Goal: Task Accomplishment & Management: Manage account settings

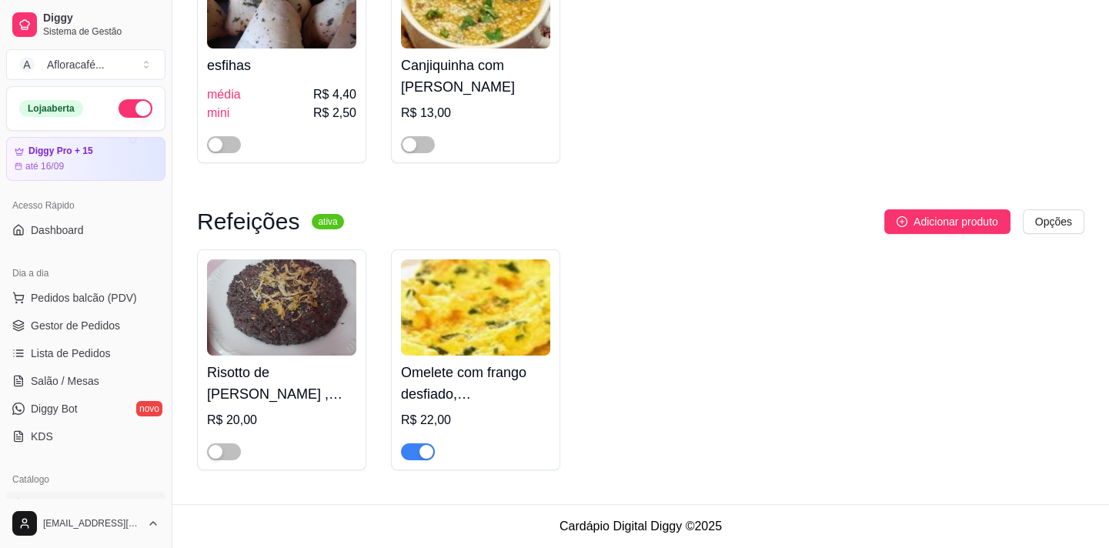
scroll to position [139, 0]
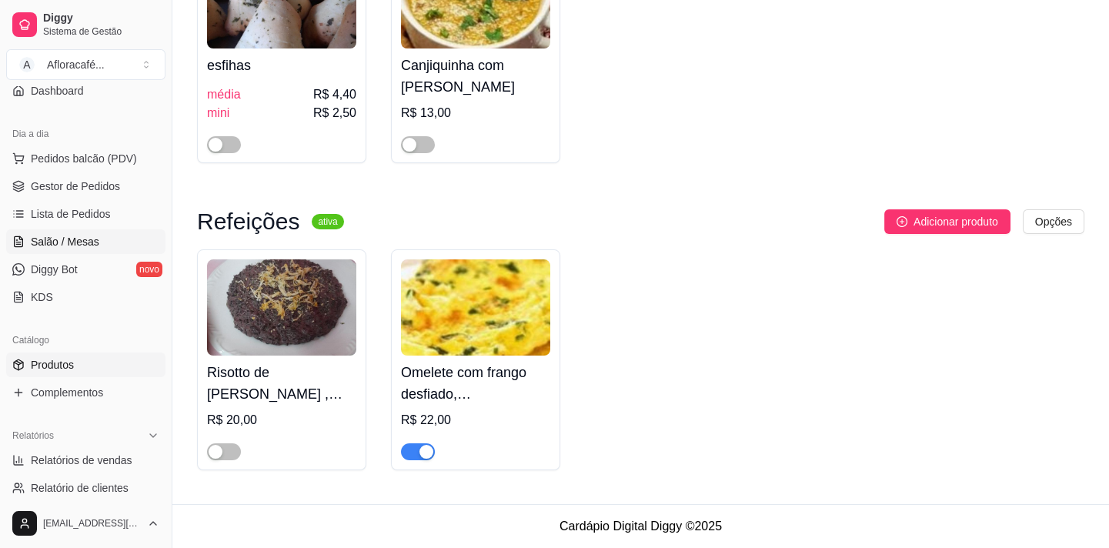
click at [68, 246] on span "Salão / Mesas" at bounding box center [65, 241] width 69 height 15
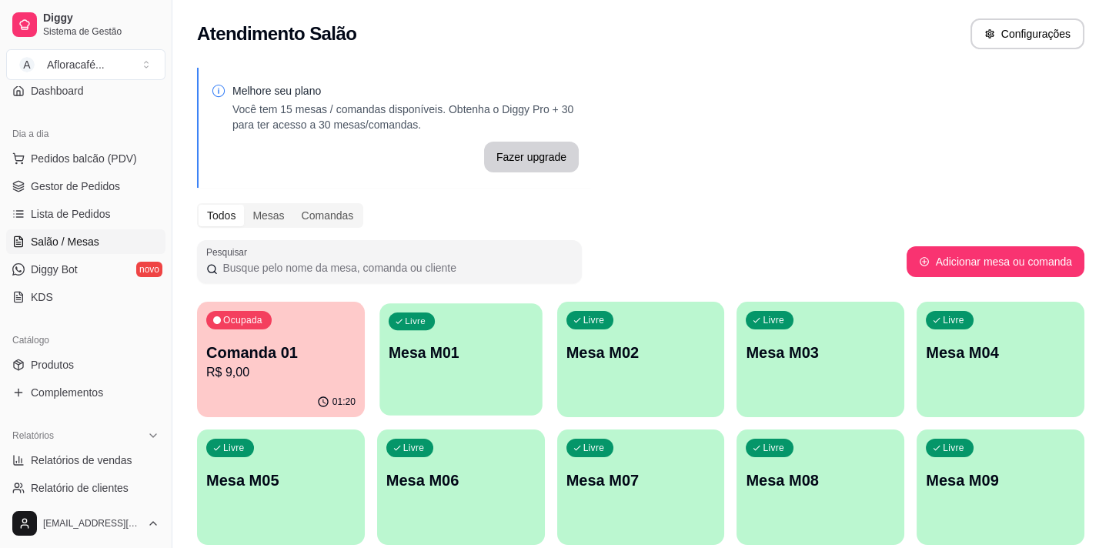
click at [418, 360] on p "Mesa M01" at bounding box center [461, 353] width 145 height 21
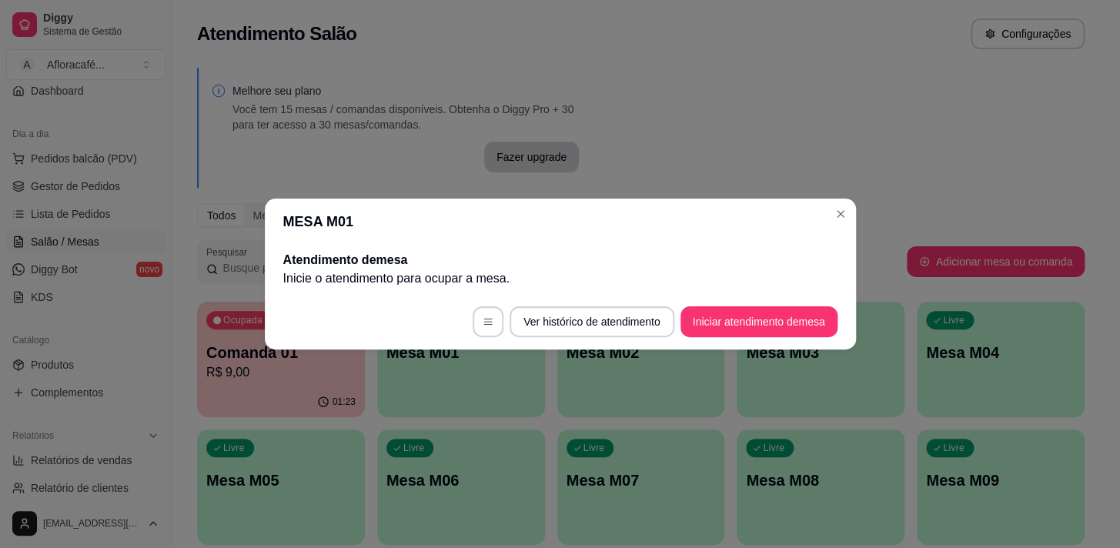
click at [777, 336] on button "Iniciar atendimento de mesa" at bounding box center [759, 321] width 157 height 31
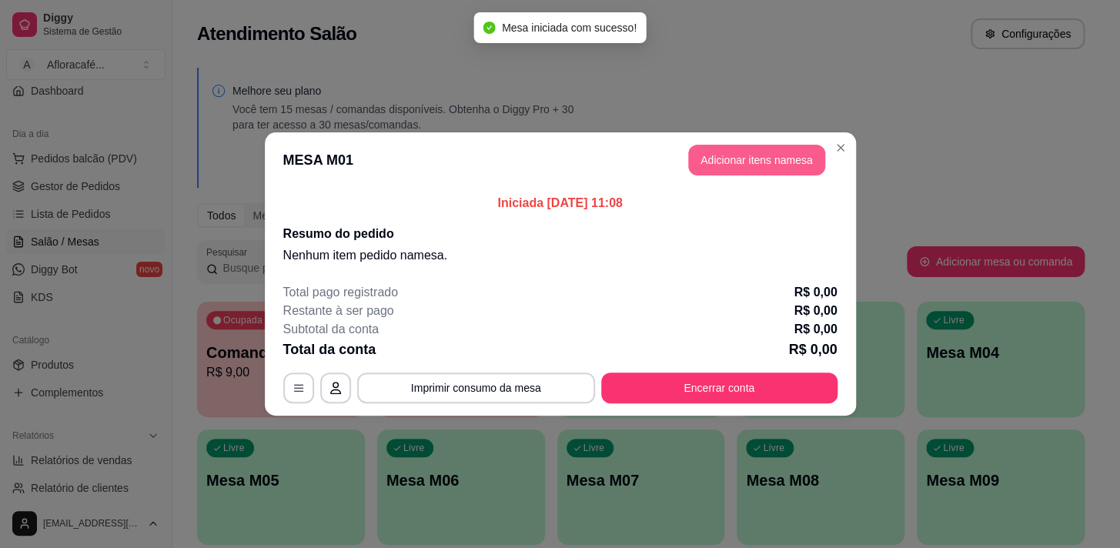
click at [724, 160] on button "Adicionar itens na mesa" at bounding box center [756, 160] width 137 height 31
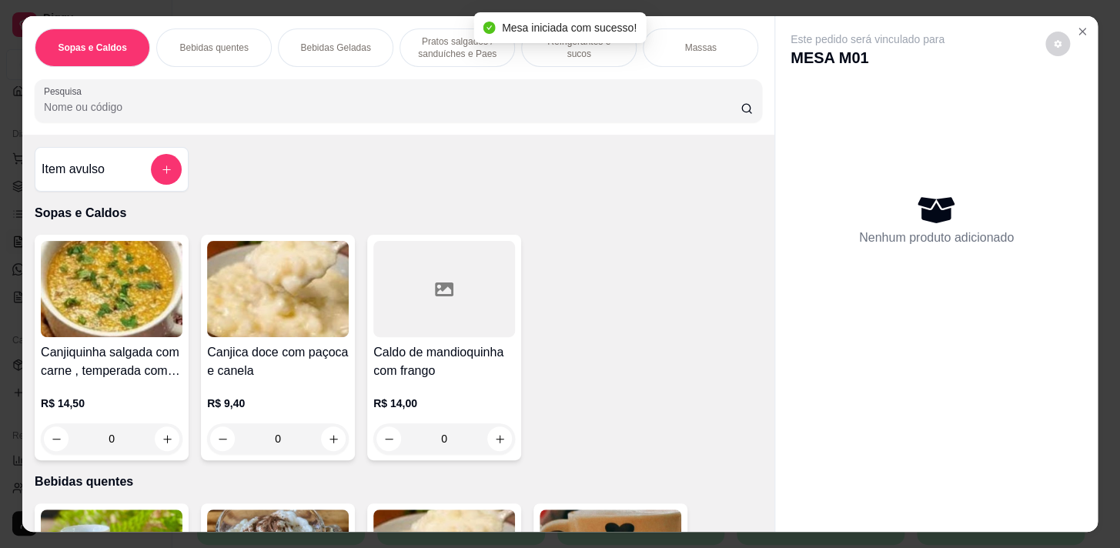
click at [544, 107] on input "Pesquisa" at bounding box center [392, 106] width 697 height 15
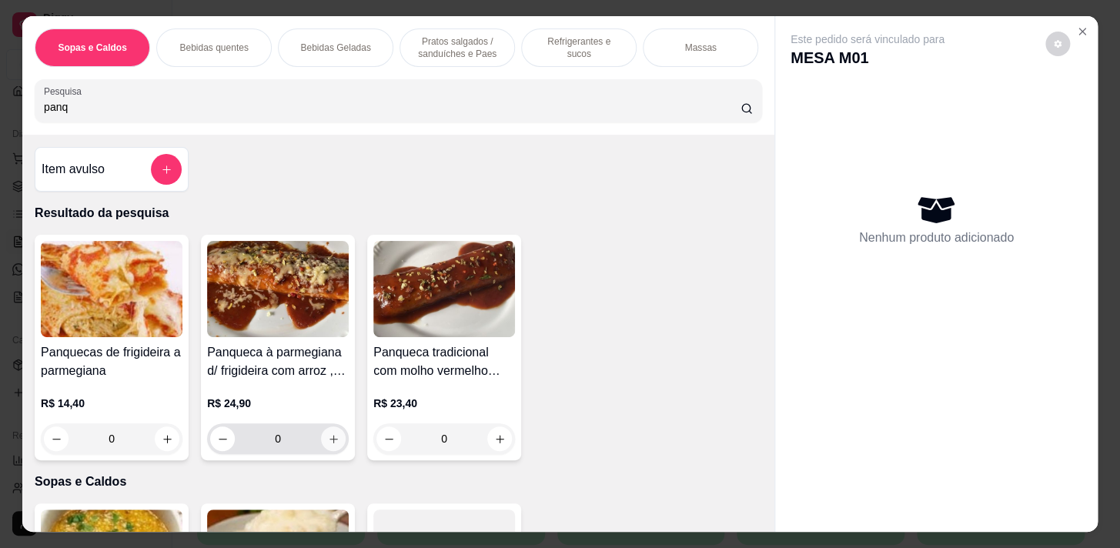
type input "panq"
click at [328, 443] on icon "increase-product-quantity" at bounding box center [334, 439] width 12 height 12
type input "2"
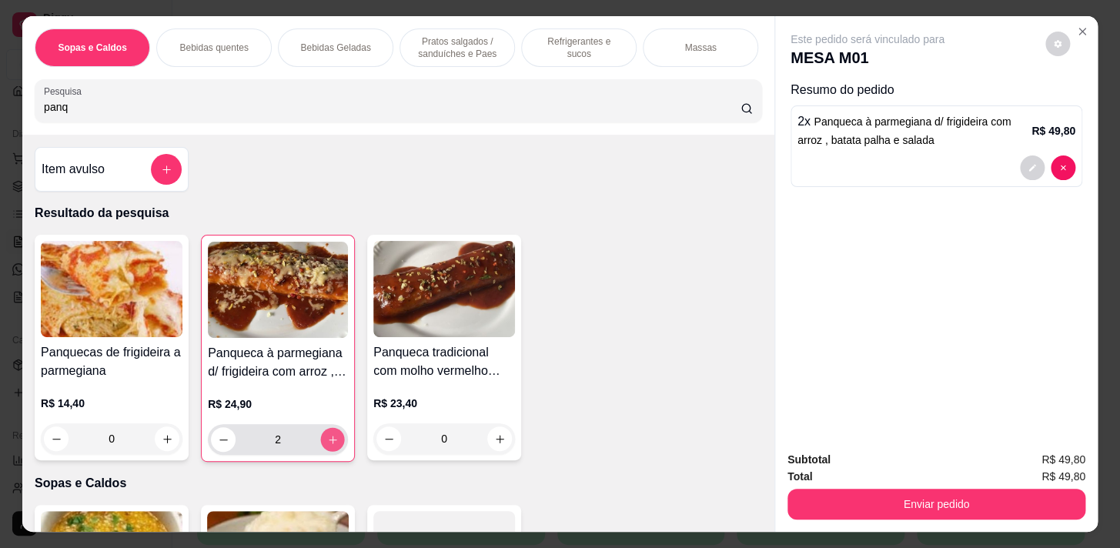
click at [329, 443] on icon "increase-product-quantity" at bounding box center [333, 440] width 8 height 8
type input "3"
drag, startPoint x: 528, startPoint y: 49, endPoint x: 470, endPoint y: 135, distance: 103.1
click at [529, 49] on div "Refrigerantes e sucos" at bounding box center [578, 47] width 115 height 38
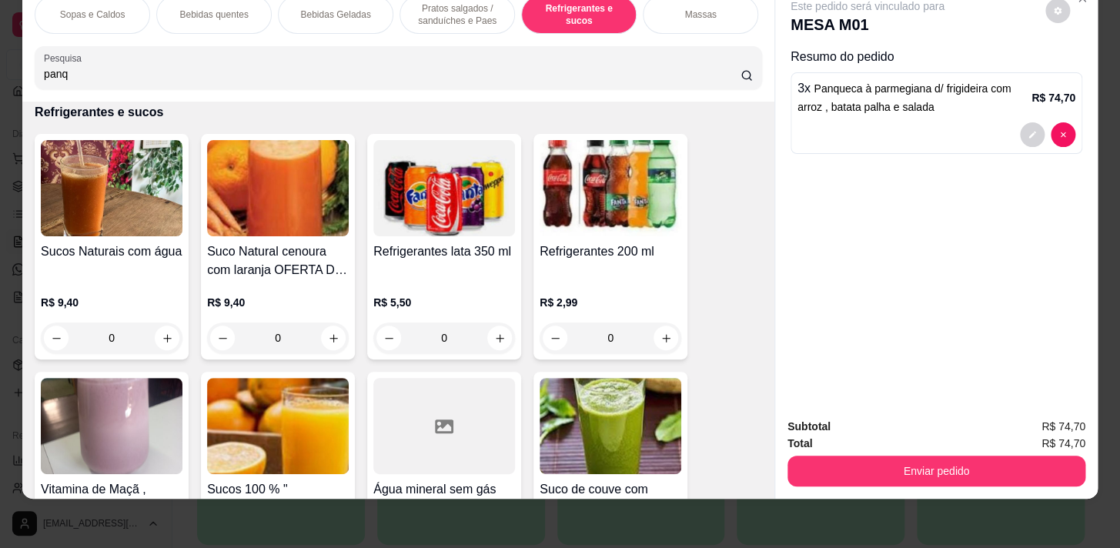
scroll to position [6642, 0]
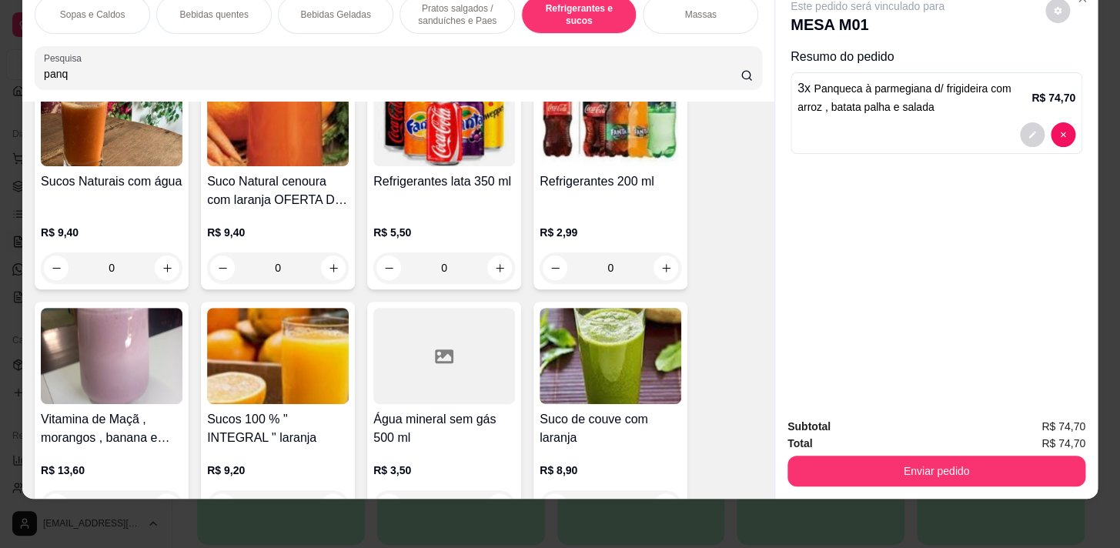
click at [331, 17] on div "Bebidas Geladas" at bounding box center [335, 14] width 115 height 38
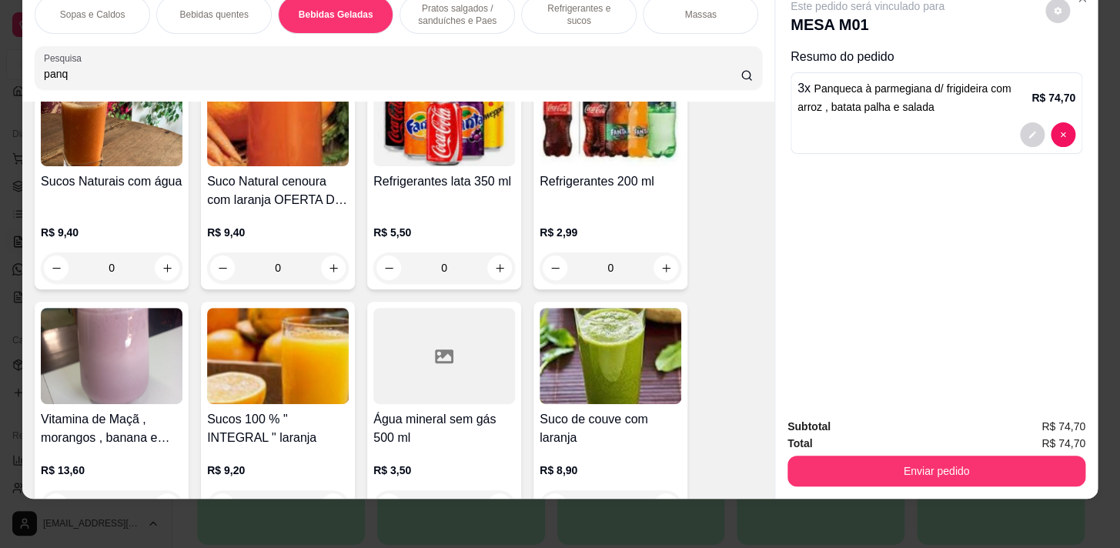
scroll to position [2523, 0]
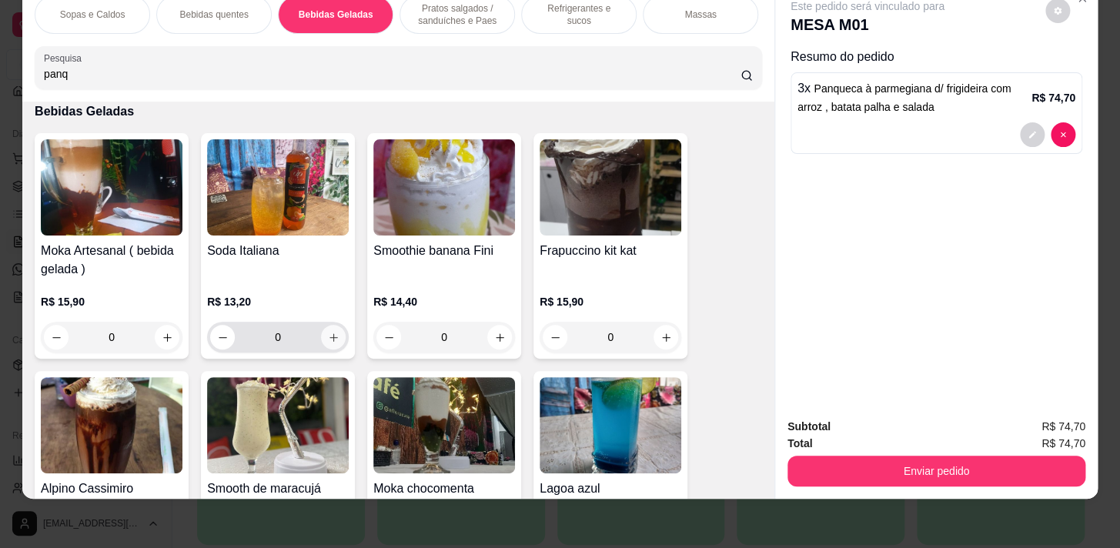
click at [328, 339] on icon "increase-product-quantity" at bounding box center [334, 338] width 12 height 12
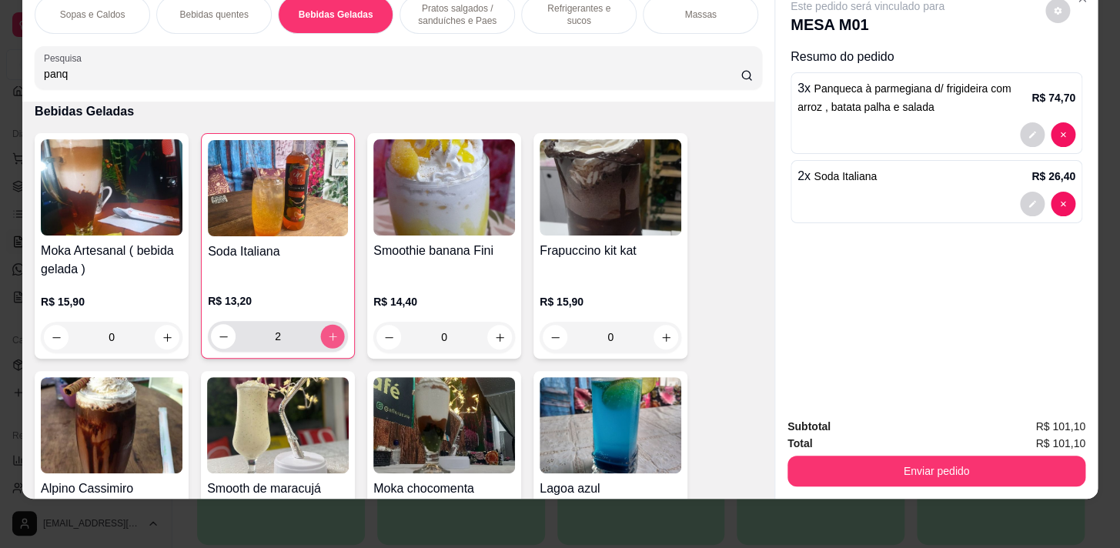
click at [327, 339] on icon "increase-product-quantity" at bounding box center [333, 337] width 12 height 12
type input "3"
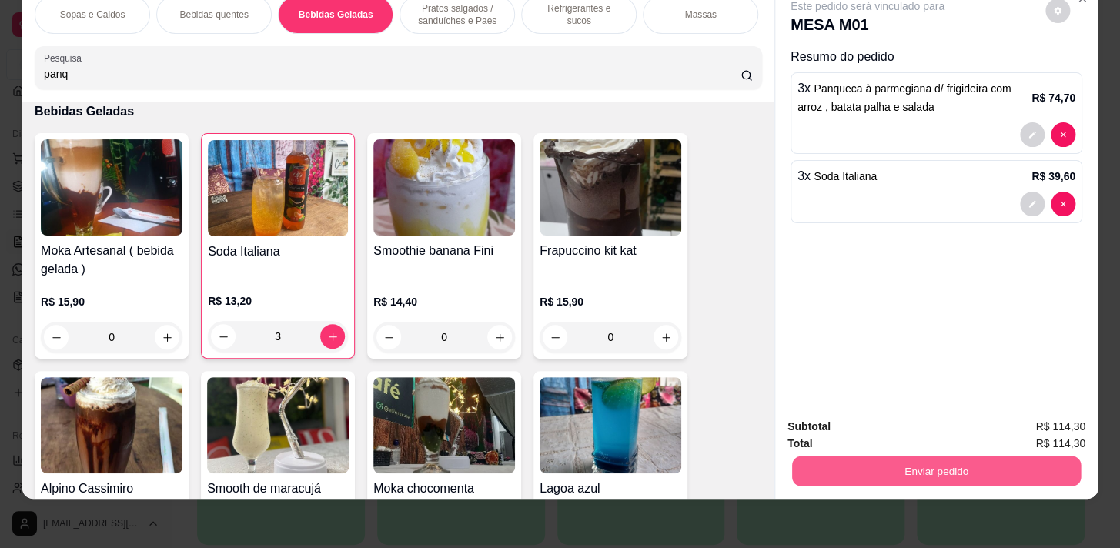
click at [939, 458] on button "Enviar pedido" at bounding box center [936, 471] width 289 height 30
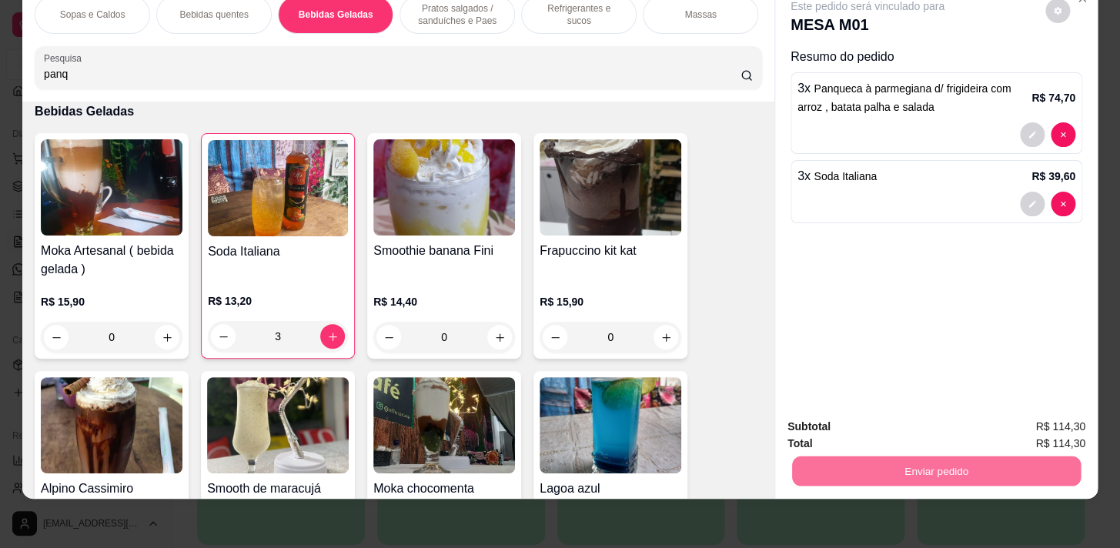
click at [887, 427] on button "Não registrar e enviar pedido" at bounding box center [886, 423] width 156 height 28
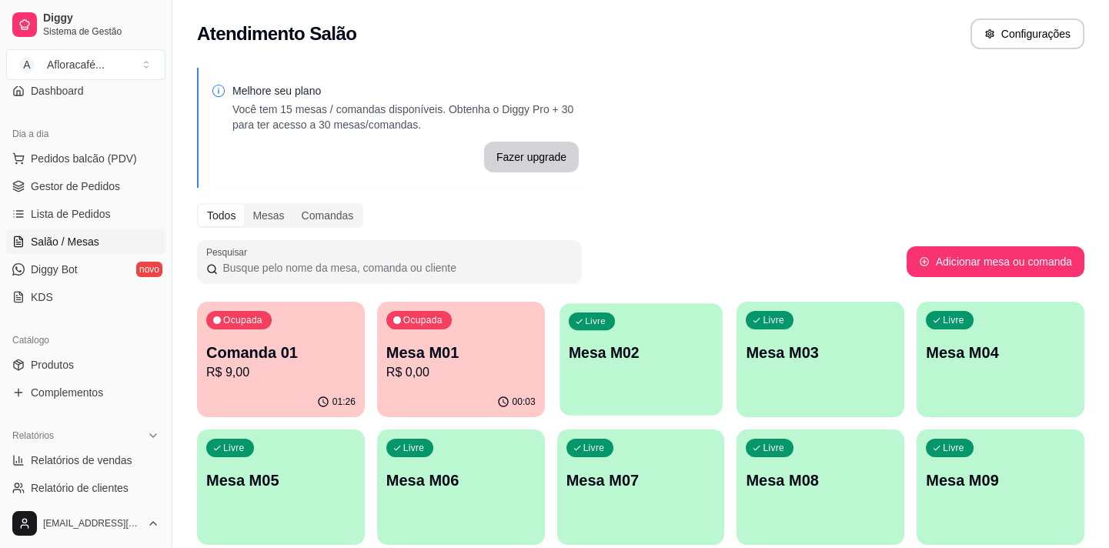
click at [630, 360] on p "Mesa M02" at bounding box center [641, 353] width 145 height 21
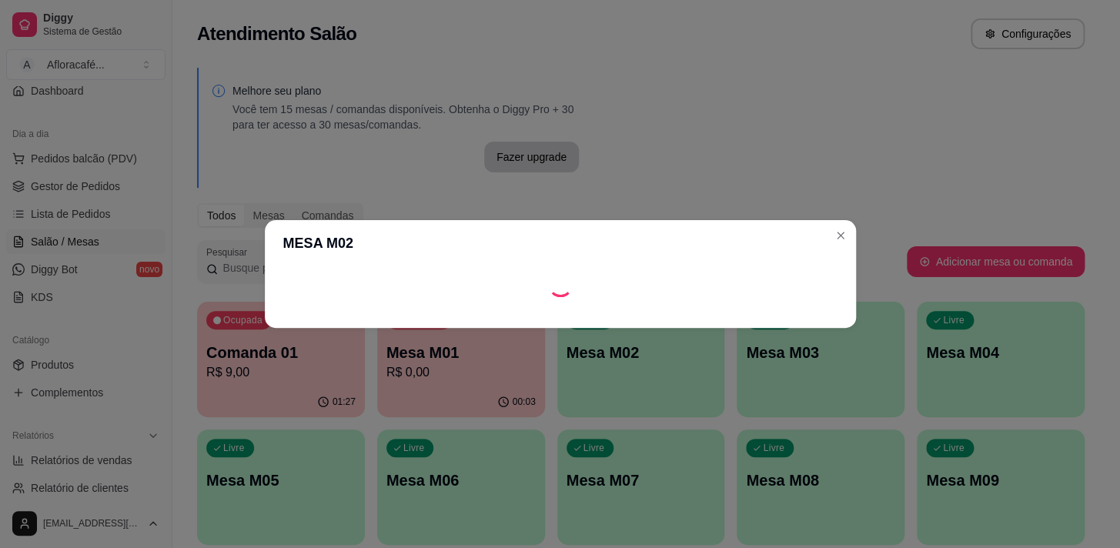
click at [770, 319] on footer at bounding box center [560, 315] width 591 height 25
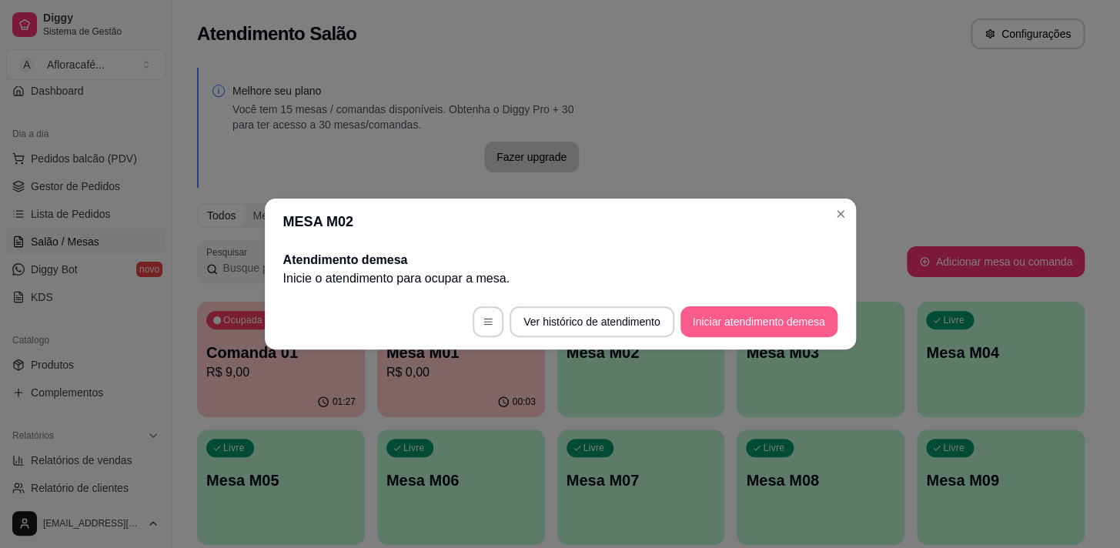
click at [770, 319] on button "Iniciar atendimento de mesa" at bounding box center [759, 321] width 157 height 31
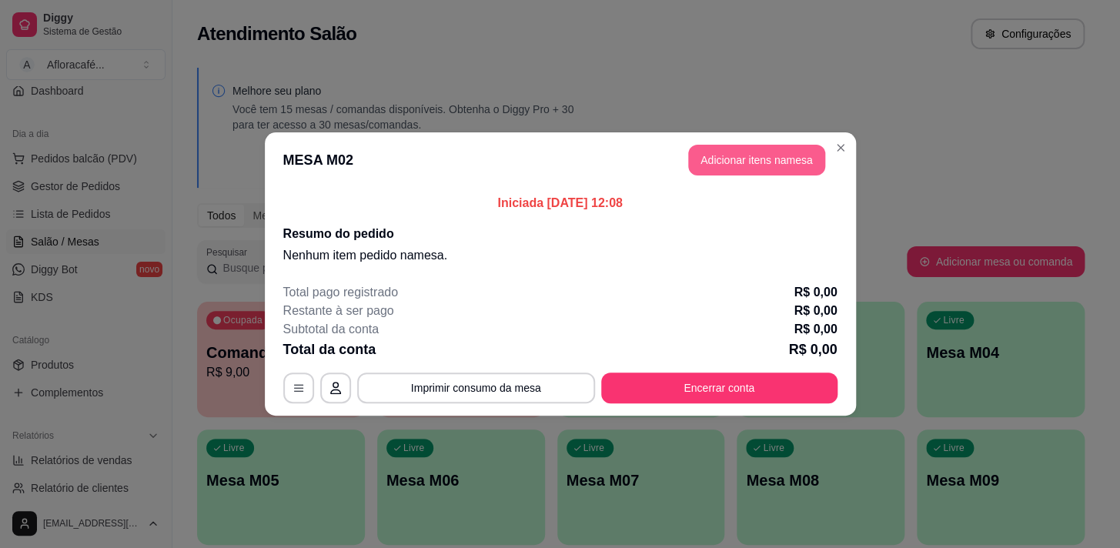
click at [750, 156] on button "Adicionar itens na mesa" at bounding box center [756, 160] width 137 height 31
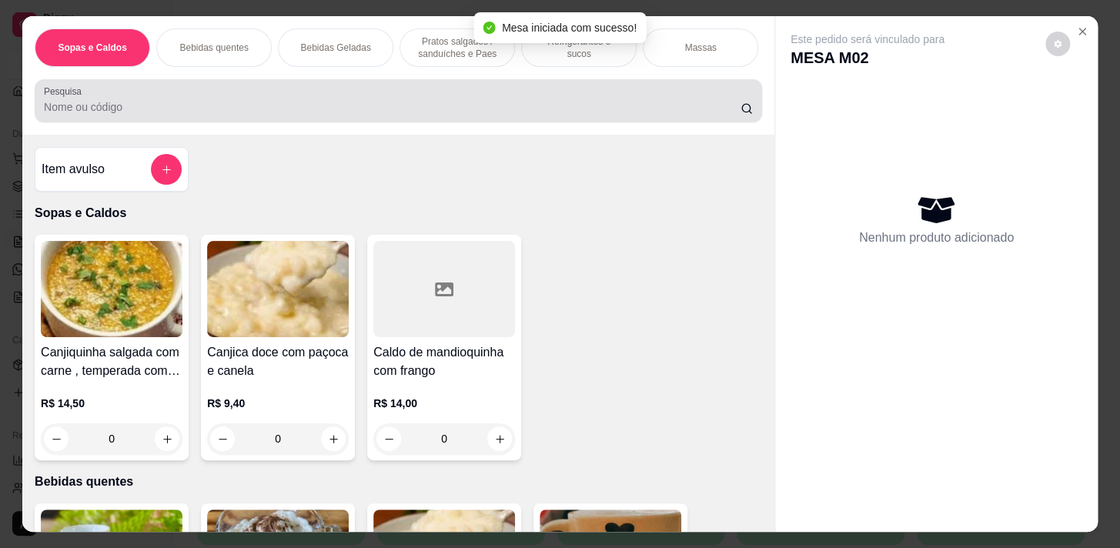
click at [386, 85] on div "Pesquisa" at bounding box center [399, 100] width 728 height 43
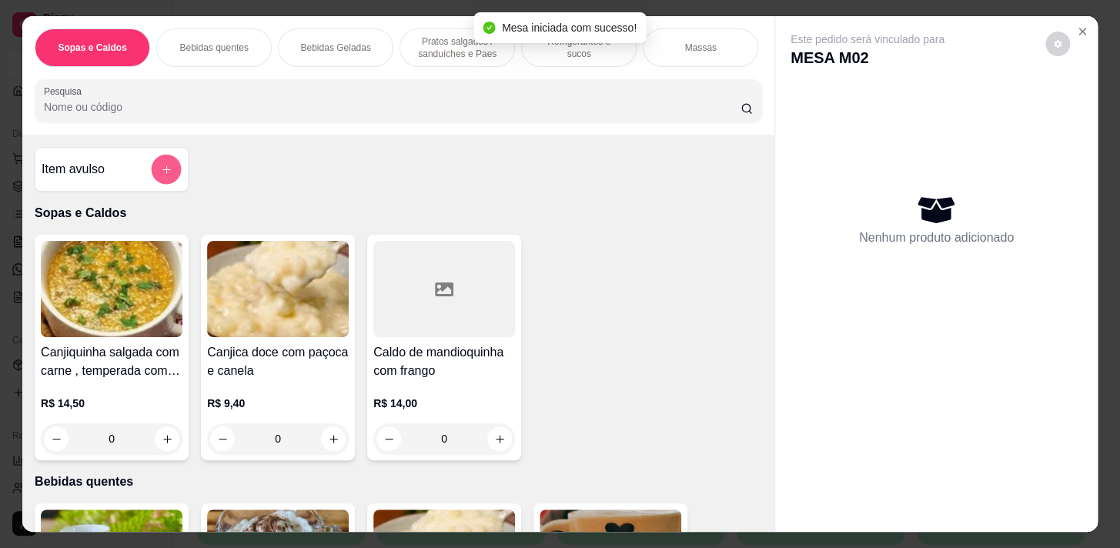
click at [152, 173] on button "add-separate-item" at bounding box center [167, 170] width 30 height 30
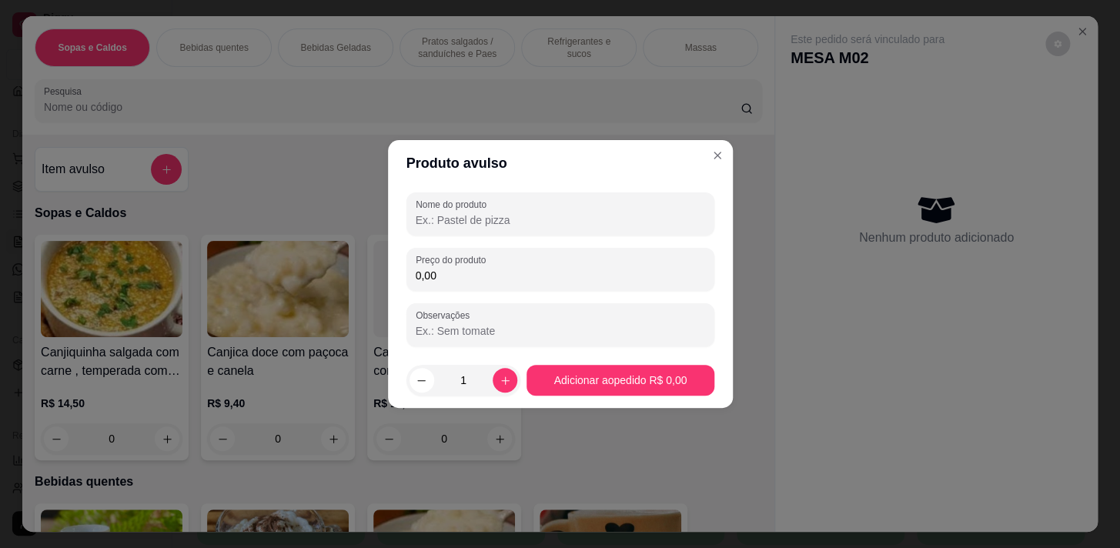
click at [585, 225] on input "Nome do produto" at bounding box center [560, 219] width 289 height 15
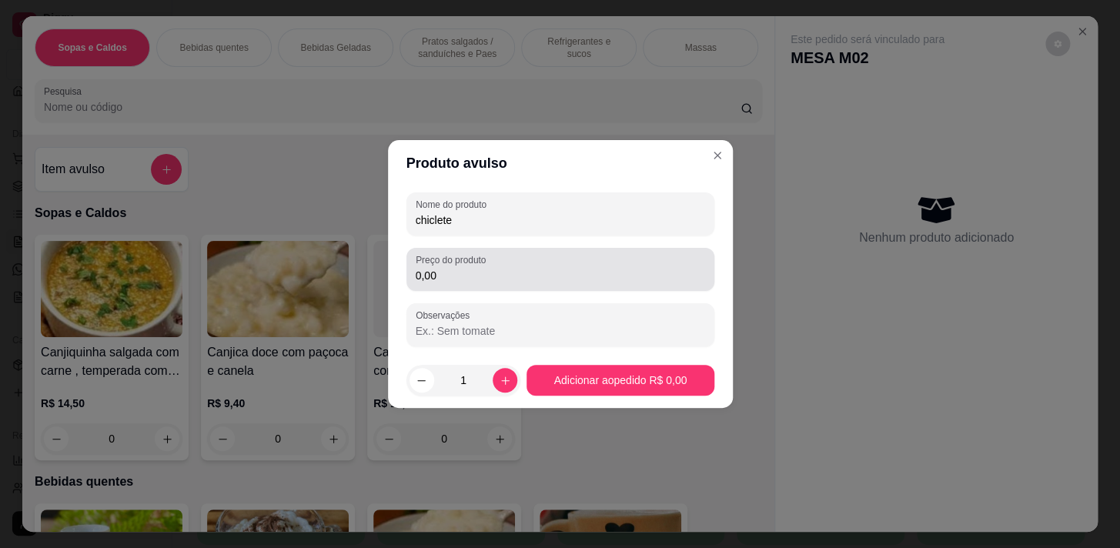
type input "chiclete"
click at [609, 287] on div "Preço do produto 0,00" at bounding box center [560, 269] width 308 height 43
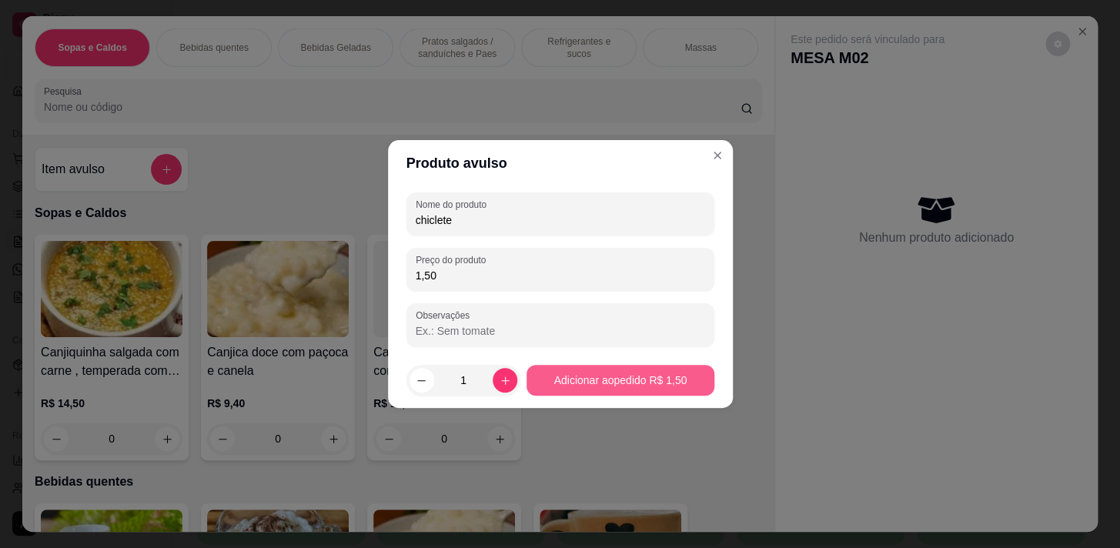
type input "1,50"
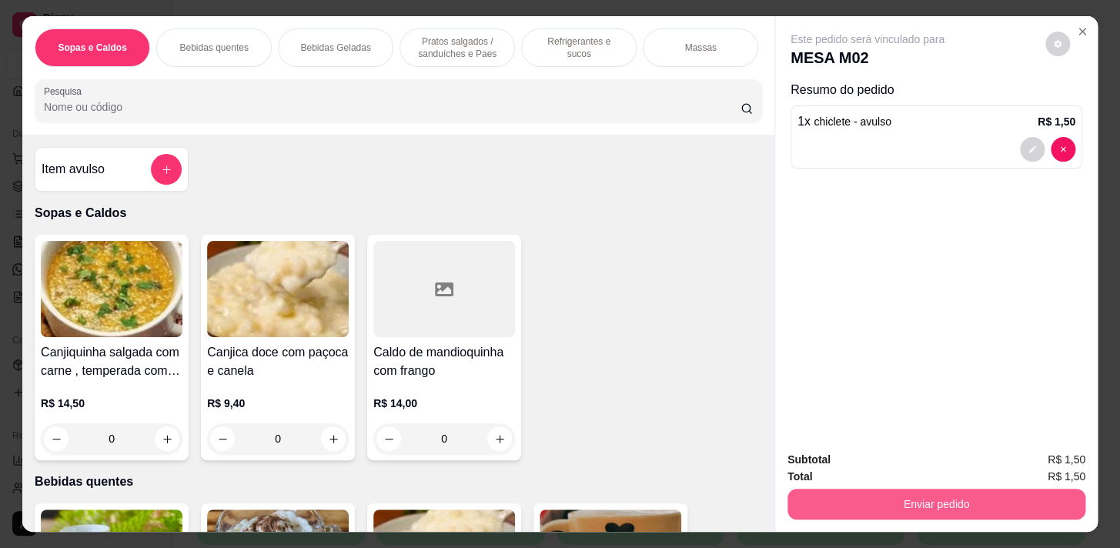
click at [1009, 496] on button "Enviar pedido" at bounding box center [937, 504] width 298 height 31
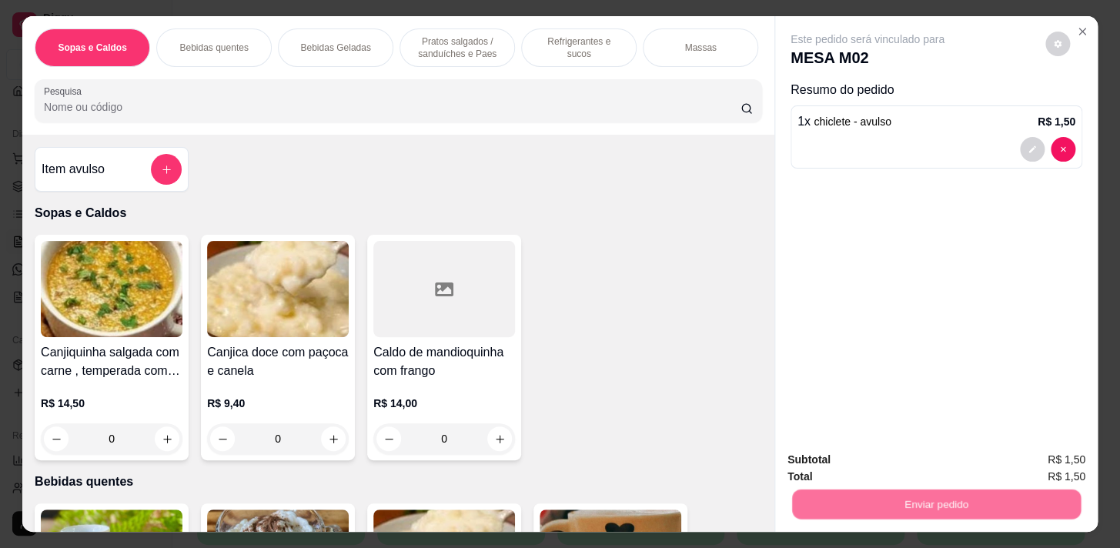
click at [858, 470] on button "Não registrar e enviar pedido" at bounding box center [886, 461] width 156 height 28
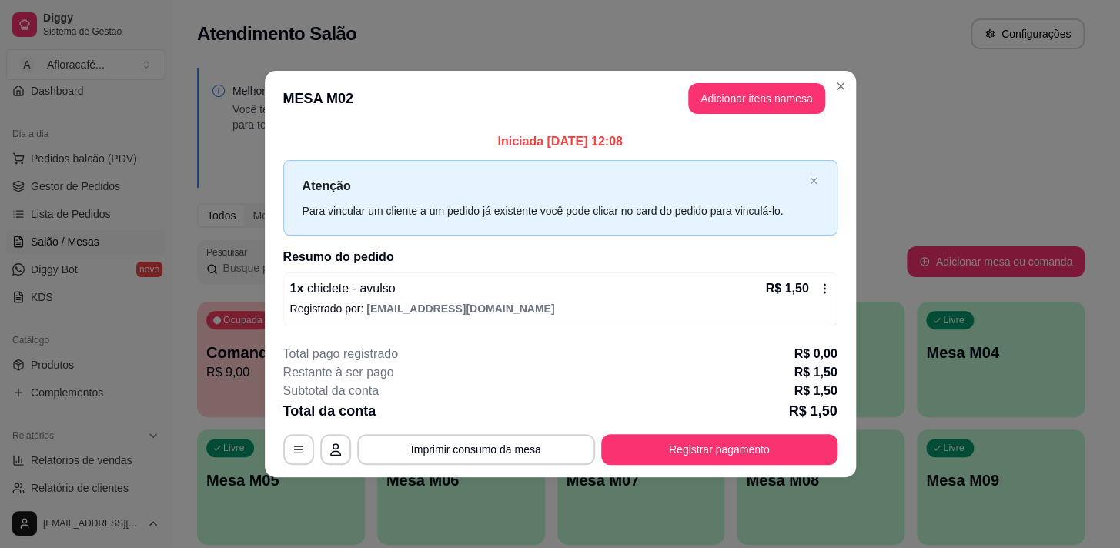
click at [850, 80] on div "**********" at bounding box center [560, 274] width 1120 height 548
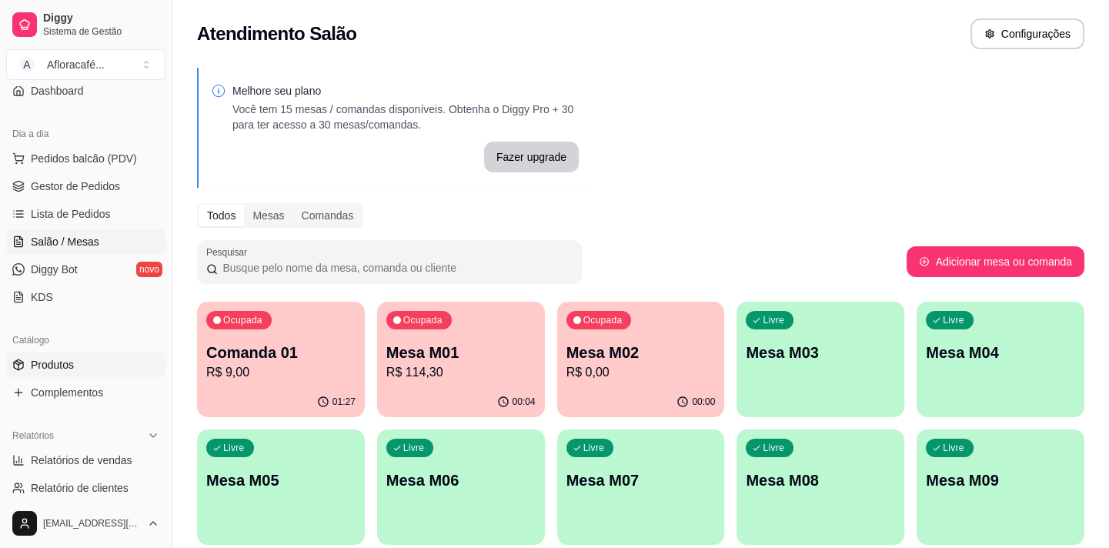
drag, startPoint x: 95, startPoint y: 382, endPoint x: 95, endPoint y: 374, distance: 7.7
click at [95, 383] on link "Complementos" at bounding box center [85, 392] width 159 height 25
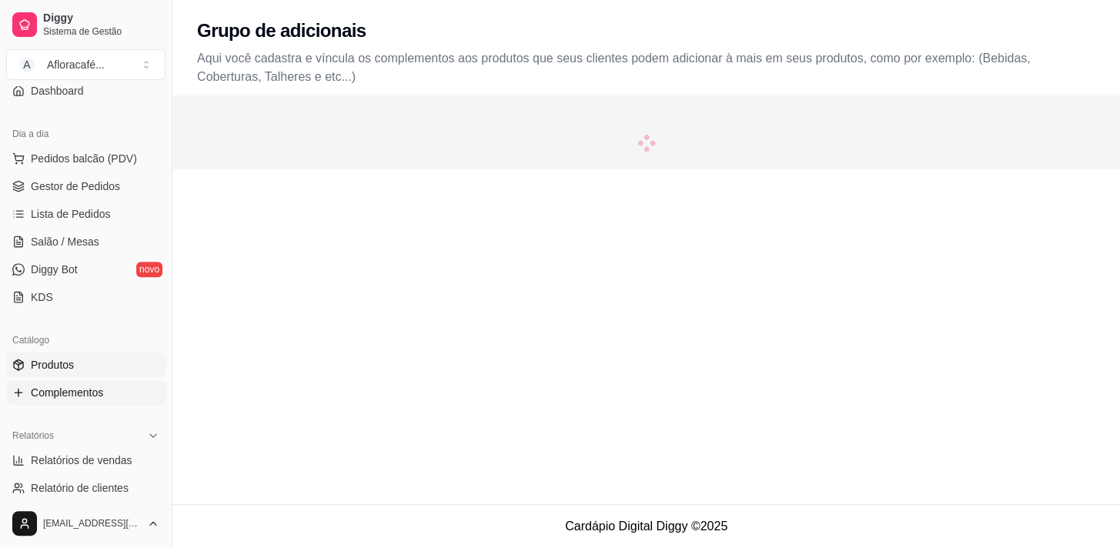
click at [95, 372] on link "Produtos" at bounding box center [85, 365] width 159 height 25
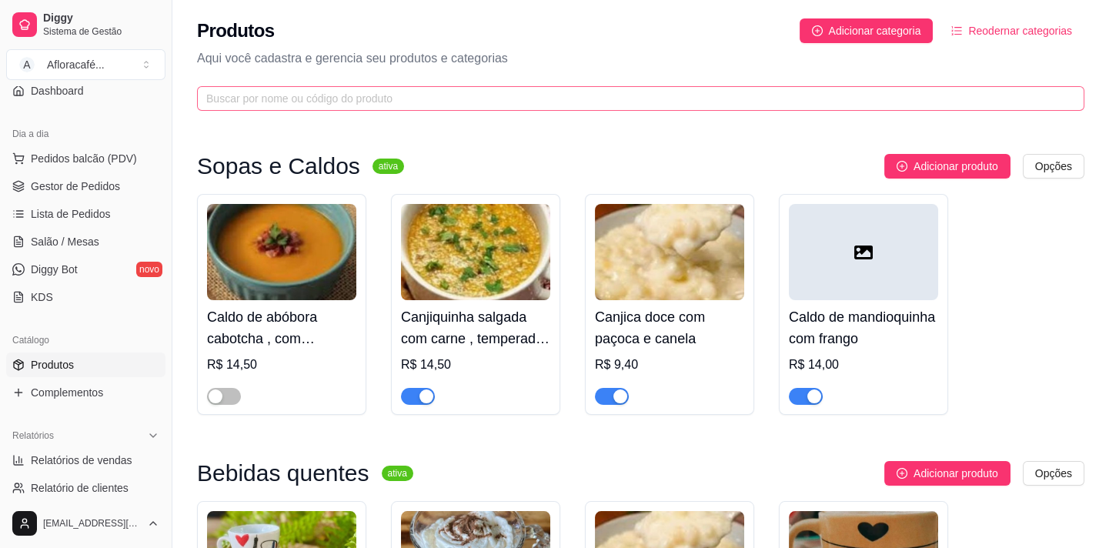
drag, startPoint x: 655, startPoint y: 79, endPoint x: 651, endPoint y: 108, distance: 29.6
click at [655, 84] on div "Produtos Adicionar categoria Reodernar categorias Aqui você cadastra e gerencia…" at bounding box center [640, 60] width 937 height 120
click at [651, 108] on span at bounding box center [641, 98] width 888 height 25
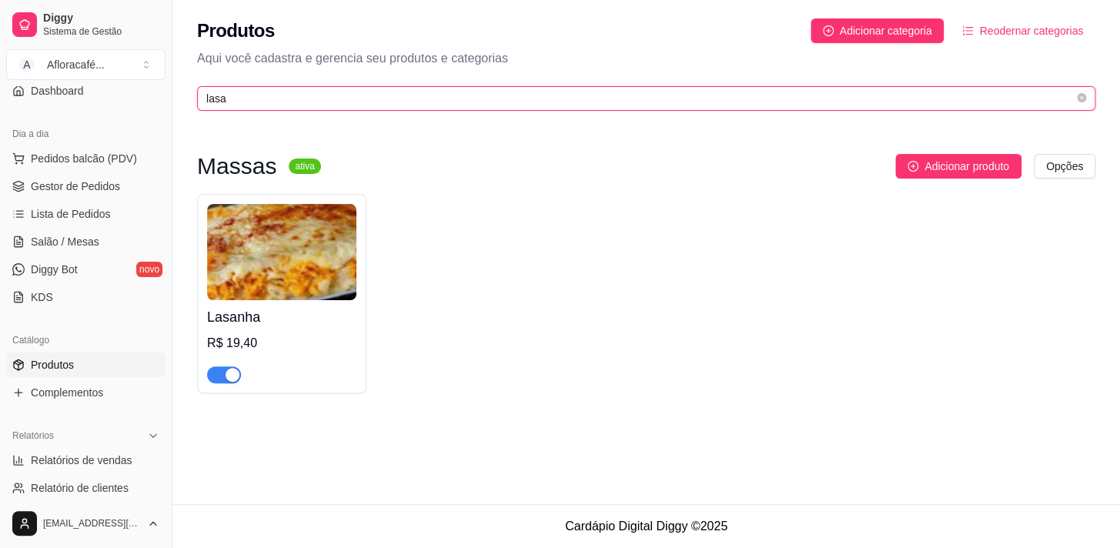
type input "lasa"
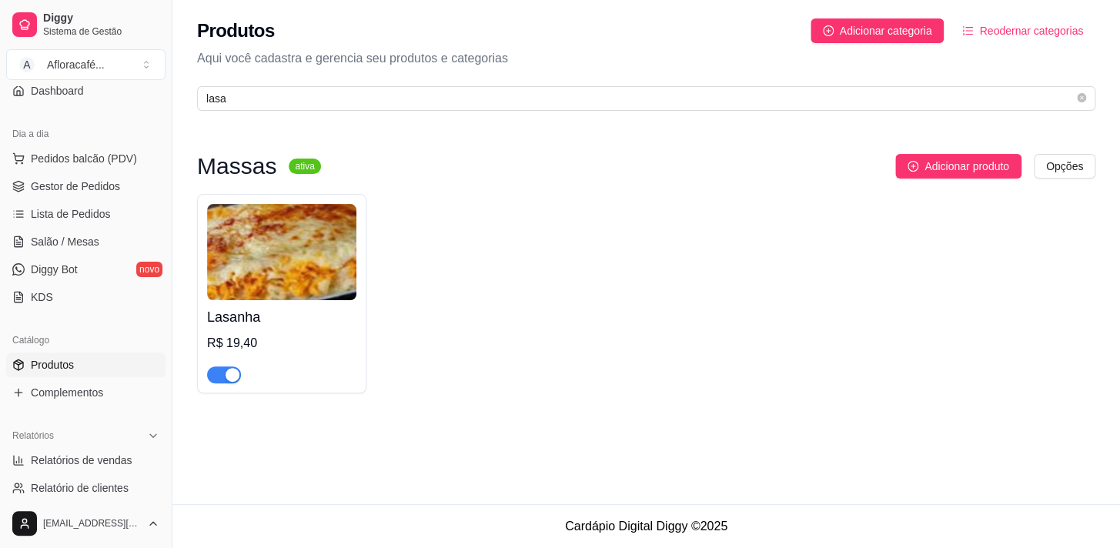
click at [285, 309] on h4 "Lasanha" at bounding box center [281, 317] width 149 height 22
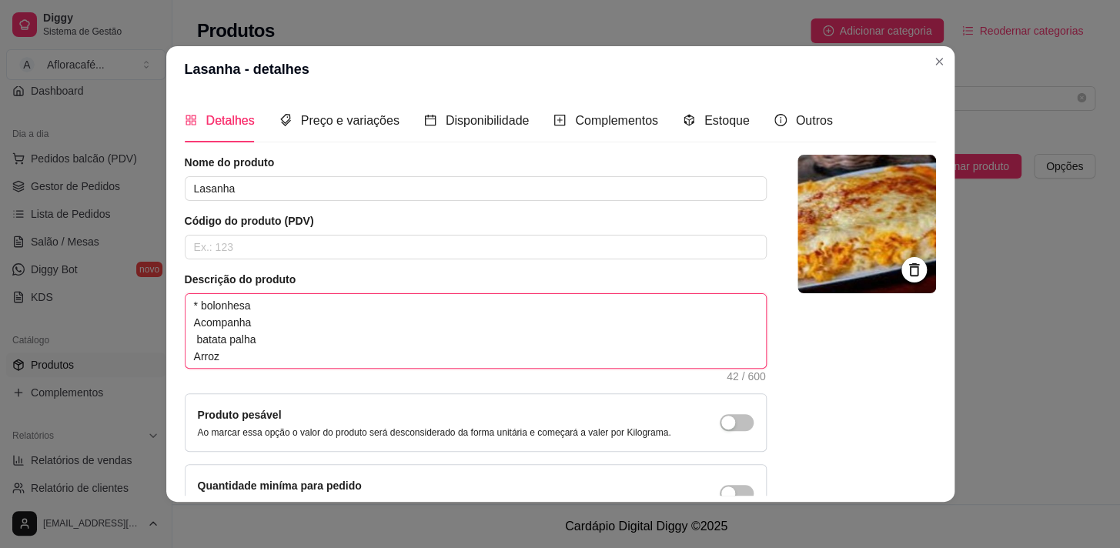
click at [333, 319] on textarea "* bolonhesa Acompanha batata palha Arroz" at bounding box center [476, 331] width 580 height 74
click at [330, 298] on textarea "* bolonhesa Acompanha batata palha Arroz" at bounding box center [476, 331] width 580 height 74
type textarea "* bolonhesa Acompanha batata palha Arroz"
type textarea "* bolonhesa o Acompanha batata palha Arroz"
type textarea "* bolonhesa ou Acompanha batata palha Arroz"
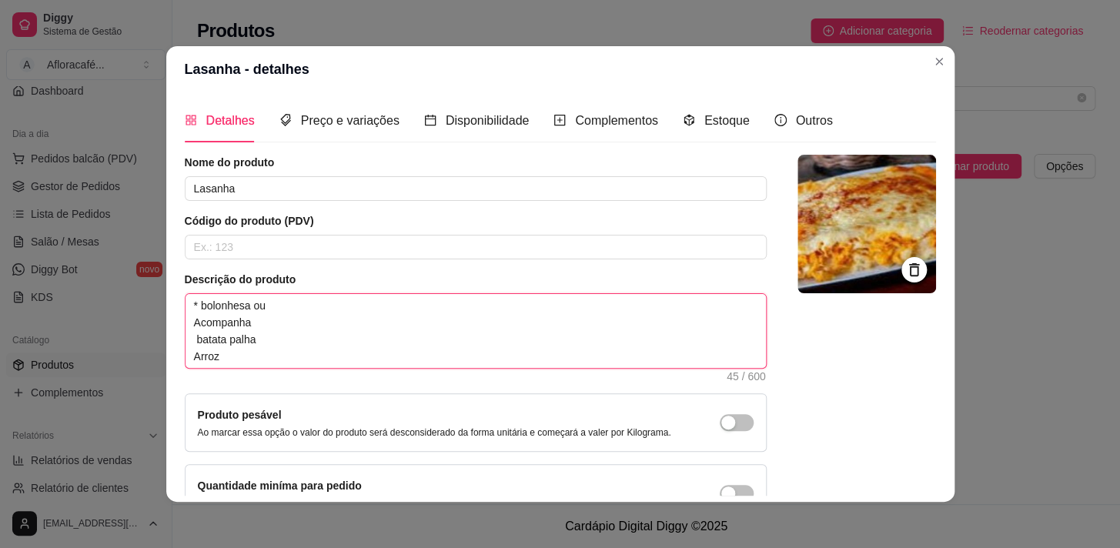
type textarea "* bolonhesa ou Acompanha batata palha Arroz"
type textarea "* bolonhesa ou 4 Acompanha batata palha Arroz"
type textarea "* bolonhesa ou 4 q Acompanha batata palha Arroz"
type textarea "* bolonhesa ou 4 qu Acompanha batata palha Arroz"
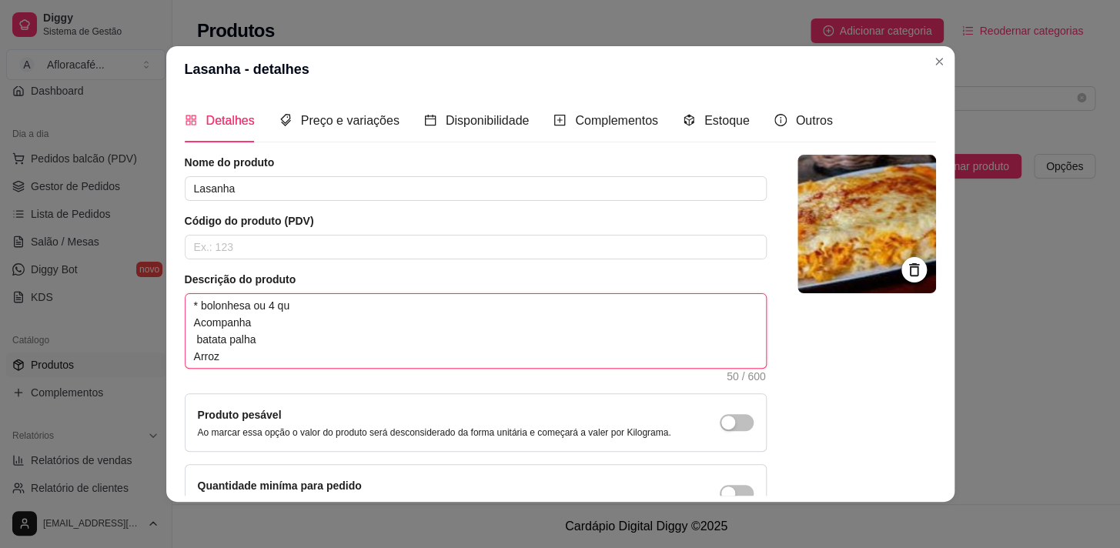
type textarea "* bolonhesa ou 4 que Acompanha batata palha Arroz"
type textarea "* bolonhesa ou 4 quei Acompanha batata palha Arroz"
type textarea "* bolonhesa ou 4 queij Acompanha batata palha Arroz"
type textarea "* bolonhesa ou 4 queijo Acompanha batata palha Arroz"
type textarea "* bolonhesa ou 4 queijos Acompanha batata palha Arroz"
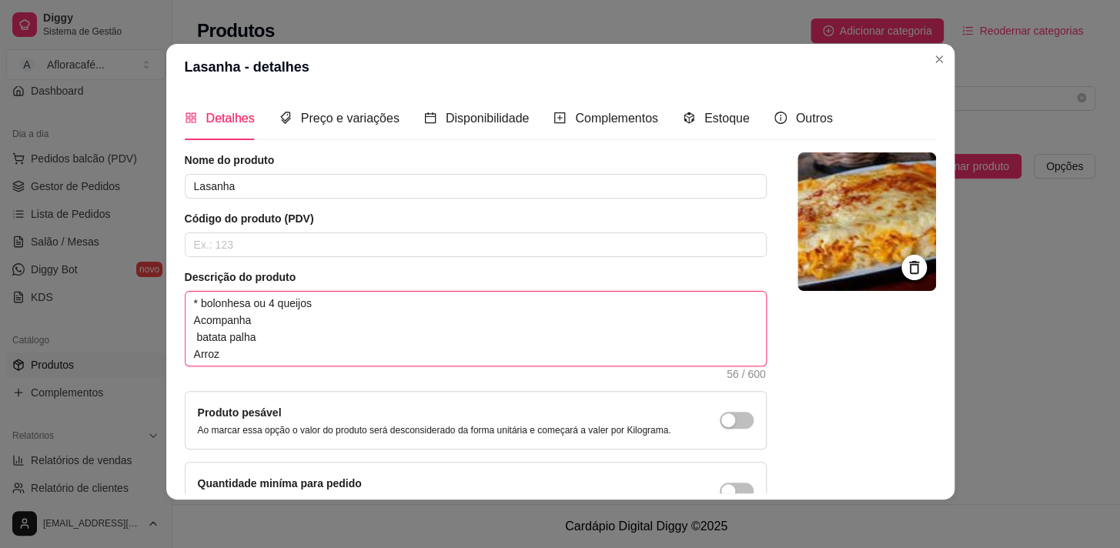
scroll to position [107, 0]
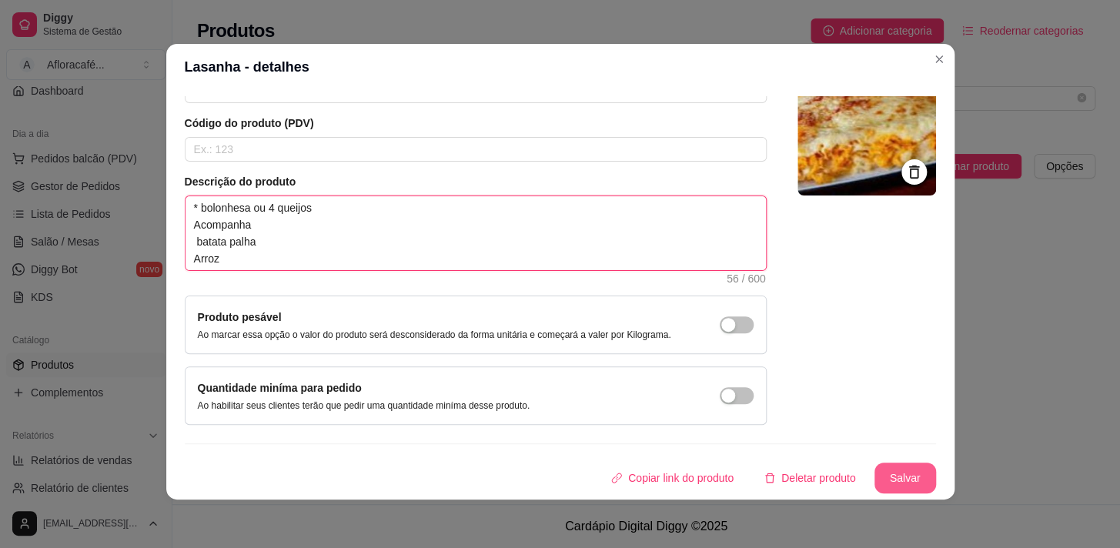
type textarea "* bolonhesa ou 4 queijos Acompanha batata palha Arroz"
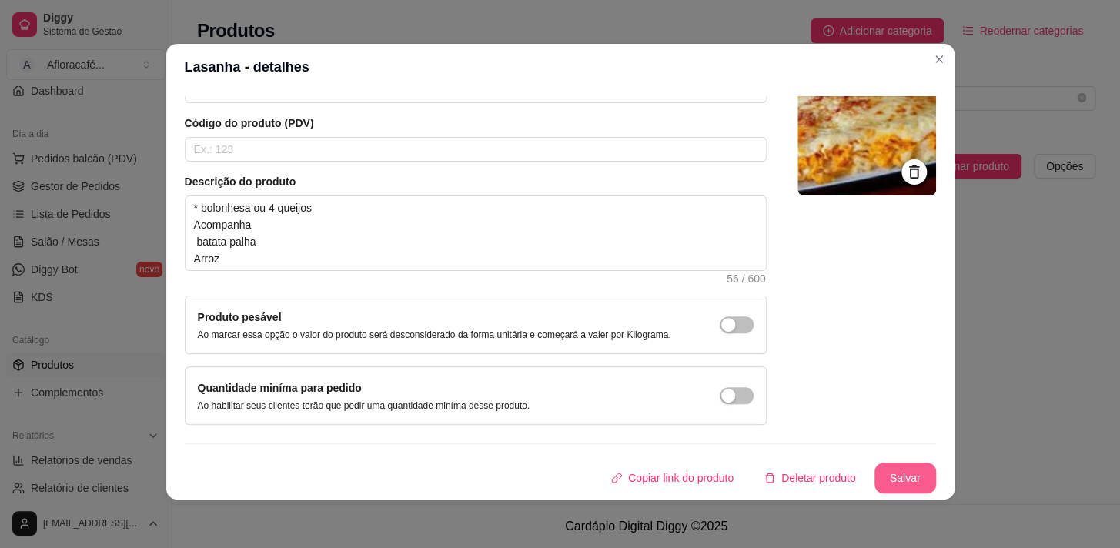
click at [875, 474] on button "Salvar" at bounding box center [906, 478] width 62 height 31
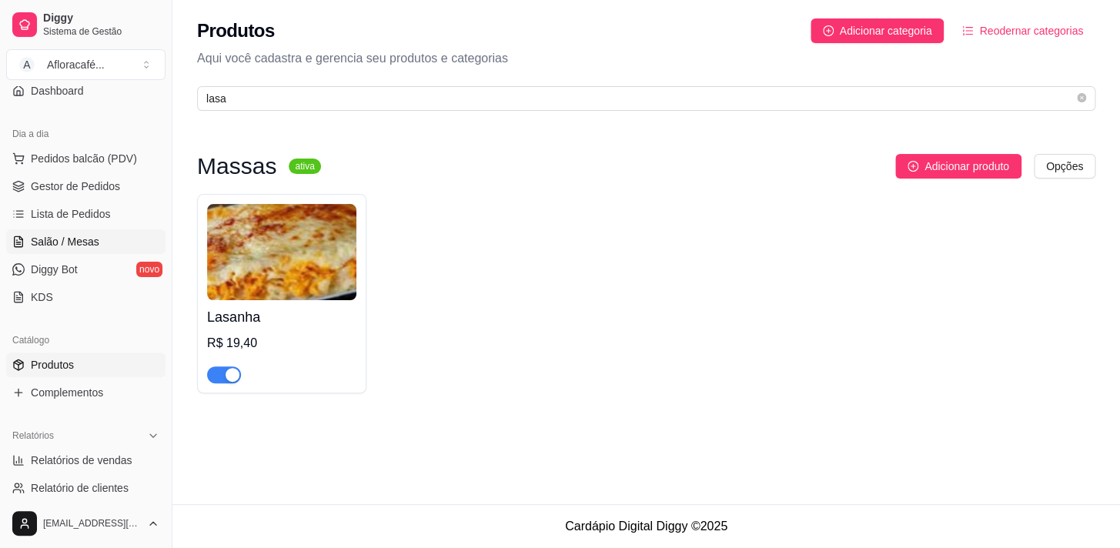
click at [92, 249] on link "Salão / Mesas" at bounding box center [85, 241] width 159 height 25
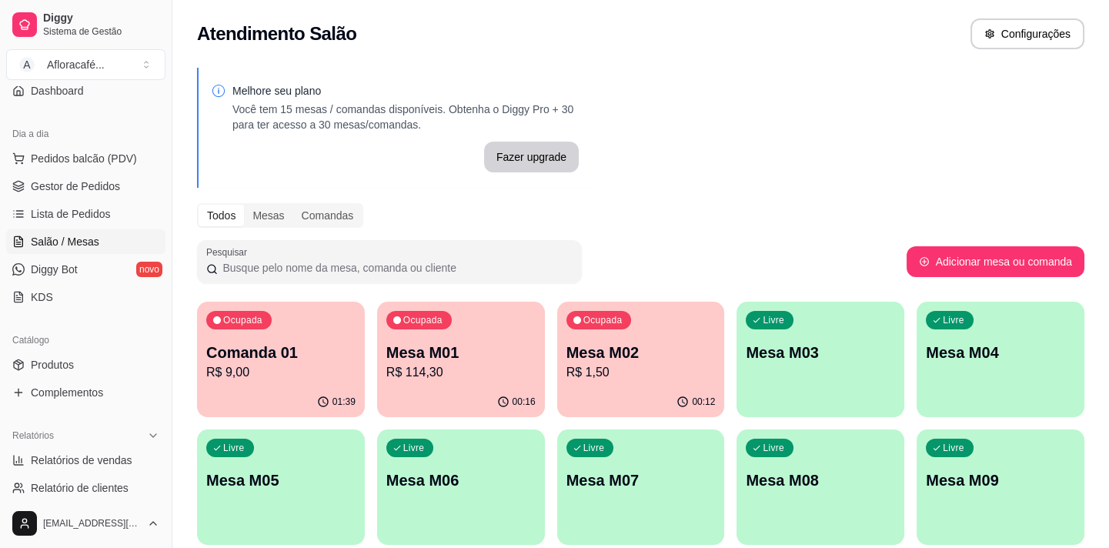
click at [701, 326] on div "Ocupada Mesa M02 R$ 1,50" at bounding box center [641, 344] width 168 height 85
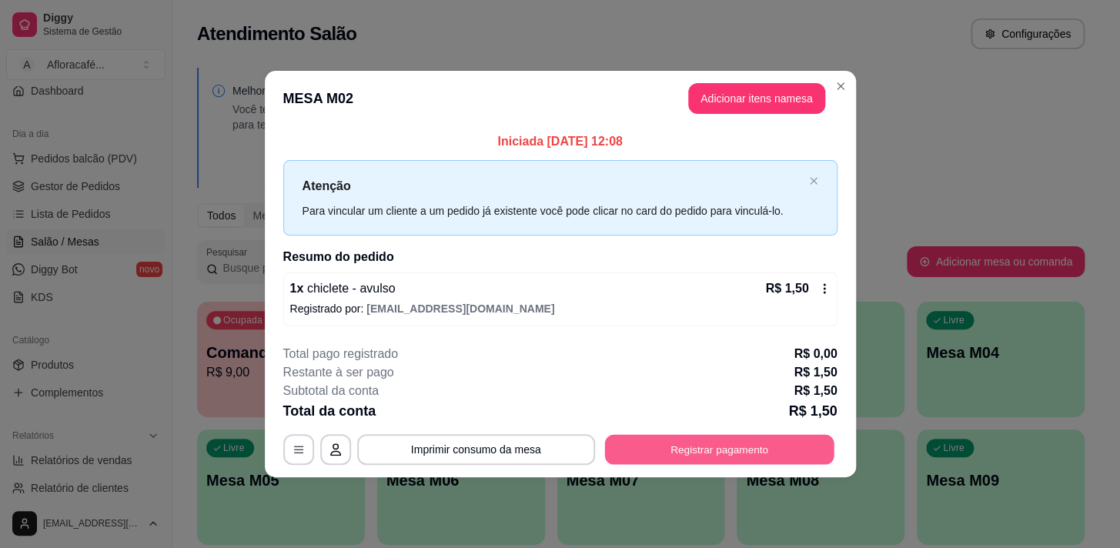
click at [689, 457] on button "Registrar pagamento" at bounding box center [718, 449] width 229 height 30
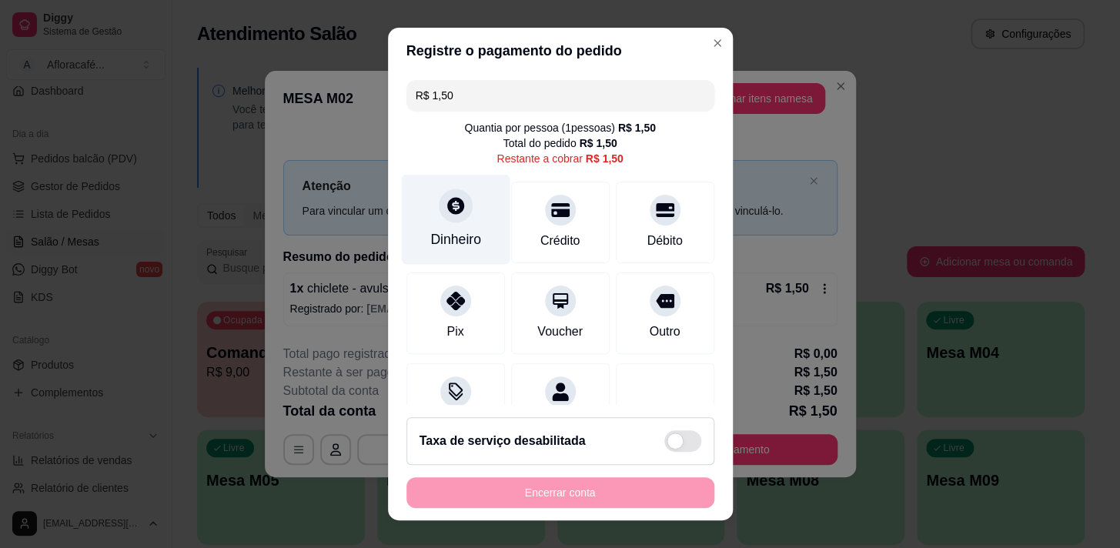
click at [447, 225] on div "Dinheiro" at bounding box center [455, 219] width 109 height 90
type input "R$ 0,00"
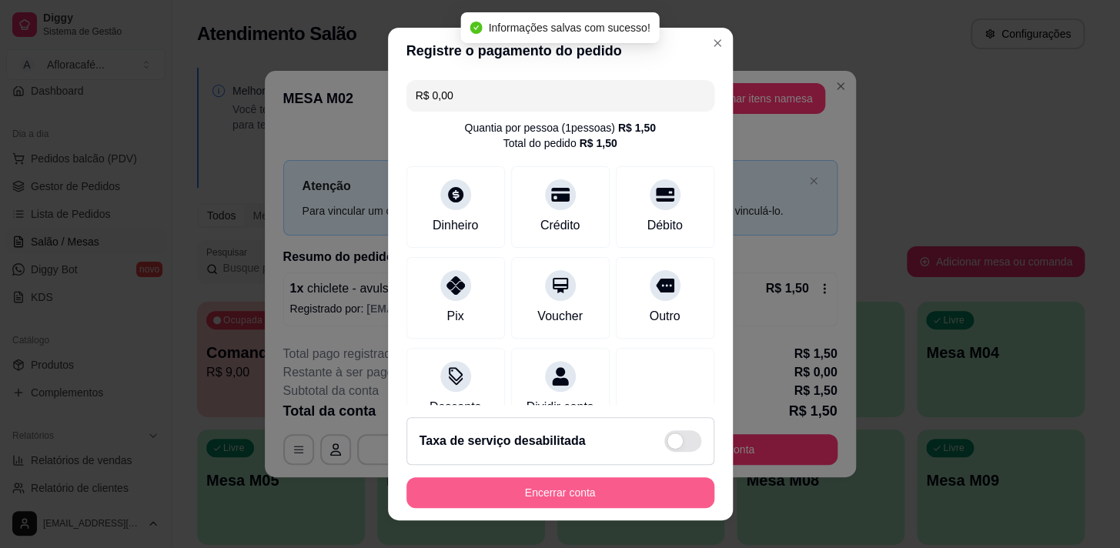
click at [639, 495] on button "Encerrar conta" at bounding box center [560, 492] width 308 height 31
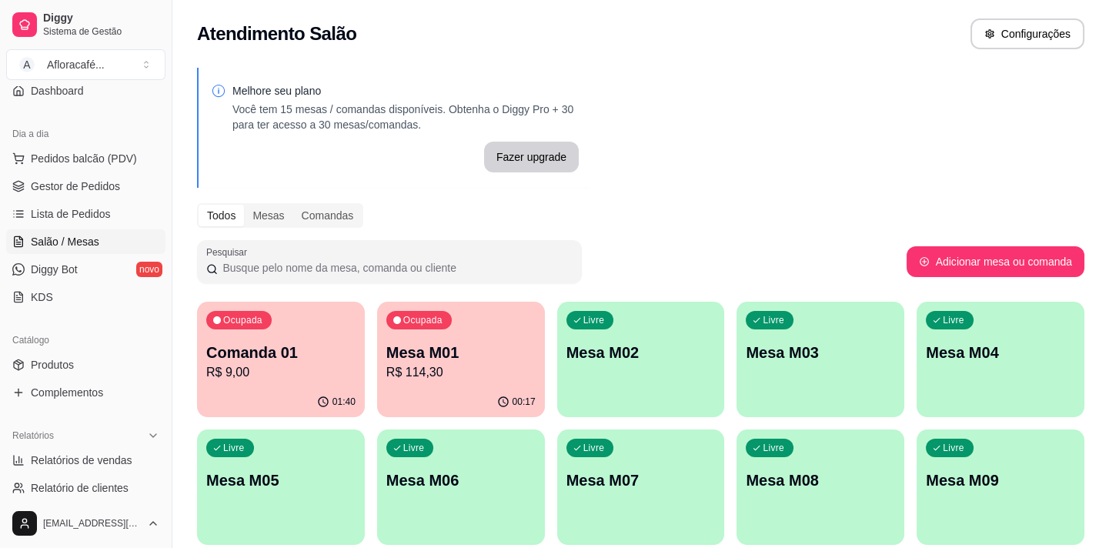
click at [416, 384] on div "Ocupada Mesa M01 R$ 114,30" at bounding box center [461, 344] width 168 height 85
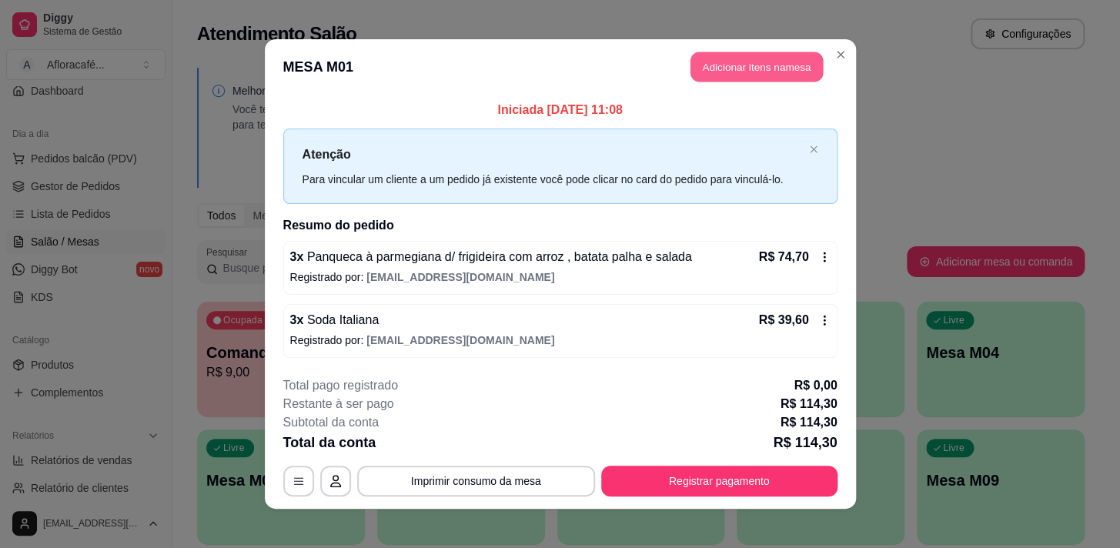
click at [766, 62] on button "Adicionar itens na mesa" at bounding box center [757, 67] width 132 height 30
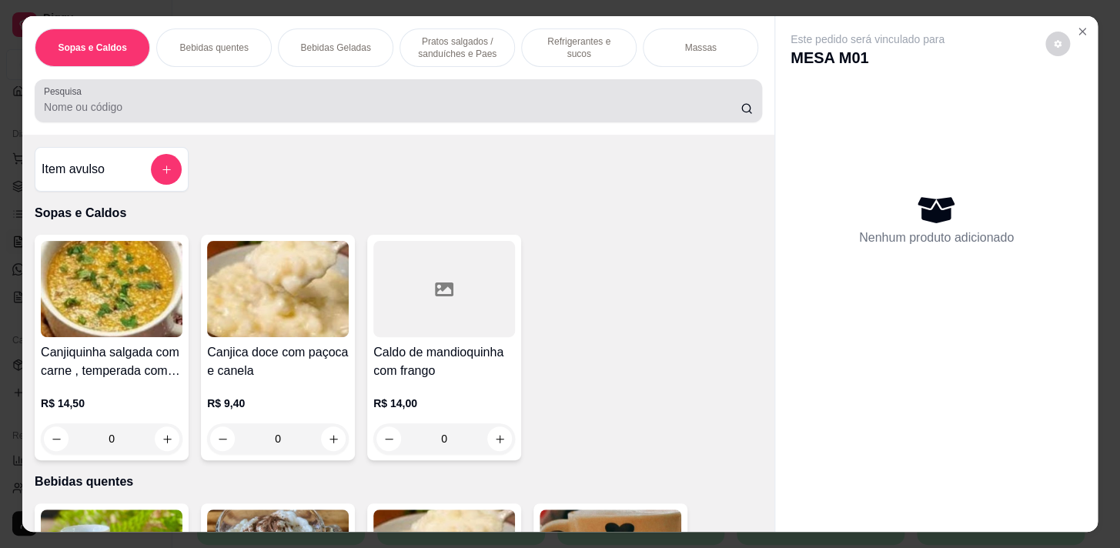
click at [324, 108] on input "Pesquisa" at bounding box center [392, 106] width 697 height 15
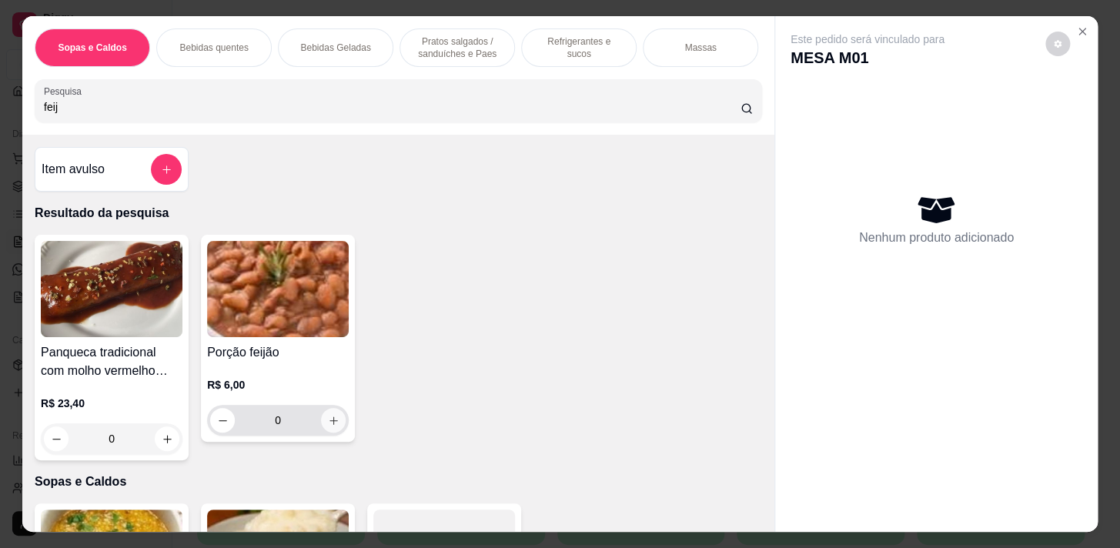
type input "feij"
click at [333, 423] on button "increase-product-quantity" at bounding box center [333, 420] width 25 height 25
type input "1"
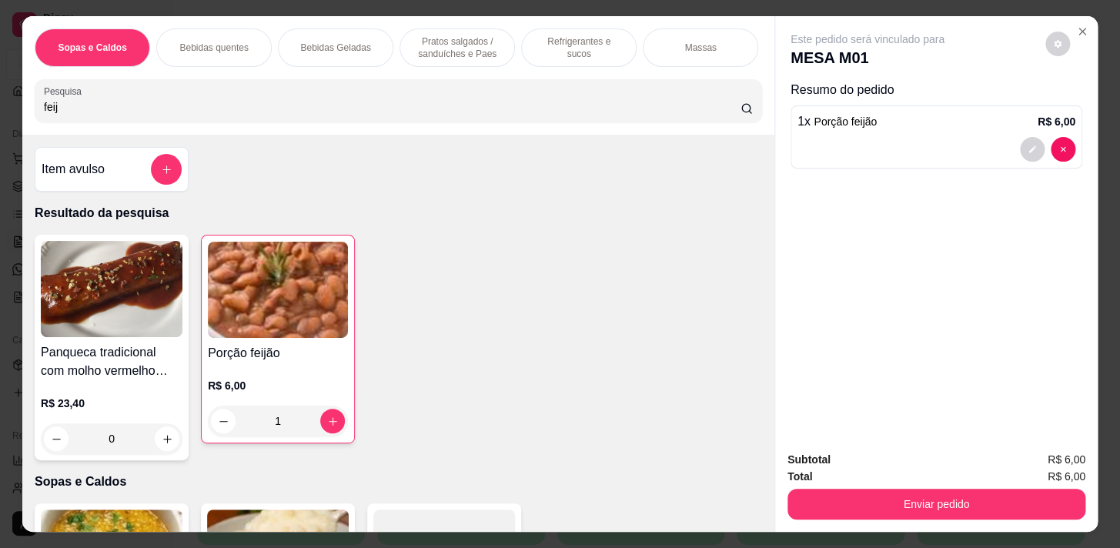
click at [476, 38] on p "Pratos salgados / sanduíches e Paes" at bounding box center [457, 47] width 89 height 25
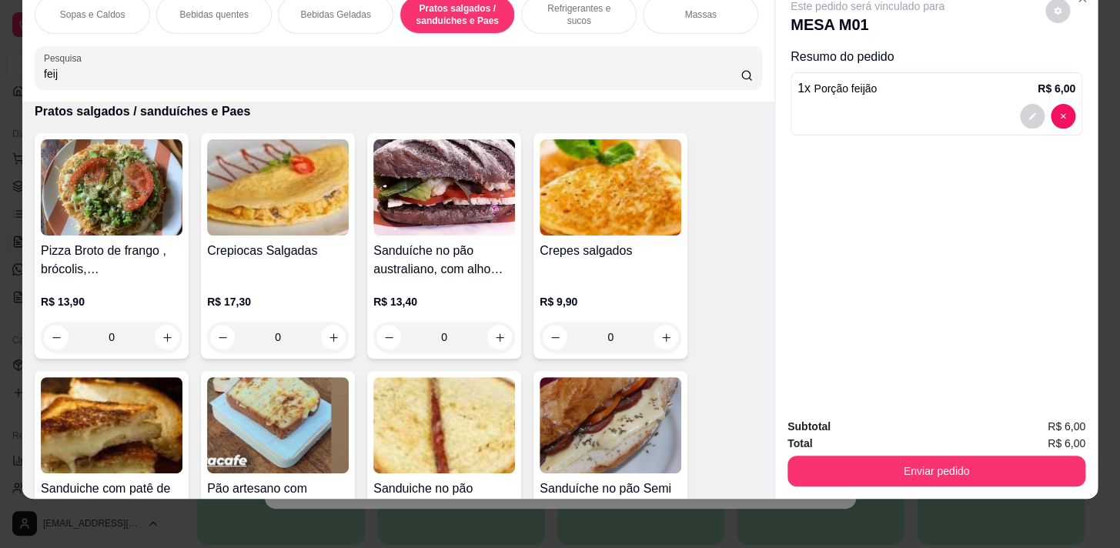
scroll to position [0, 604]
click at [446, 12] on p "Acompanhamentos das refeições" at bounding box center [460, 14] width 89 height 25
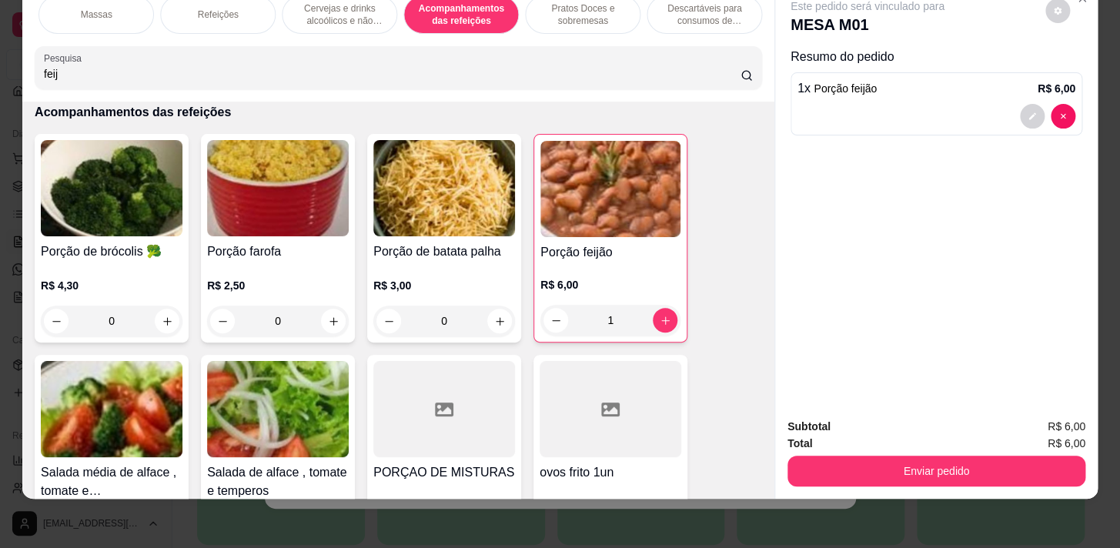
scroll to position [10108, 0]
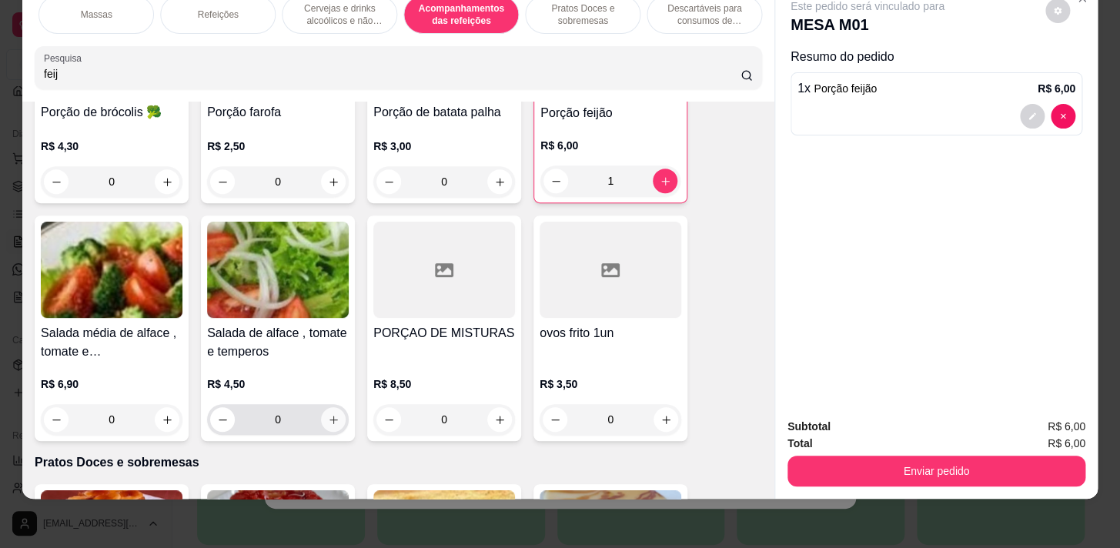
click at [321, 416] on button "increase-product-quantity" at bounding box center [333, 419] width 25 height 25
type input "1"
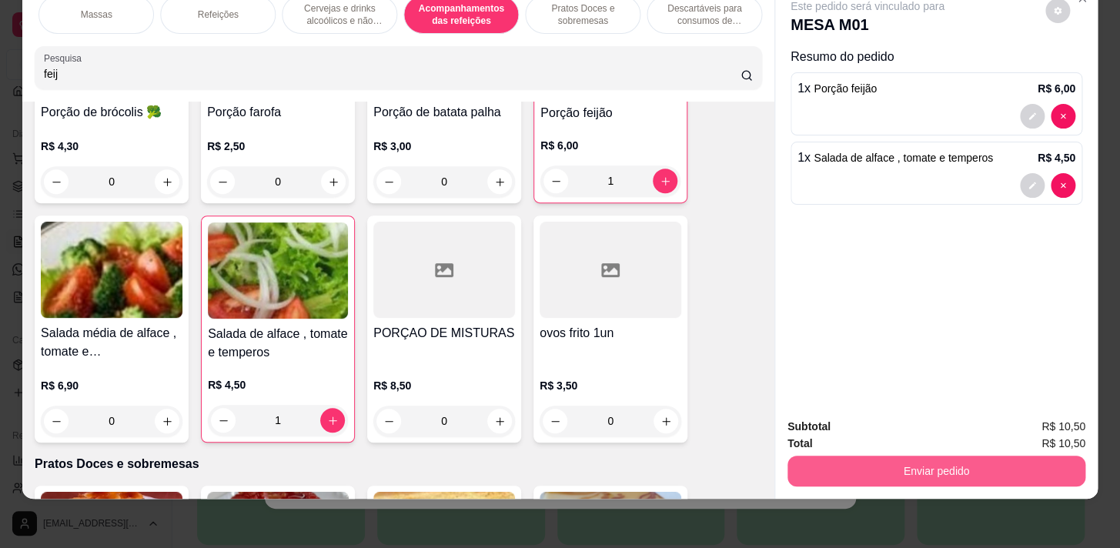
drag, startPoint x: 878, startPoint y: 455, endPoint x: 880, endPoint y: 470, distance: 15.6
click at [879, 470] on div "Enviar pedido" at bounding box center [937, 469] width 298 height 35
click at [881, 471] on button "Enviar pedido" at bounding box center [937, 471] width 298 height 31
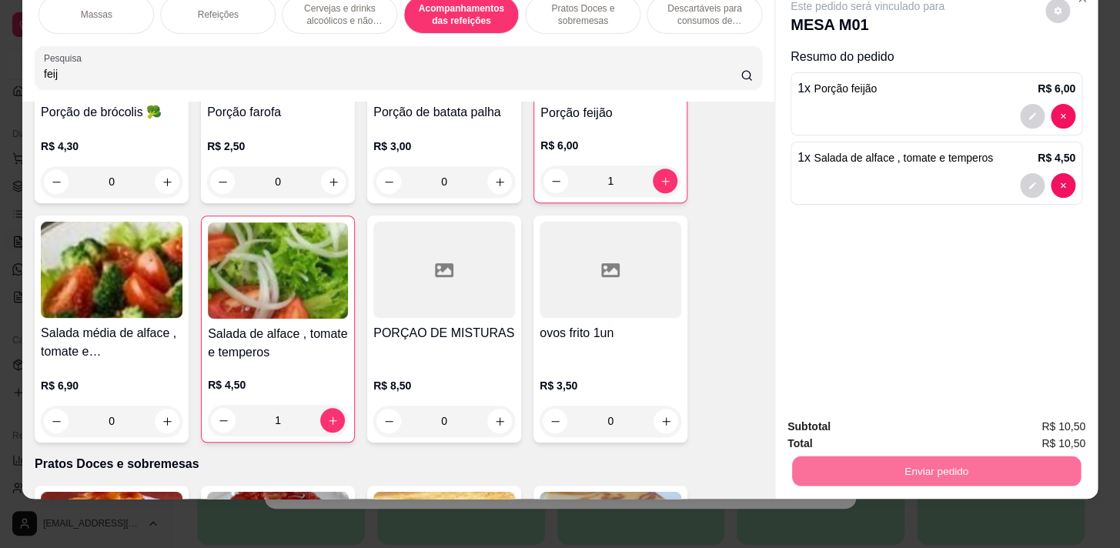
click at [873, 424] on button "Não registrar e enviar pedido" at bounding box center [886, 423] width 156 height 28
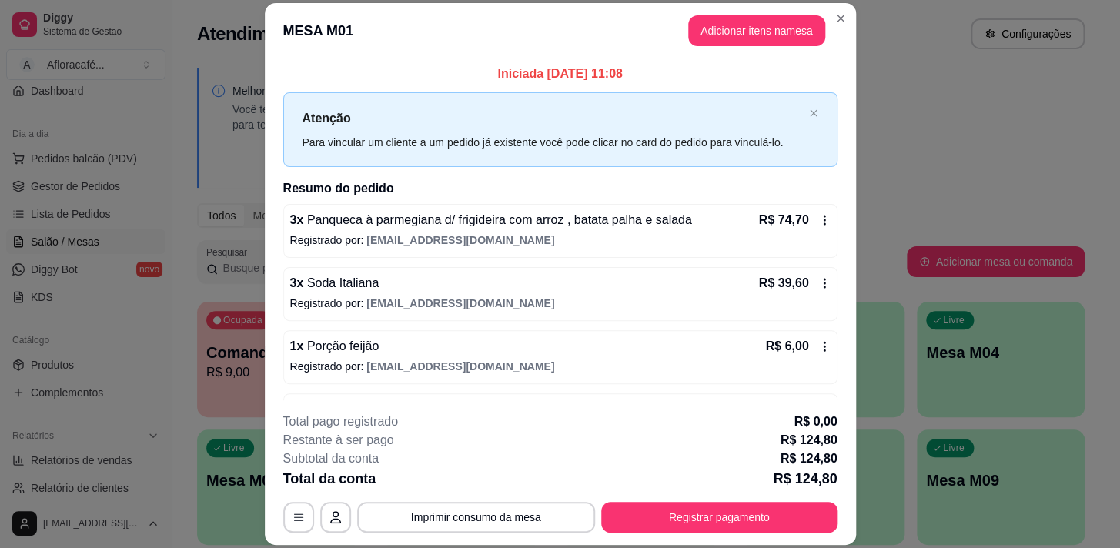
scroll to position [52, 0]
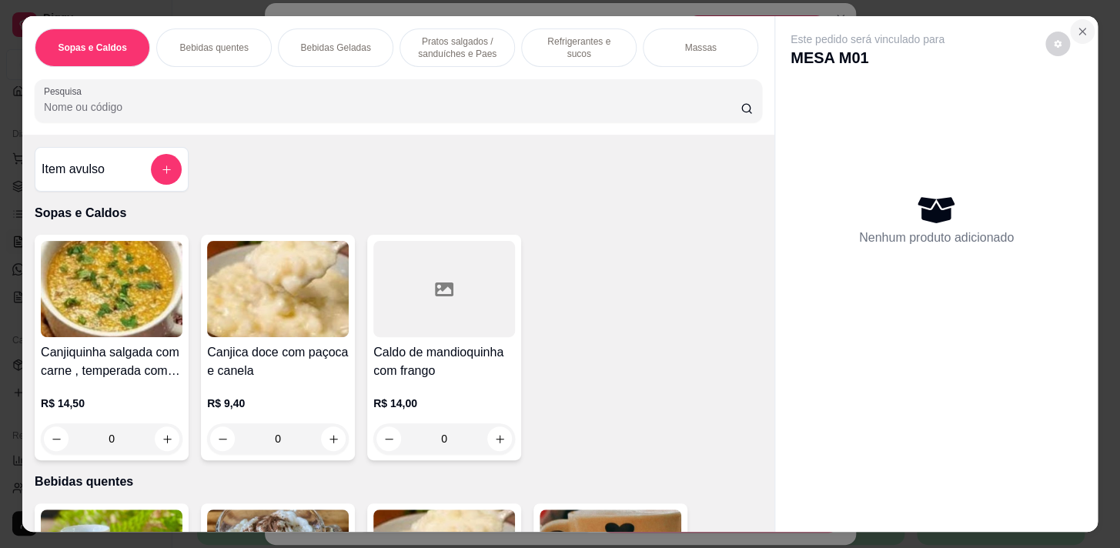
click at [1076, 32] on icon "Close" at bounding box center [1082, 31] width 12 height 12
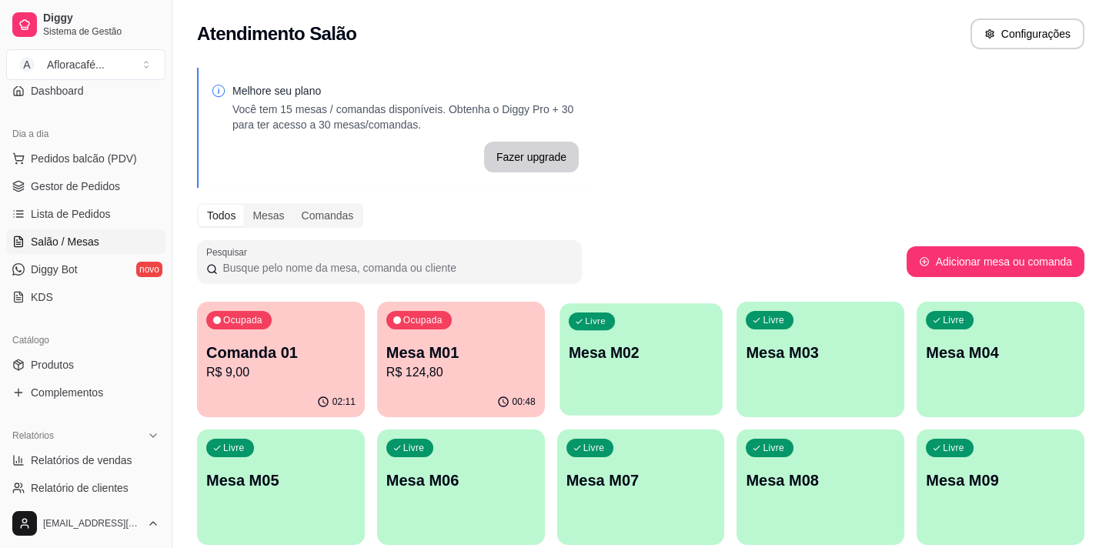
click at [696, 369] on div "Livre Mesa M02" at bounding box center [641, 350] width 162 height 94
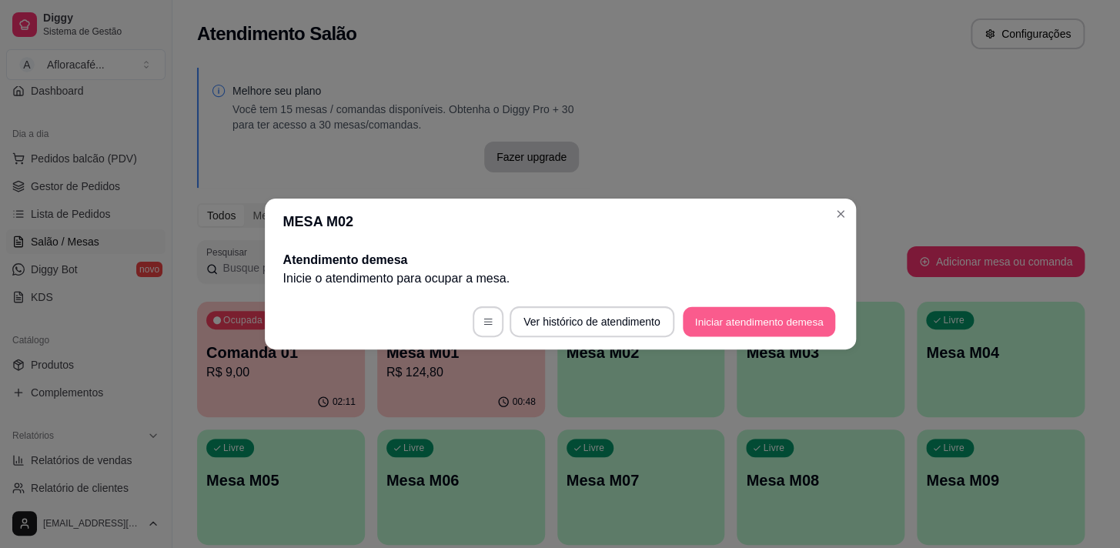
click at [735, 316] on button "Iniciar atendimento de mesa" at bounding box center [759, 322] width 152 height 30
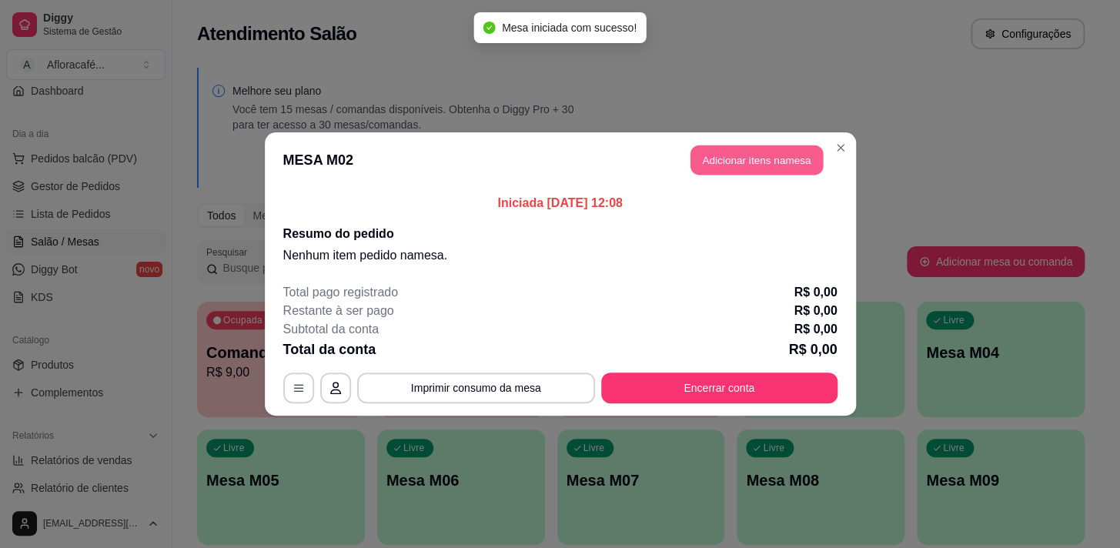
click at [760, 159] on button "Adicionar itens na mesa" at bounding box center [757, 161] width 132 height 30
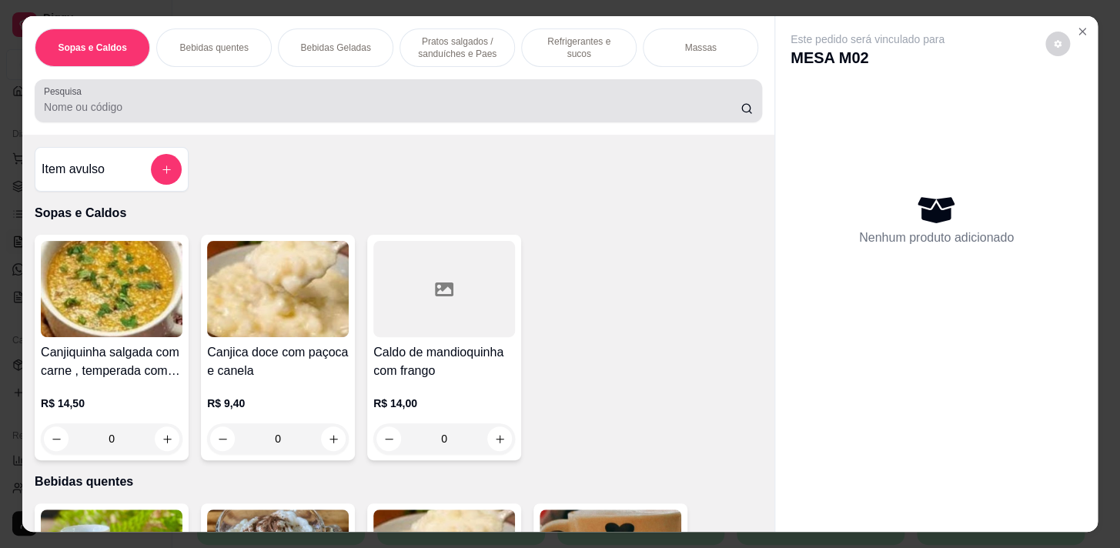
click at [611, 98] on div at bounding box center [398, 100] width 709 height 31
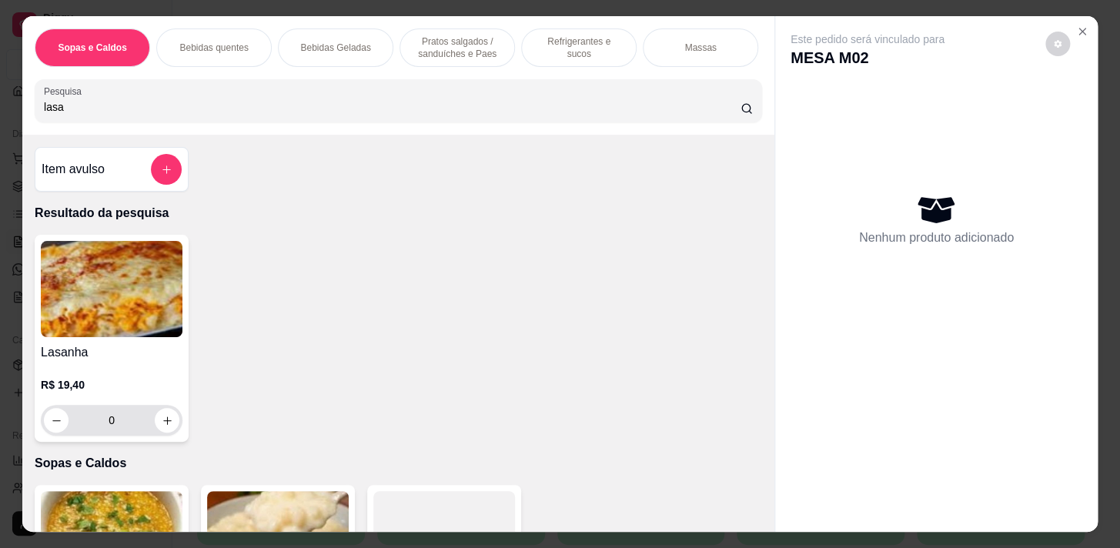
type input "lasa"
click at [166, 420] on icon "increase-product-quantity" at bounding box center [168, 421] width 12 height 12
type input "1"
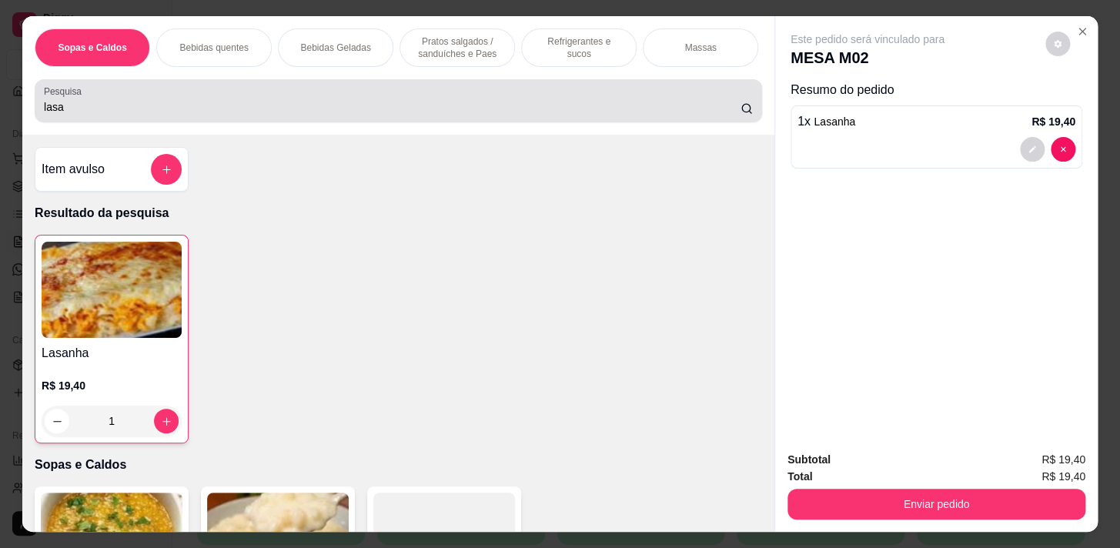
click at [356, 99] on div "lasa" at bounding box center [398, 100] width 709 height 31
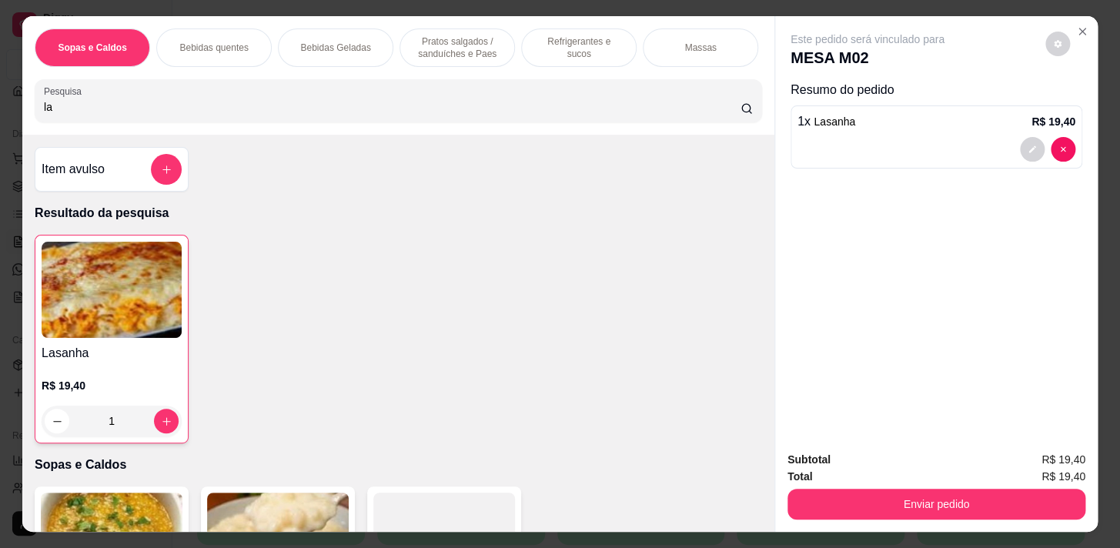
type input "l"
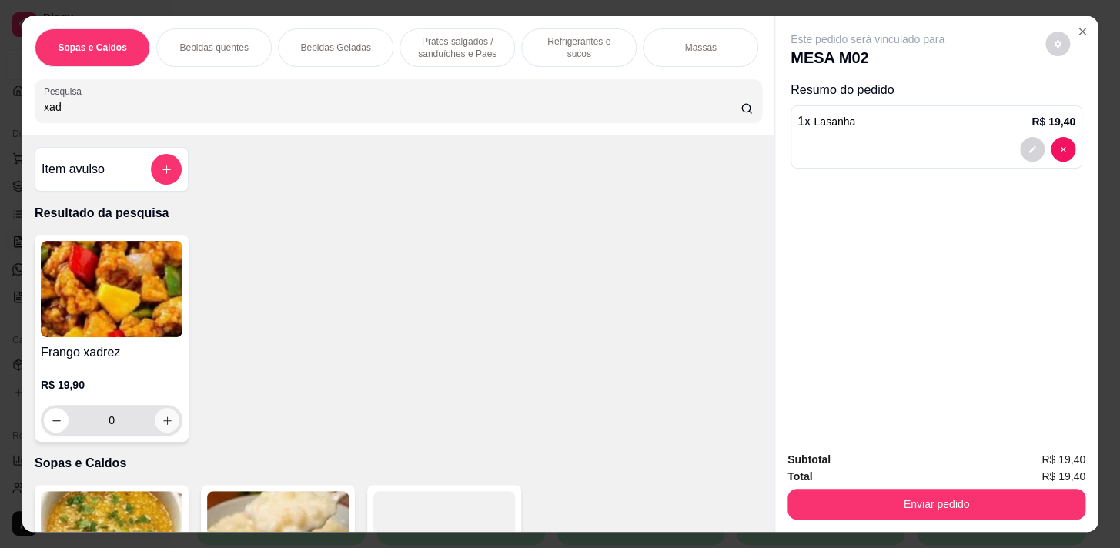
type input "xad"
click at [162, 420] on icon "increase-product-quantity" at bounding box center [168, 421] width 12 height 12
type input "1"
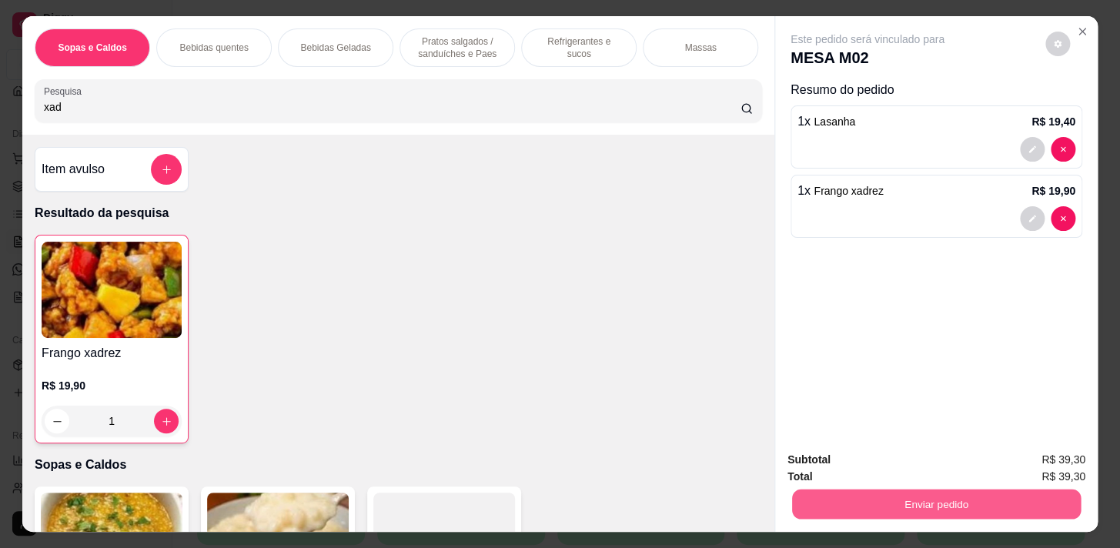
click at [905, 508] on button "Enviar pedido" at bounding box center [936, 504] width 289 height 30
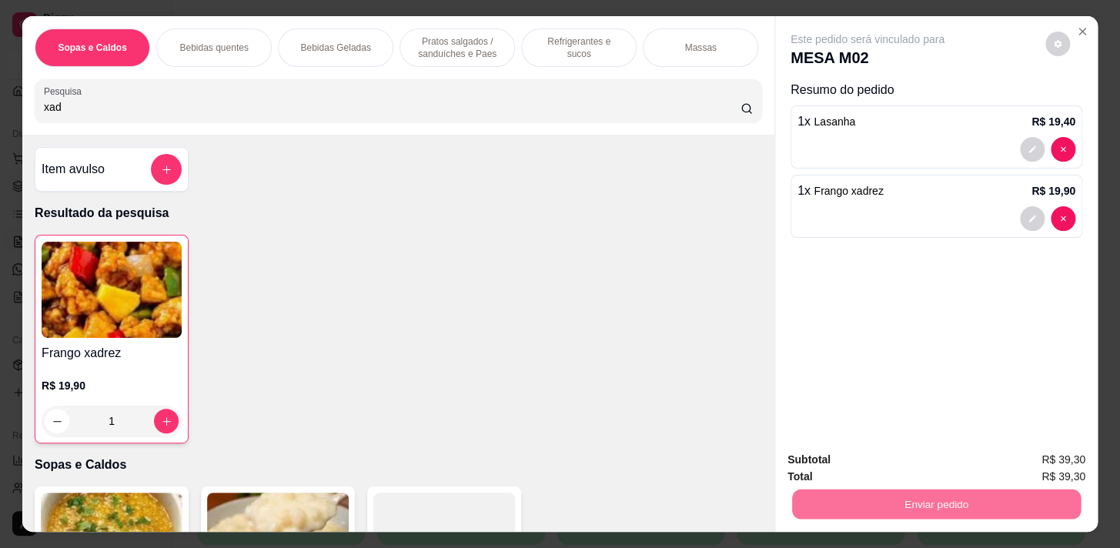
click at [895, 468] on button "Não registrar e enviar pedido" at bounding box center [886, 461] width 156 height 28
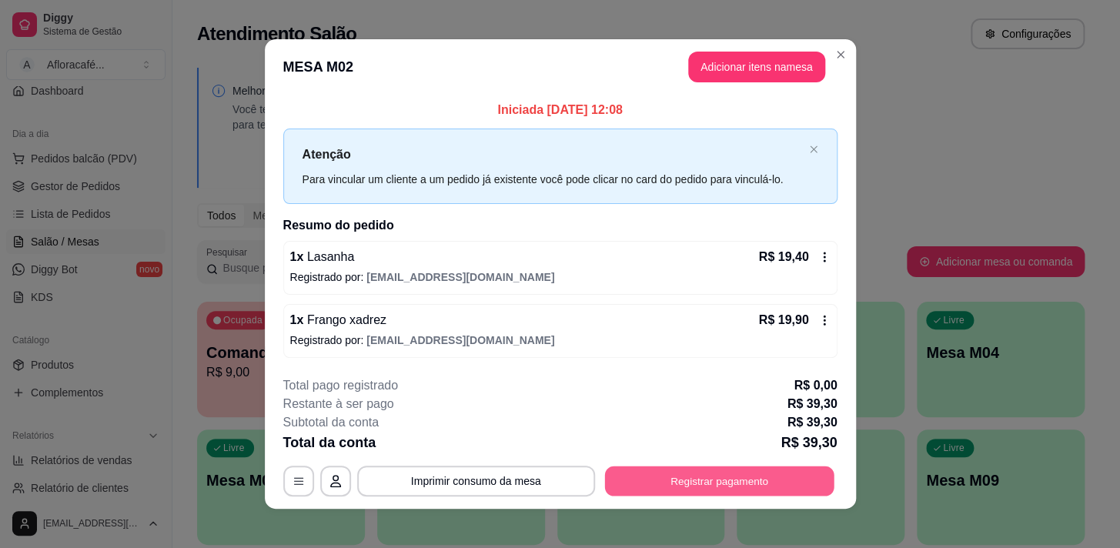
click at [797, 480] on button "Registrar pagamento" at bounding box center [718, 481] width 229 height 30
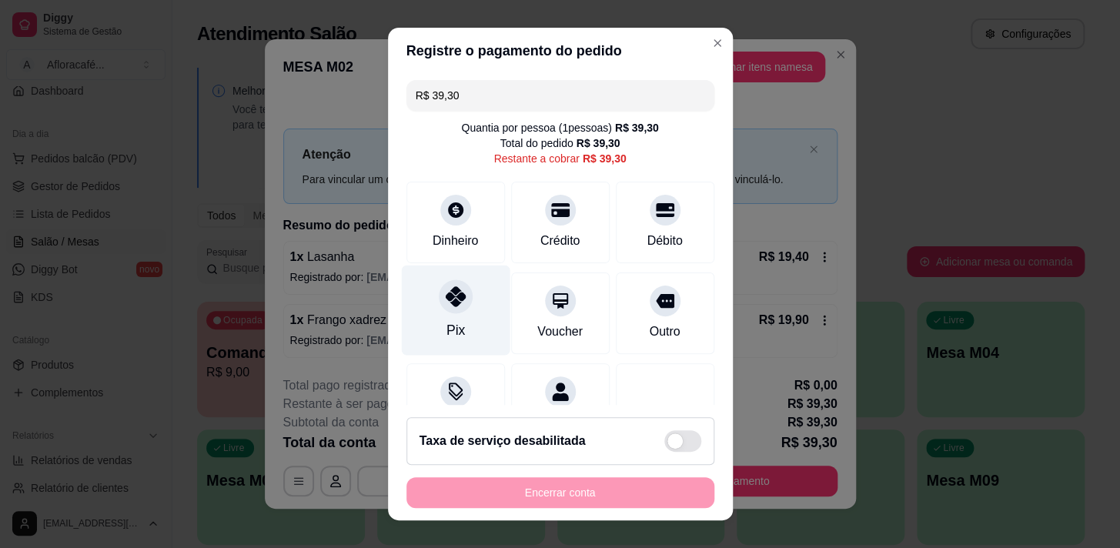
click at [463, 305] on div "Pix" at bounding box center [455, 310] width 109 height 90
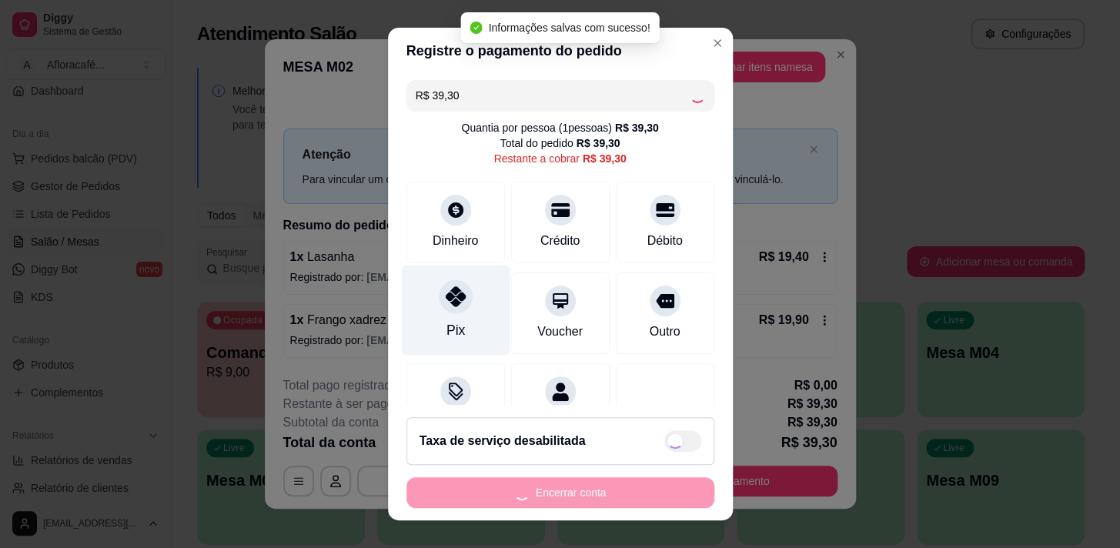
type input "R$ 0,00"
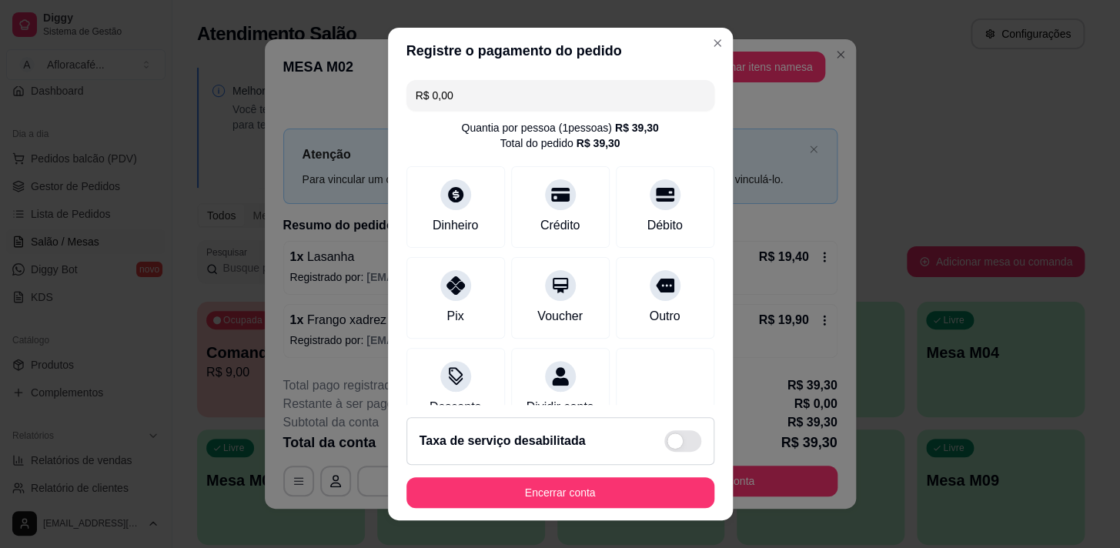
click at [580, 517] on div "Registre o pagamento do pedido R$ 0,00 Quantia por pessoa ( 1 pessoas) R$ 39,30…" at bounding box center [560, 274] width 1120 height 548
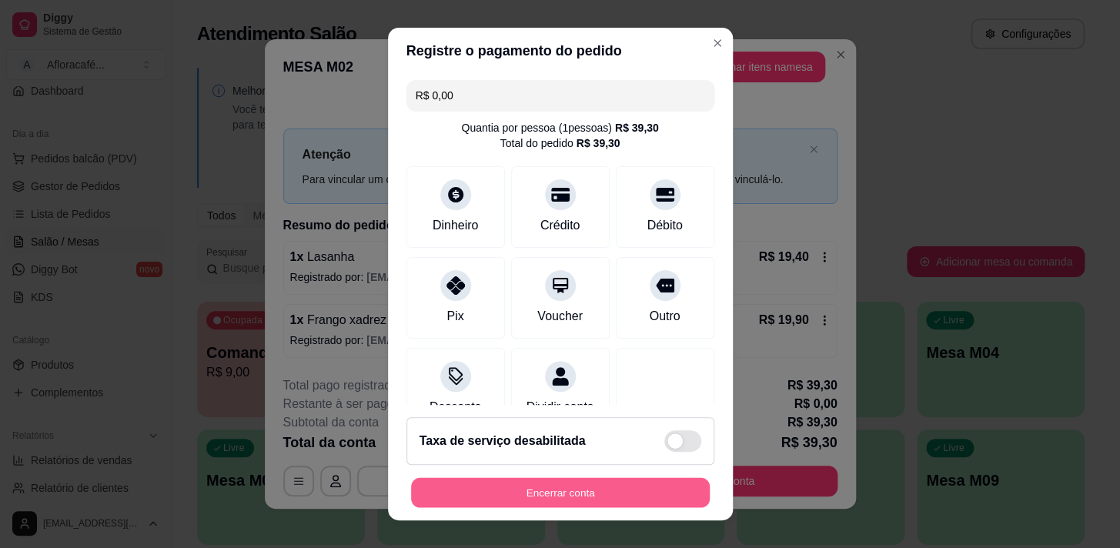
click at [594, 487] on button "Encerrar conta" at bounding box center [560, 493] width 299 height 30
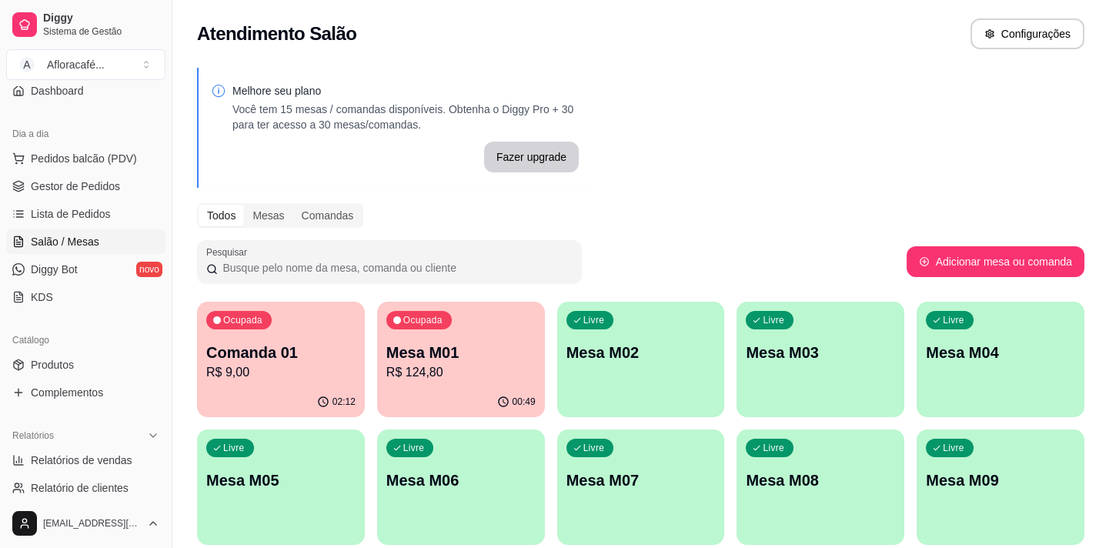
click at [420, 342] on p "Mesa M01" at bounding box center [460, 353] width 149 height 22
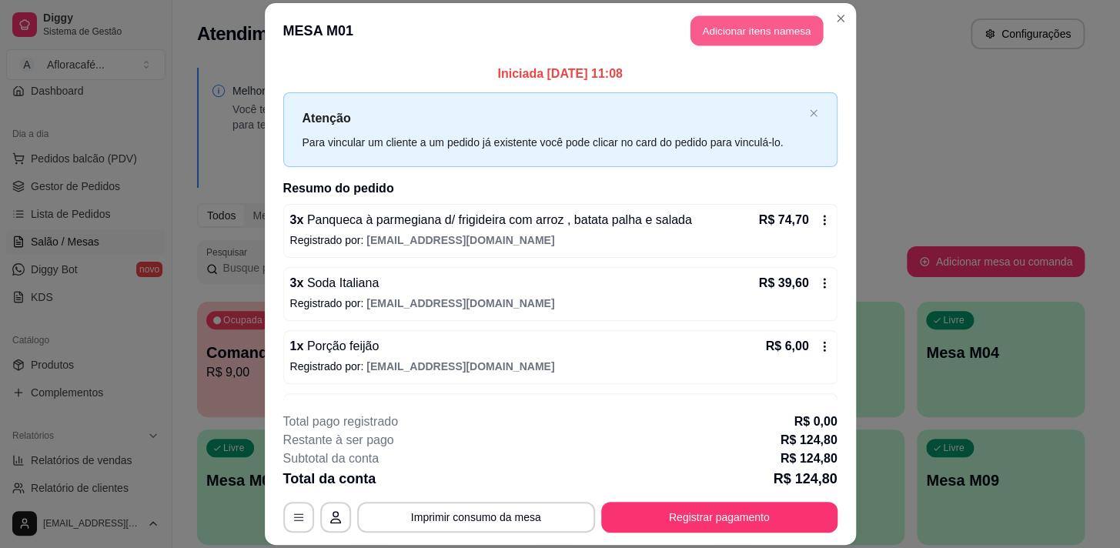
click at [780, 38] on button "Adicionar itens na mesa" at bounding box center [757, 30] width 132 height 30
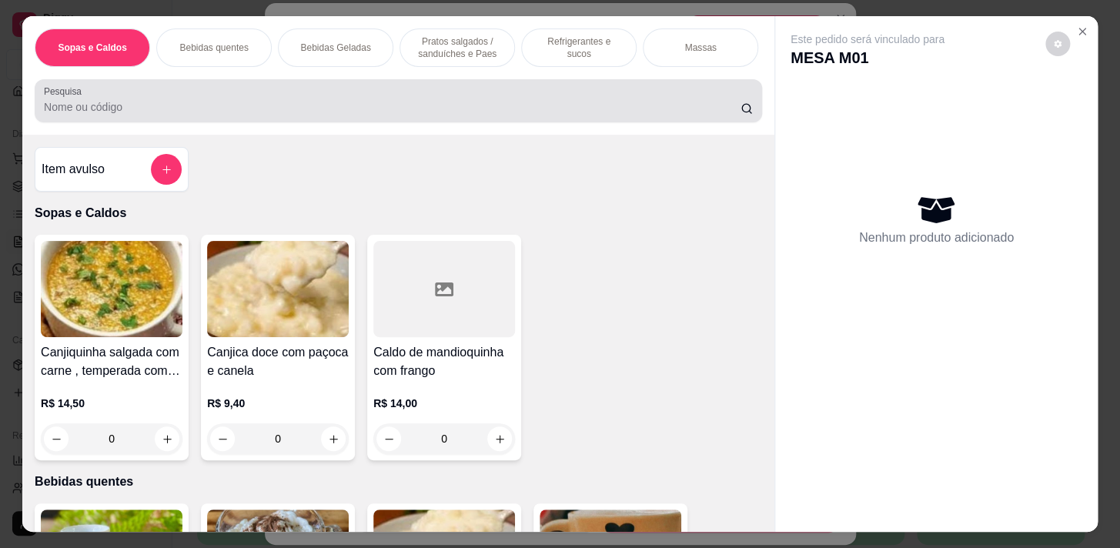
click at [246, 99] on div at bounding box center [398, 100] width 709 height 31
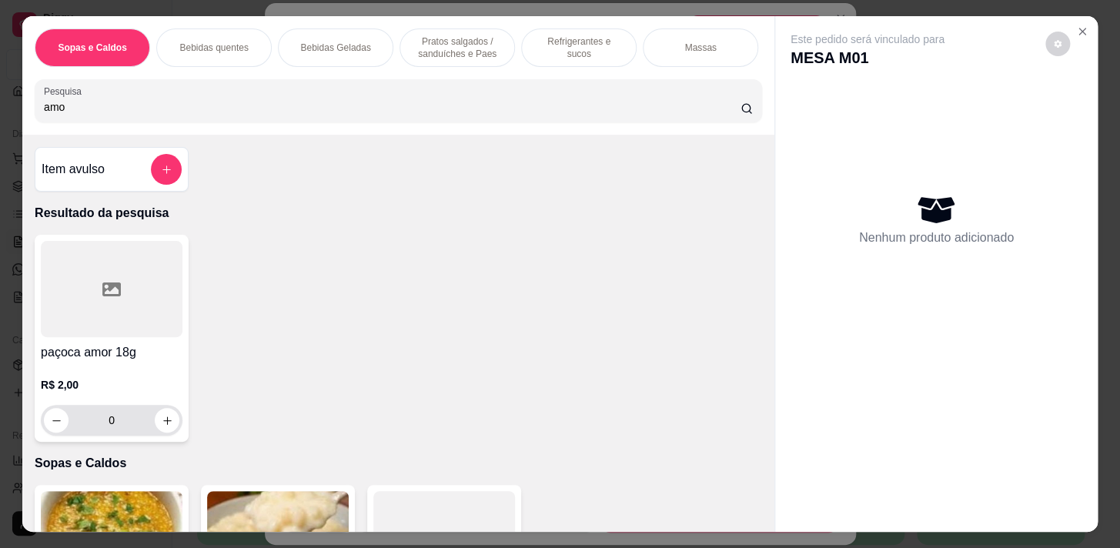
type input "amo"
click at [162, 420] on icon "increase-product-quantity" at bounding box center [168, 421] width 12 height 12
type input "1"
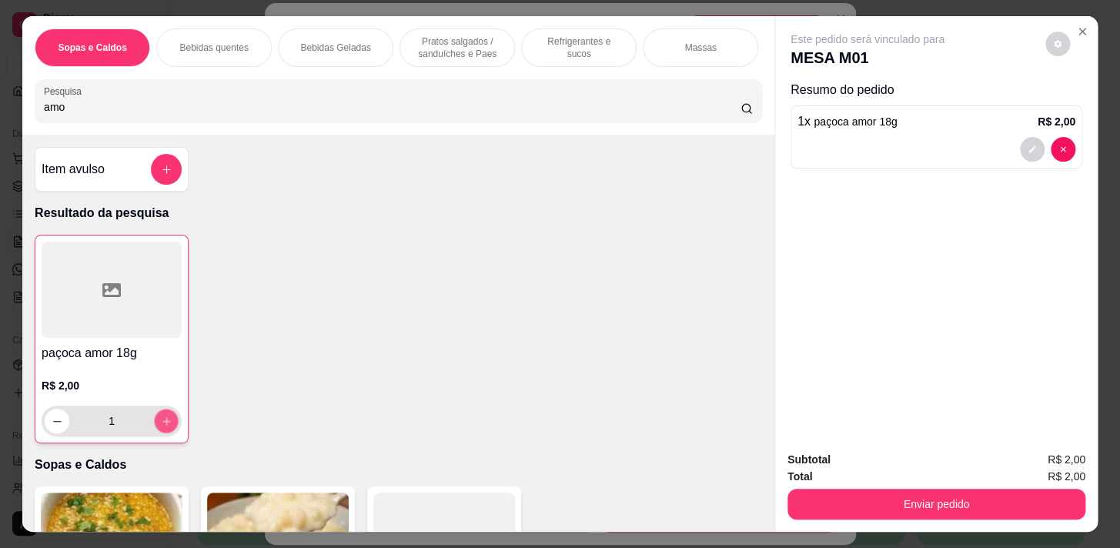
click at [161, 423] on icon "increase-product-quantity" at bounding box center [167, 422] width 12 height 12
type input "2"
click at [161, 423] on icon "increase-product-quantity" at bounding box center [167, 422] width 12 height 12
type input "3"
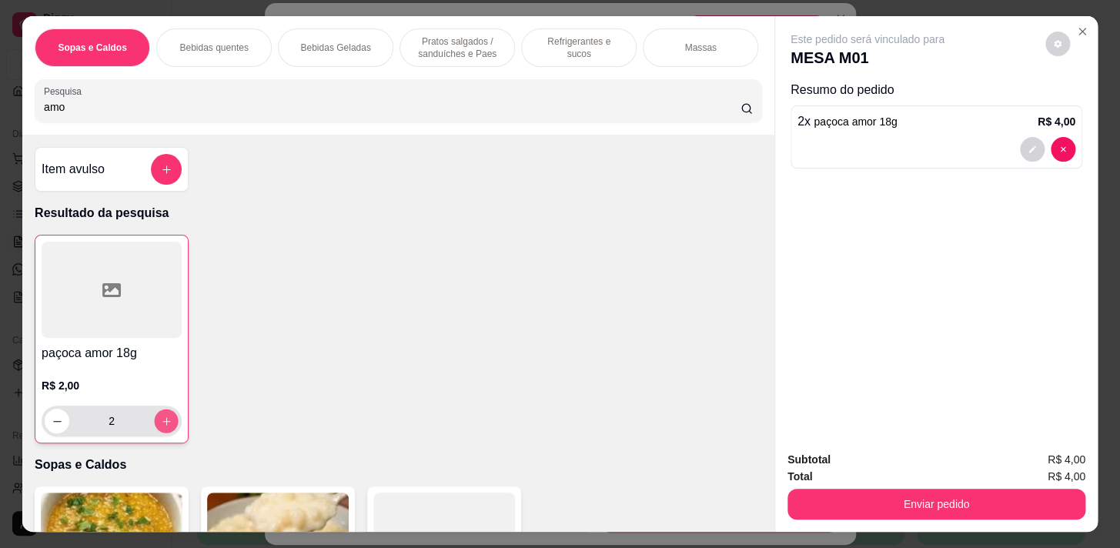
type input "3"
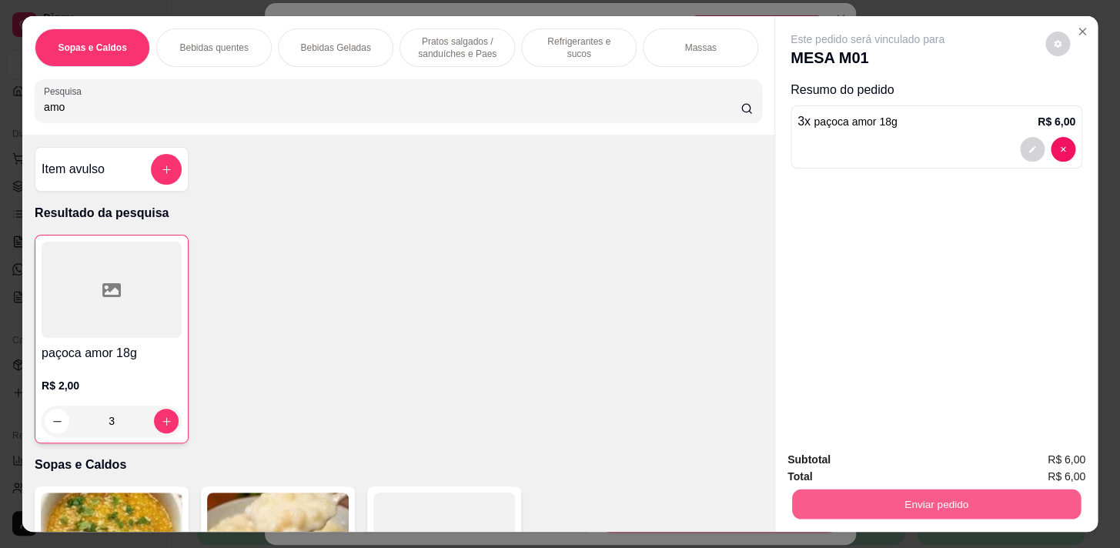
click at [831, 507] on button "Enviar pedido" at bounding box center [936, 504] width 289 height 30
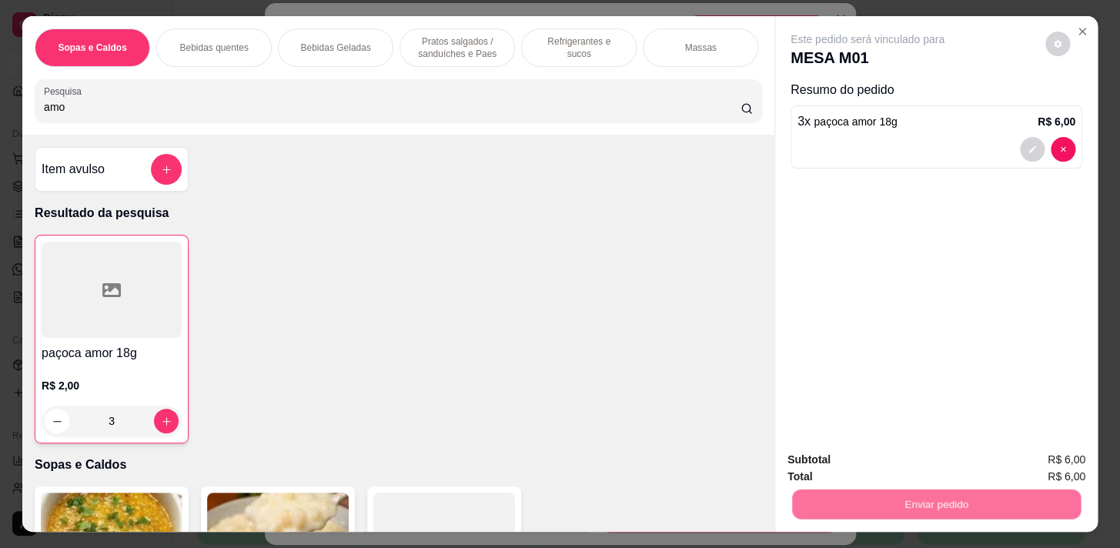
click at [838, 464] on button "Não registrar e enviar pedido" at bounding box center [886, 461] width 156 height 28
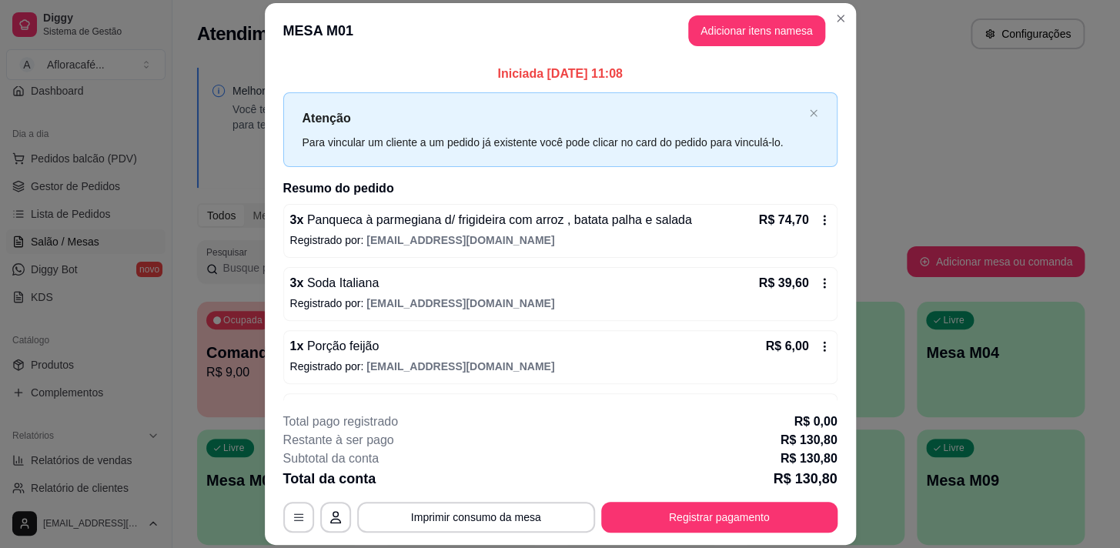
scroll to position [115, 0]
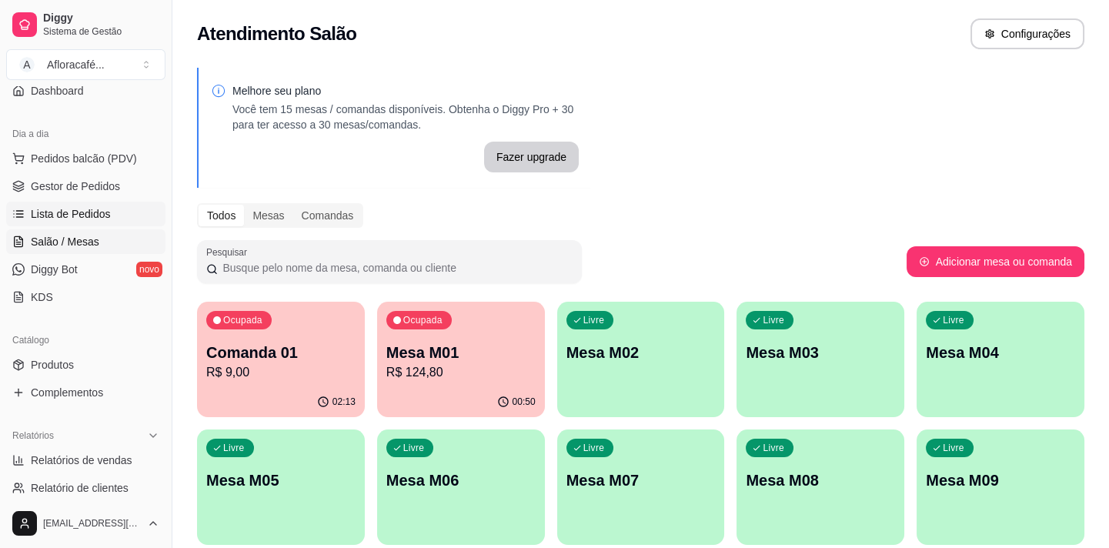
click at [52, 221] on link "Lista de Pedidos" at bounding box center [85, 214] width 159 height 25
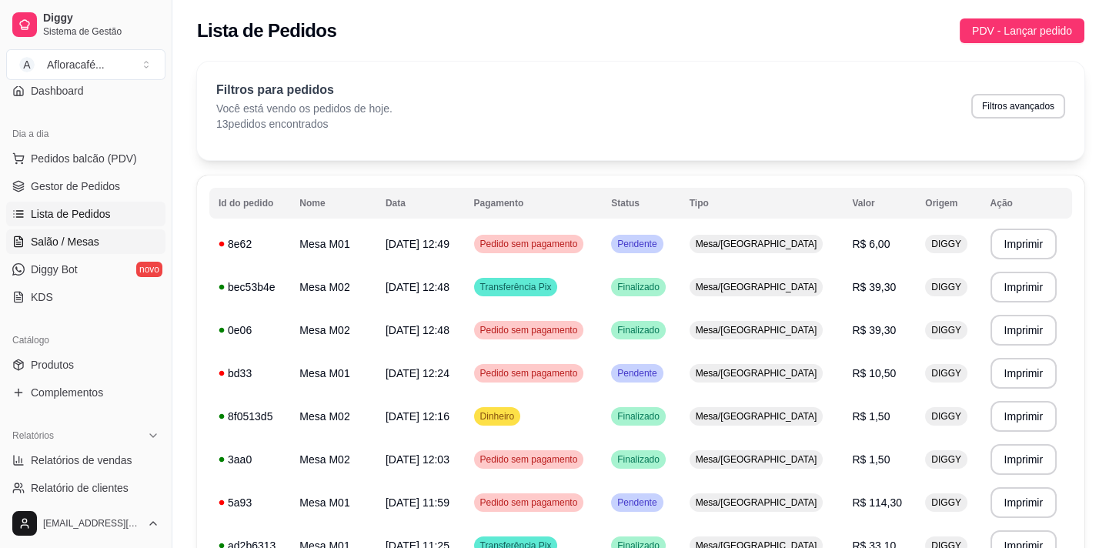
click at [94, 230] on link "Salão / Mesas" at bounding box center [85, 241] width 159 height 25
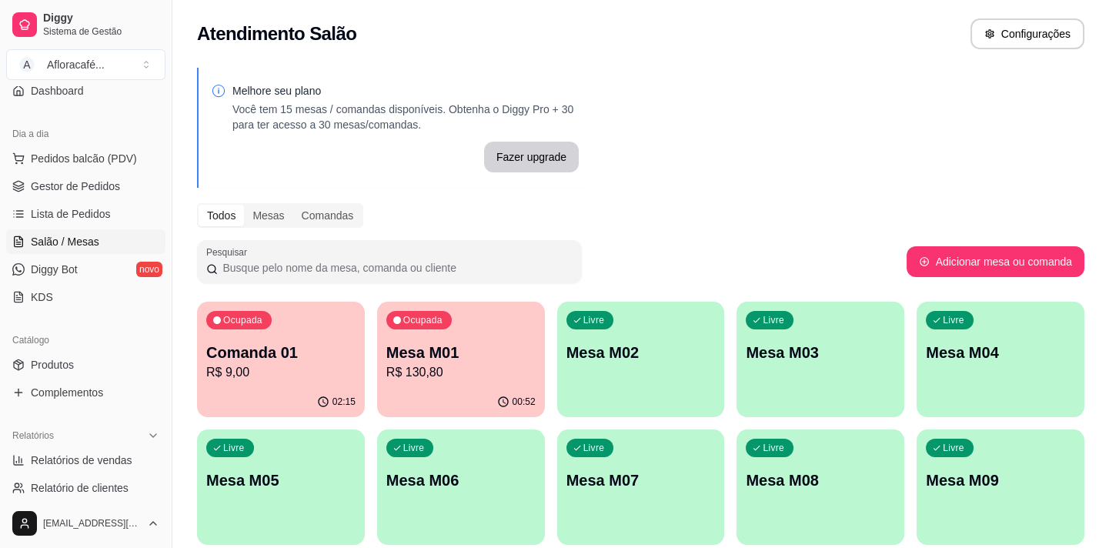
click at [443, 376] on p "R$ 130,80" at bounding box center [460, 372] width 149 height 18
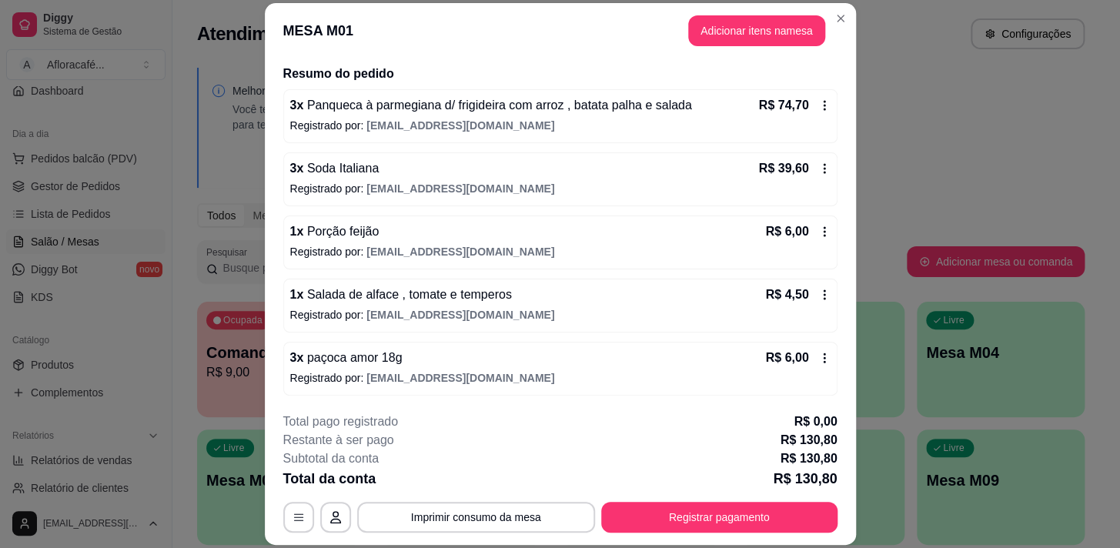
scroll to position [46, 0]
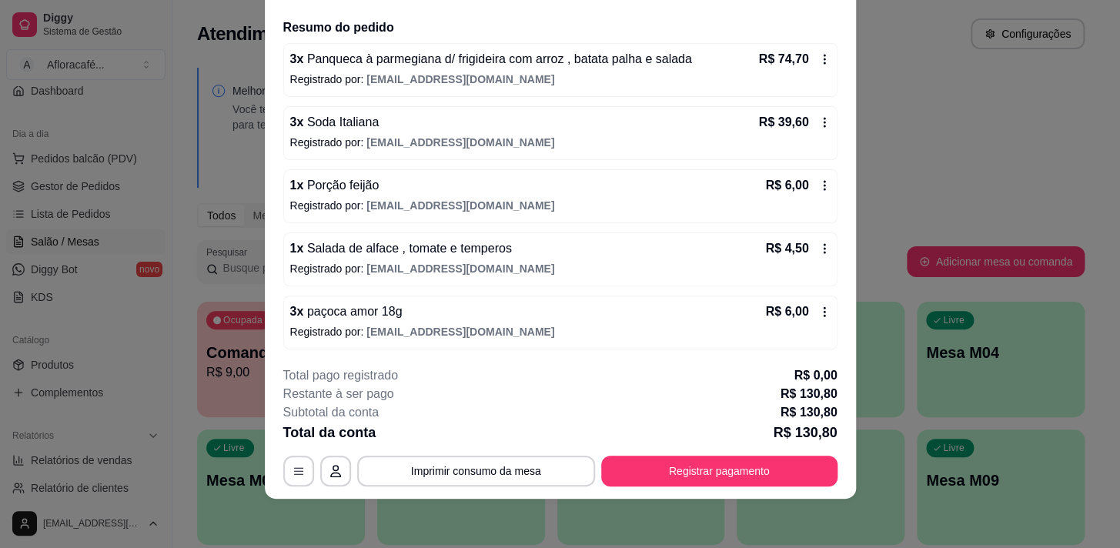
click at [791, 492] on footer "**********" at bounding box center [560, 426] width 591 height 145
click at [785, 475] on button "Registrar pagamento" at bounding box center [719, 471] width 236 height 31
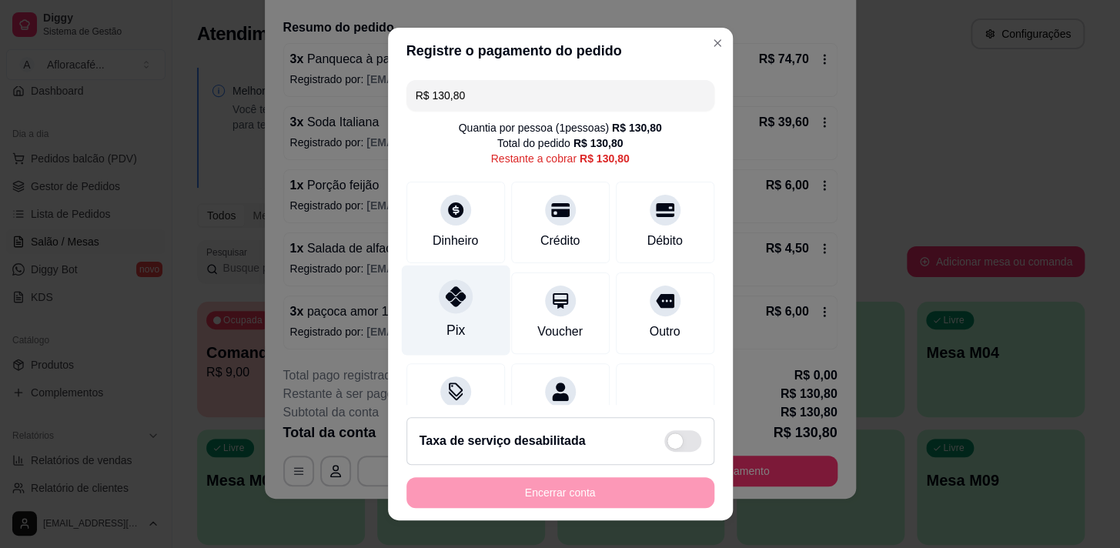
click at [468, 306] on div "Pix" at bounding box center [455, 310] width 109 height 90
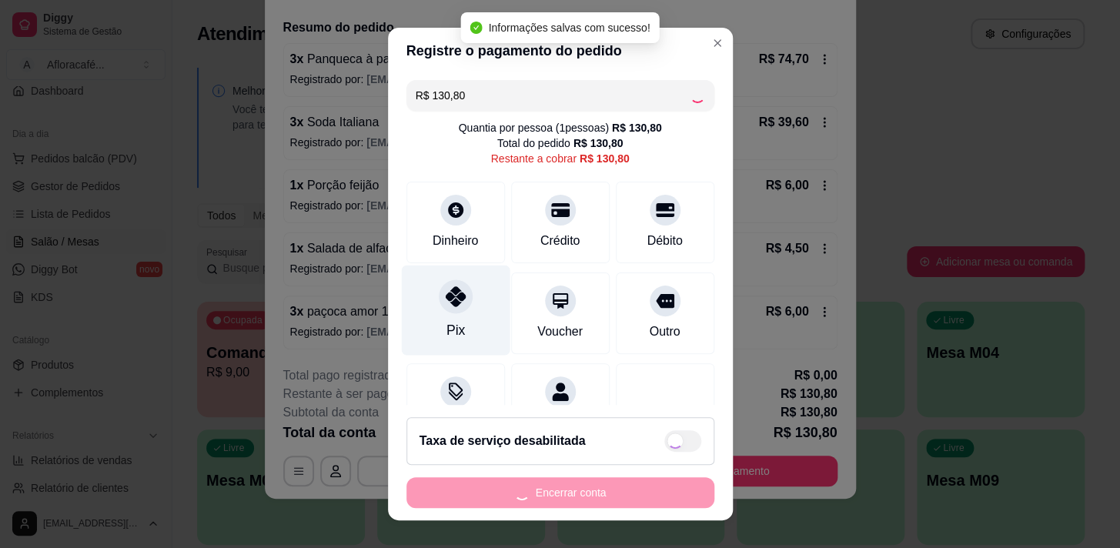
type input "R$ 0,00"
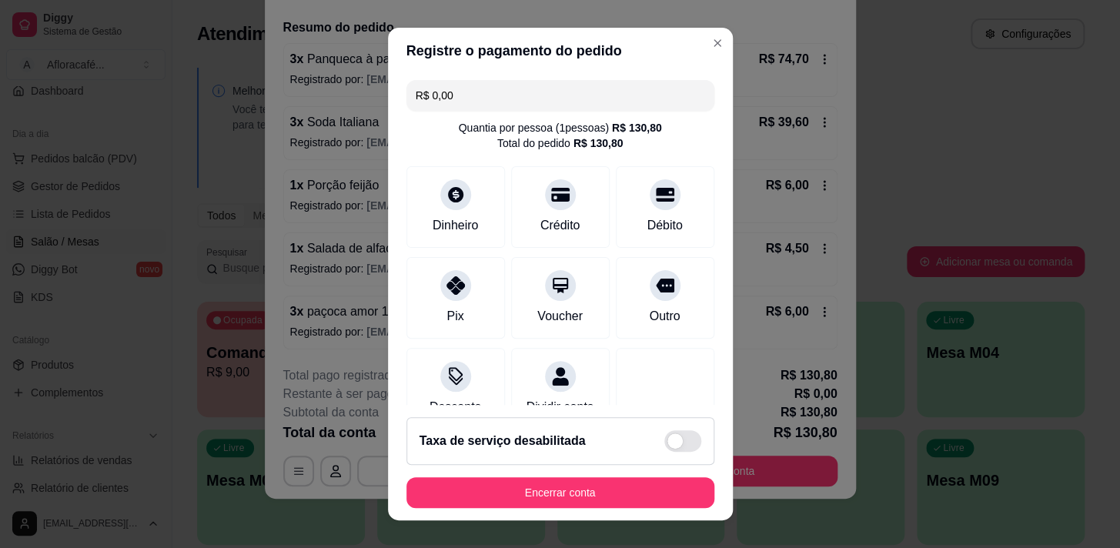
scroll to position [128, 0]
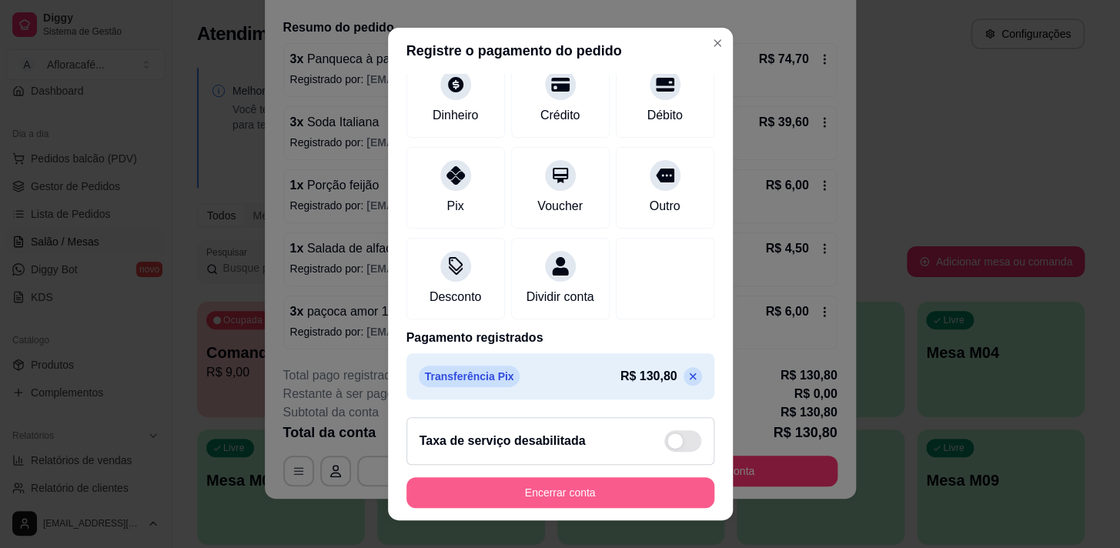
click at [610, 479] on button "Encerrar conta" at bounding box center [560, 492] width 308 height 31
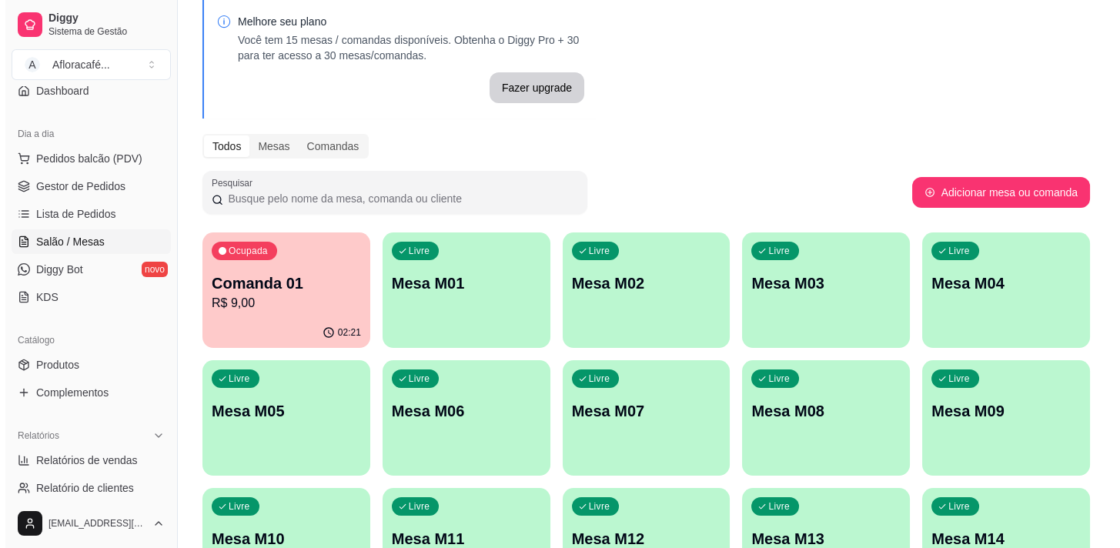
scroll to position [0, 0]
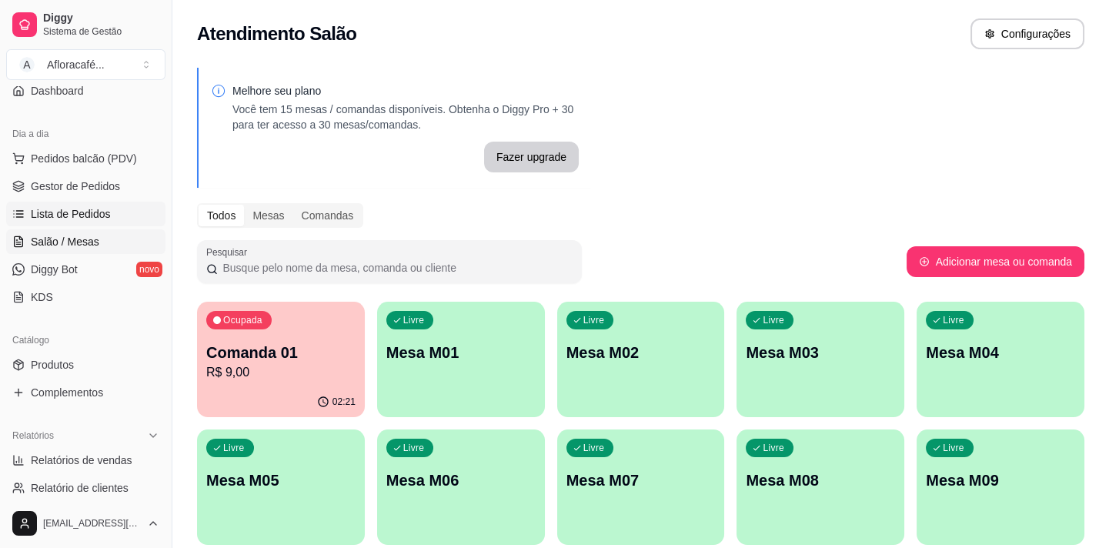
click at [49, 221] on link "Lista de Pedidos" at bounding box center [85, 214] width 159 height 25
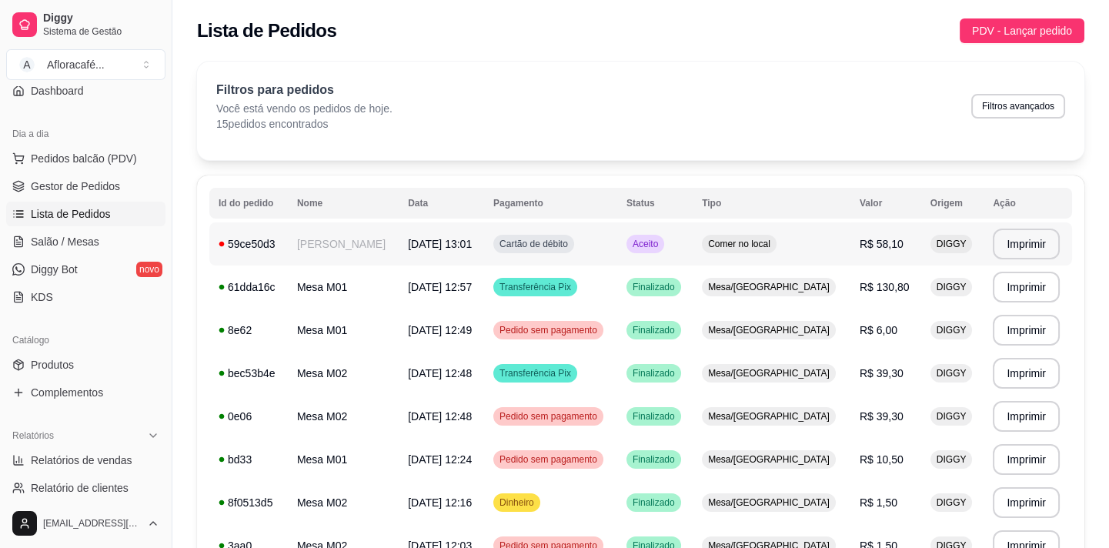
click at [343, 242] on td "[PERSON_NAME]" at bounding box center [343, 243] width 111 height 43
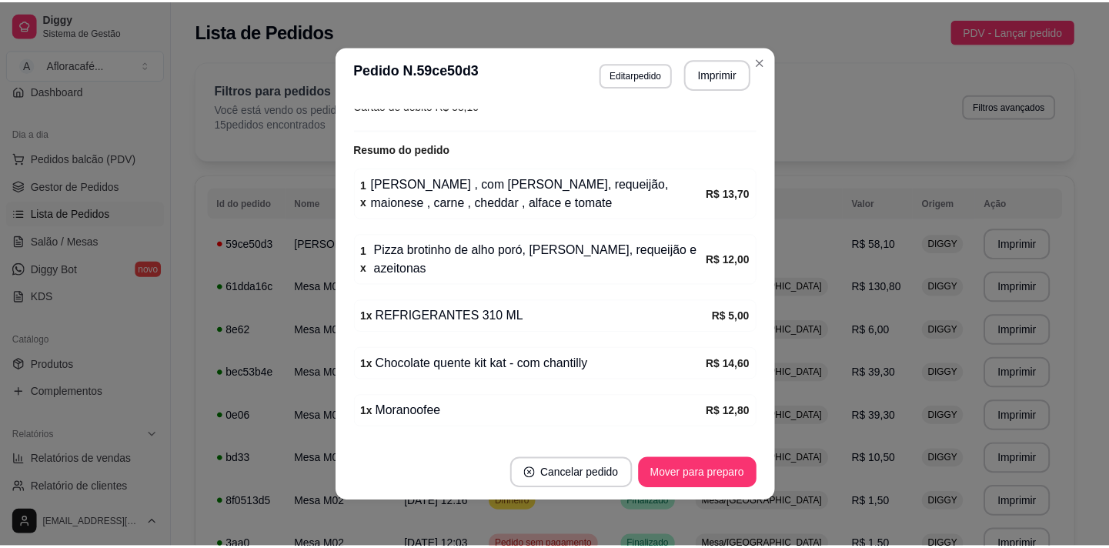
scroll to position [2, 0]
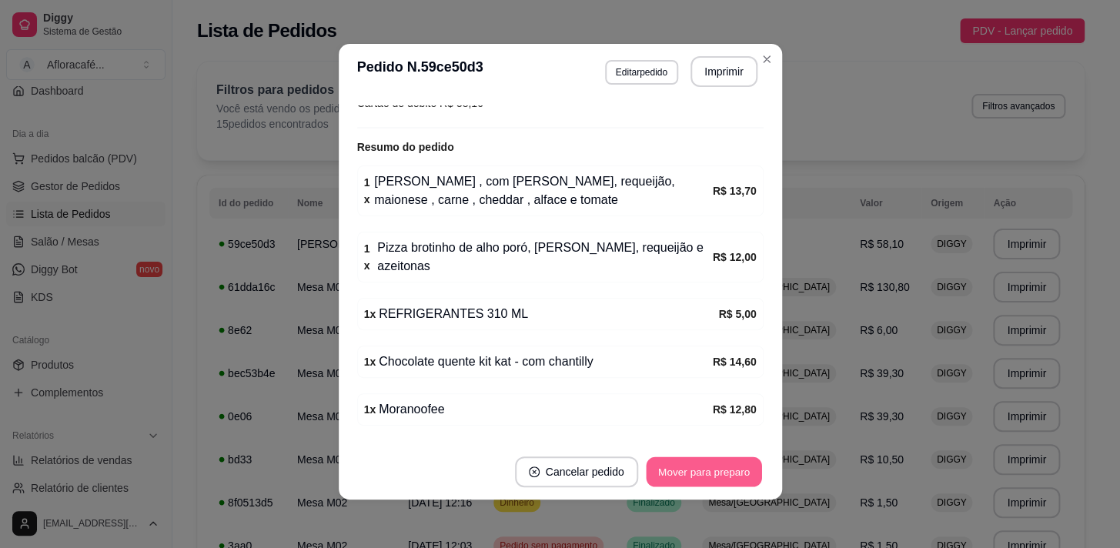
click at [684, 461] on button "Mover para preparo" at bounding box center [703, 472] width 115 height 30
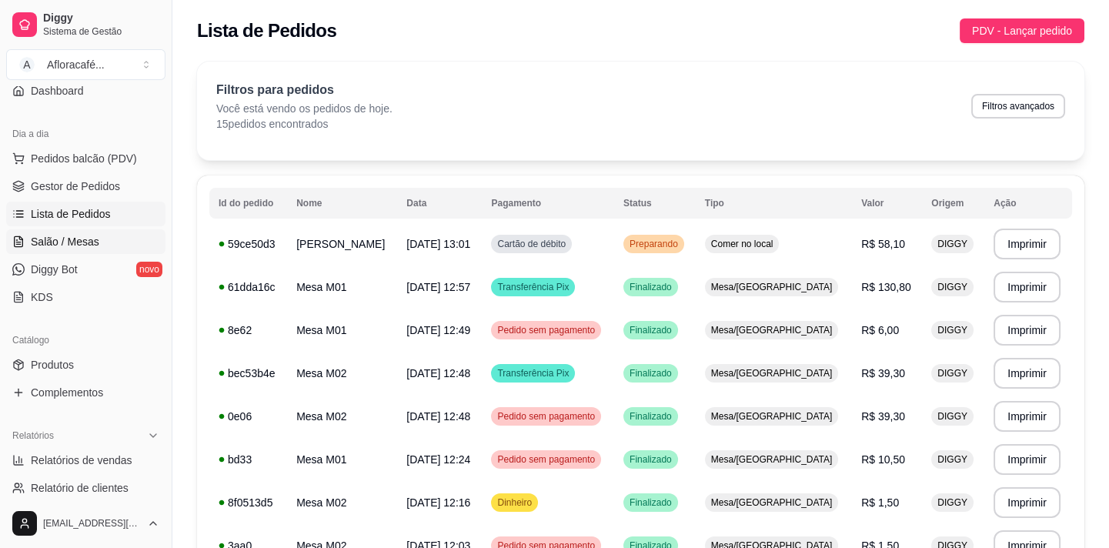
click at [99, 229] on link "Salão / Mesas" at bounding box center [85, 241] width 159 height 25
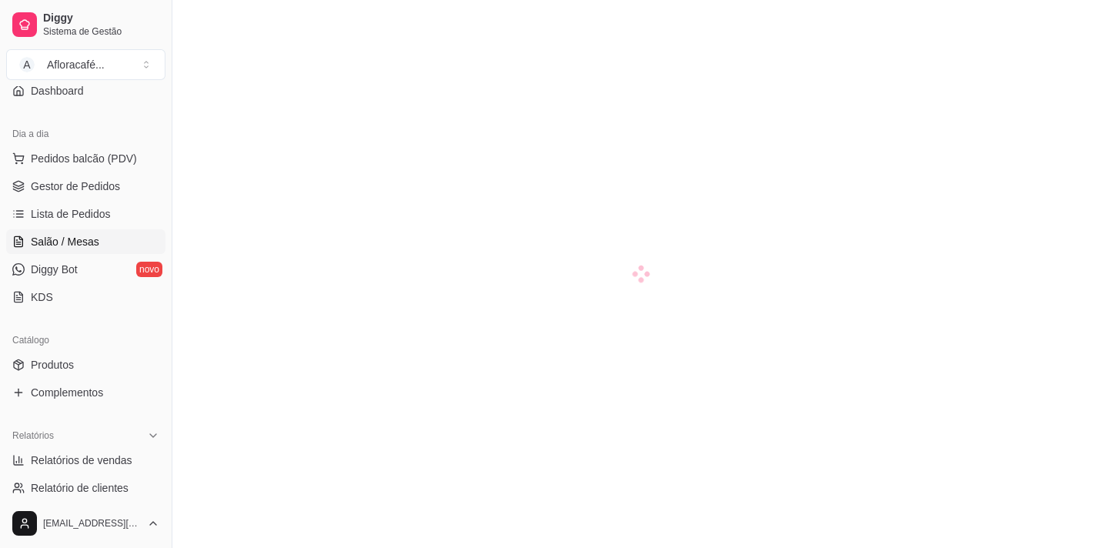
click at [99, 229] on link "Salão / Mesas" at bounding box center [85, 241] width 159 height 25
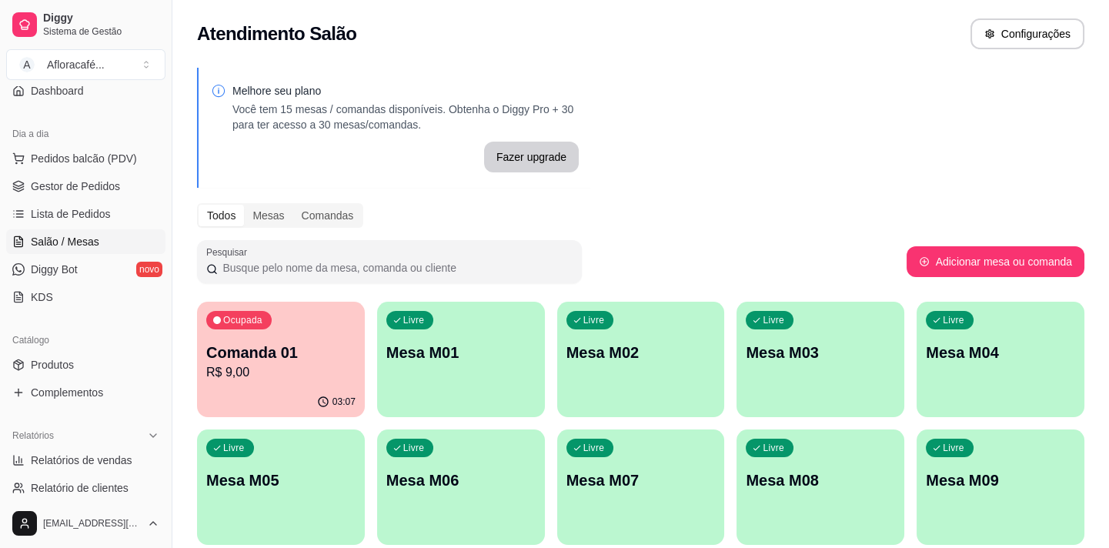
click at [211, 386] on button "Ocupada Comanda 01 R$ 9,00 03:07" at bounding box center [281, 359] width 168 height 115
click at [253, 358] on p "Comanda 01" at bounding box center [281, 353] width 145 height 21
click at [539, 344] on div "Livre Mesa M01" at bounding box center [461, 350] width 162 height 94
click at [71, 219] on span "Lista de Pedidos" at bounding box center [71, 213] width 80 height 15
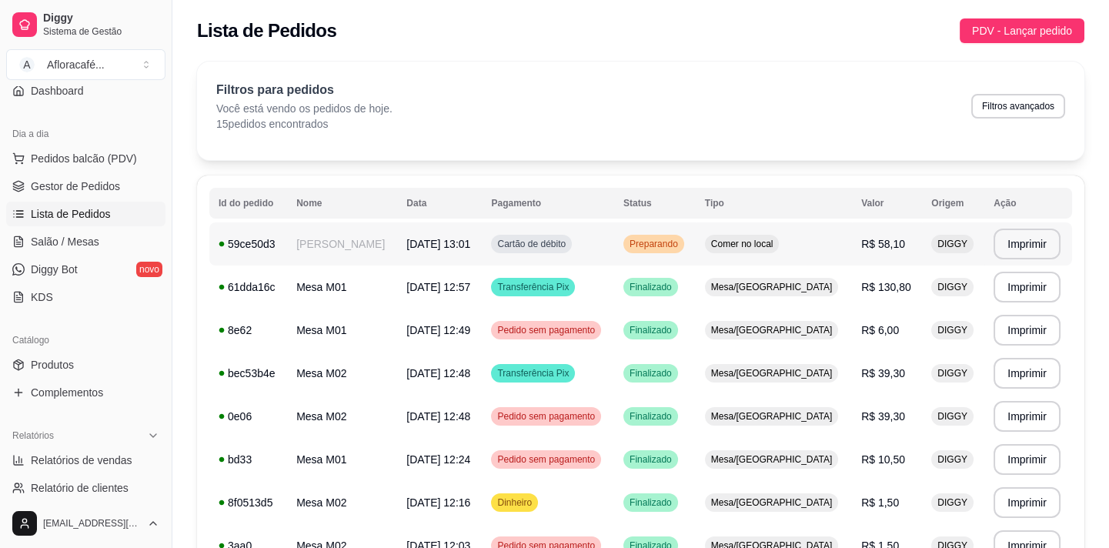
click at [361, 239] on td "[PERSON_NAME]" at bounding box center [342, 243] width 110 height 43
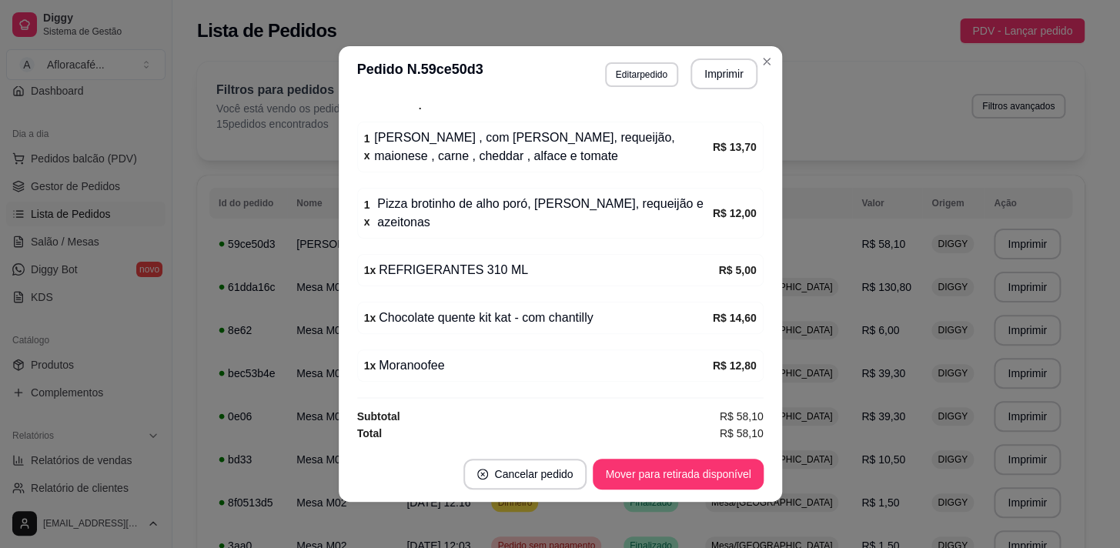
scroll to position [2, 0]
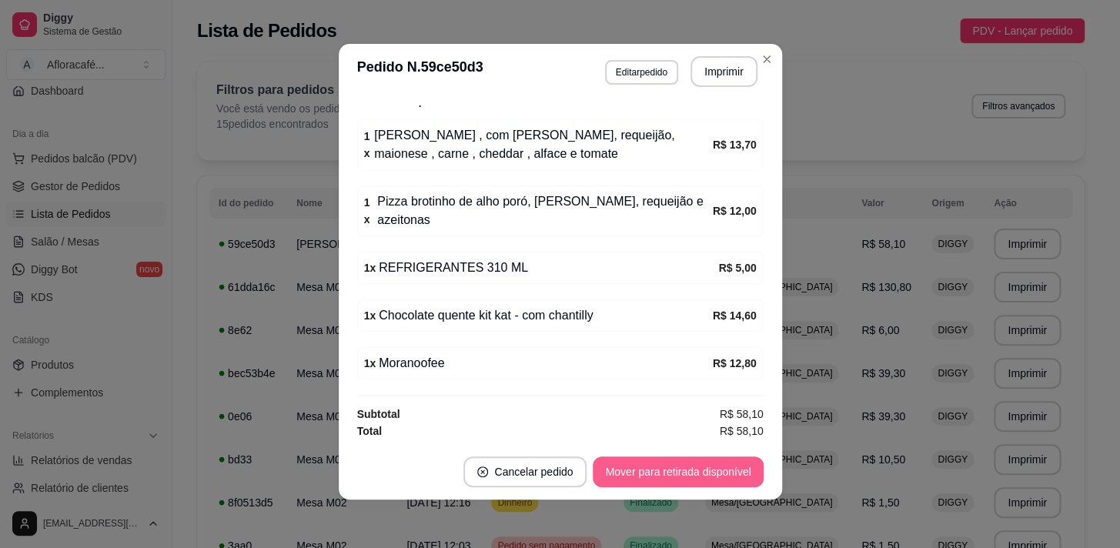
click at [684, 470] on button "Mover para retirada disponível" at bounding box center [678, 472] width 170 height 31
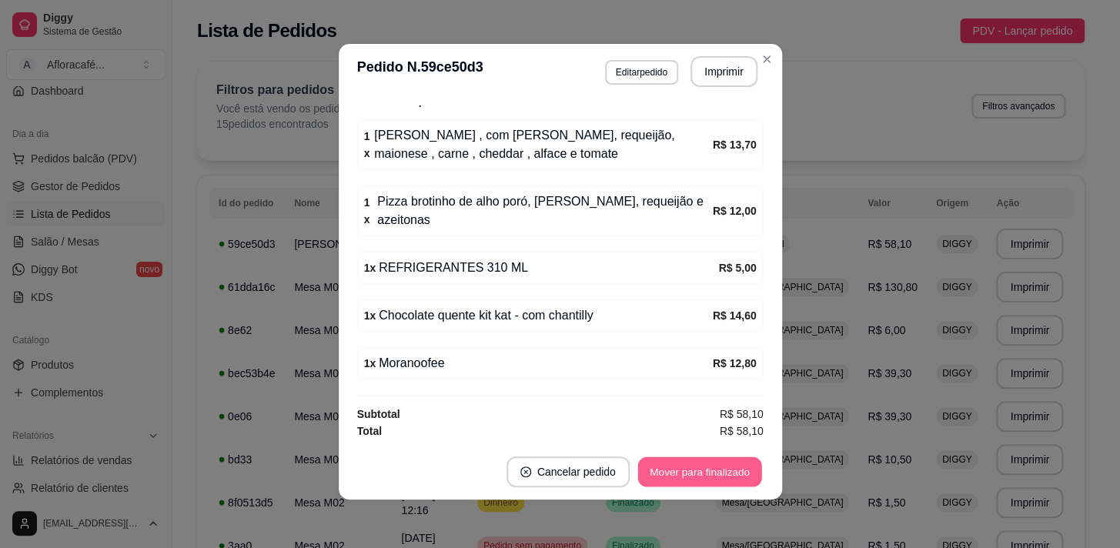
click at [684, 467] on button "Mover para finalizado" at bounding box center [699, 472] width 124 height 30
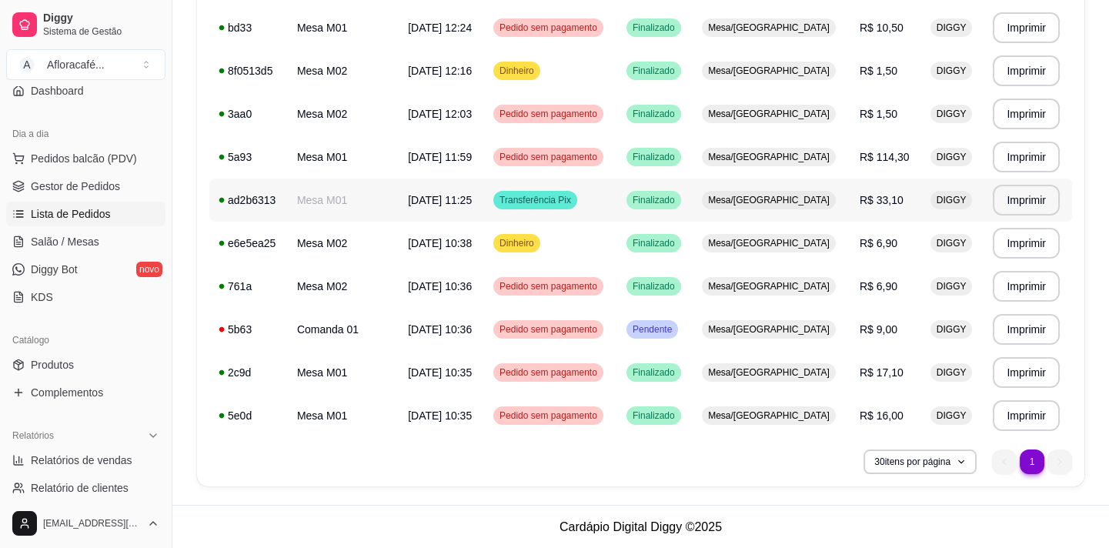
scroll to position [0, 0]
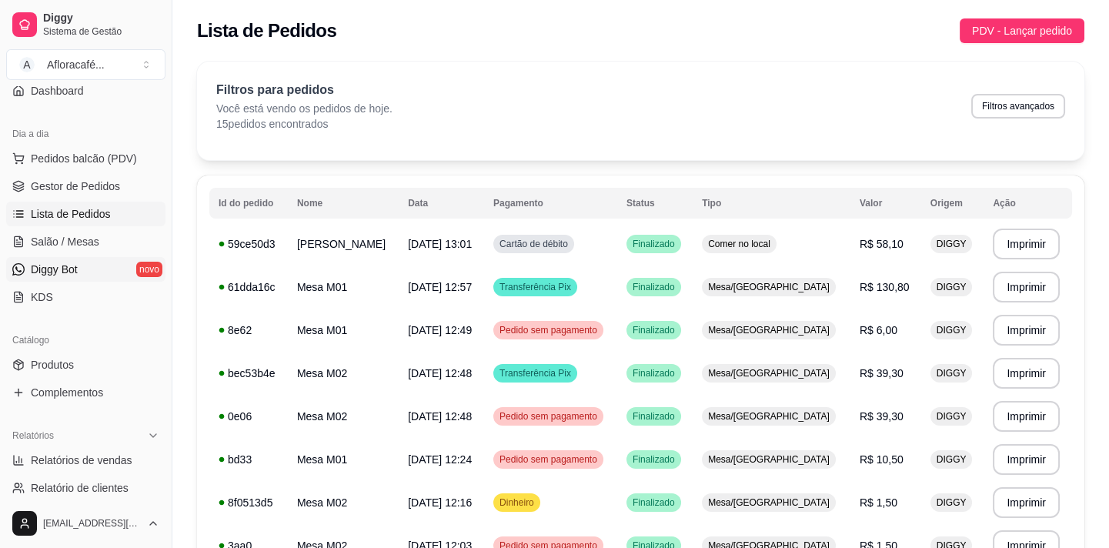
click at [55, 263] on span "Diggy Bot" at bounding box center [54, 269] width 47 height 15
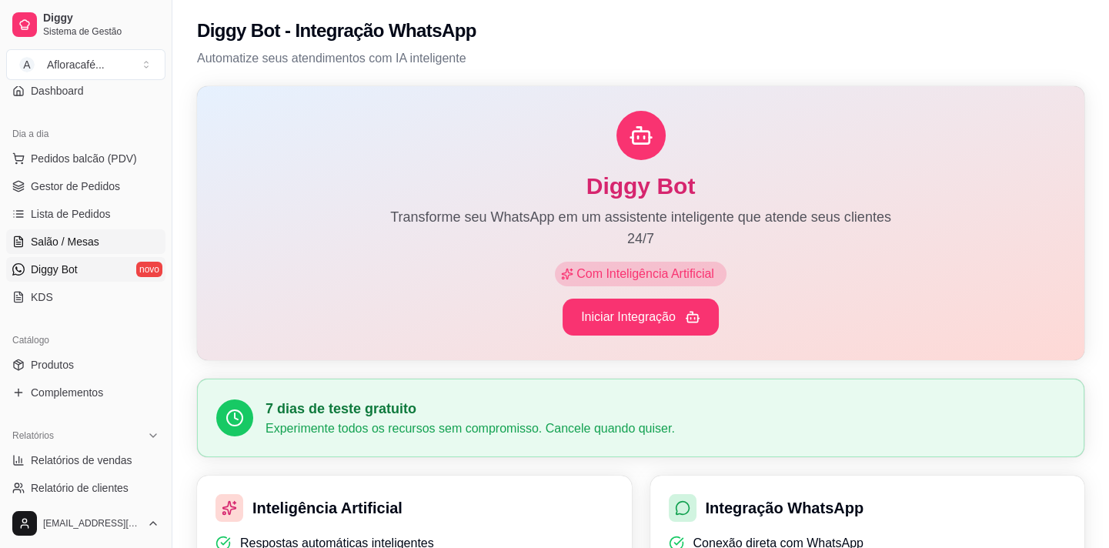
click at [62, 234] on span "Salão / Mesas" at bounding box center [65, 241] width 69 height 15
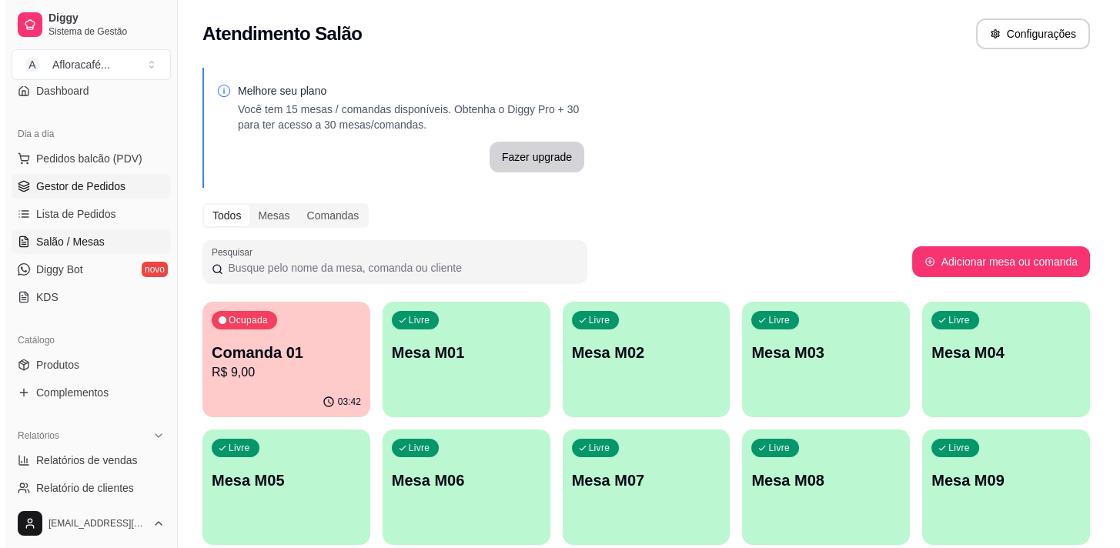
scroll to position [500, 0]
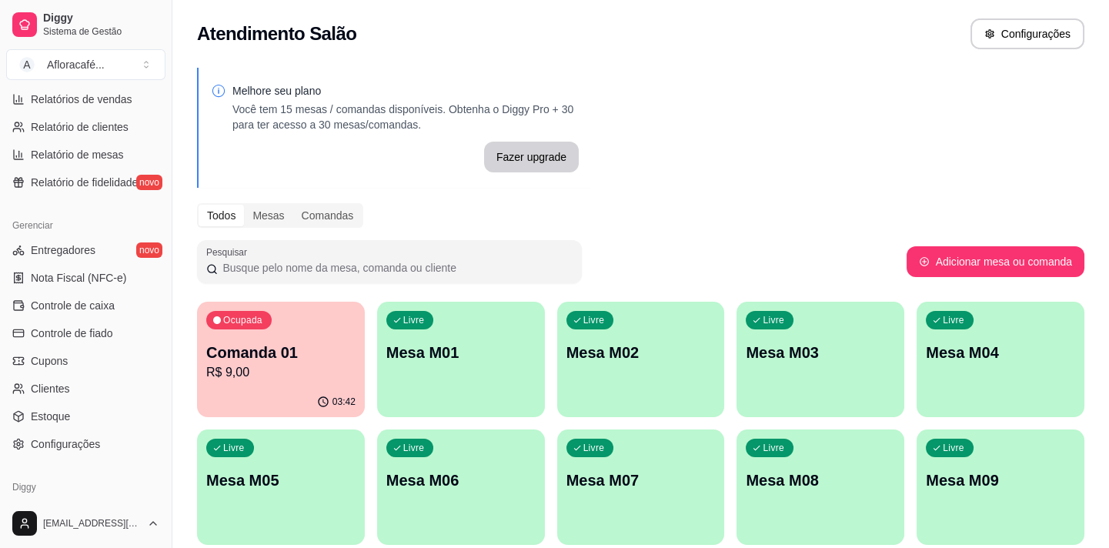
click at [491, 342] on p "Mesa M01" at bounding box center [460, 353] width 149 height 22
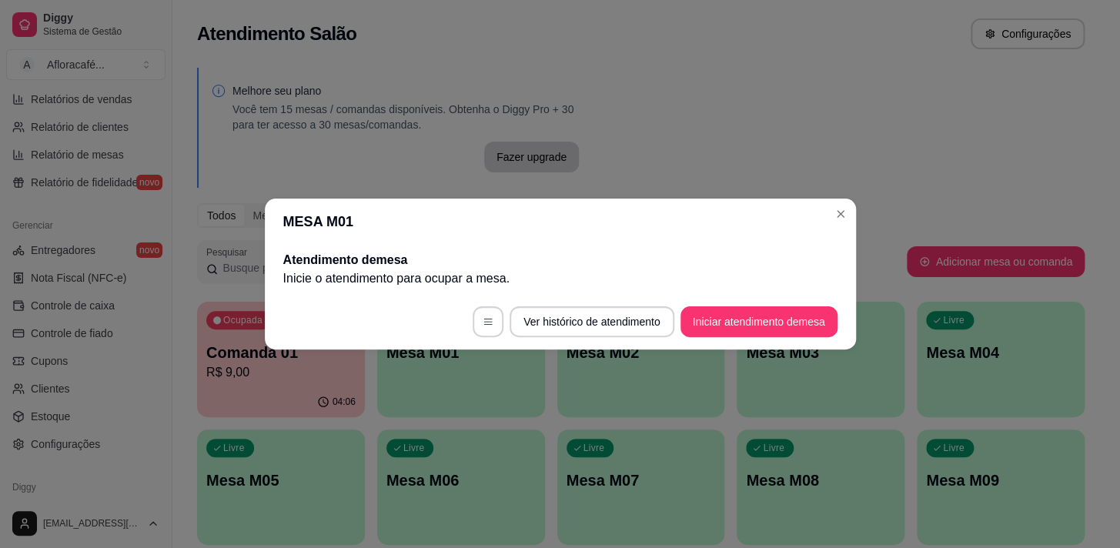
drag, startPoint x: 791, startPoint y: 305, endPoint x: 795, endPoint y: 313, distance: 8.6
click at [795, 311] on footer "Ver histórico de atendimento Iniciar atendimento de mesa" at bounding box center [560, 321] width 591 height 55
click at [793, 322] on button "Iniciar atendimento de mesa" at bounding box center [759, 321] width 157 height 31
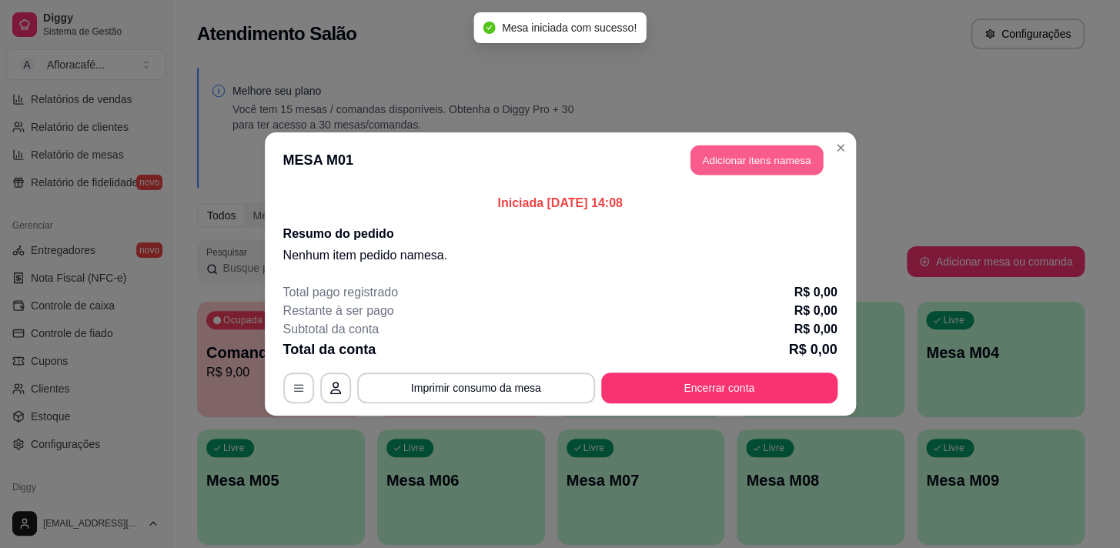
click at [752, 162] on button "Adicionar itens na mesa" at bounding box center [757, 161] width 132 height 30
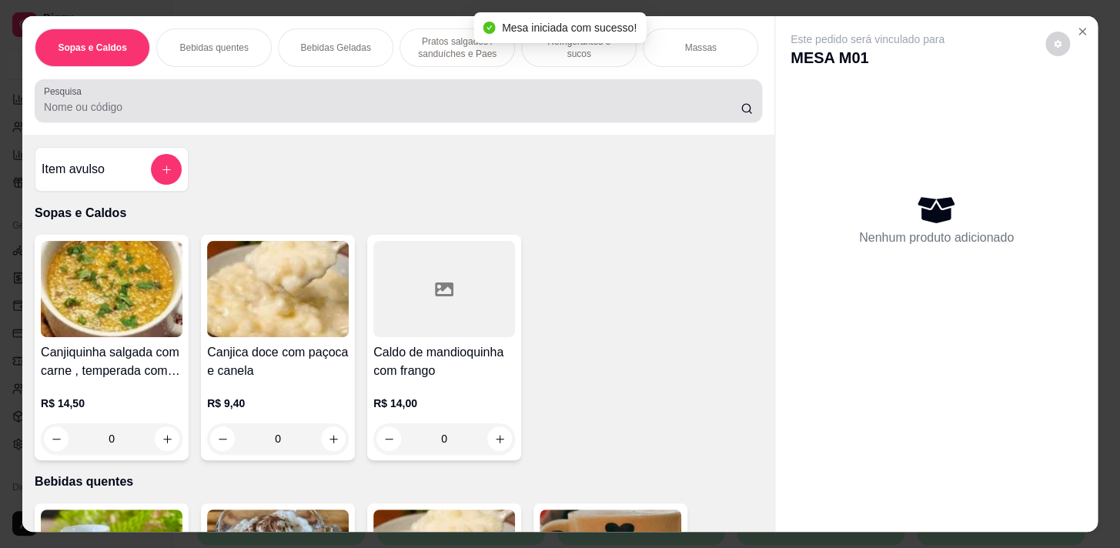
click at [375, 114] on input "Pesquisa" at bounding box center [392, 106] width 697 height 15
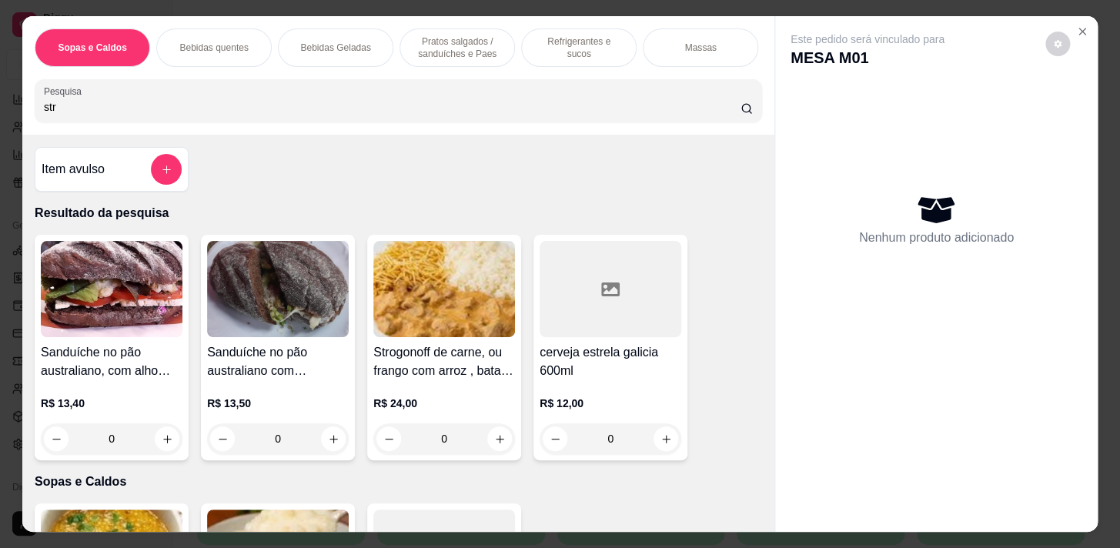
scroll to position [69, 0]
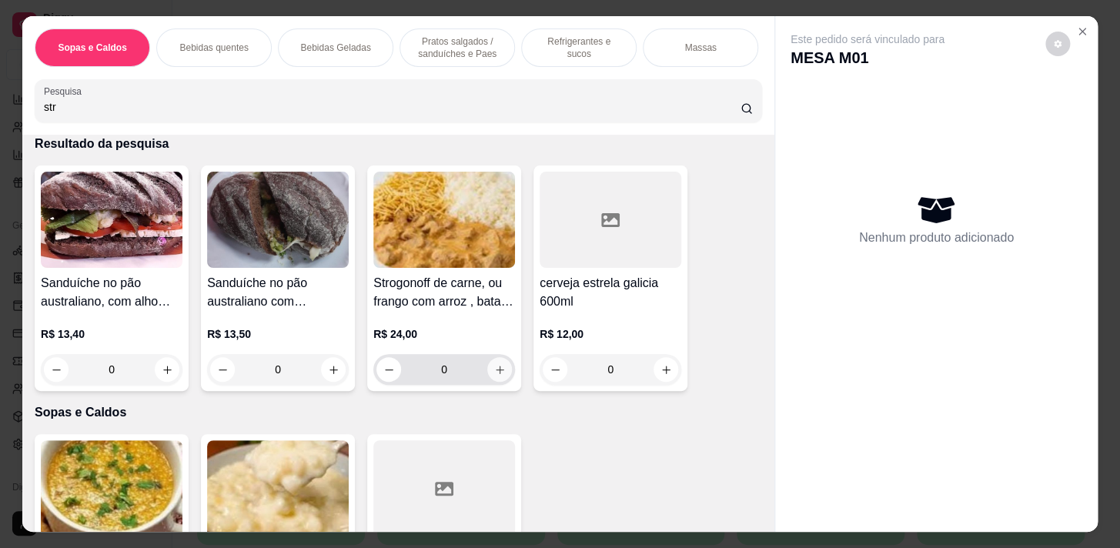
type input "str"
click at [494, 375] on icon "increase-product-quantity" at bounding box center [500, 370] width 12 height 12
type input "1"
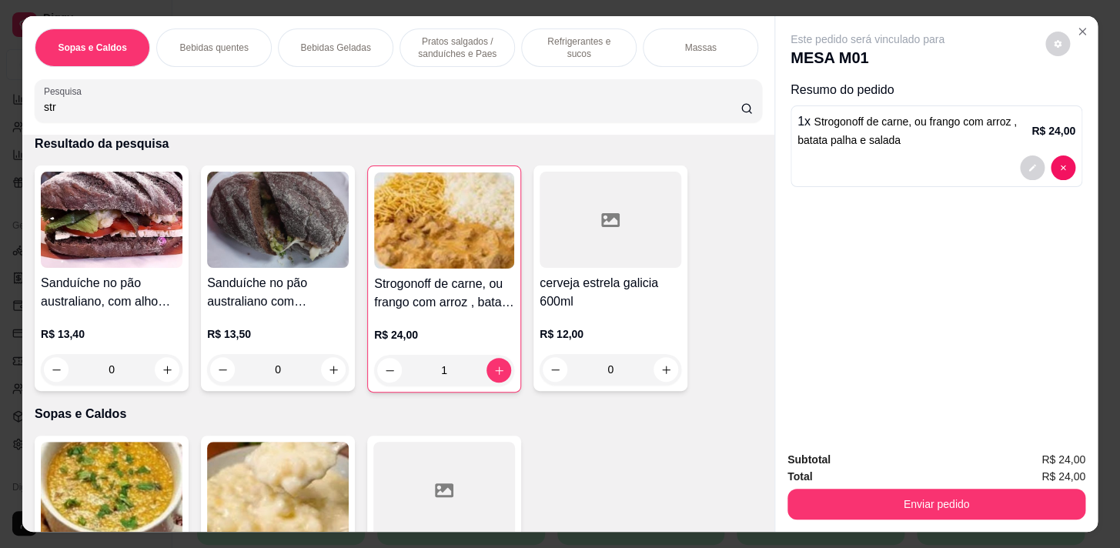
drag, startPoint x: 366, startPoint y: 34, endPoint x: 378, endPoint y: 254, distance: 220.5
click at [366, 35] on div "Bebidas Geladas" at bounding box center [335, 47] width 115 height 38
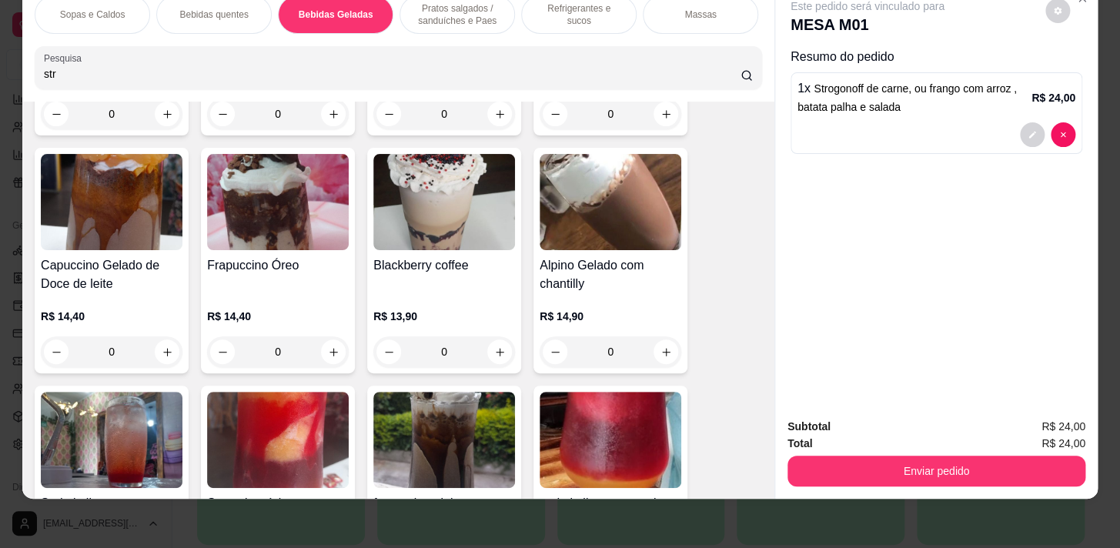
scroll to position [3503, 0]
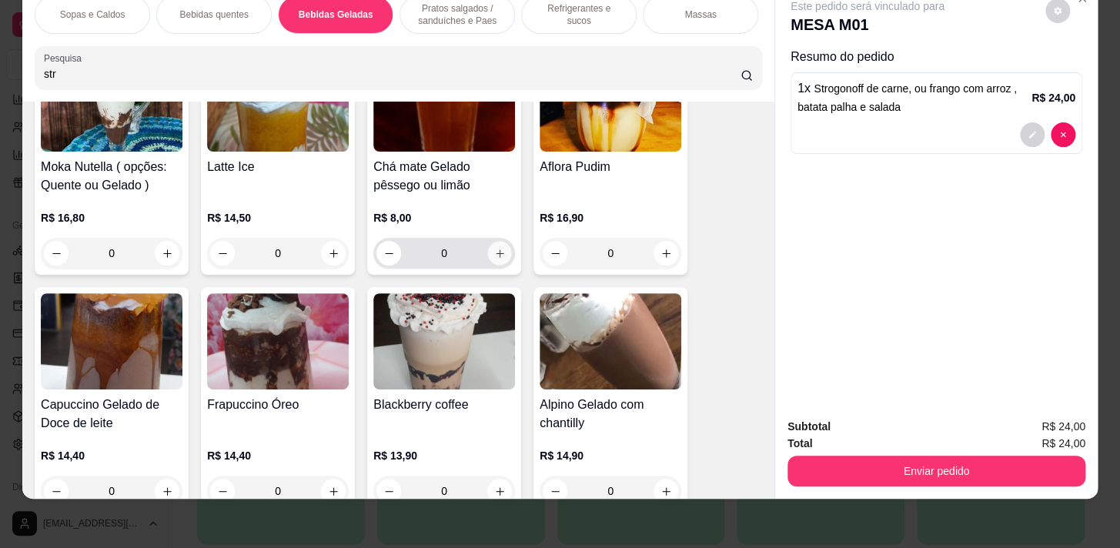
click at [502, 256] on button "increase-product-quantity" at bounding box center [500, 254] width 24 height 24
type input "1"
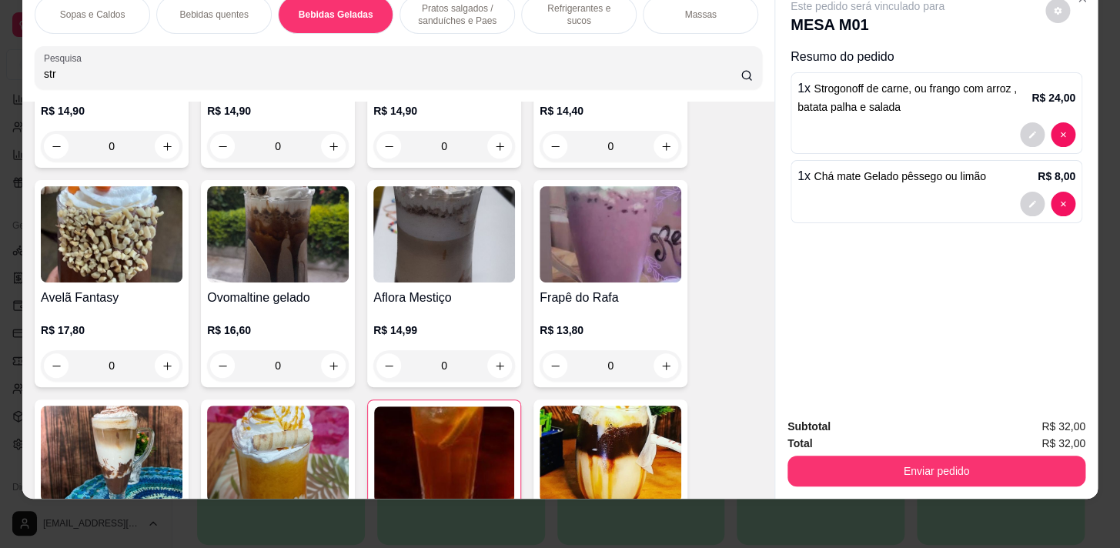
scroll to position [3012, 0]
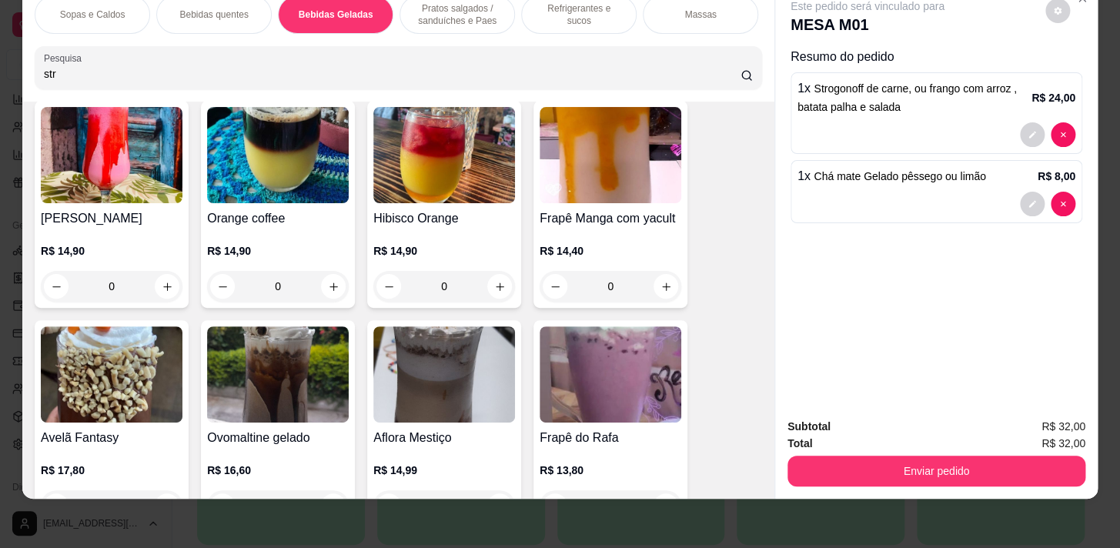
click at [554, 16] on div "Refrigerantes e sucos" at bounding box center [578, 14] width 115 height 38
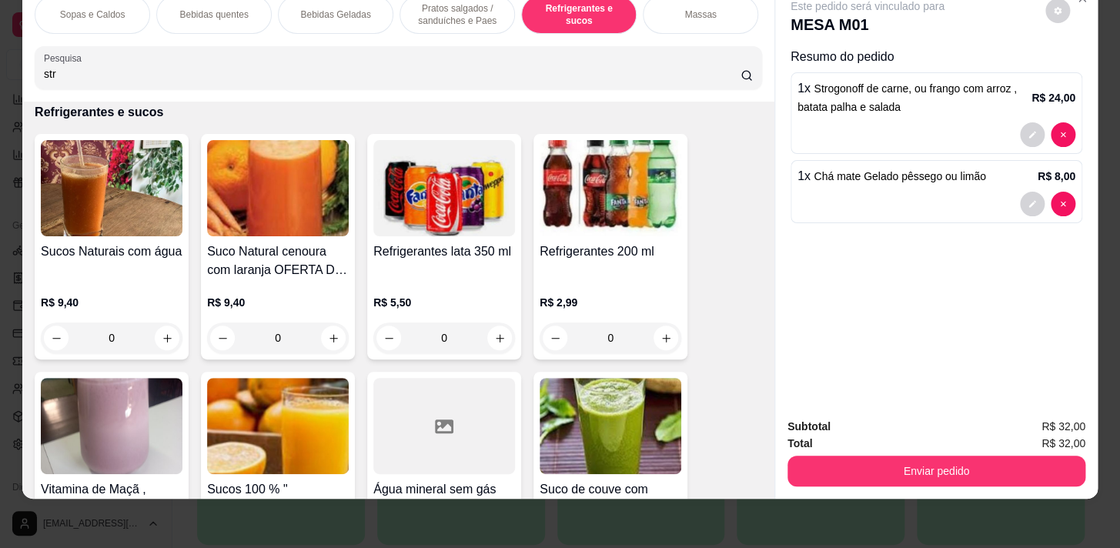
click at [457, 10] on p "Pratos salgados / sanduíches e Paes" at bounding box center [457, 14] width 89 height 25
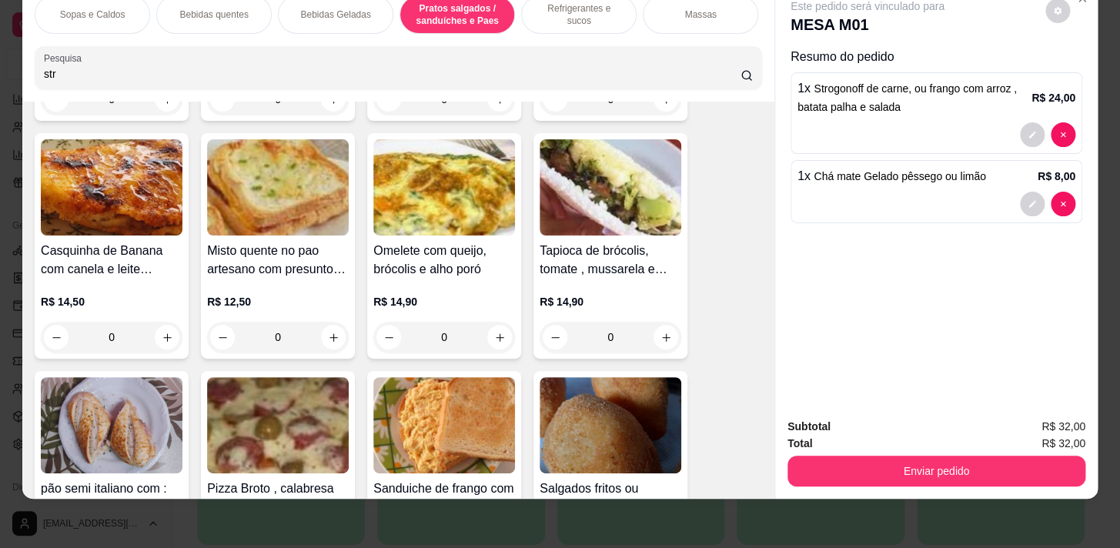
scroll to position [5494, 0]
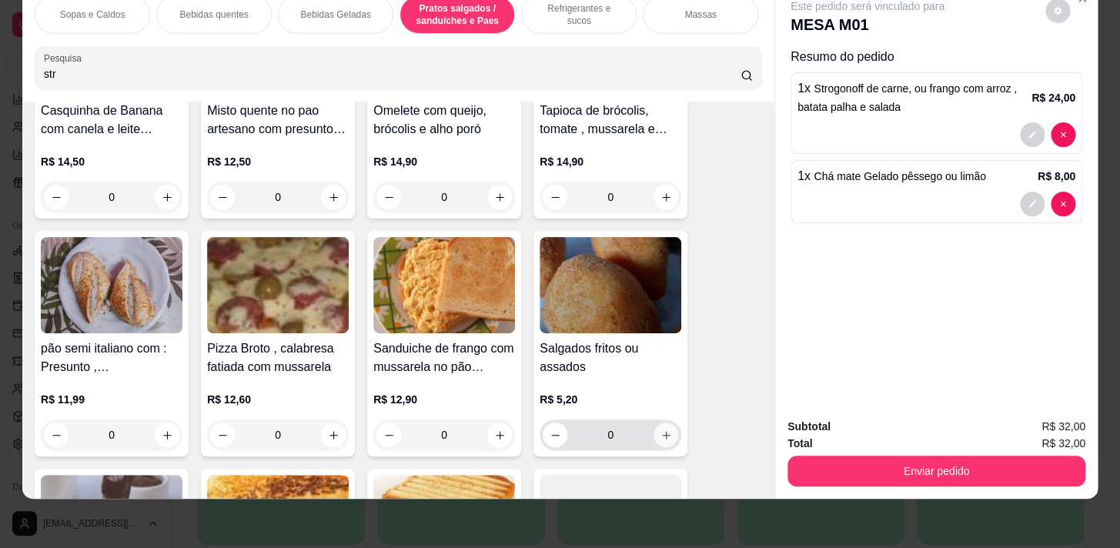
click at [662, 432] on icon "increase-product-quantity" at bounding box center [667, 436] width 12 height 12
type input "1"
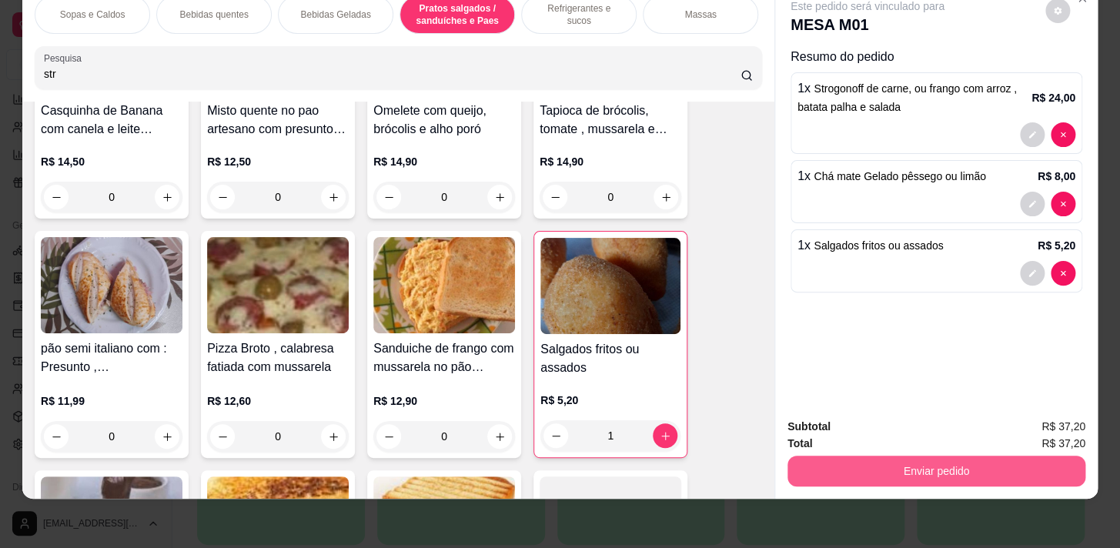
click at [867, 456] on button "Enviar pedido" at bounding box center [937, 471] width 298 height 31
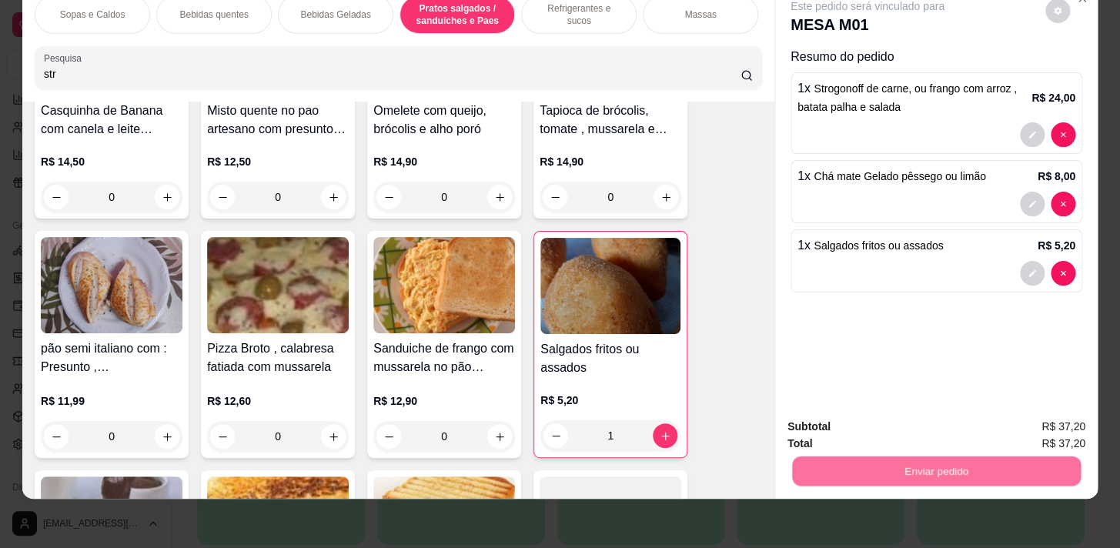
click at [868, 424] on button "Não registrar e enviar pedido" at bounding box center [886, 423] width 156 height 28
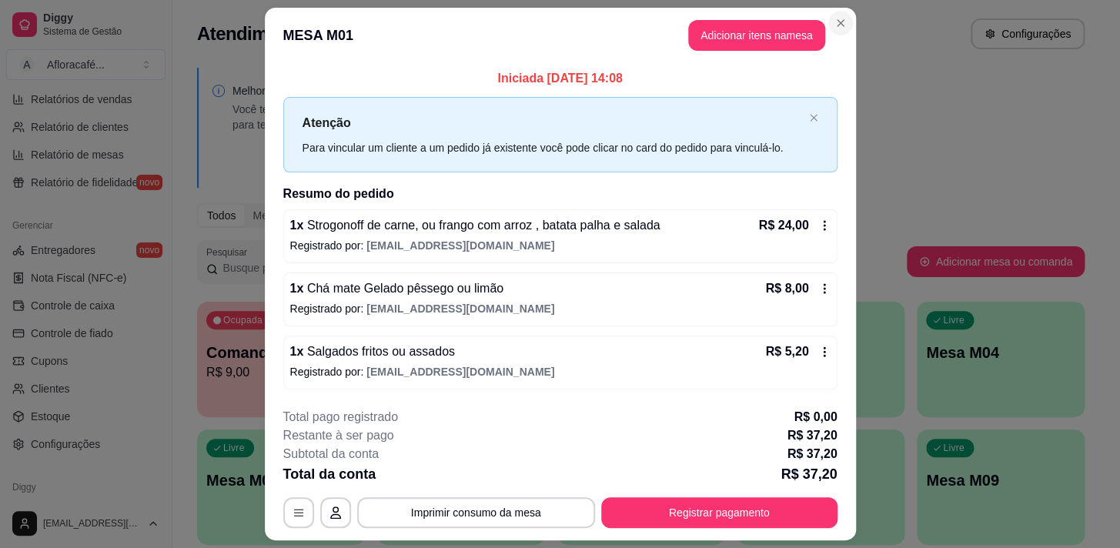
drag, startPoint x: 850, startPoint y: 15, endPoint x: 841, endPoint y: 22, distance: 10.5
click at [850, 15] on div "**********" at bounding box center [560, 274] width 1120 height 548
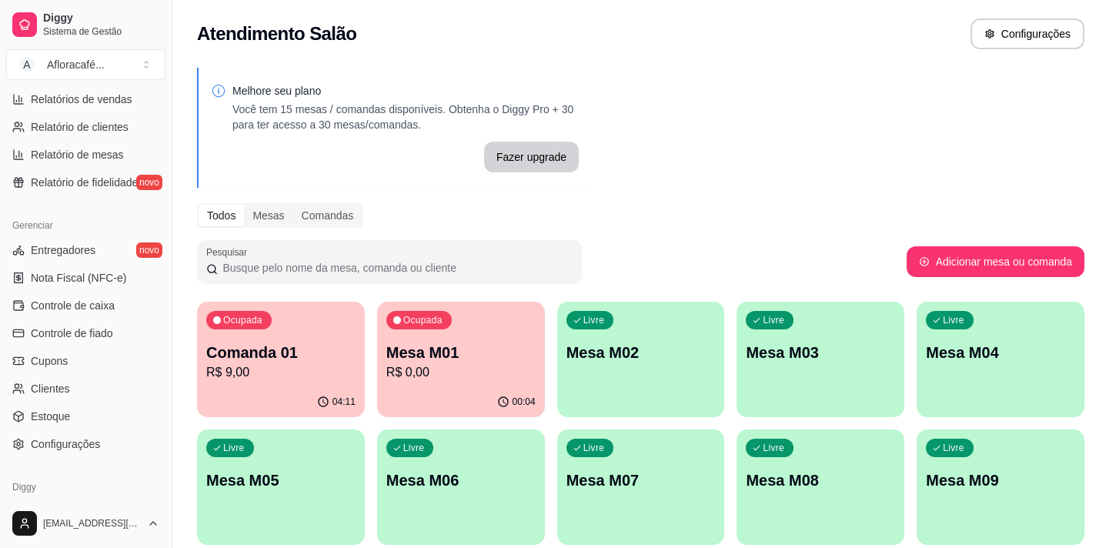
click at [678, 351] on p "Mesa M02" at bounding box center [641, 353] width 149 height 22
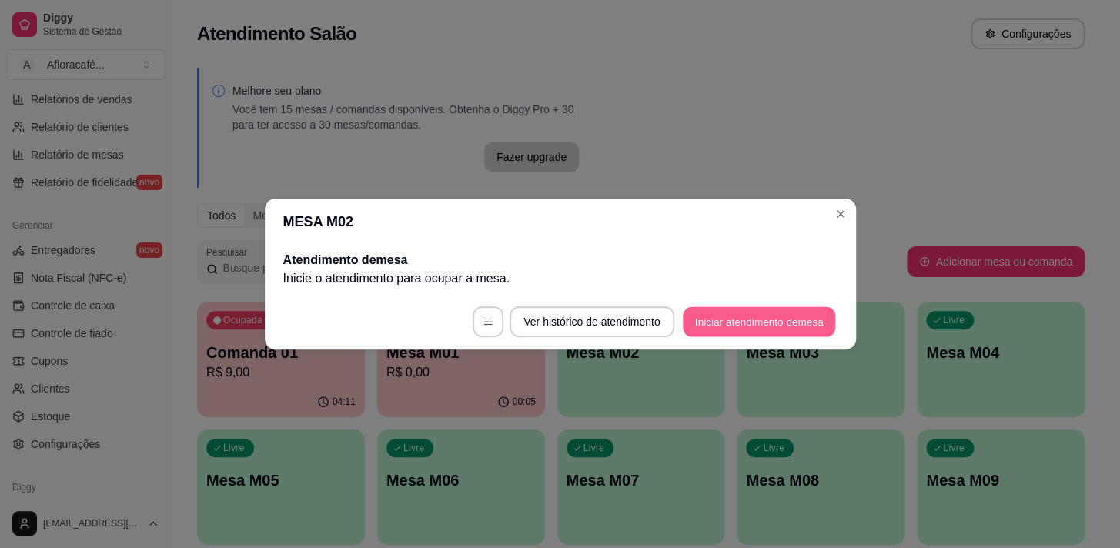
click at [798, 323] on button "Iniciar atendimento de mesa" at bounding box center [759, 322] width 152 height 30
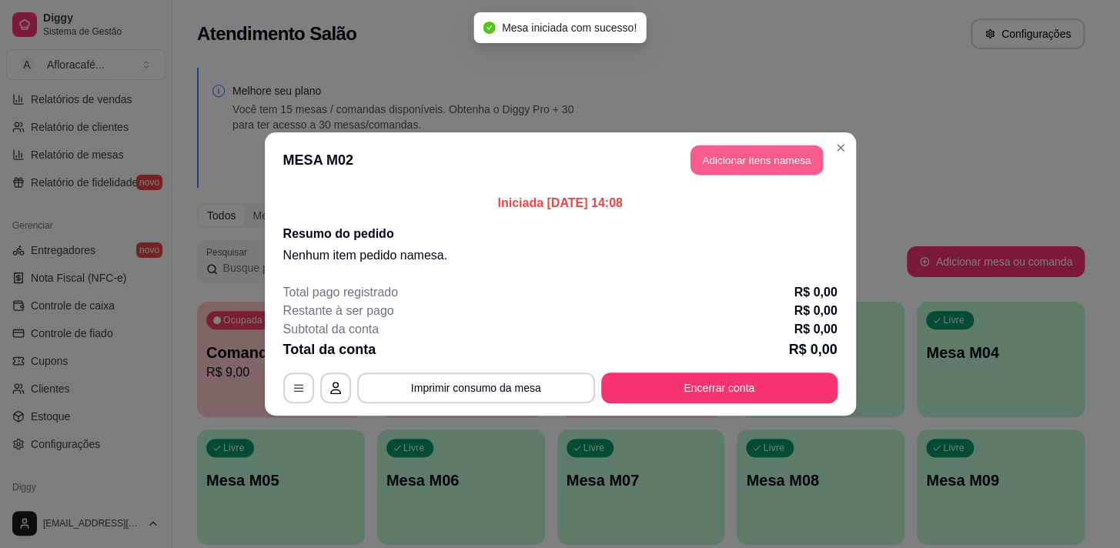
click at [791, 150] on button "Adicionar itens na mesa" at bounding box center [757, 161] width 132 height 30
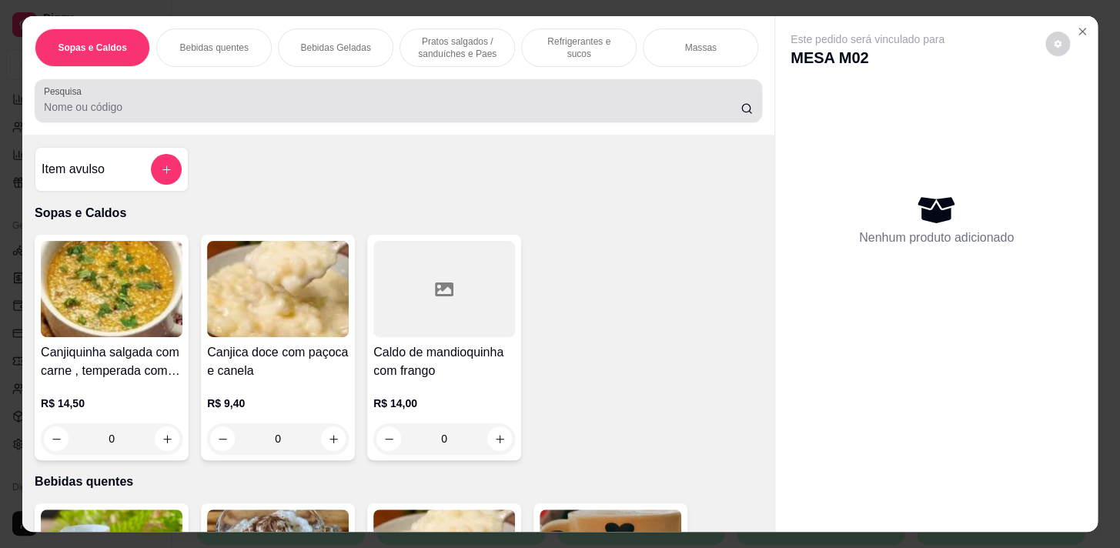
click at [369, 122] on div "Pesquisa" at bounding box center [399, 100] width 728 height 43
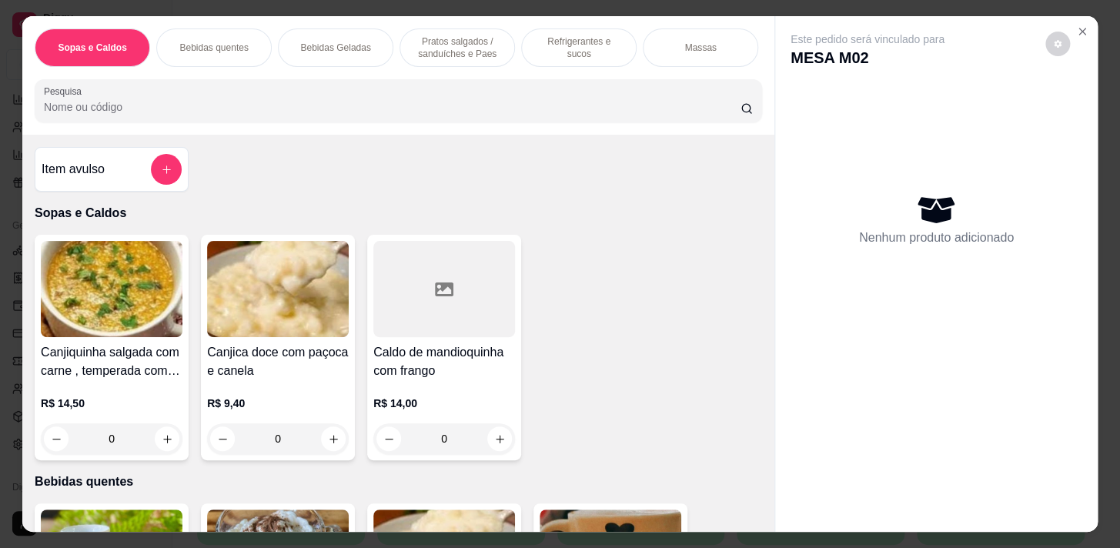
click at [143, 172] on div "Item avulso" at bounding box center [112, 169] width 140 height 31
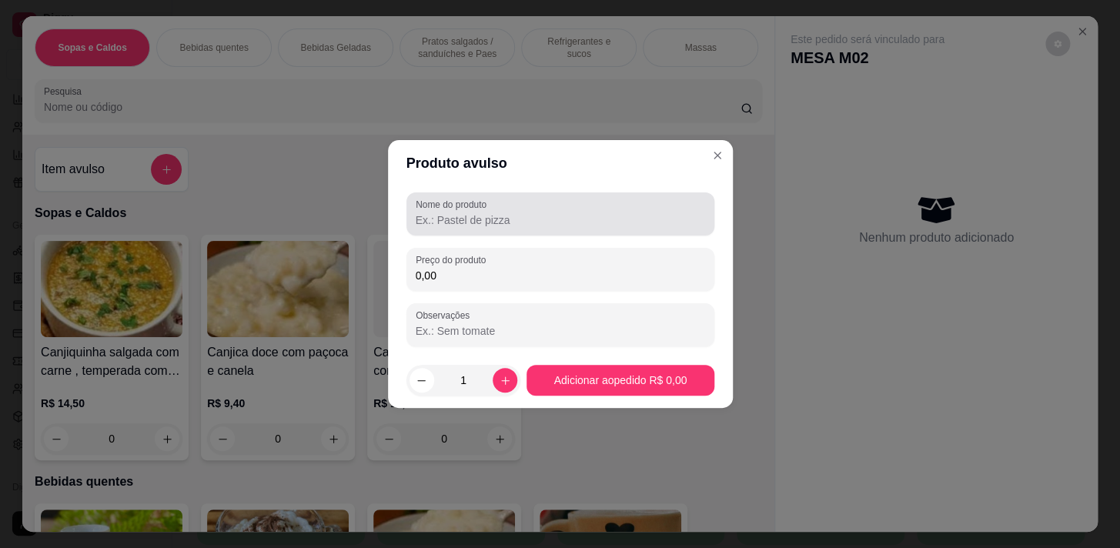
click at [483, 230] on div "Nome do produto" at bounding box center [560, 213] width 308 height 43
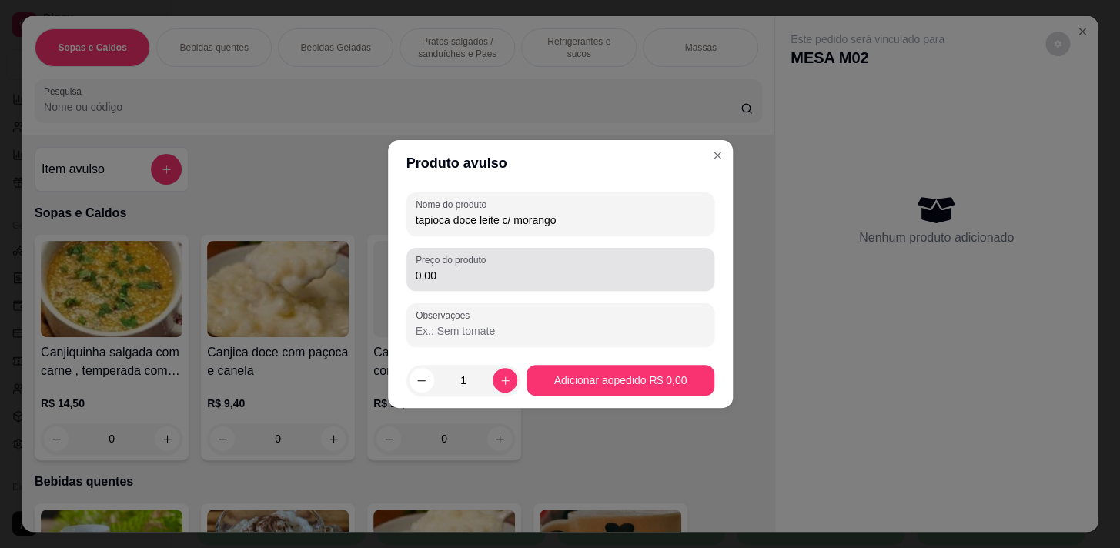
type input "tapioca doce leite c/ morango"
click at [631, 286] on div "Preço do produto 0,00" at bounding box center [560, 269] width 308 height 43
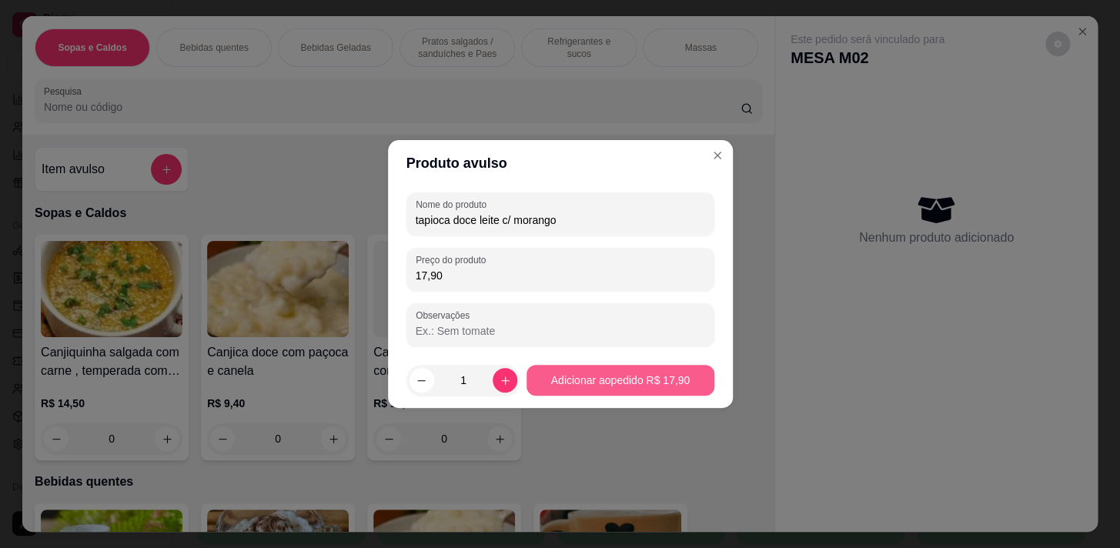
type input "17,90"
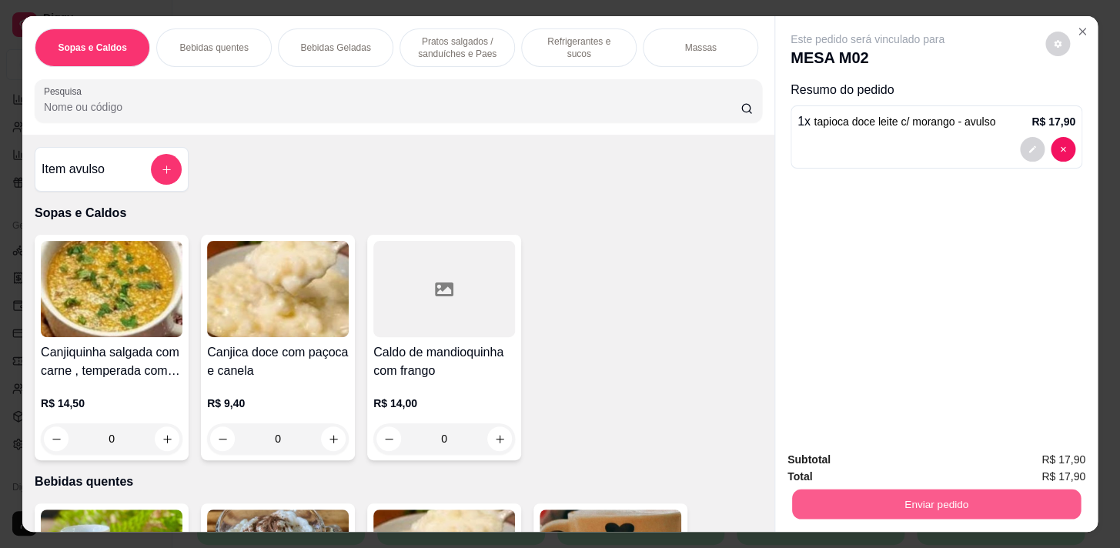
click at [870, 506] on button "Enviar pedido" at bounding box center [936, 504] width 289 height 30
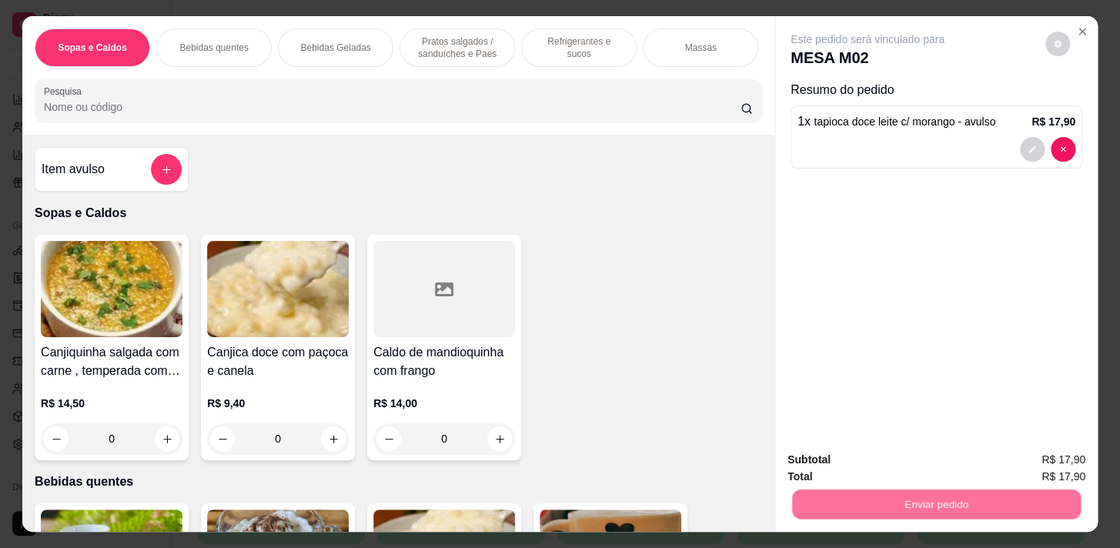
click at [895, 460] on button "Não registrar e enviar pedido" at bounding box center [885, 461] width 160 height 29
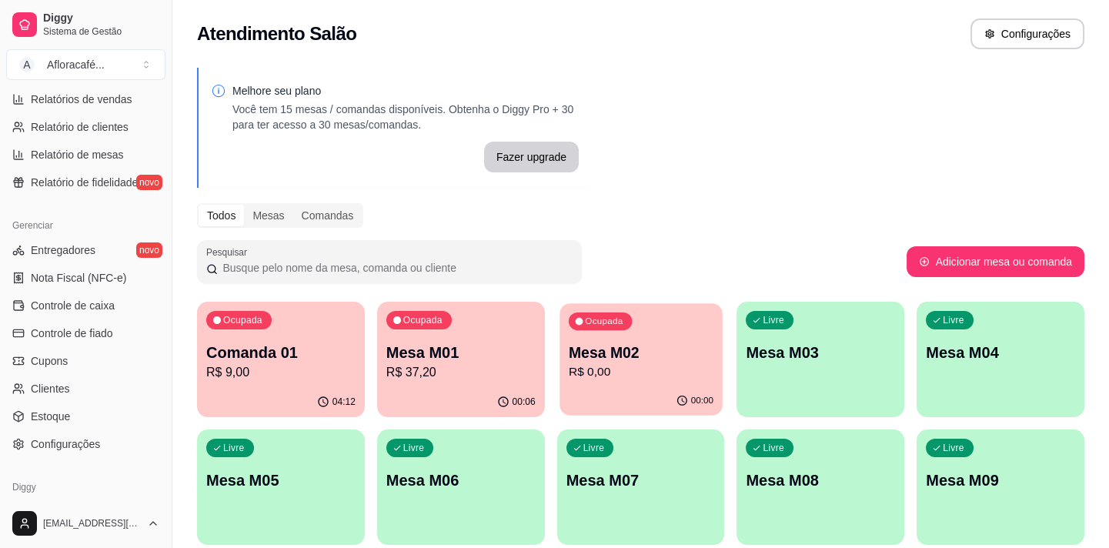
click at [596, 380] on p "R$ 0,00" at bounding box center [641, 372] width 145 height 18
click at [838, 321] on div "Melhore seu plano Você tem 15 mesas / comandas disponíveis. Obtenha o Diggy Pro…" at bounding box center [640, 439] width 937 height 761
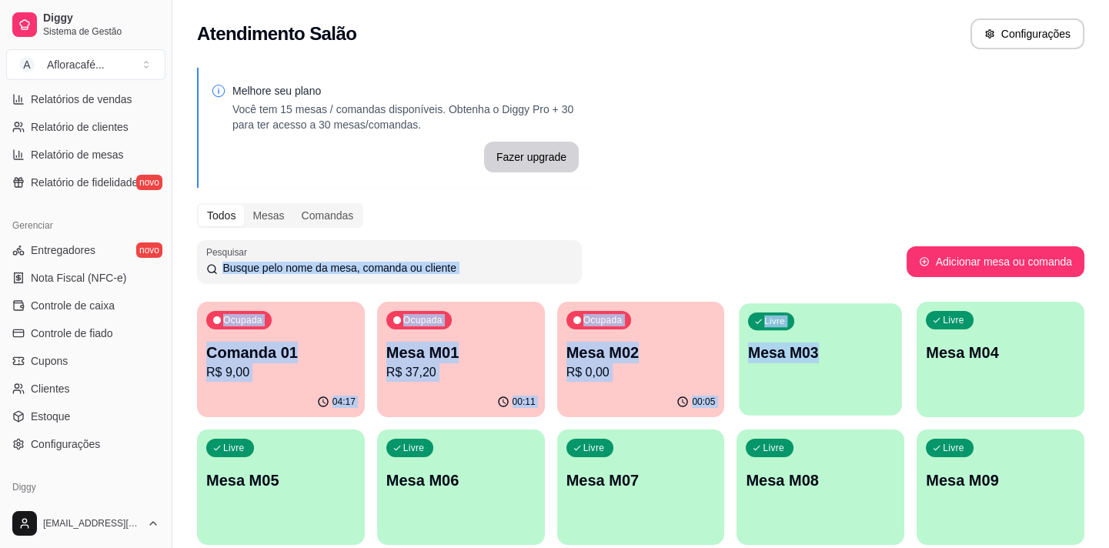
click at [831, 341] on div "Livre Mesa M03" at bounding box center [821, 350] width 162 height 94
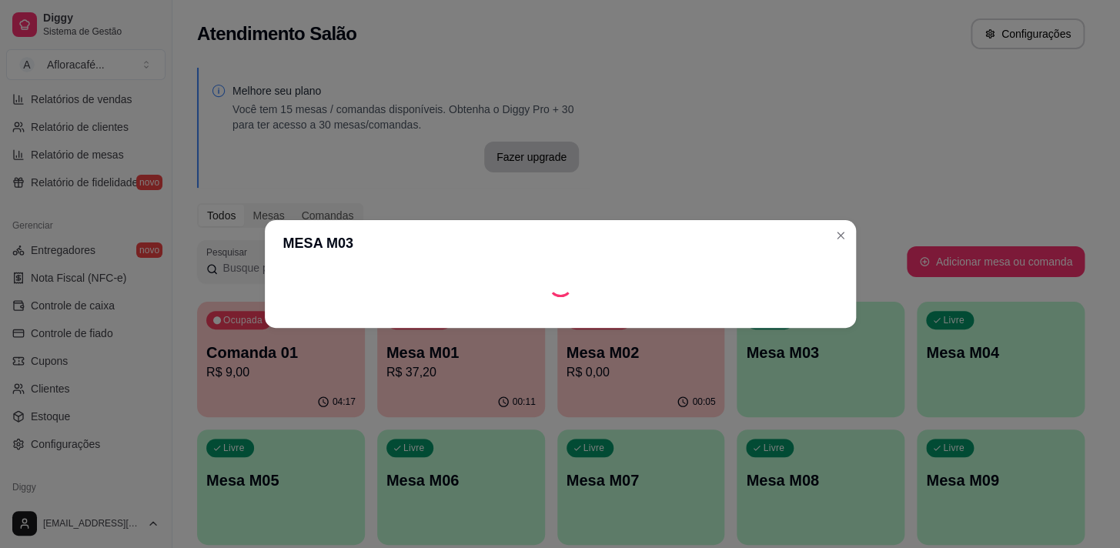
click at [790, 321] on footer at bounding box center [560, 315] width 591 height 25
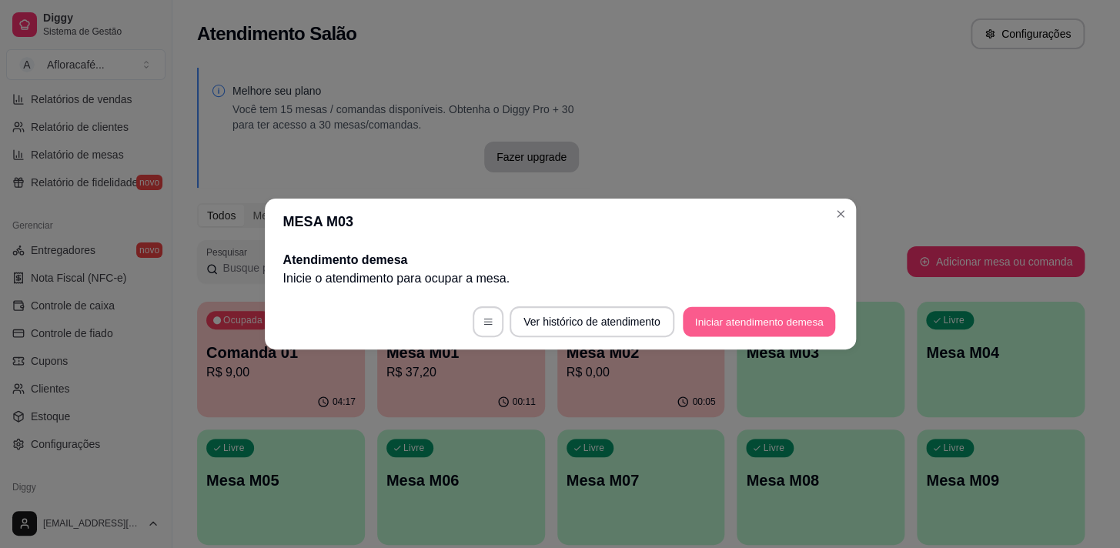
click at [787, 328] on button "Iniciar atendimento de mesa" at bounding box center [759, 322] width 152 height 30
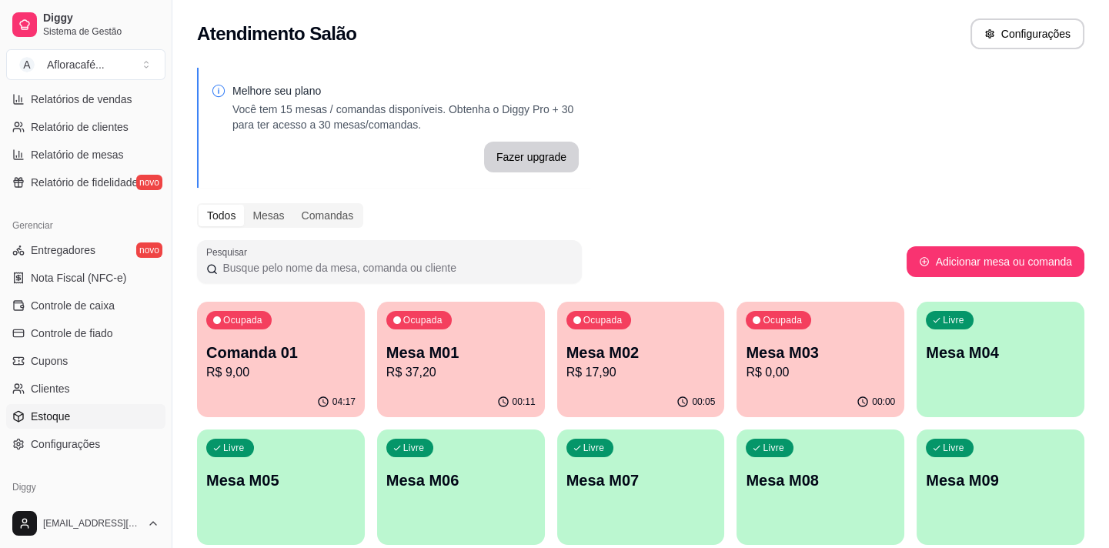
click at [91, 412] on link "Estoque" at bounding box center [85, 416] width 159 height 25
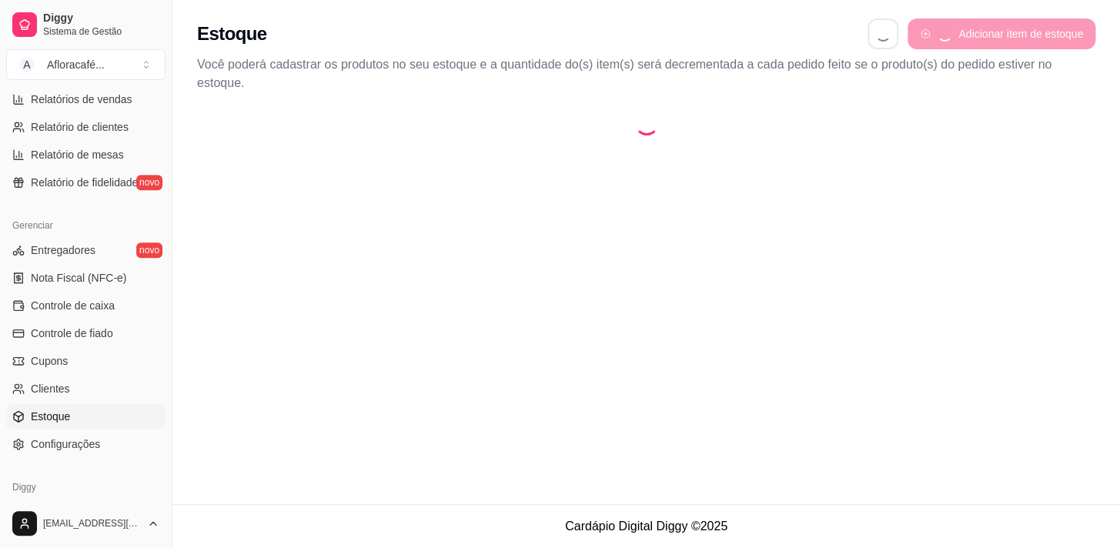
scroll to position [558, 0]
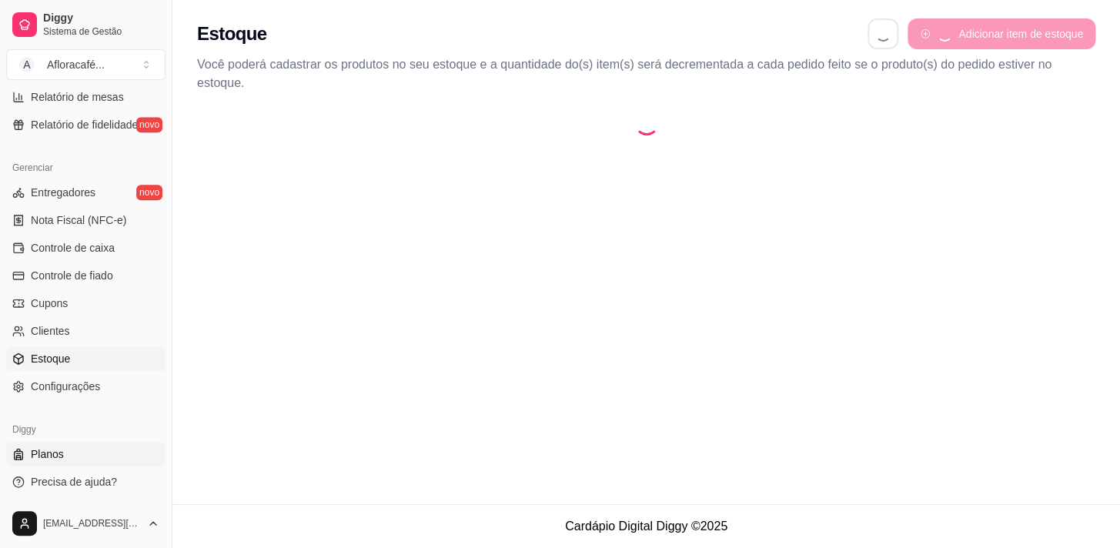
select select "QUANTITY_ORDER"
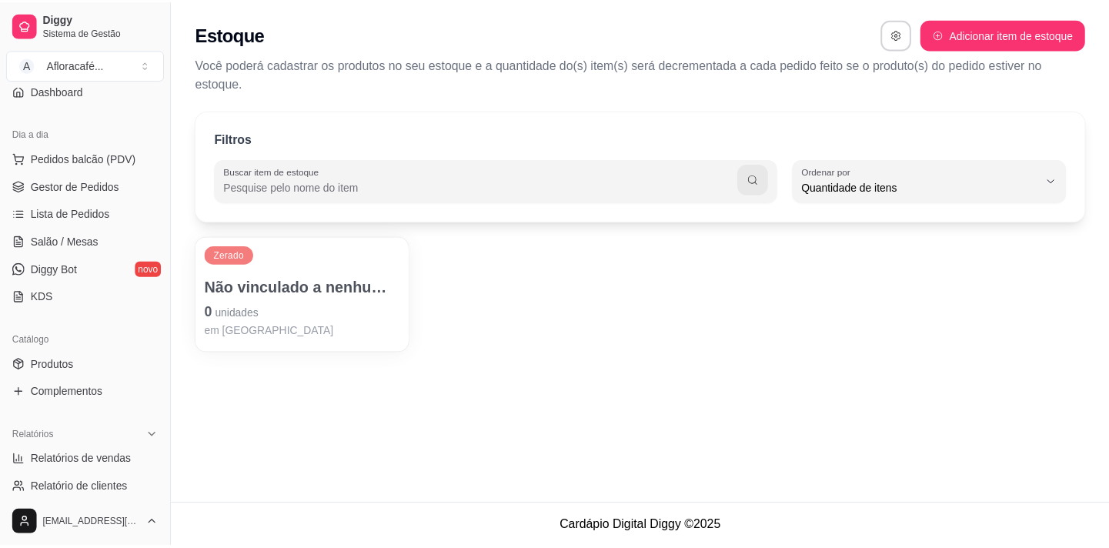
scroll to position [209, 0]
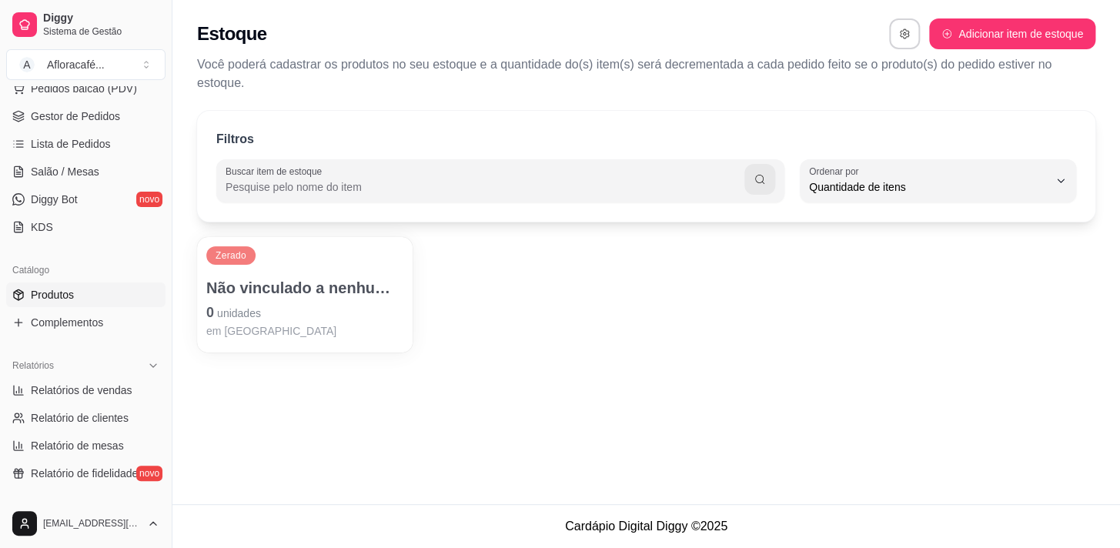
click at [102, 291] on link "Produtos" at bounding box center [85, 295] width 159 height 25
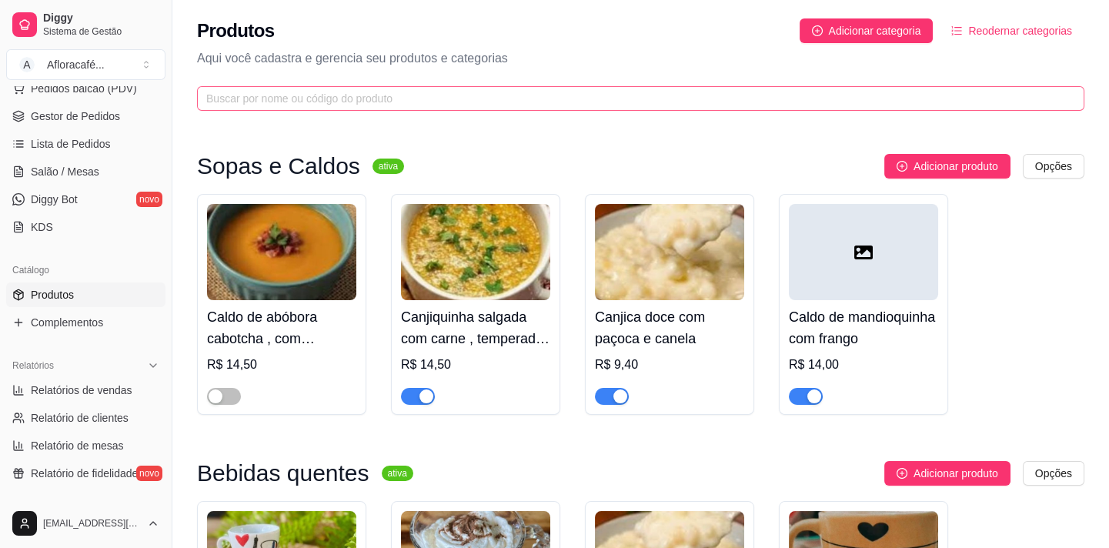
click at [497, 107] on span at bounding box center [641, 98] width 888 height 25
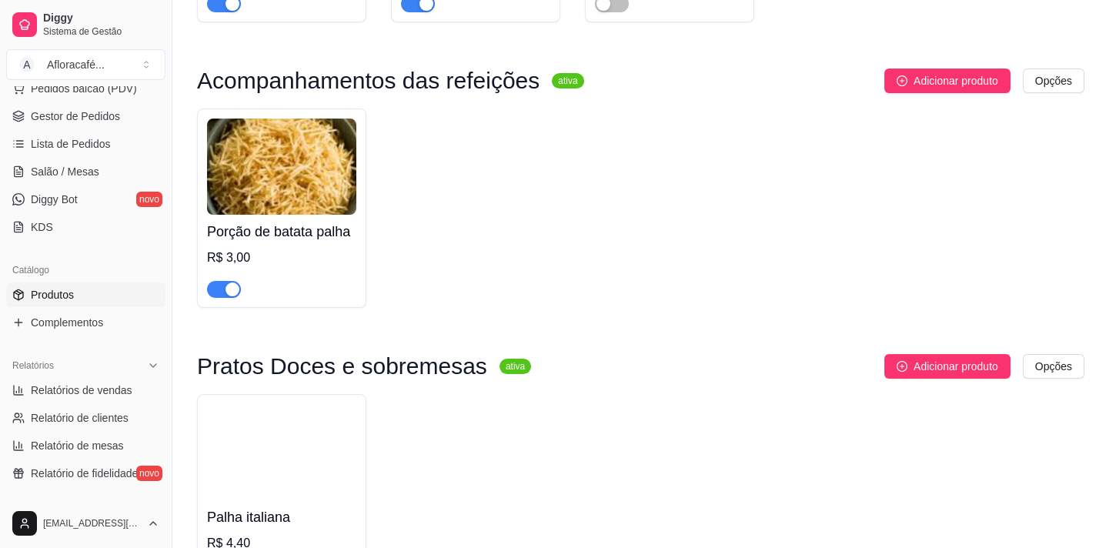
scroll to position [770, 0]
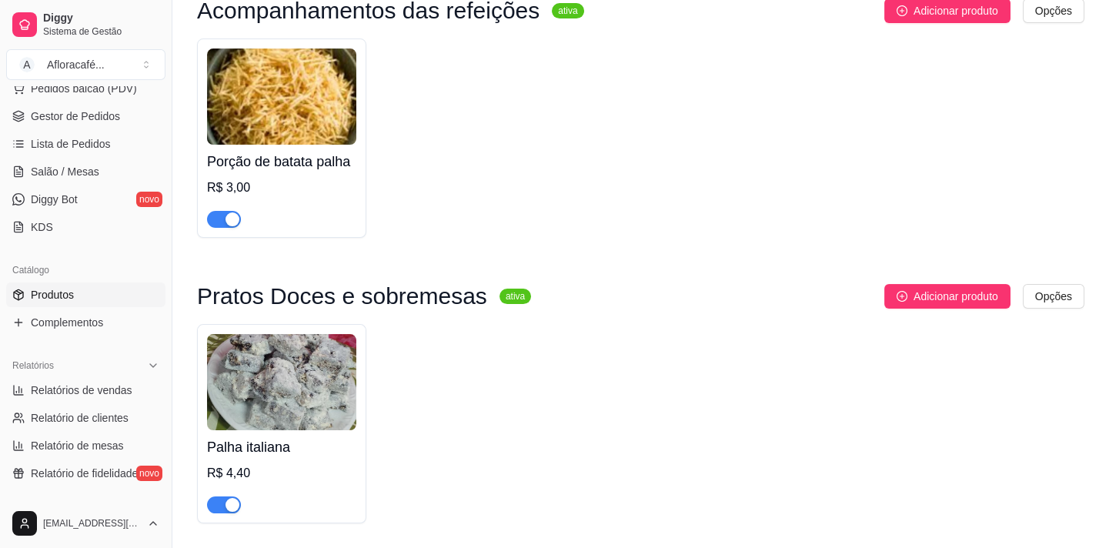
type input "pal"
click at [239, 512] on div "button" at bounding box center [233, 505] width 14 height 14
click at [94, 179] on link "Salão / Mesas" at bounding box center [85, 171] width 159 height 25
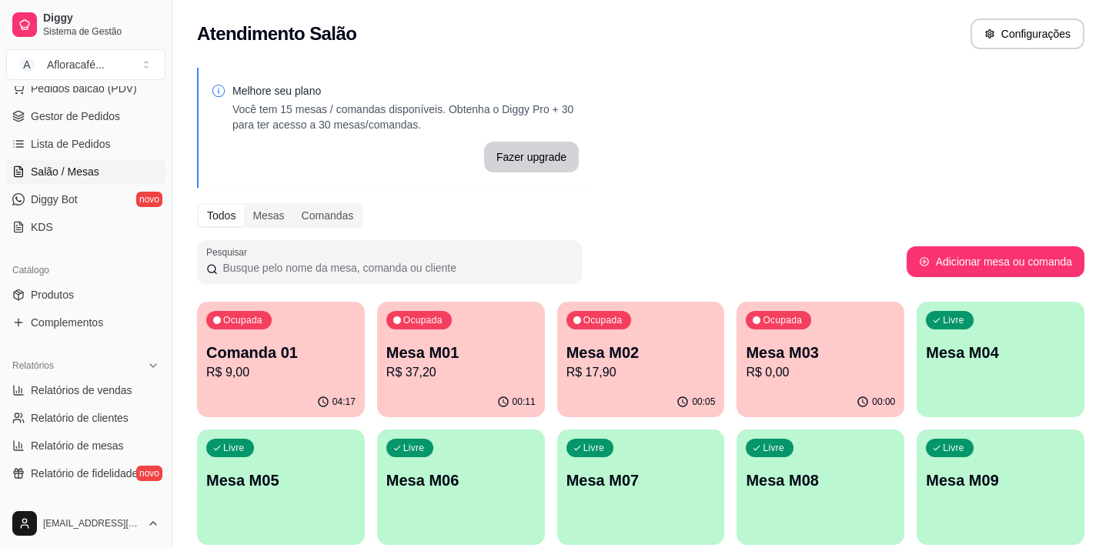
click at [871, 366] on p "R$ 0,00" at bounding box center [820, 372] width 149 height 18
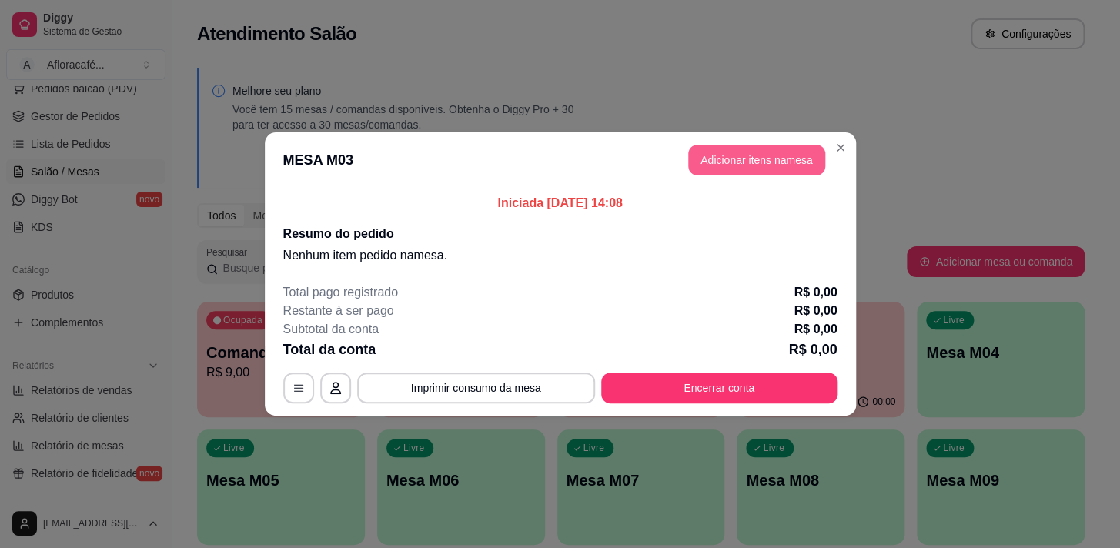
click at [780, 162] on button "Adicionar itens na mesa" at bounding box center [756, 160] width 137 height 31
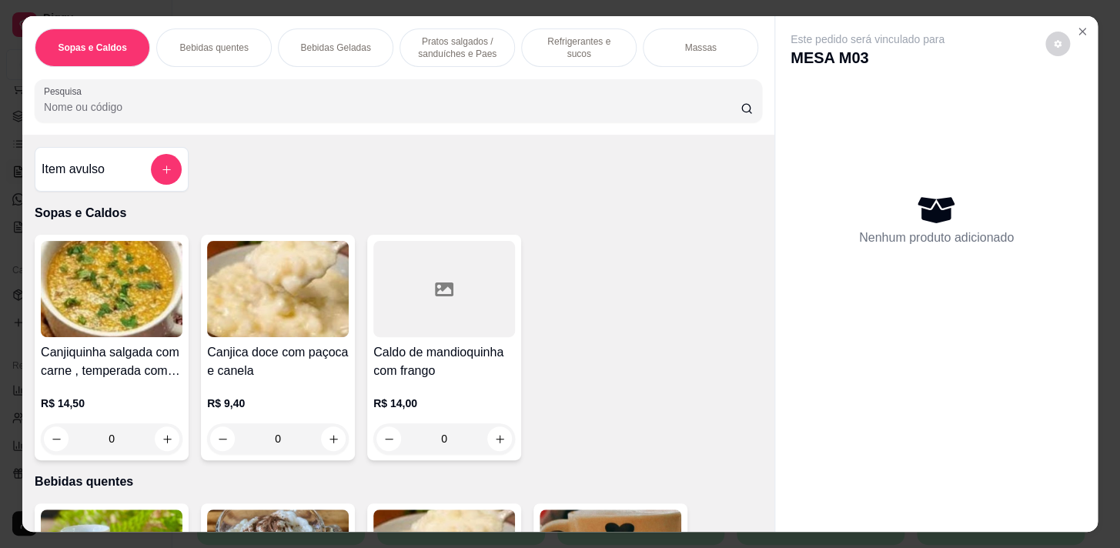
click at [611, 79] on div "Sopas e Caldos Bebidas quentes Bebidas Geladas Pratos salgados / sanduíches e P…" at bounding box center [398, 75] width 752 height 119
click at [627, 109] on input "Pesquisa" at bounding box center [392, 106] width 697 height 15
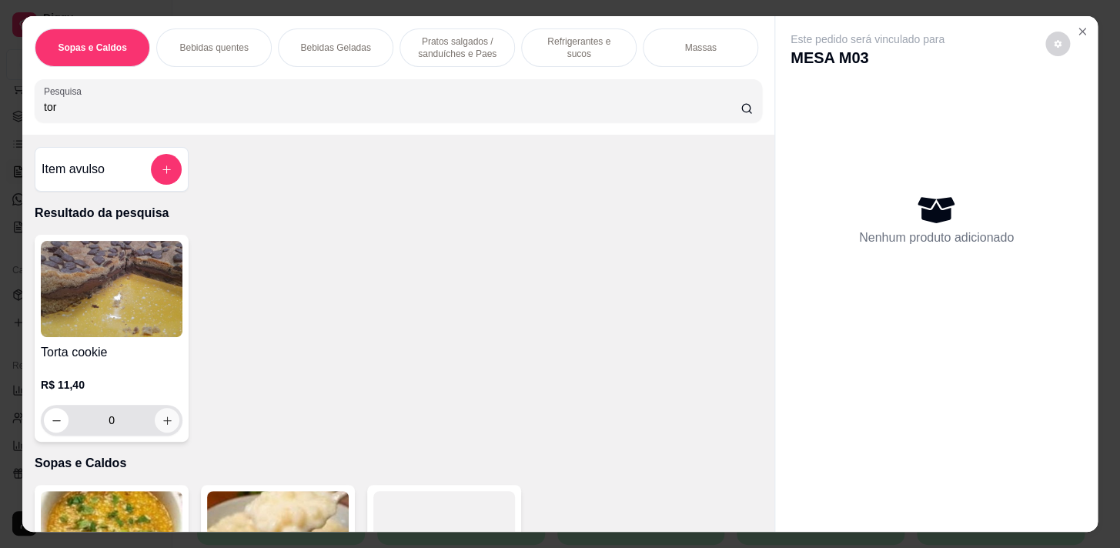
type input "tor"
click at [162, 423] on icon "increase-product-quantity" at bounding box center [168, 421] width 12 height 12
type input "1"
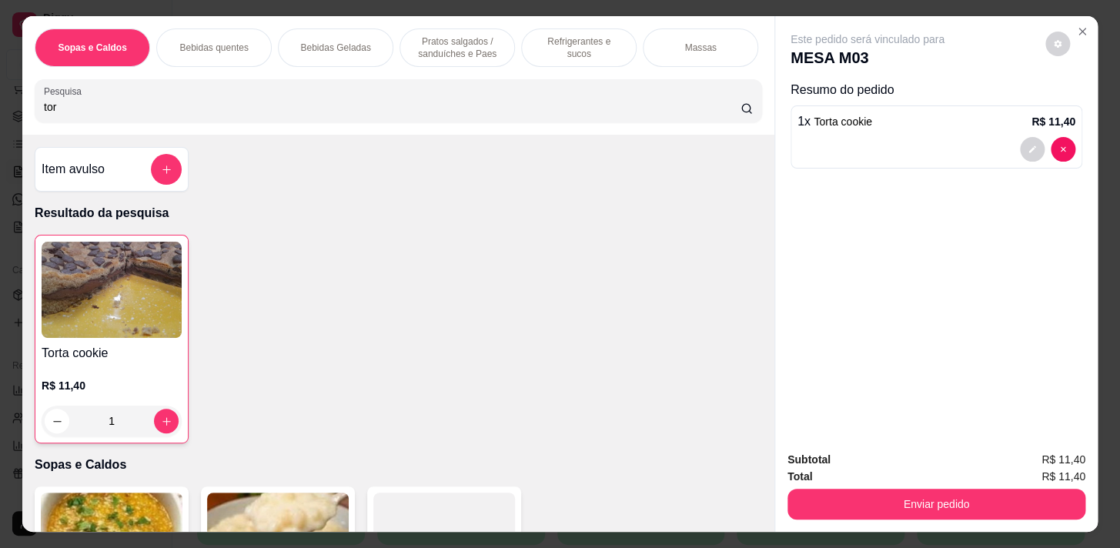
click at [574, 59] on div "Refrigerantes e sucos" at bounding box center [578, 47] width 115 height 38
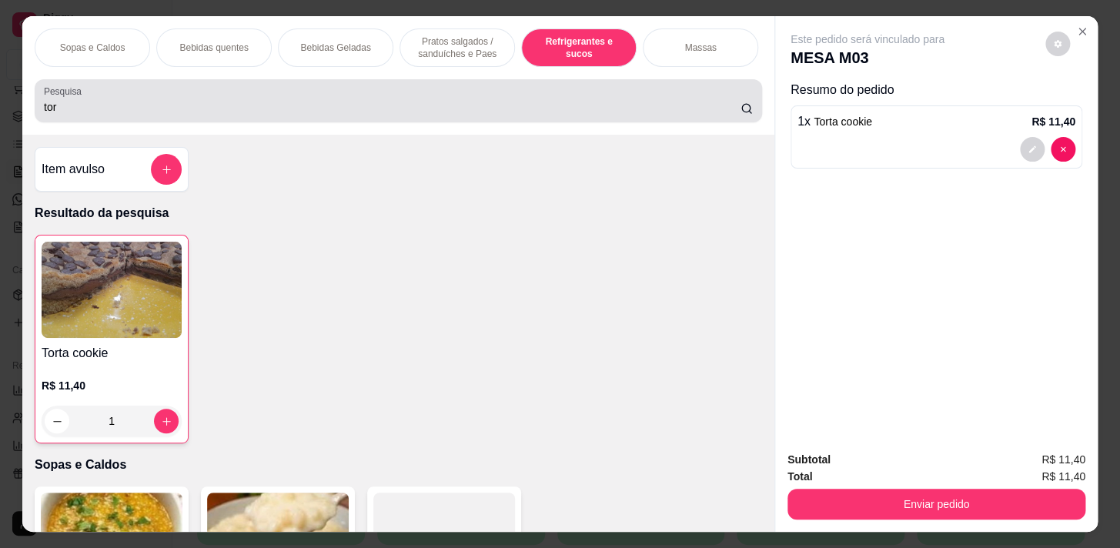
scroll to position [38, 0]
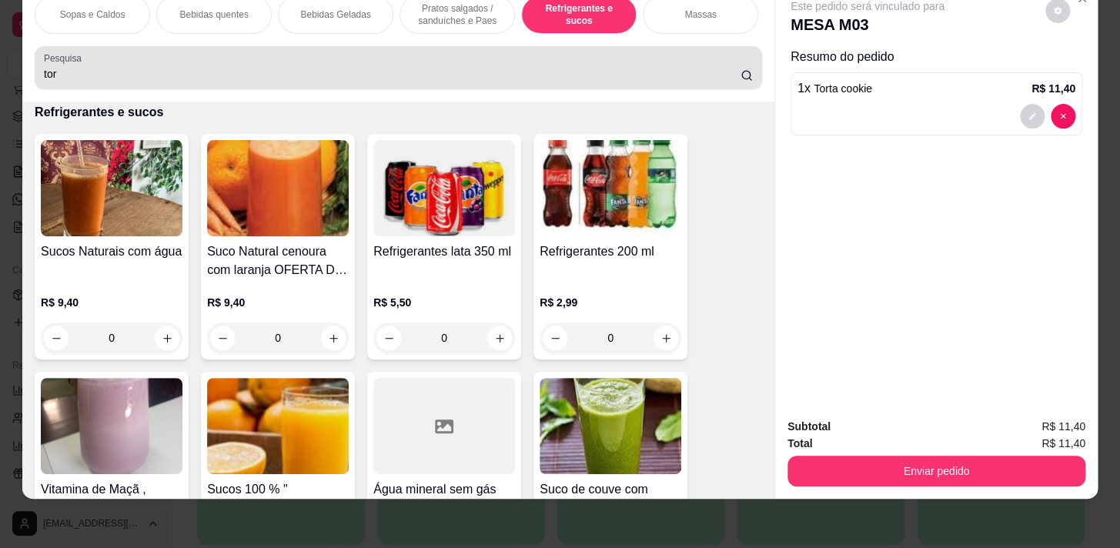
click at [573, 56] on div "tor" at bounding box center [398, 67] width 709 height 31
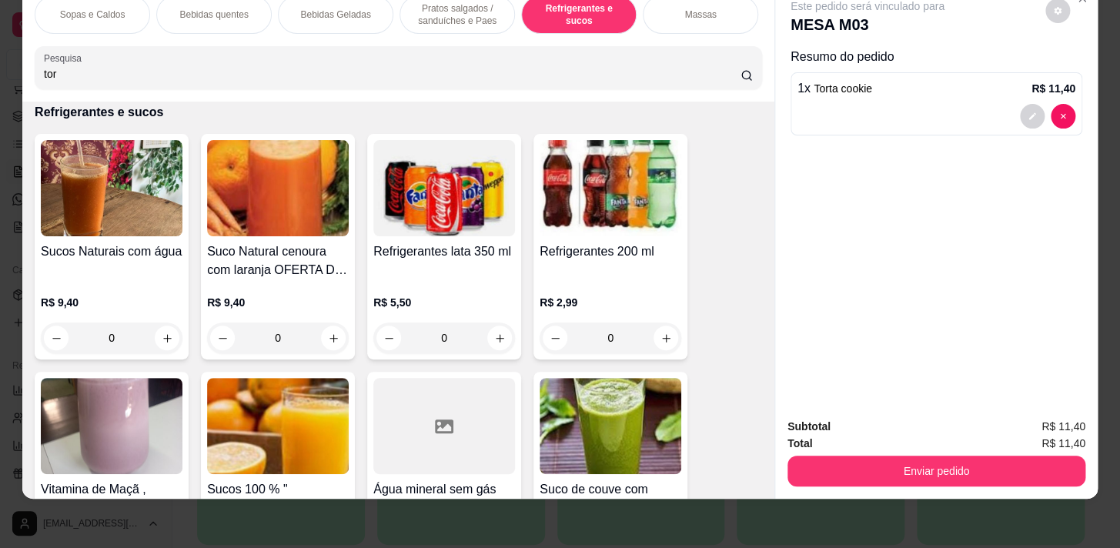
click at [582, 23] on div "Refrigerantes e sucos" at bounding box center [578, 14] width 115 height 38
click at [584, 10] on p "Pratos Doces e sobremesas" at bounding box center [582, 14] width 89 height 25
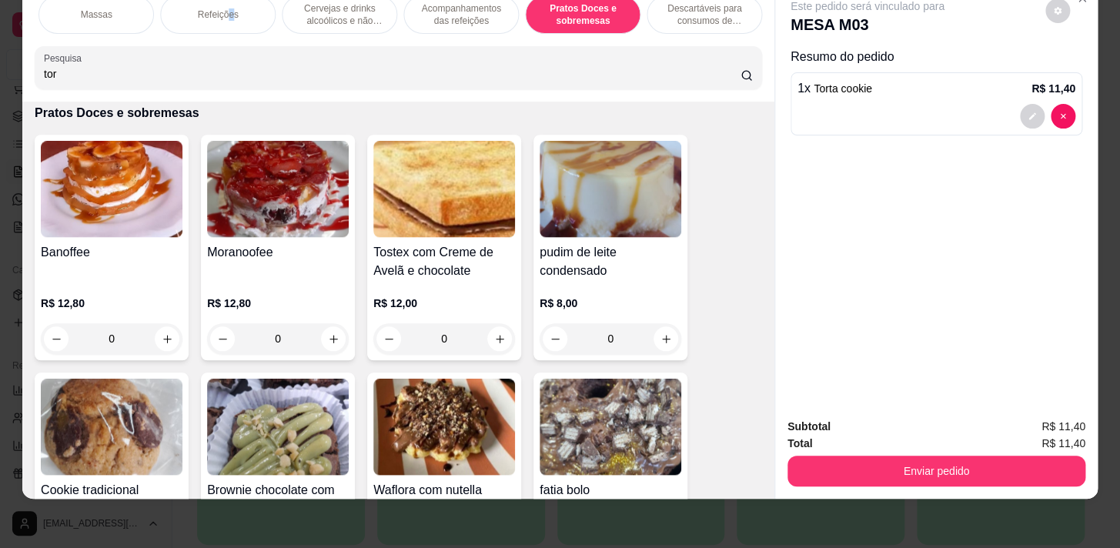
click at [226, 22] on div "Refeições" at bounding box center [217, 14] width 115 height 38
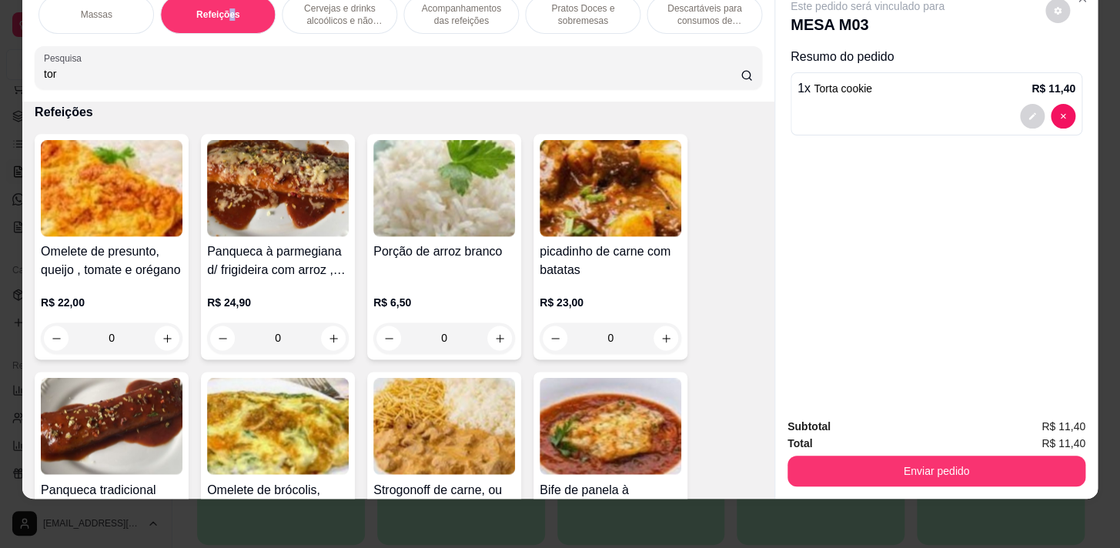
scroll to position [0, 0]
click at [300, 9] on p "Bebidas Geladas" at bounding box center [335, 14] width 70 height 12
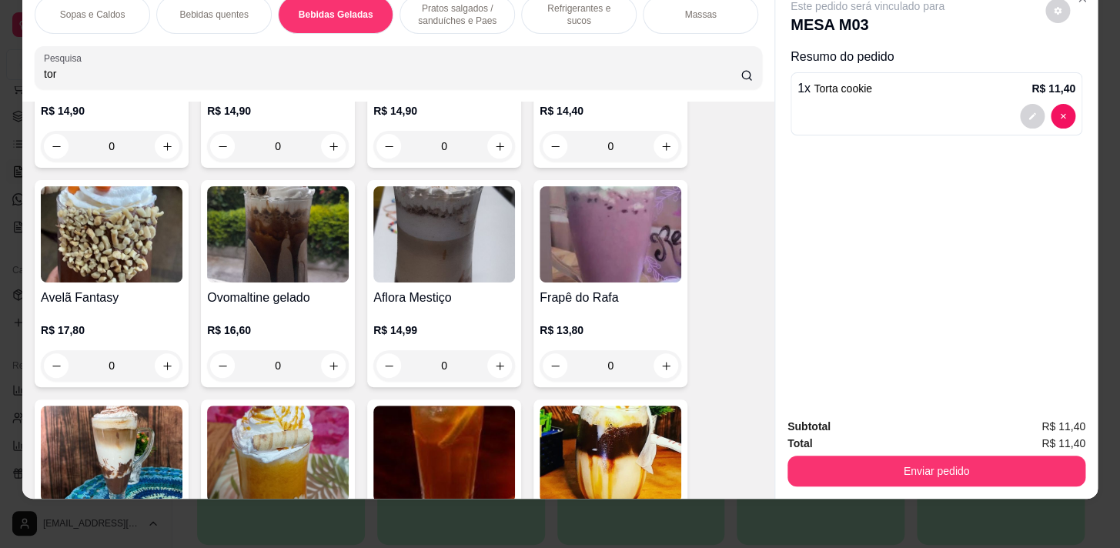
scroll to position [3274, 0]
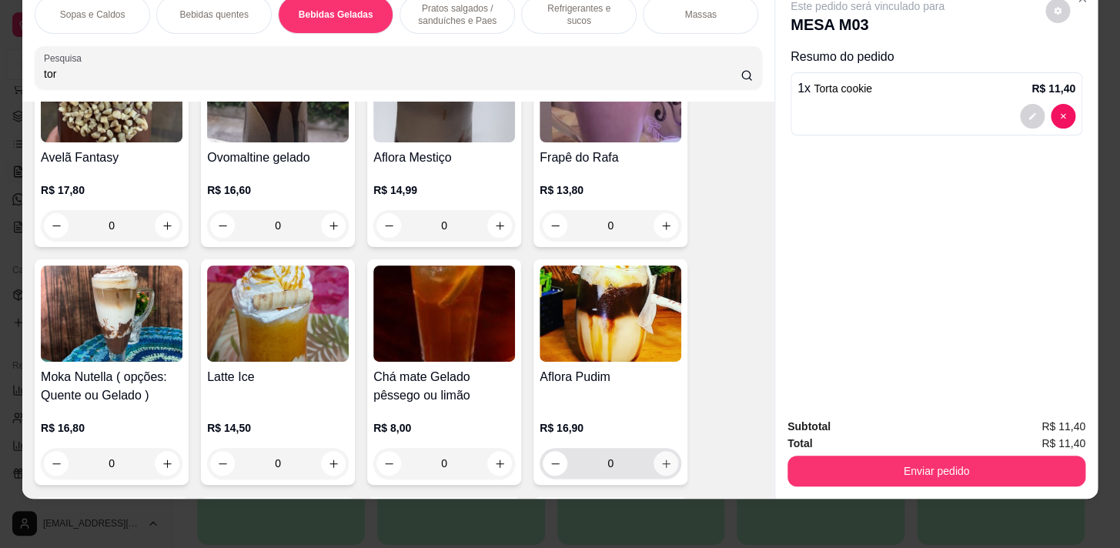
click at [664, 465] on icon "increase-product-quantity" at bounding box center [667, 464] width 12 height 12
type input "1"
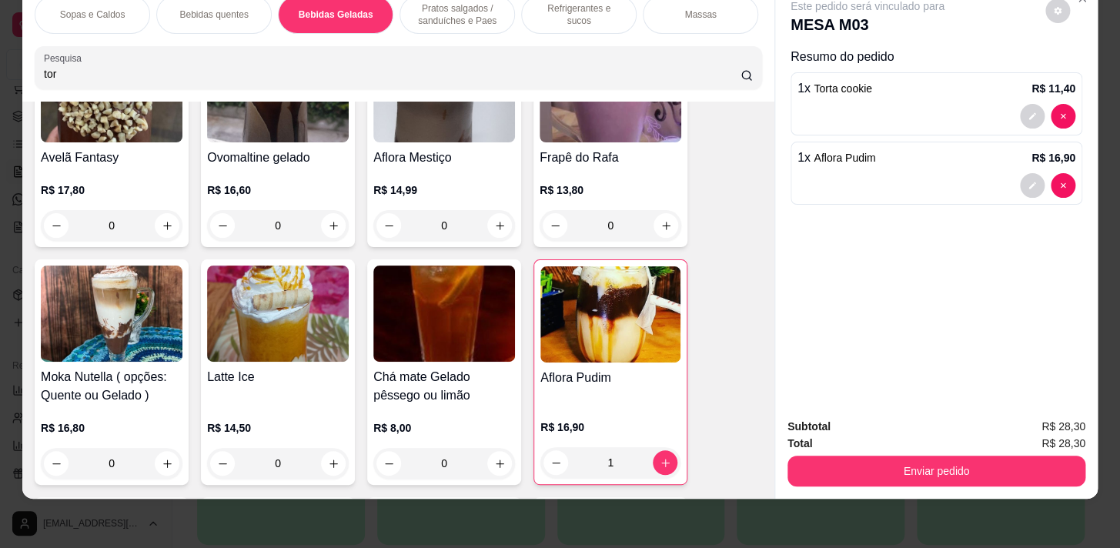
drag, startPoint x: 1016, startPoint y: 480, endPoint x: 995, endPoint y: 471, distance: 22.4
click at [1014, 480] on div "Subtotal R$ 28,30 Total R$ 28,30 Enviar pedido" at bounding box center [936, 452] width 323 height 93
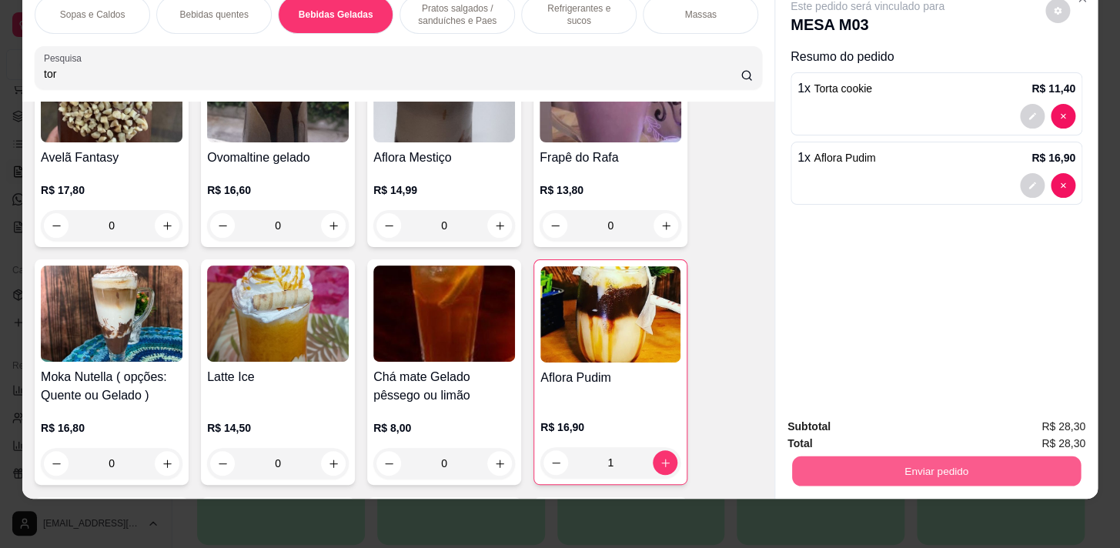
click at [1023, 457] on button "Enviar pedido" at bounding box center [936, 471] width 289 height 30
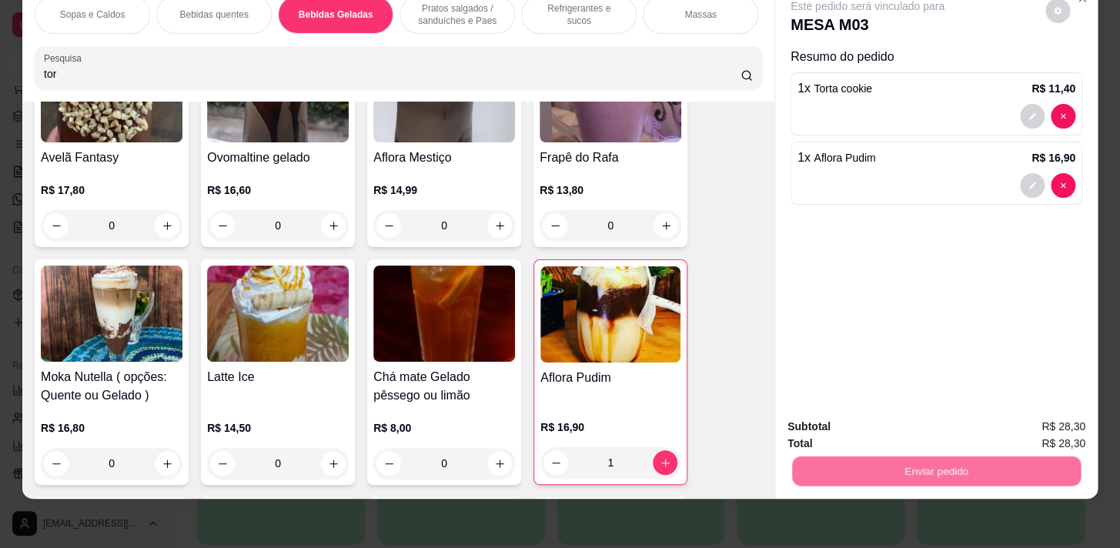
click at [1008, 421] on button "Sim, quero registrar" at bounding box center [1031, 423] width 111 height 28
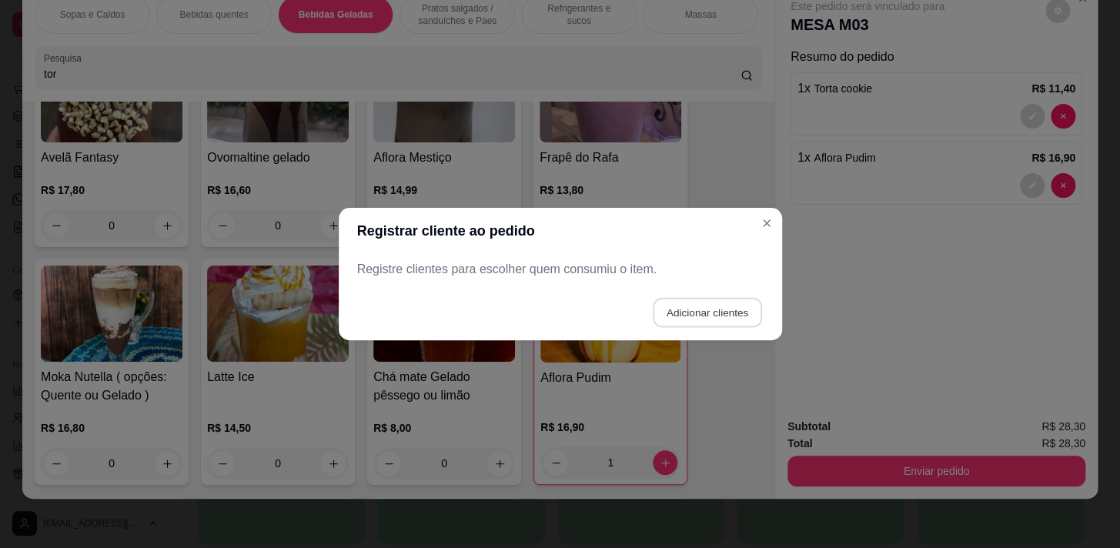
click at [733, 314] on button "Adicionar clientes" at bounding box center [707, 313] width 109 height 30
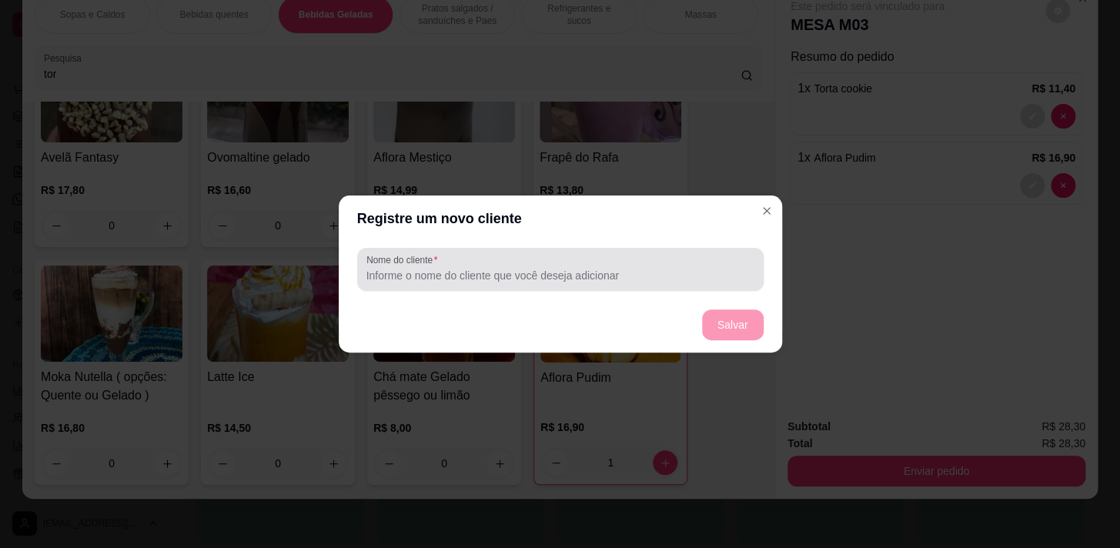
click at [707, 265] on div at bounding box center [560, 269] width 388 height 31
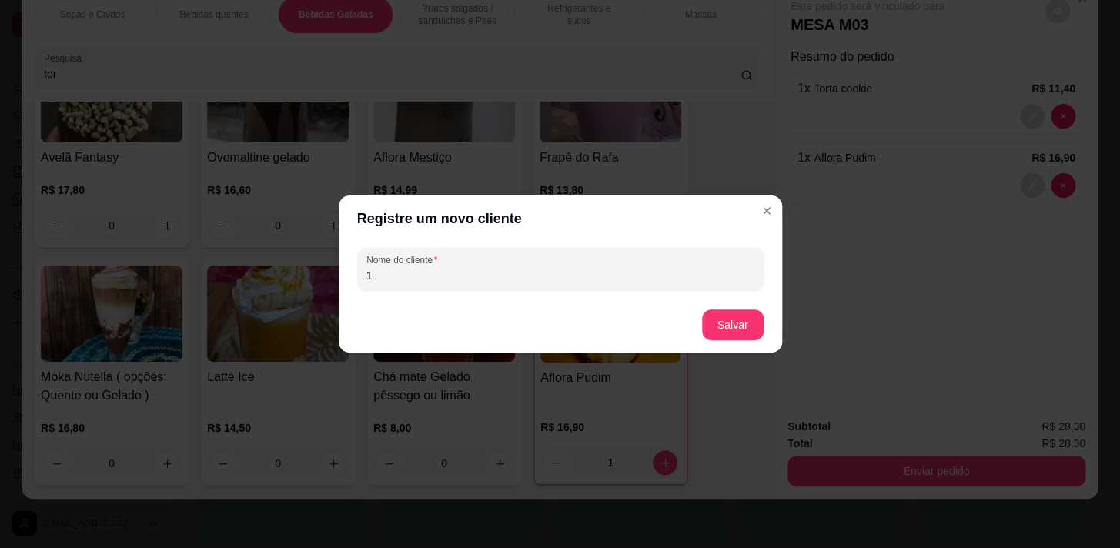
type input "1"
click at [715, 327] on button "Salvar" at bounding box center [733, 325] width 60 height 30
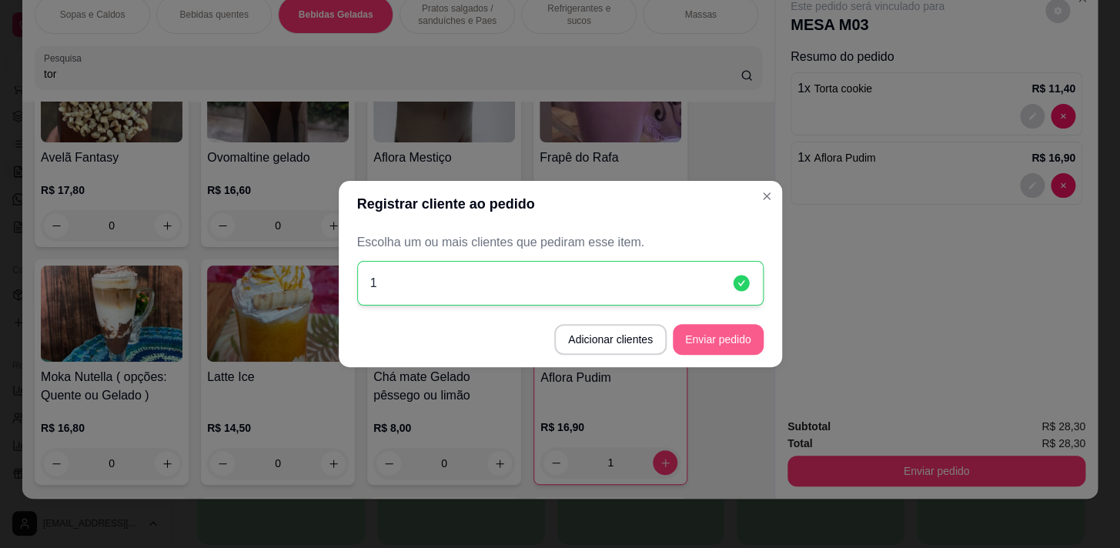
drag, startPoint x: 708, startPoint y: 323, endPoint x: 715, endPoint y: 338, distance: 16.2
click at [713, 333] on footer "Adicionar clientes Enviar pedido" at bounding box center [560, 339] width 443 height 55
click at [715, 340] on button "Enviar pedido" at bounding box center [718, 339] width 91 height 31
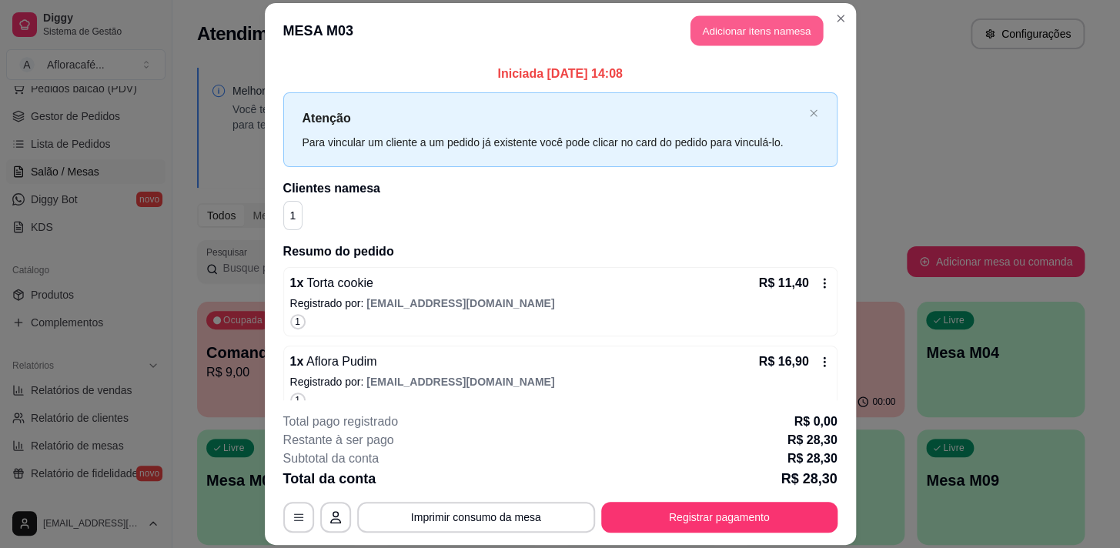
click at [784, 30] on button "Adicionar itens na mesa" at bounding box center [757, 30] width 132 height 30
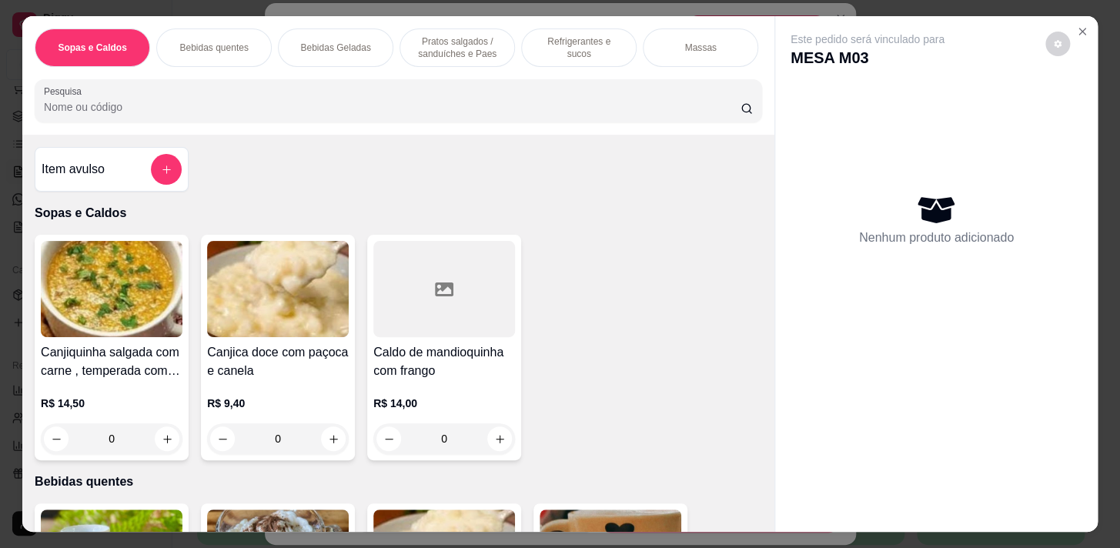
click at [380, 131] on div "Sopas e Caldos Bebidas quentes Bebidas Geladas Pratos salgados / sanduíches e P…" at bounding box center [398, 75] width 752 height 119
click at [435, 115] on input "Pesquisa" at bounding box center [392, 106] width 697 height 15
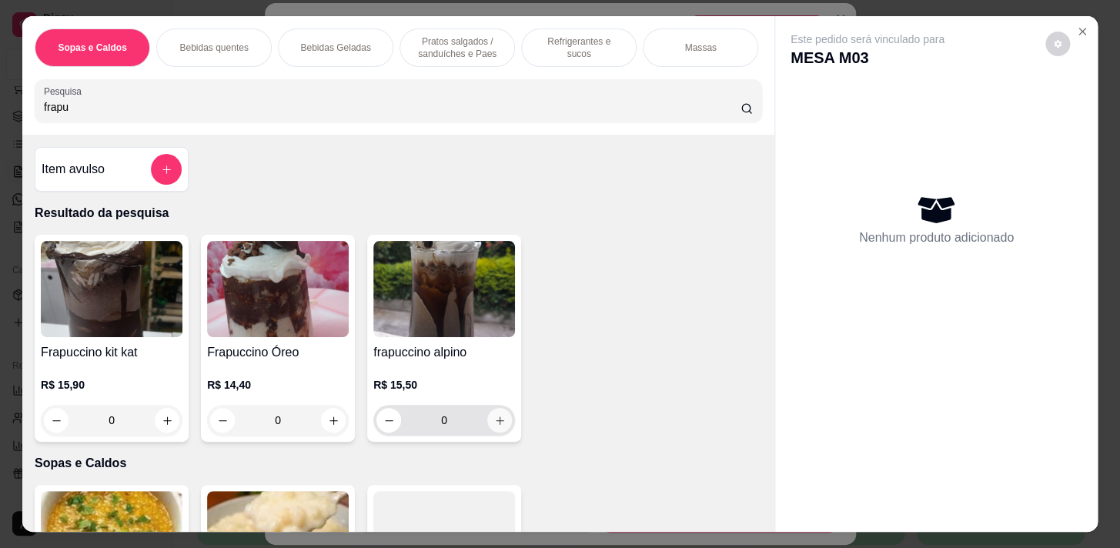
type input "frapu"
click at [503, 424] on button "increase-product-quantity" at bounding box center [499, 420] width 25 height 25
type input "1"
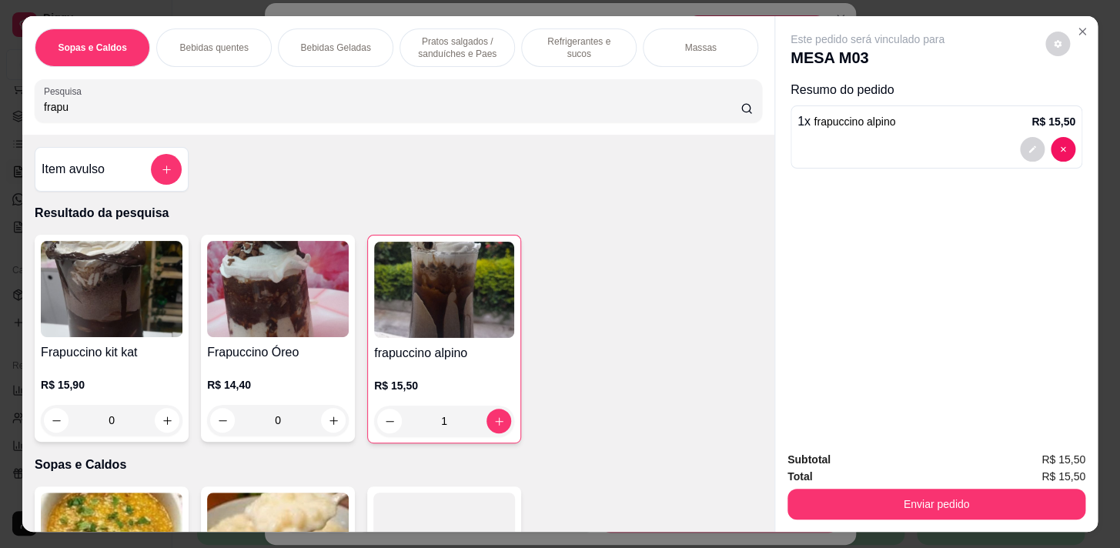
scroll to position [0, 604]
click at [593, 42] on p "Pratos Doces e sobremesas" at bounding box center [582, 47] width 89 height 25
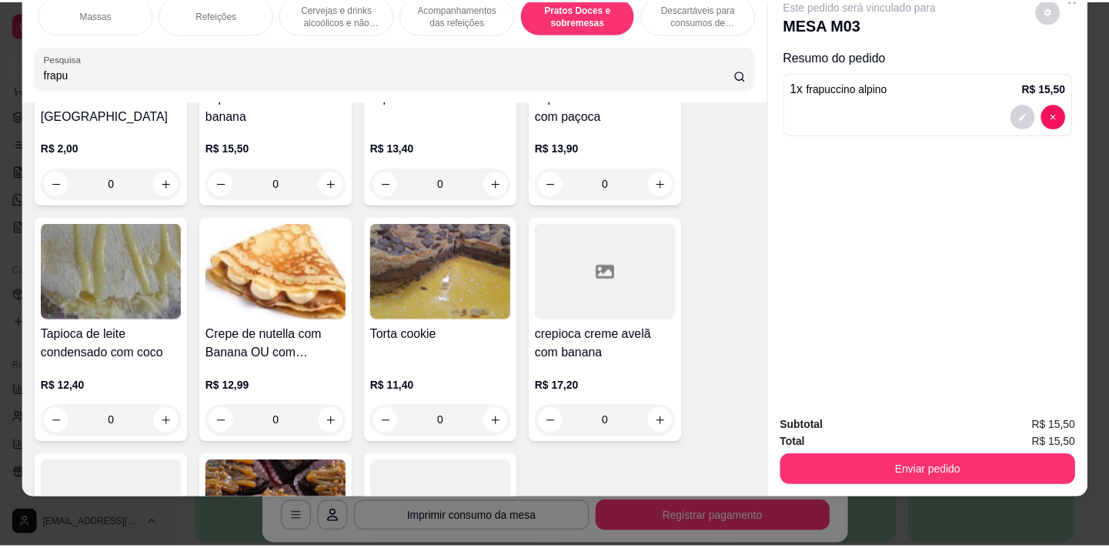
scroll to position [11209, 0]
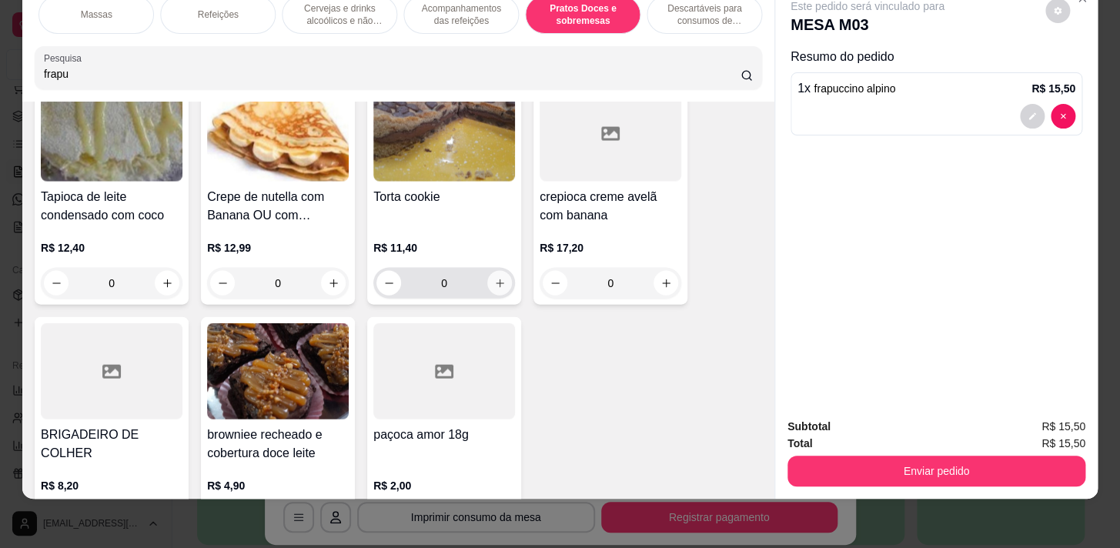
click at [501, 279] on button "increase-product-quantity" at bounding box center [499, 282] width 25 height 25
type input "1"
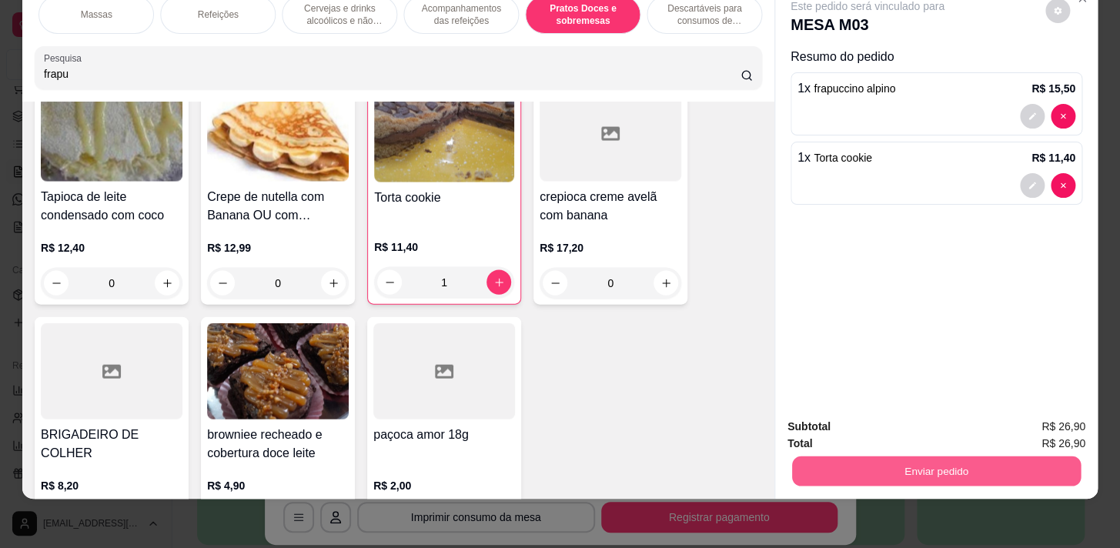
click at [928, 470] on button "Enviar pedido" at bounding box center [936, 471] width 289 height 30
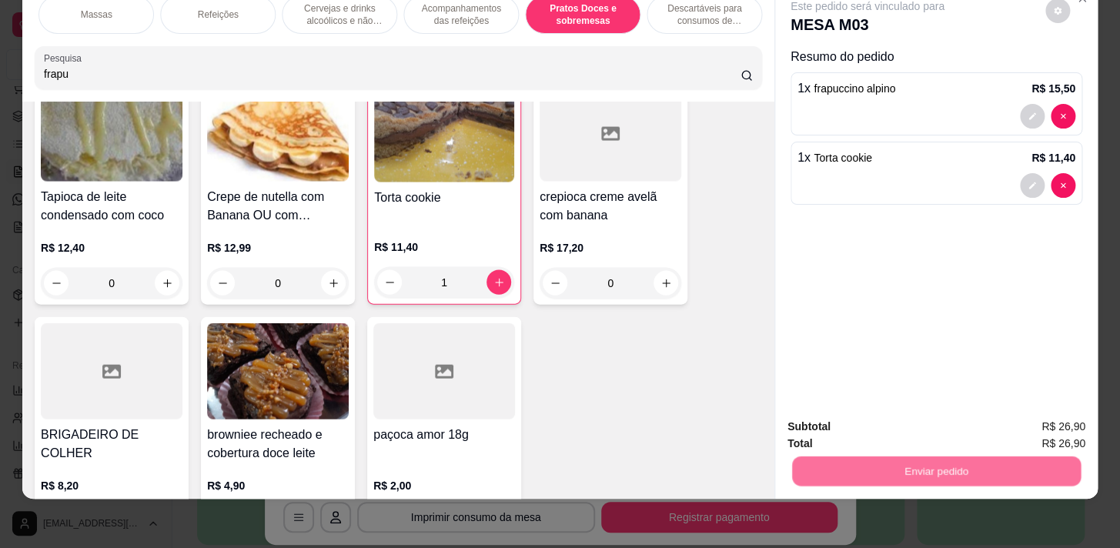
click at [1045, 427] on button "Sim, quero registrar" at bounding box center [1032, 423] width 115 height 29
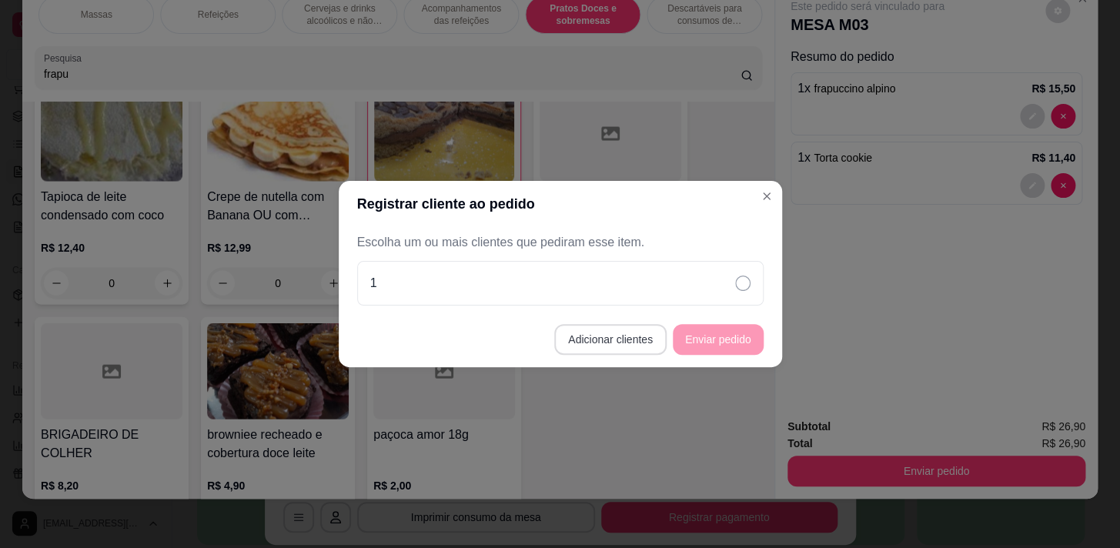
click at [624, 342] on button "Adicionar clientes" at bounding box center [610, 339] width 112 height 31
click at [639, 285] on div "Nome do cliente" at bounding box center [559, 269] width 406 height 43
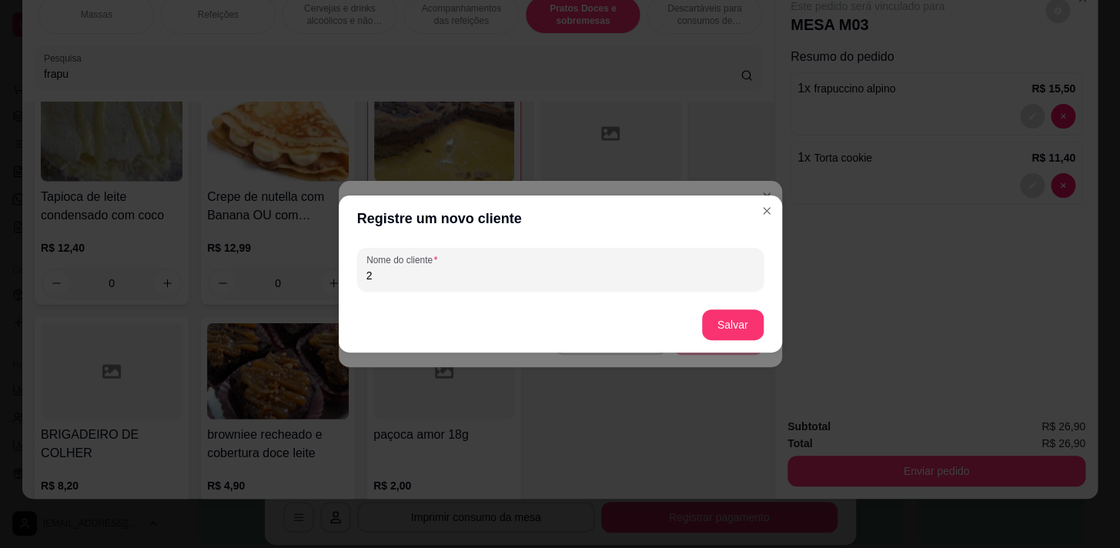
type input "2"
click at [726, 317] on button "Salvar" at bounding box center [733, 324] width 62 height 31
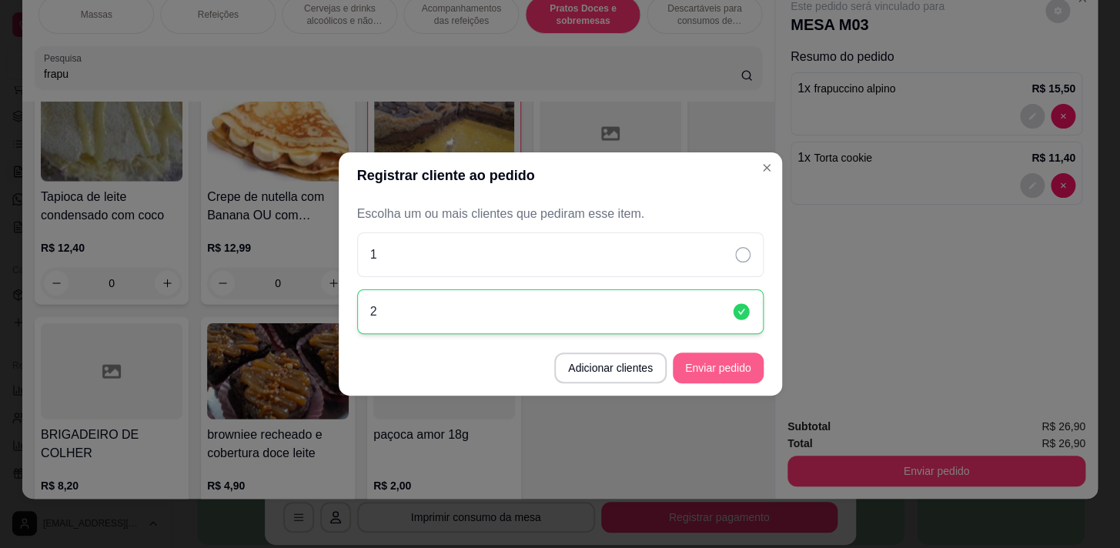
click at [750, 356] on button "Enviar pedido" at bounding box center [718, 368] width 91 height 31
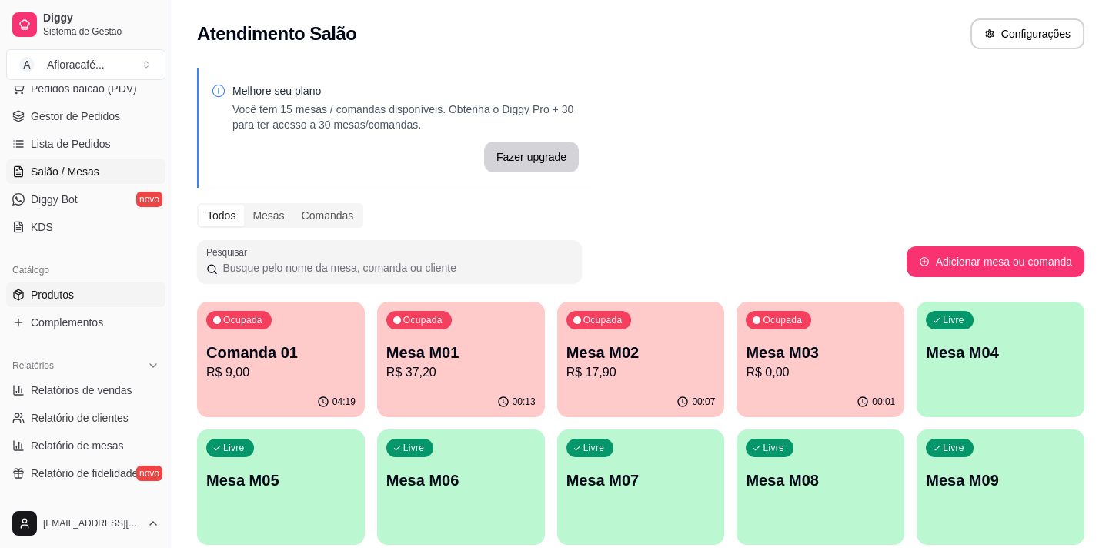
click at [72, 291] on link "Produtos" at bounding box center [85, 295] width 159 height 25
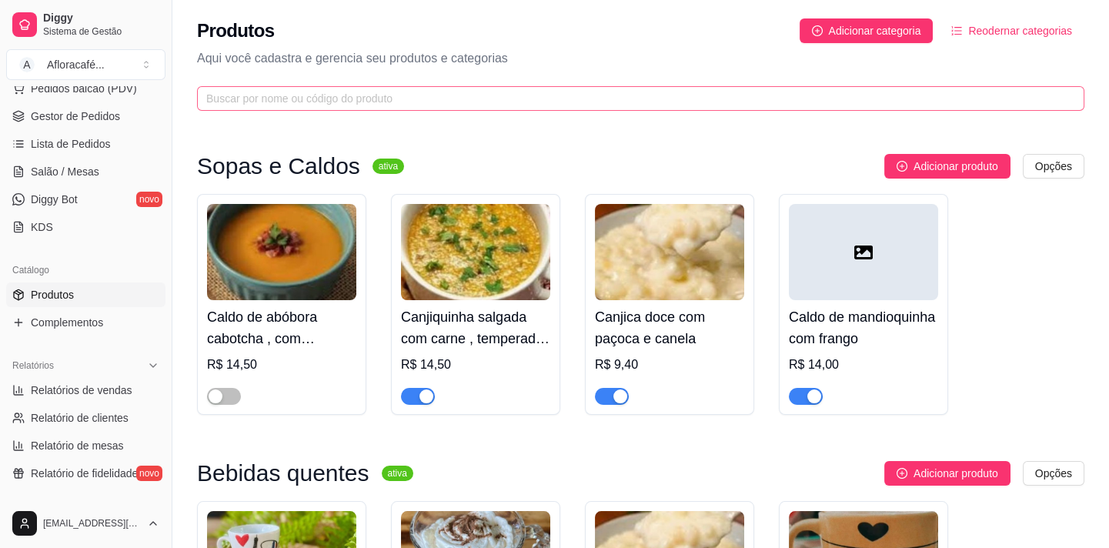
click at [346, 107] on span at bounding box center [641, 98] width 888 height 25
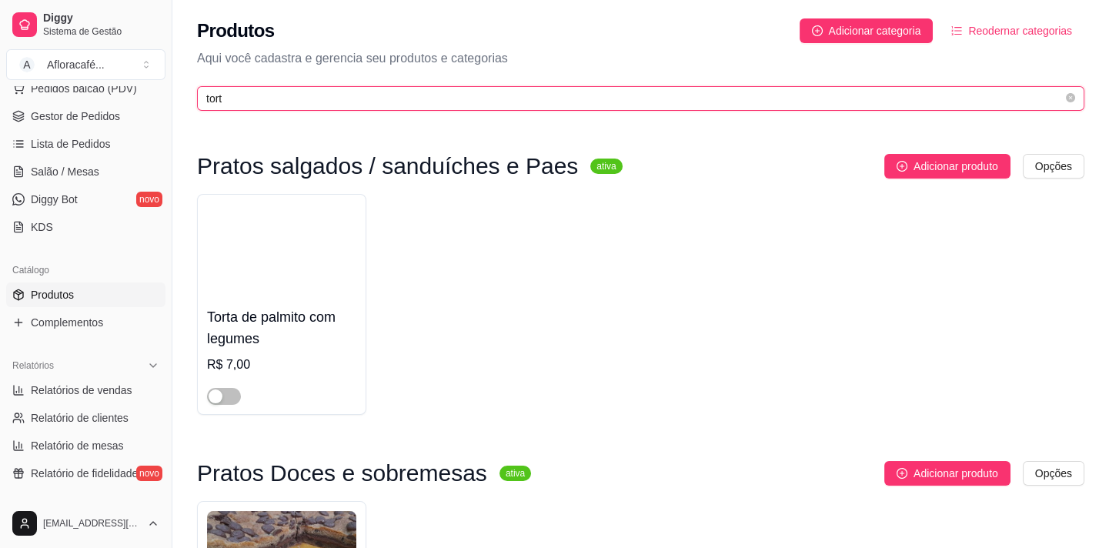
scroll to position [231, 0]
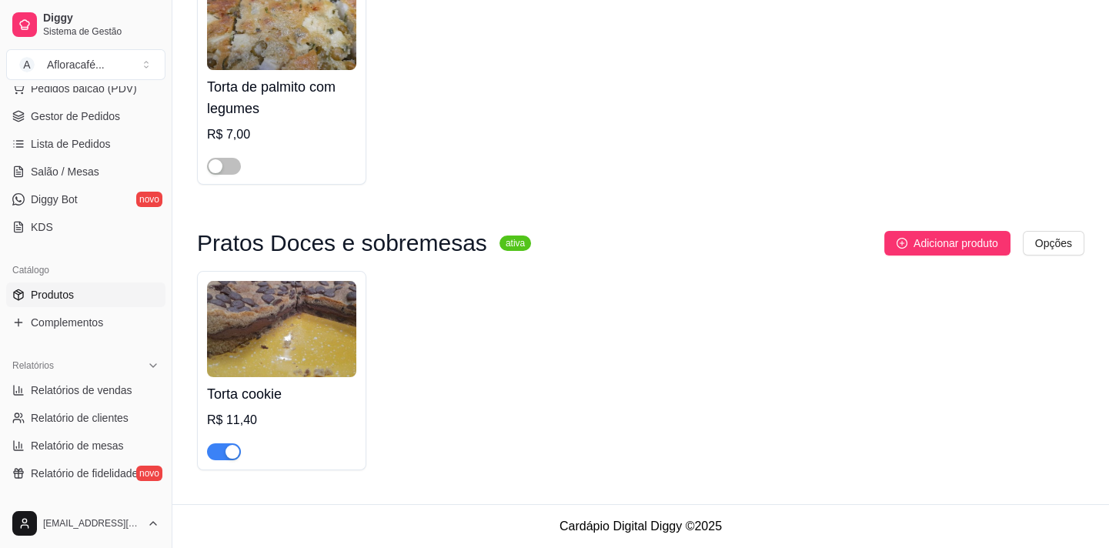
type input "tort"
click at [219, 447] on span "button" at bounding box center [224, 451] width 34 height 17
click at [253, 400] on h4 "Torta cookie" at bounding box center [281, 394] width 149 height 22
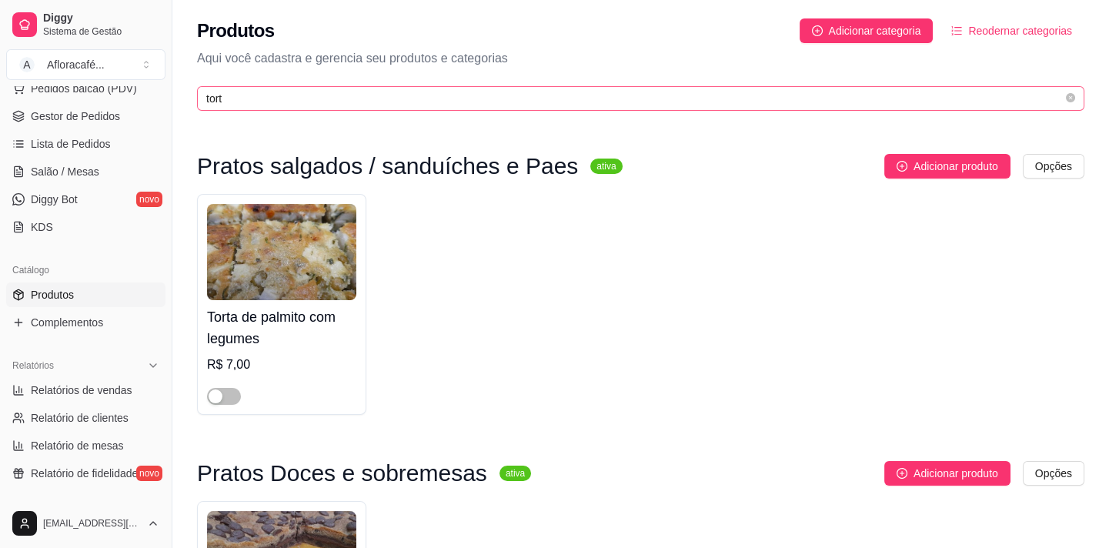
drag, startPoint x: 348, startPoint y: 132, endPoint x: 355, endPoint y: 109, distance: 24.1
click at [353, 121] on div "Pratos salgados / sanduíches e Paes ativa Adicionar produto Opções Torta de pal…" at bounding box center [640, 427] width 937 height 614
click at [355, 109] on span "tort" at bounding box center [641, 98] width 888 height 25
type input "t"
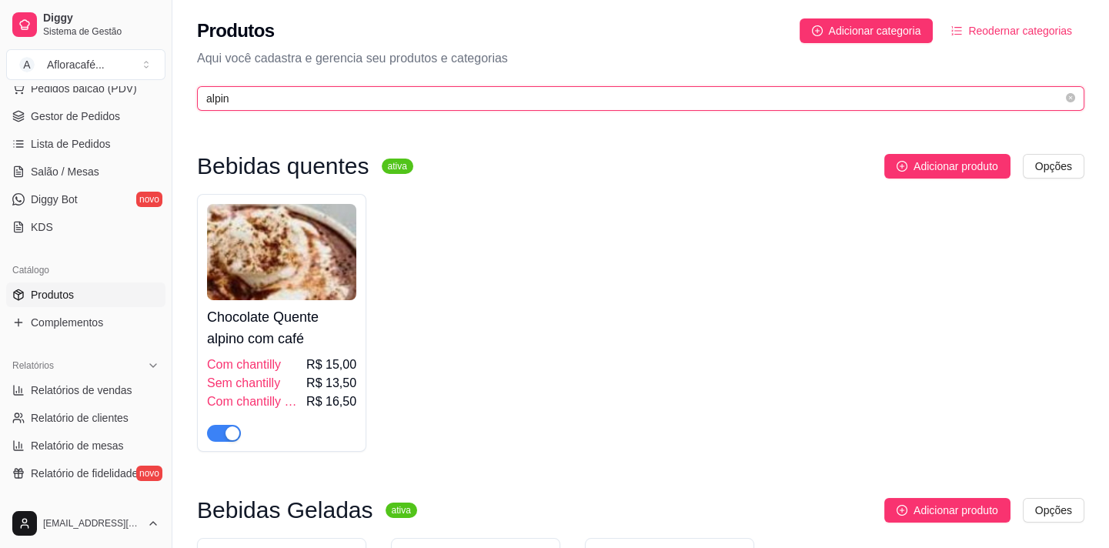
type input "alpin"
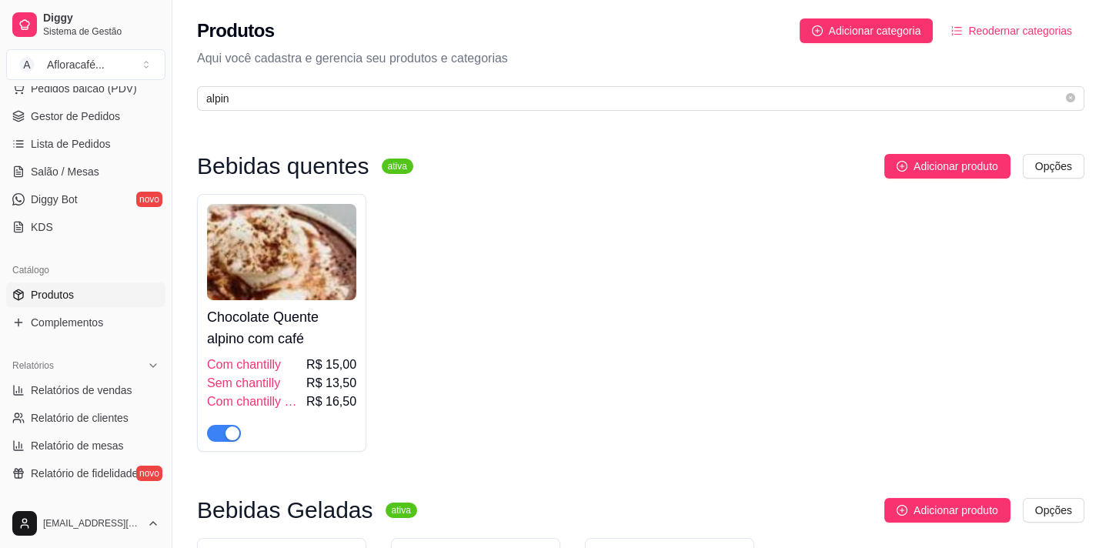
click at [236, 433] on div "button" at bounding box center [233, 434] width 14 height 14
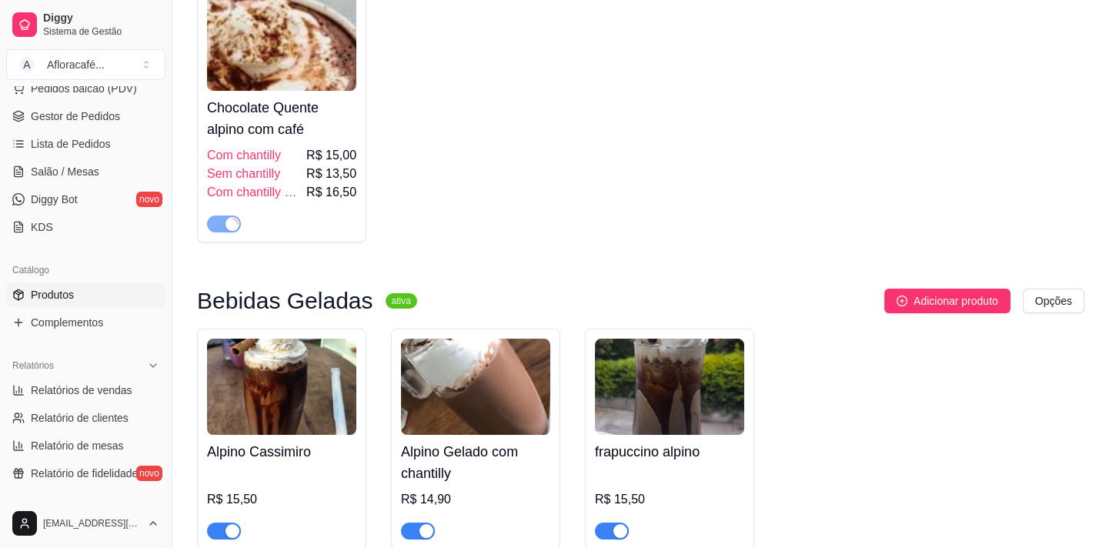
scroll to position [289, 0]
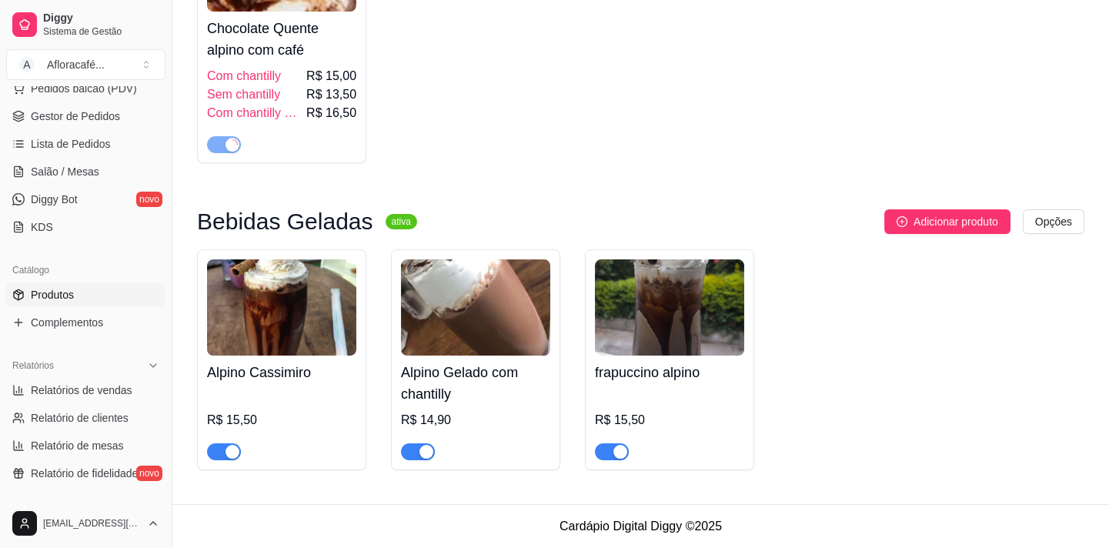
drag, startPoint x: 226, startPoint y: 451, endPoint x: 258, endPoint y: 440, distance: 33.4
click at [227, 451] on div "button" at bounding box center [233, 452] width 14 height 14
click at [421, 447] on div "button" at bounding box center [427, 452] width 14 height 14
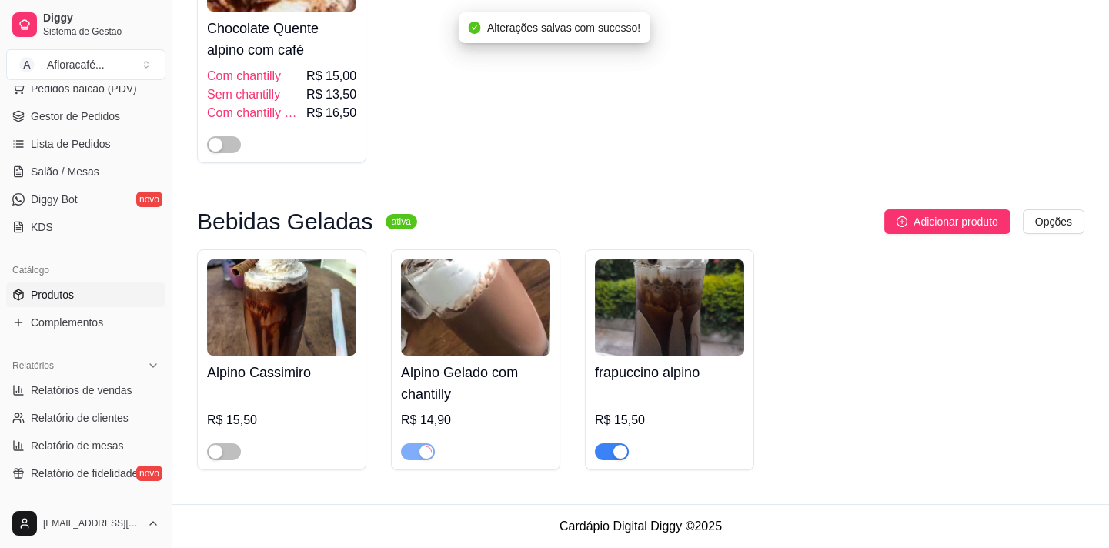
click at [623, 457] on div "button" at bounding box center [621, 452] width 14 height 14
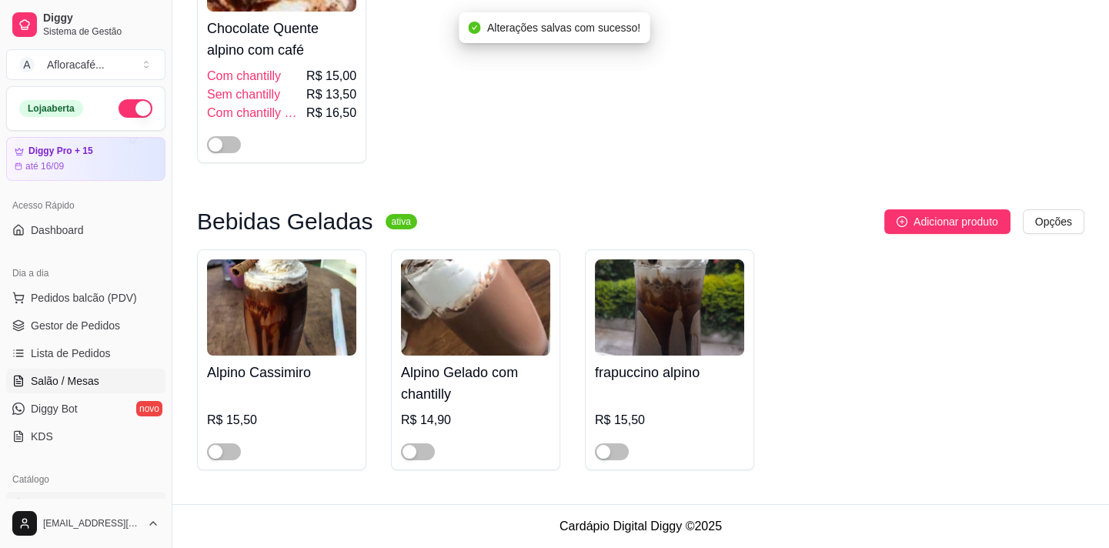
click at [88, 381] on span "Salão / Mesas" at bounding box center [65, 380] width 69 height 15
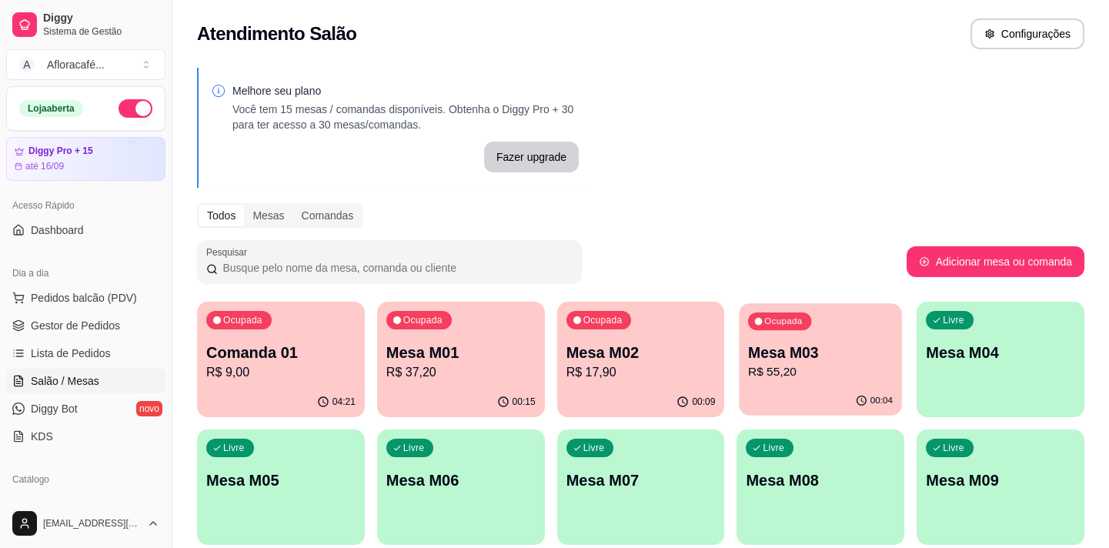
click at [852, 360] on p "Mesa M03" at bounding box center [820, 353] width 145 height 21
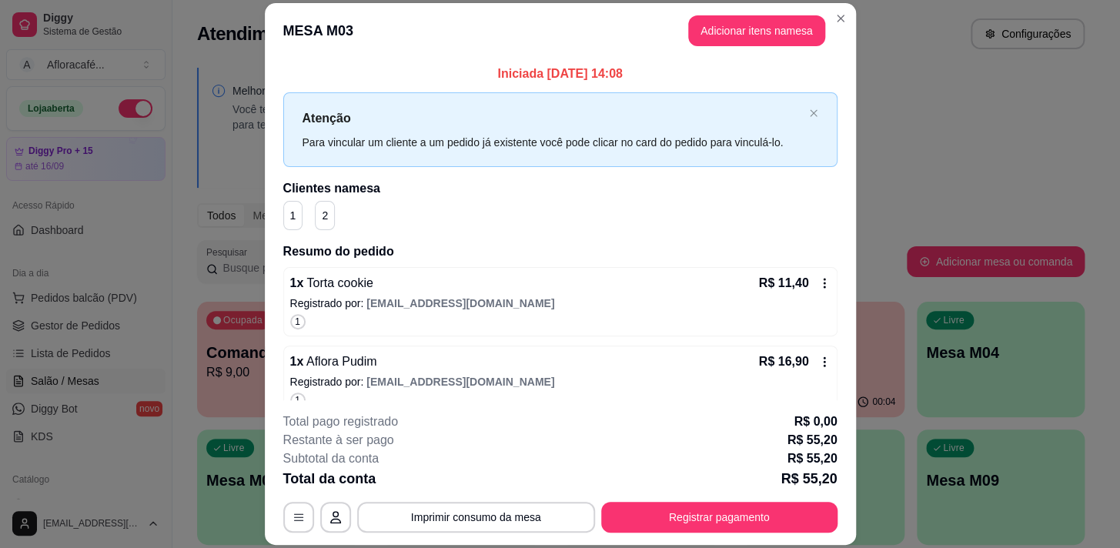
scroll to position [176, 0]
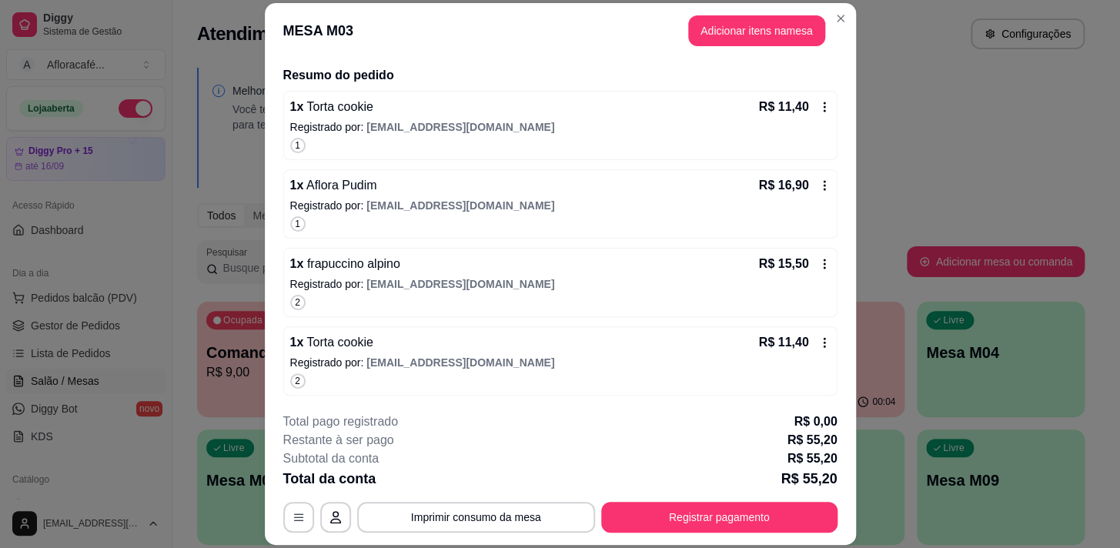
click at [437, 293] on div "1 x frapuccino alpino R$ 15,50 Registrado por: [EMAIL_ADDRESS][DOMAIN_NAME] 2" at bounding box center [560, 282] width 554 height 69
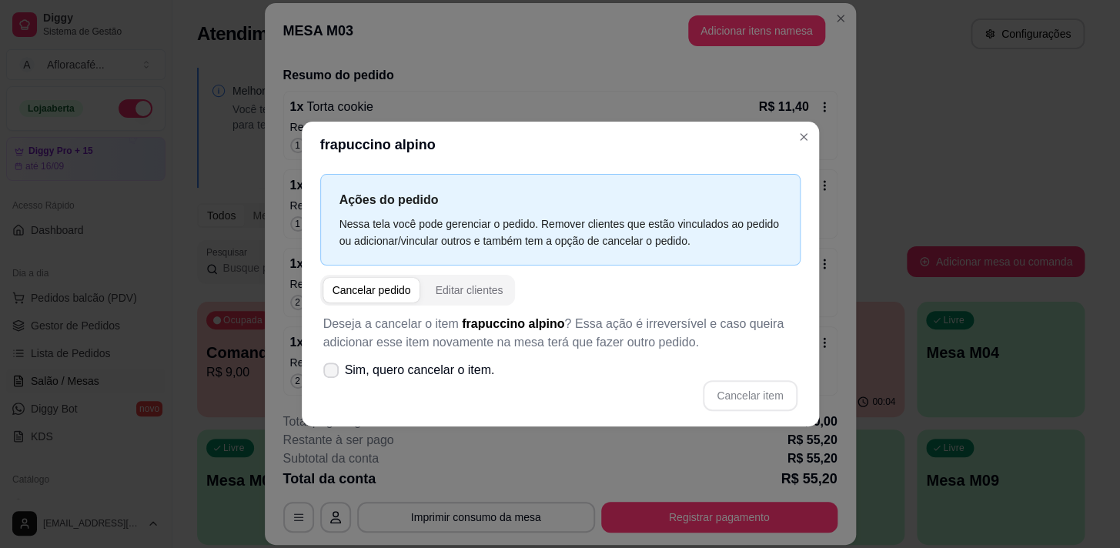
click at [430, 376] on span "Sim, quero cancelar o item." at bounding box center [420, 370] width 150 height 18
click at [333, 376] on input "Sim, quero cancelar o item." at bounding box center [328, 378] width 10 height 10
checkbox input "true"
click at [761, 401] on button "Cancelar item" at bounding box center [750, 395] width 94 height 31
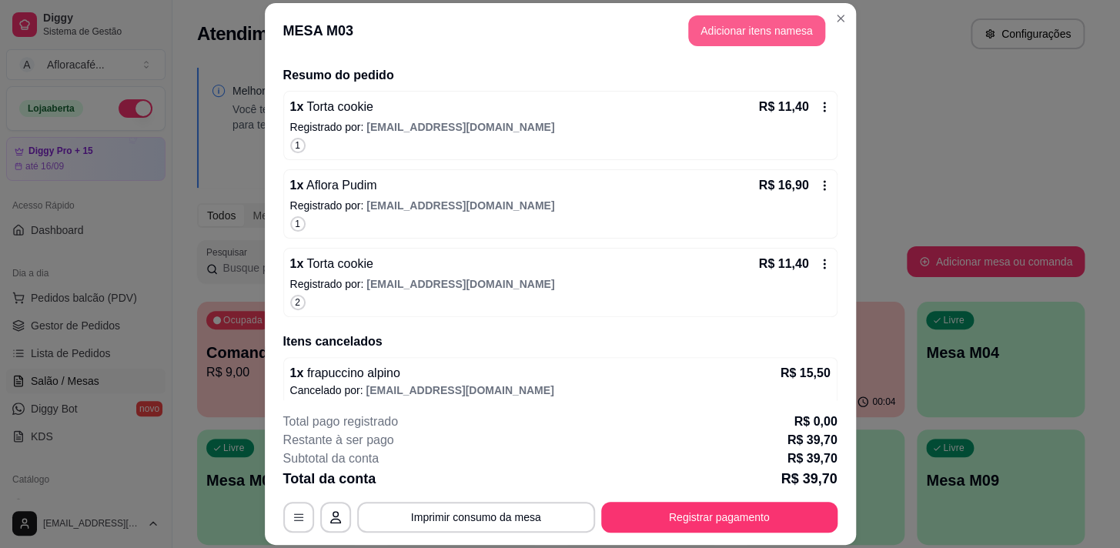
click at [780, 27] on button "Adicionar itens na mesa" at bounding box center [756, 30] width 137 height 31
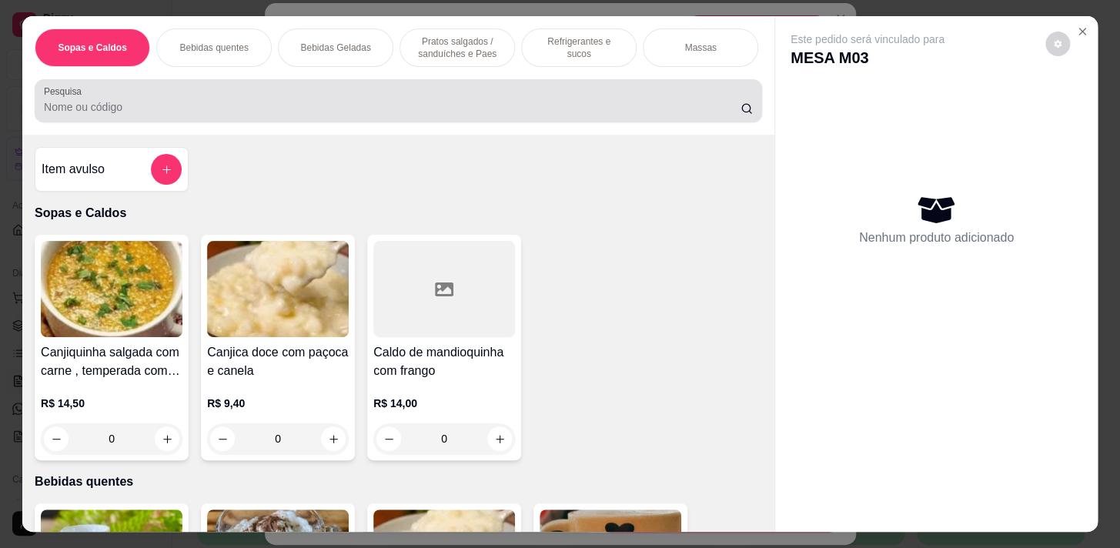
click at [441, 109] on input "Pesquisa" at bounding box center [392, 106] width 697 height 15
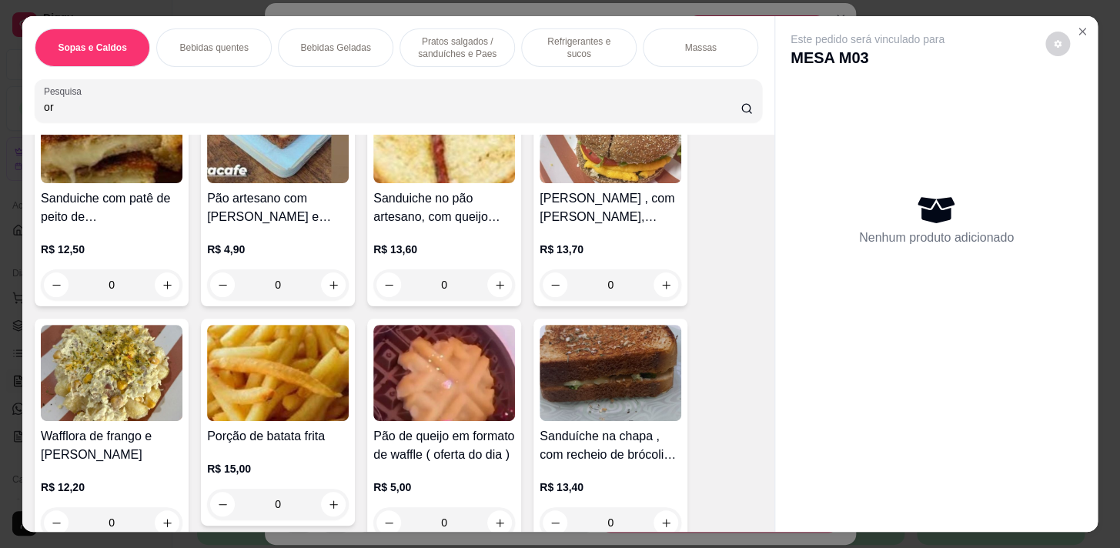
scroll to position [770, 0]
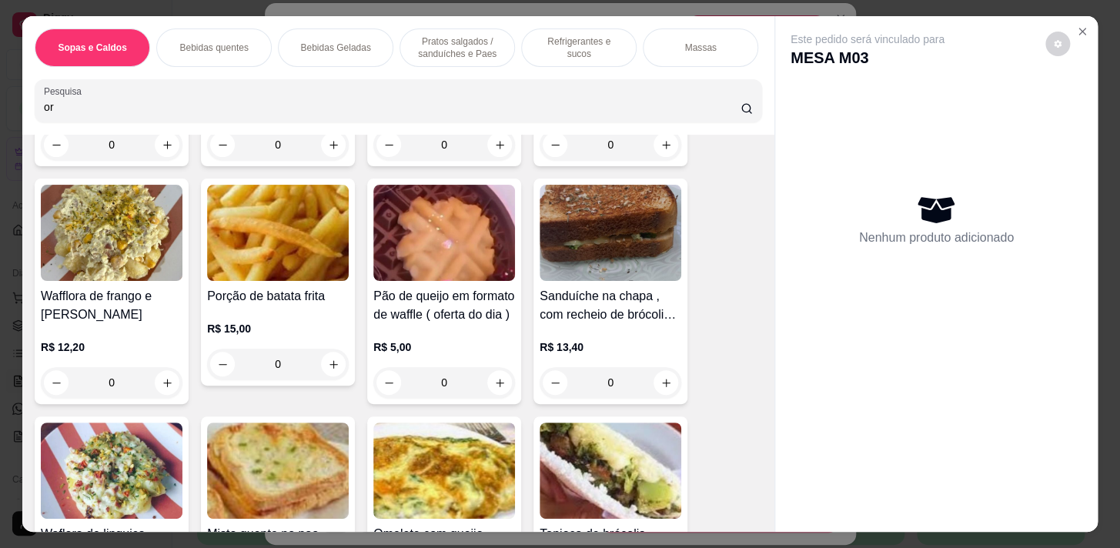
type input "or"
click at [223, 51] on div "Bebidas quentes" at bounding box center [213, 47] width 115 height 38
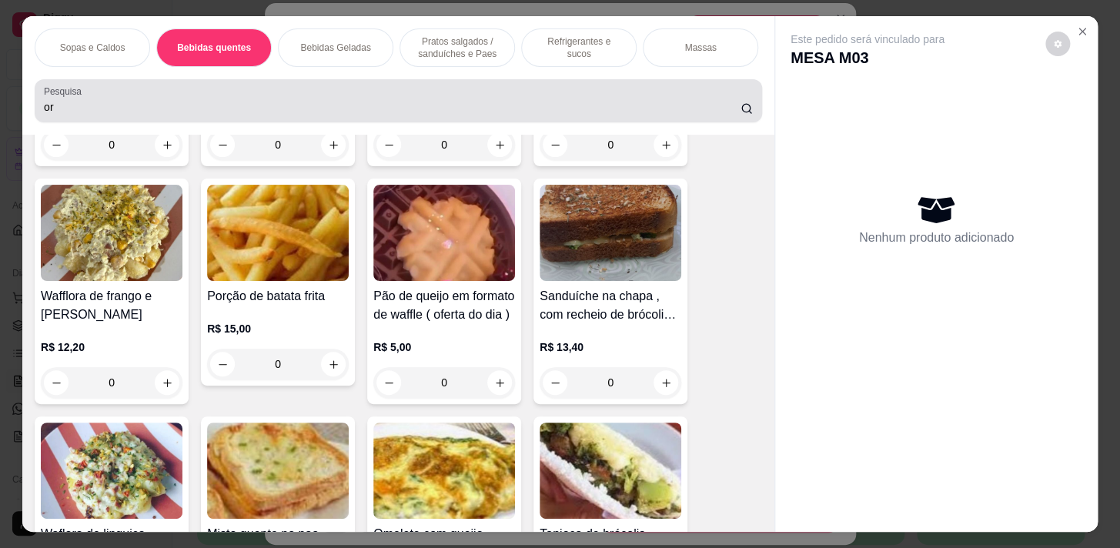
scroll to position [38, 0]
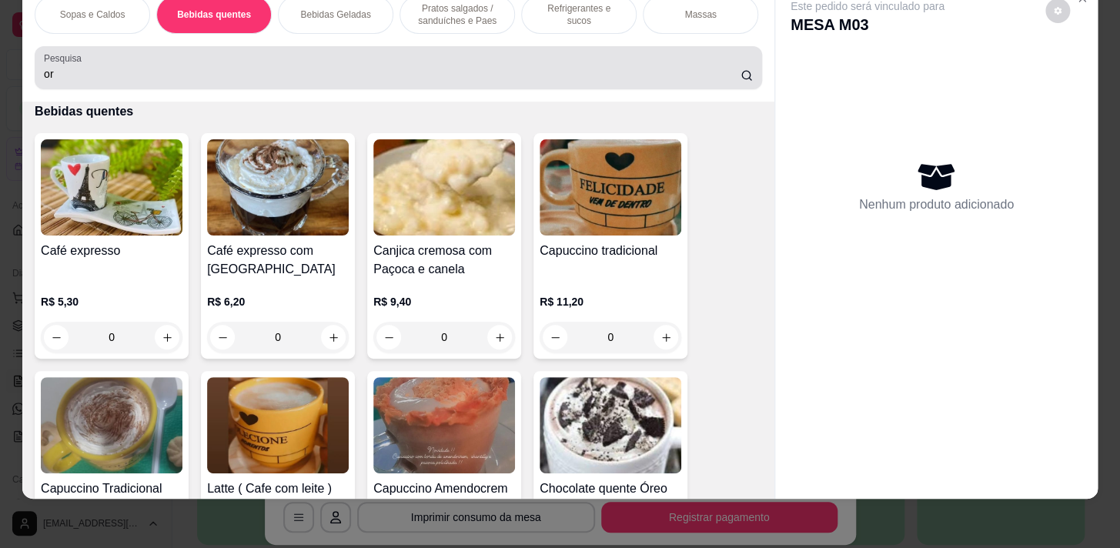
click at [326, 49] on div "Pesquisa or" at bounding box center [399, 67] width 728 height 43
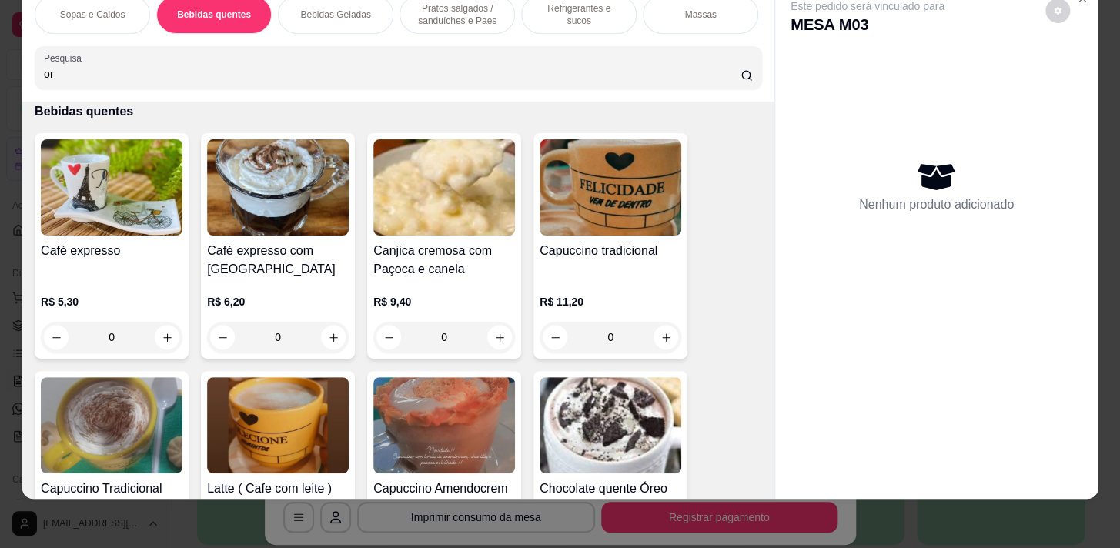
click at [333, 8] on p "Bebidas Geladas" at bounding box center [335, 14] width 70 height 12
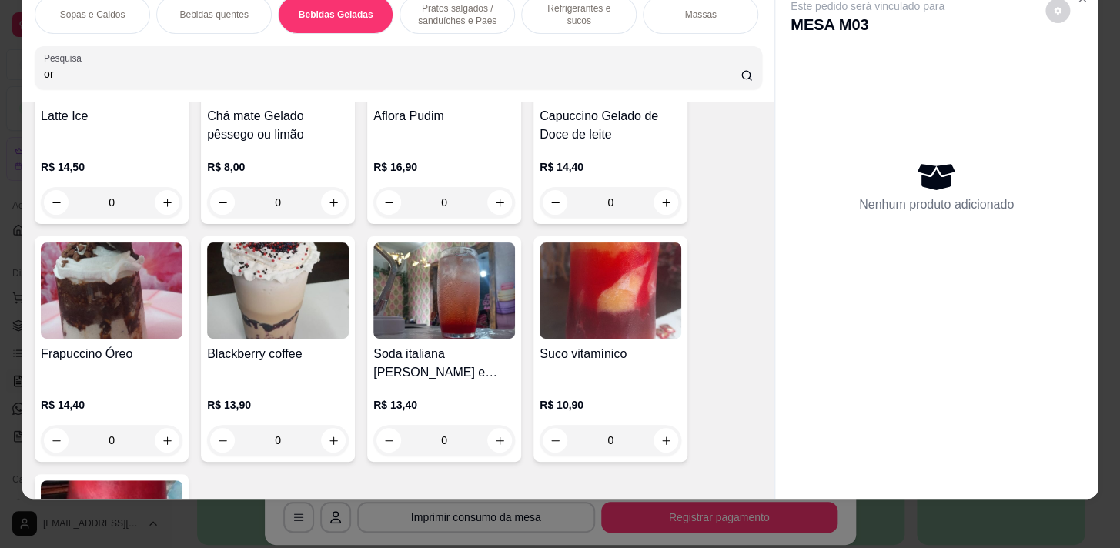
scroll to position [5815, 0]
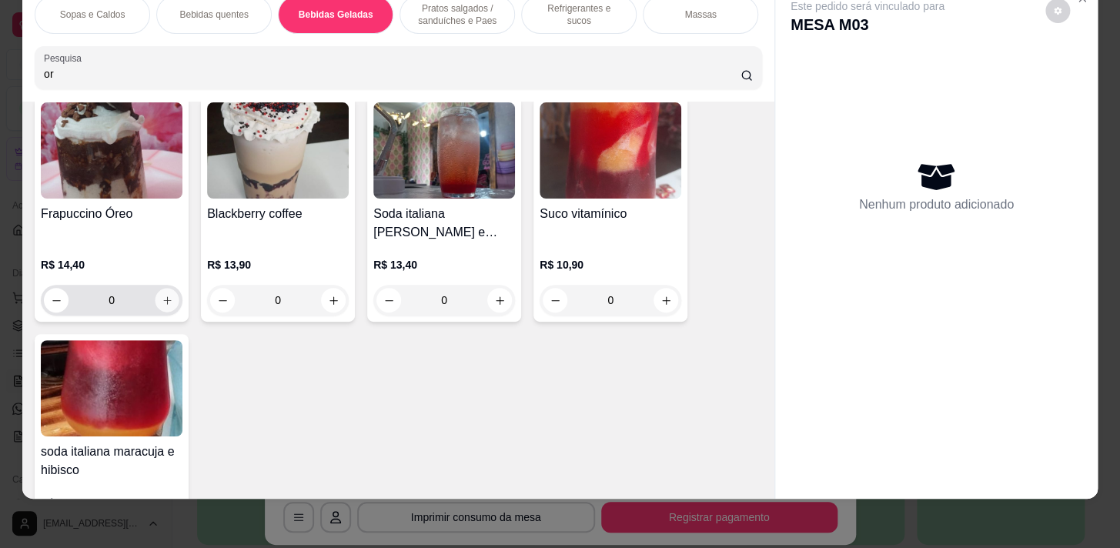
click at [162, 299] on icon "increase-product-quantity" at bounding box center [168, 301] width 12 height 12
type input "1"
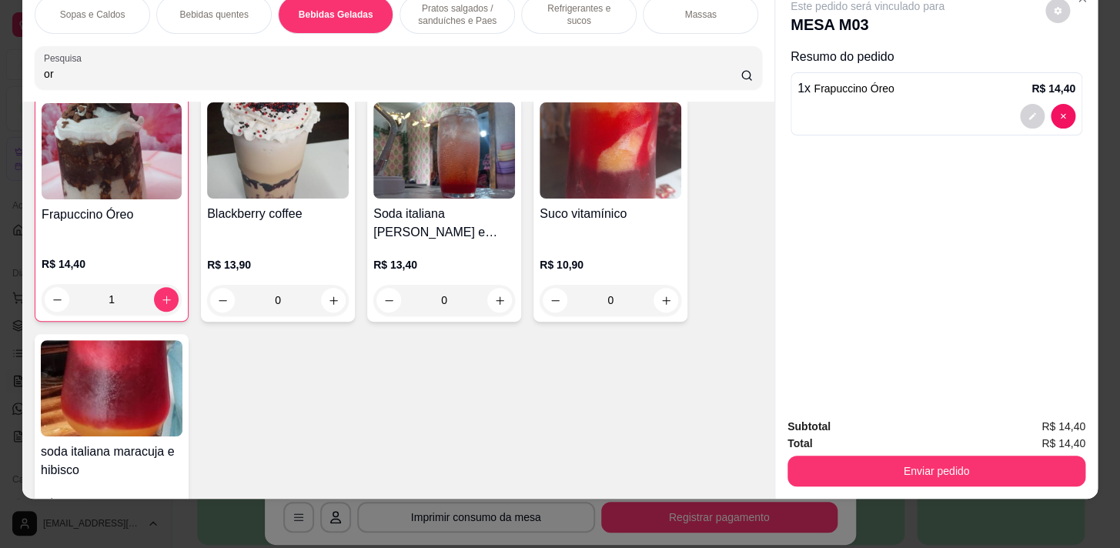
scroll to position [5816, 0]
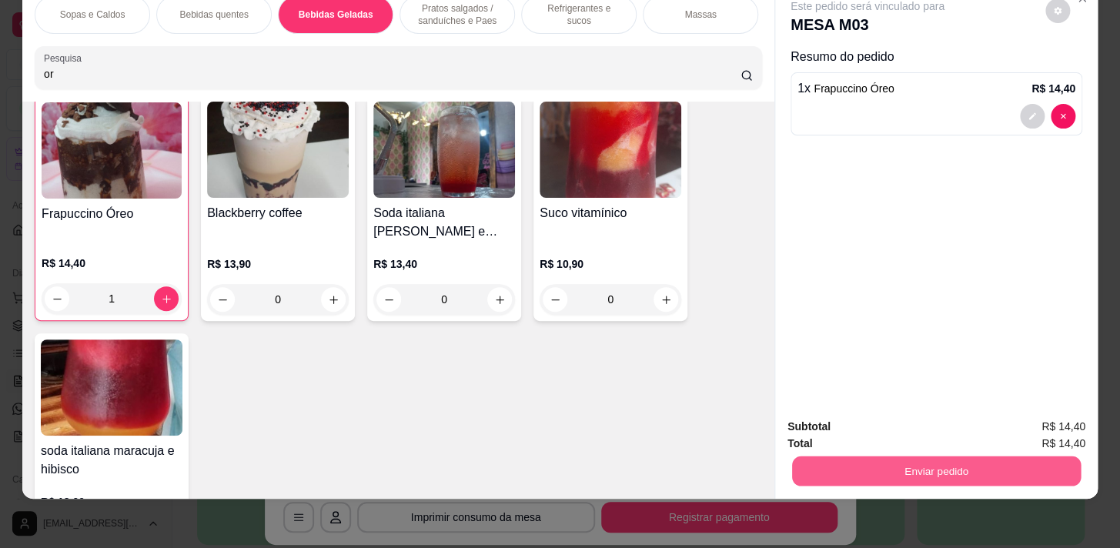
click at [993, 466] on button "Enviar pedido" at bounding box center [936, 471] width 289 height 30
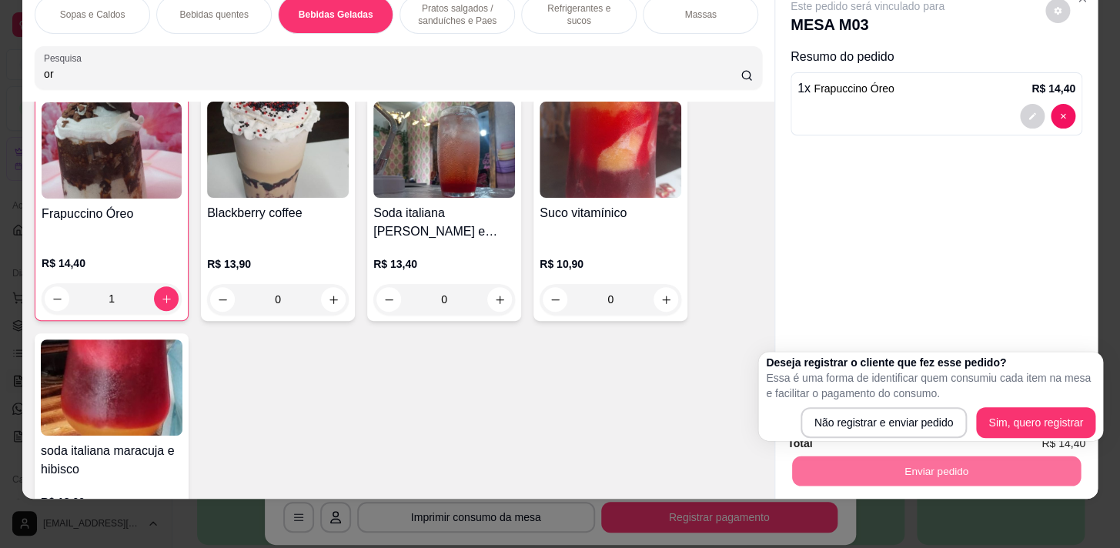
click at [1016, 343] on body "Diggy Sistema de Gestão A Afloracafé ... Loja aberta Diggy Pro + 15 até 16/09 A…" at bounding box center [554, 274] width 1109 height 548
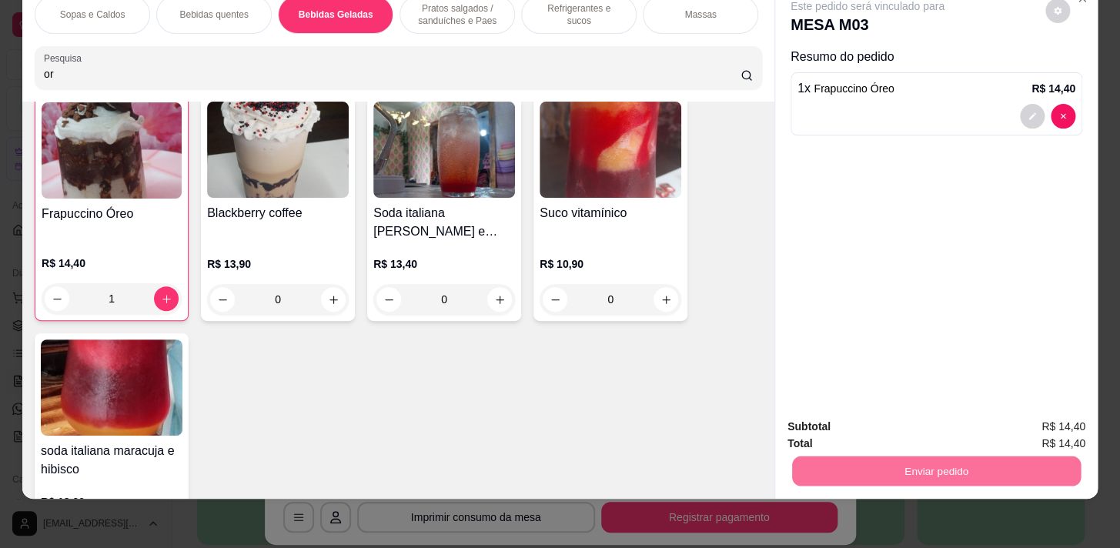
click at [1015, 432] on button "Sim, quero registrar" at bounding box center [1031, 423] width 111 height 28
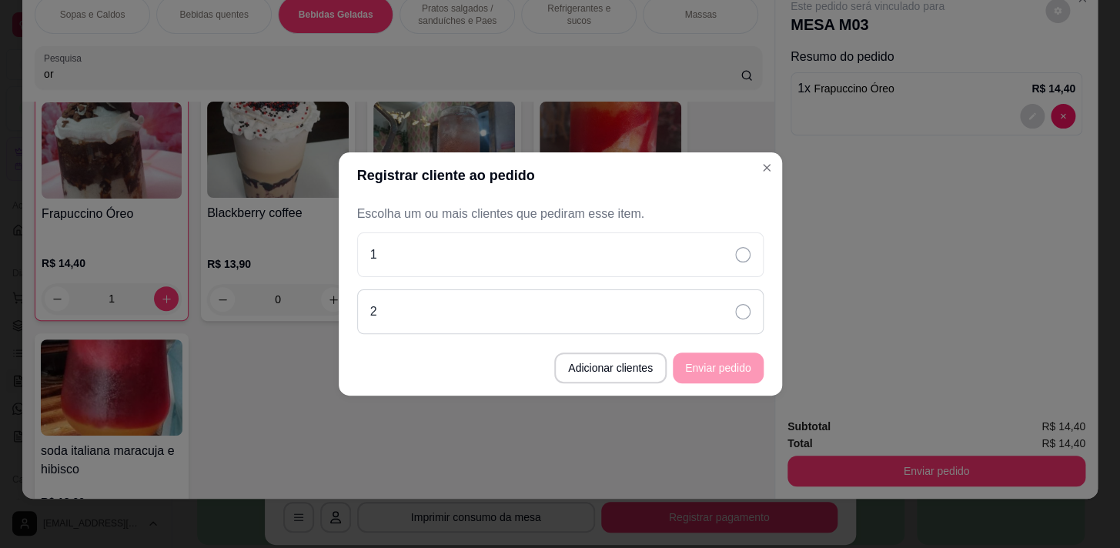
click at [663, 299] on div "2" at bounding box center [560, 311] width 406 height 45
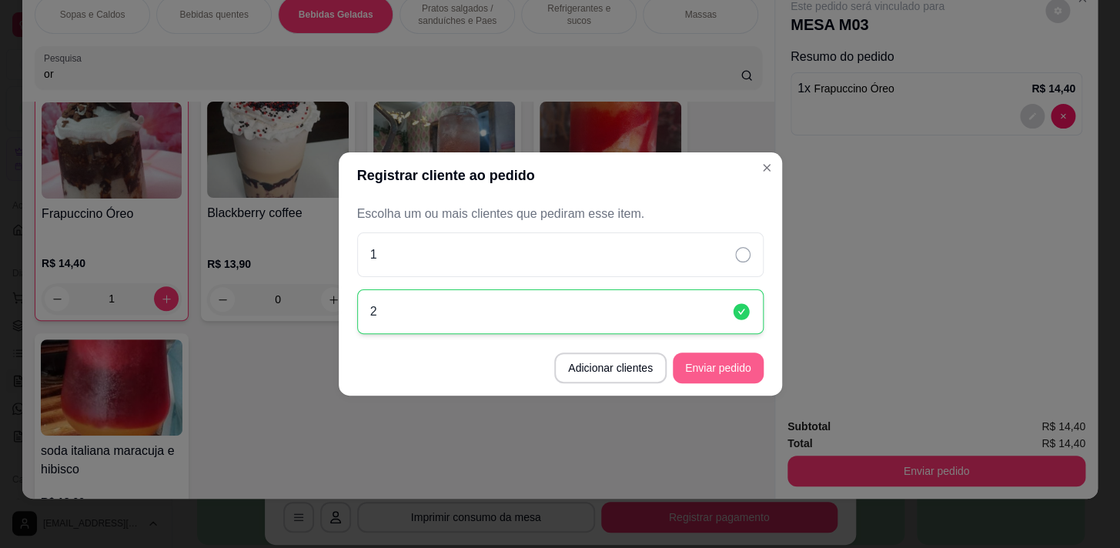
click at [686, 361] on button "Enviar pedido" at bounding box center [718, 368] width 91 height 31
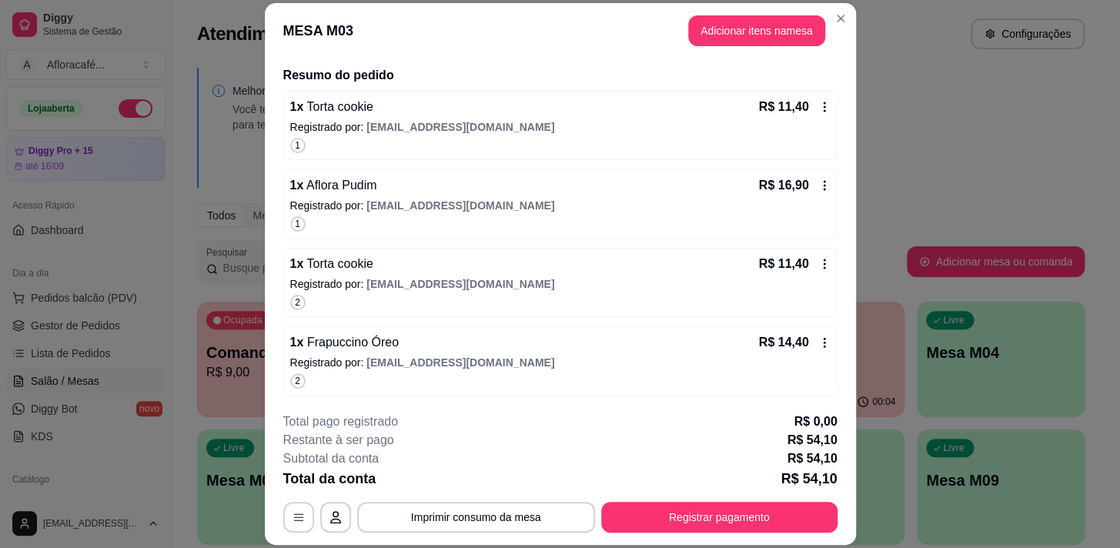
scroll to position [263, 0]
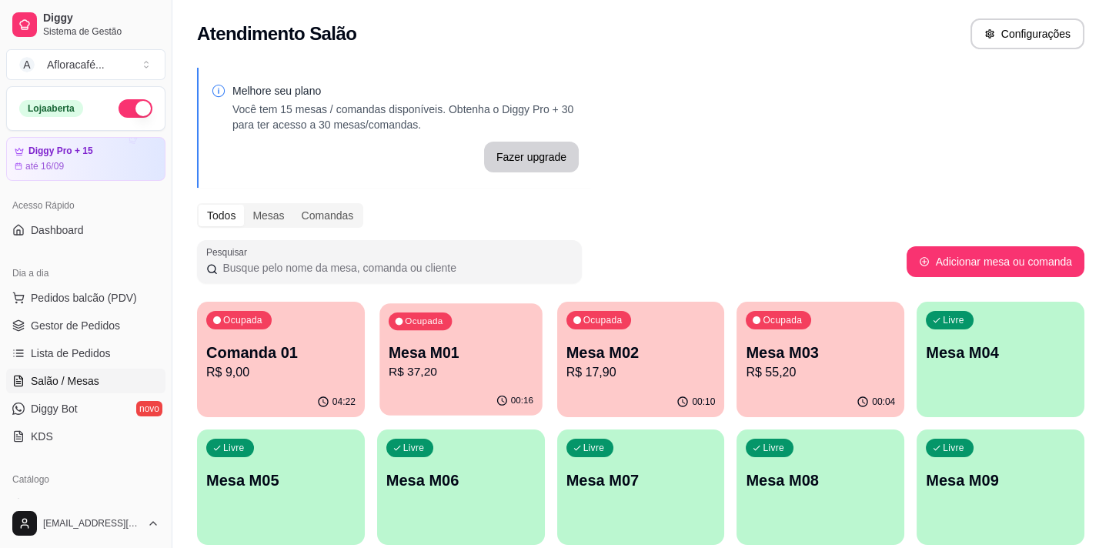
click at [515, 399] on p "00:16" at bounding box center [522, 401] width 22 height 12
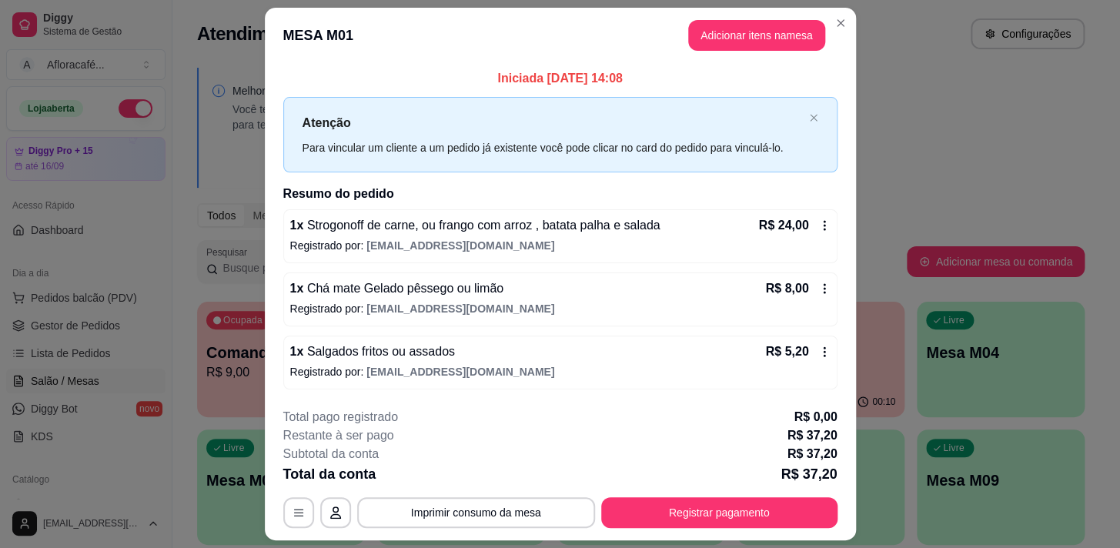
scroll to position [41, 0]
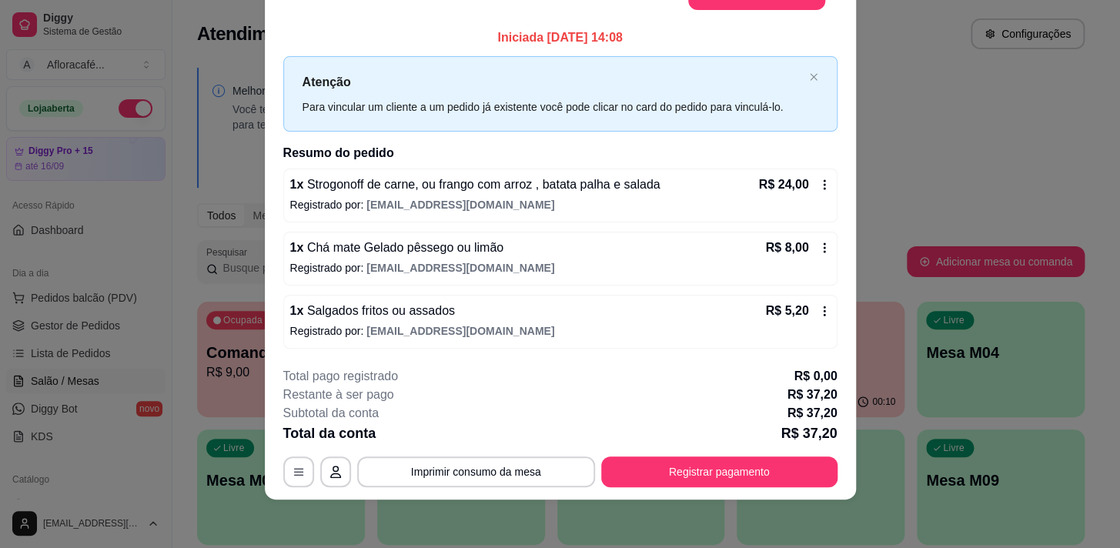
click at [761, 447] on div "**********" at bounding box center [560, 427] width 554 height 120
click at [761, 463] on button "Registrar pagamento" at bounding box center [718, 472] width 229 height 30
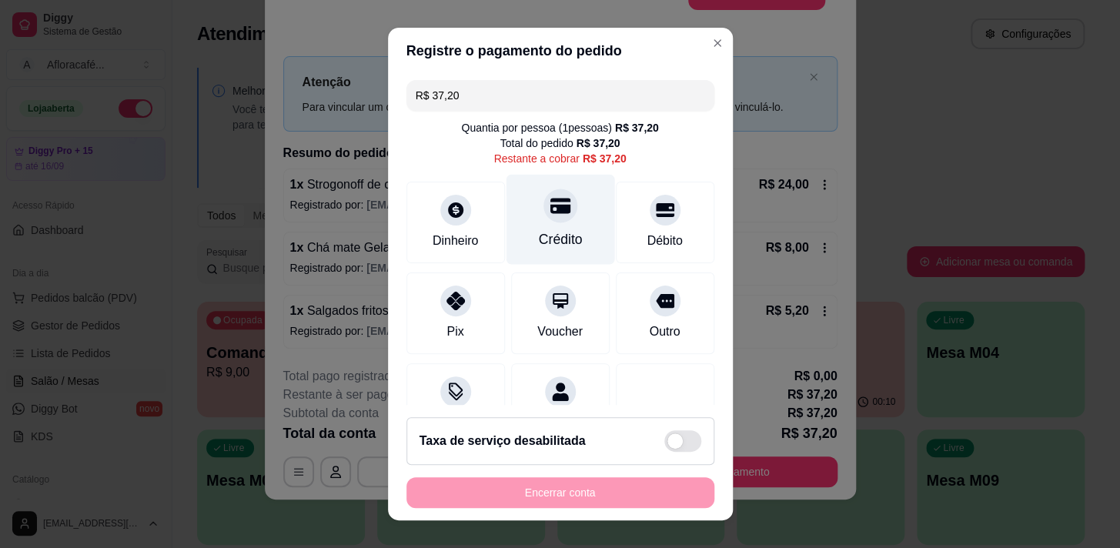
click at [557, 200] on div at bounding box center [561, 206] width 34 height 34
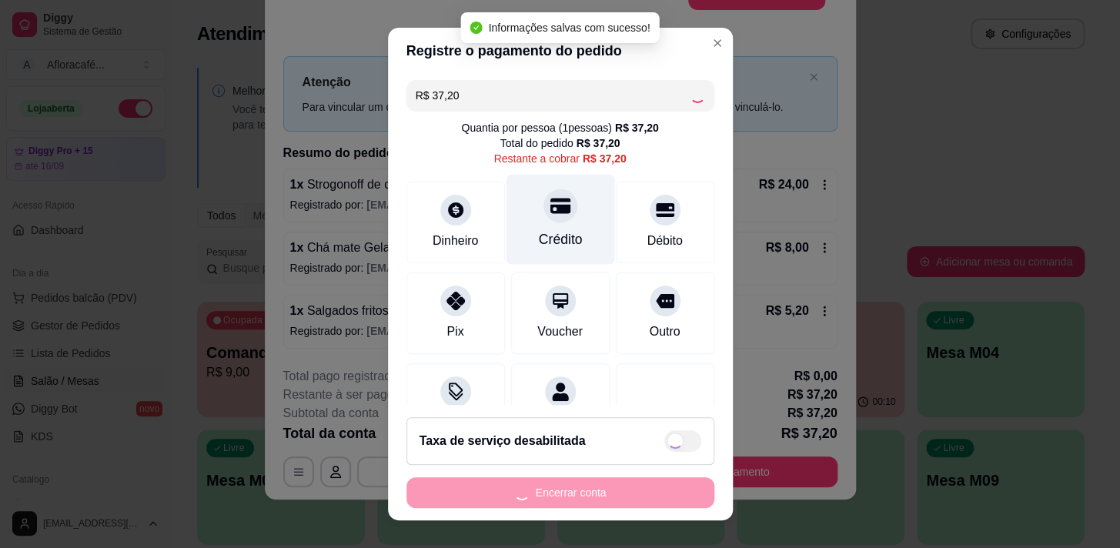
type input "R$ 0,00"
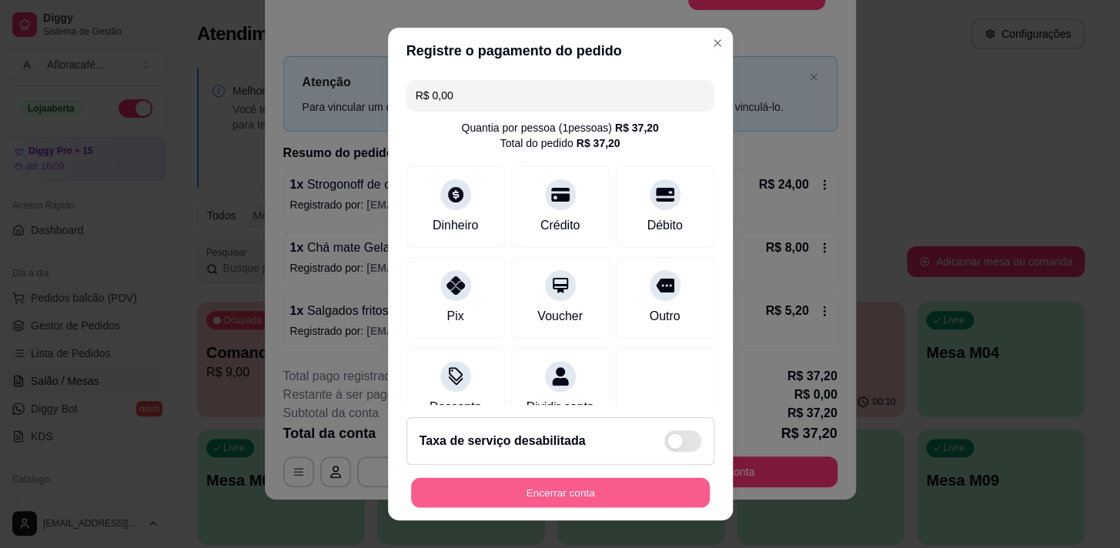
click at [607, 497] on button "Encerrar conta" at bounding box center [560, 493] width 299 height 30
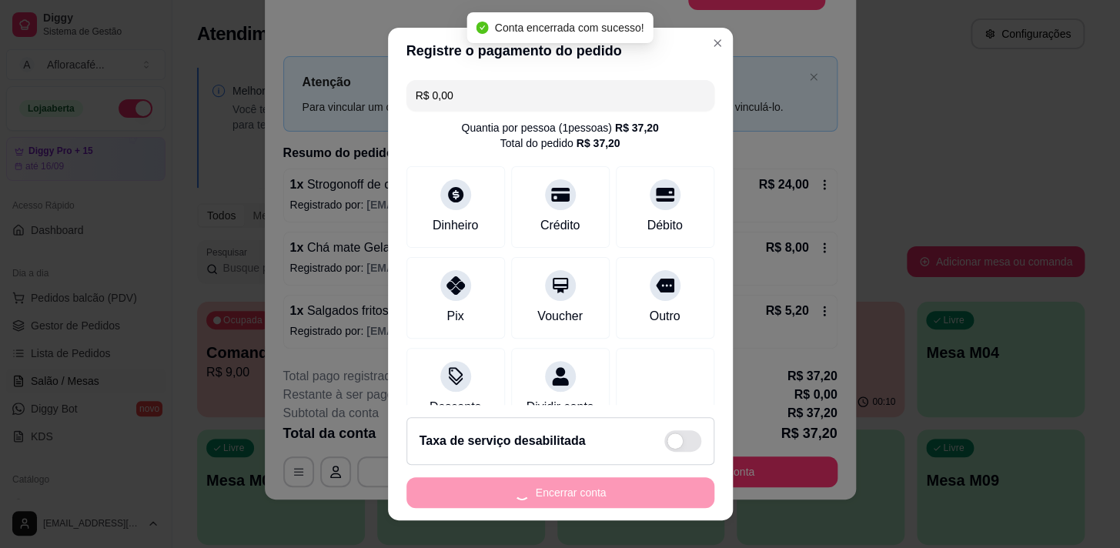
scroll to position [0, 0]
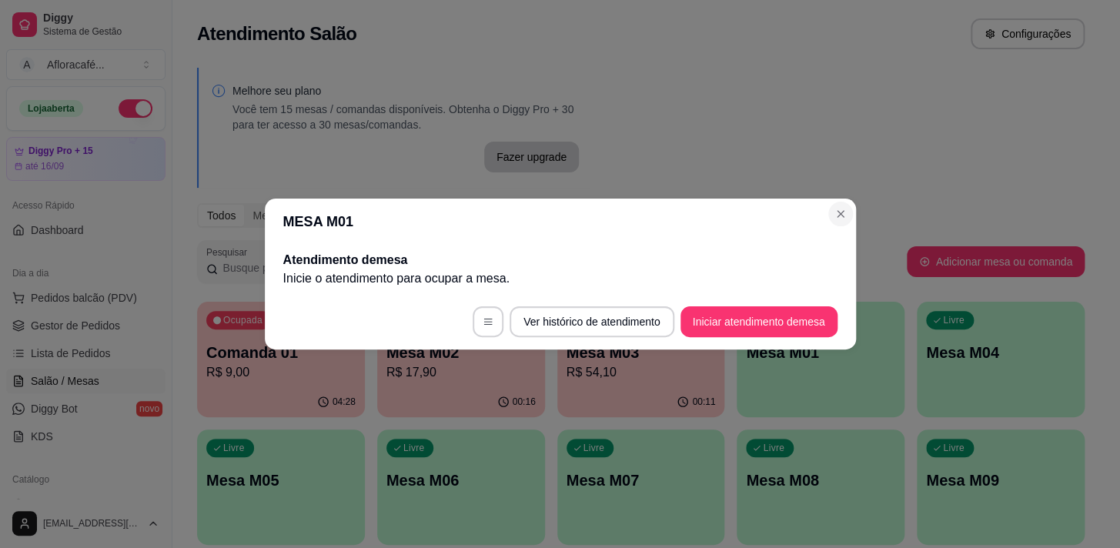
click at [846, 223] on section "MESA M01 Atendimento de mesa Inicie o atendimento para ocupar a mesa . Ver hist…" at bounding box center [560, 274] width 591 height 151
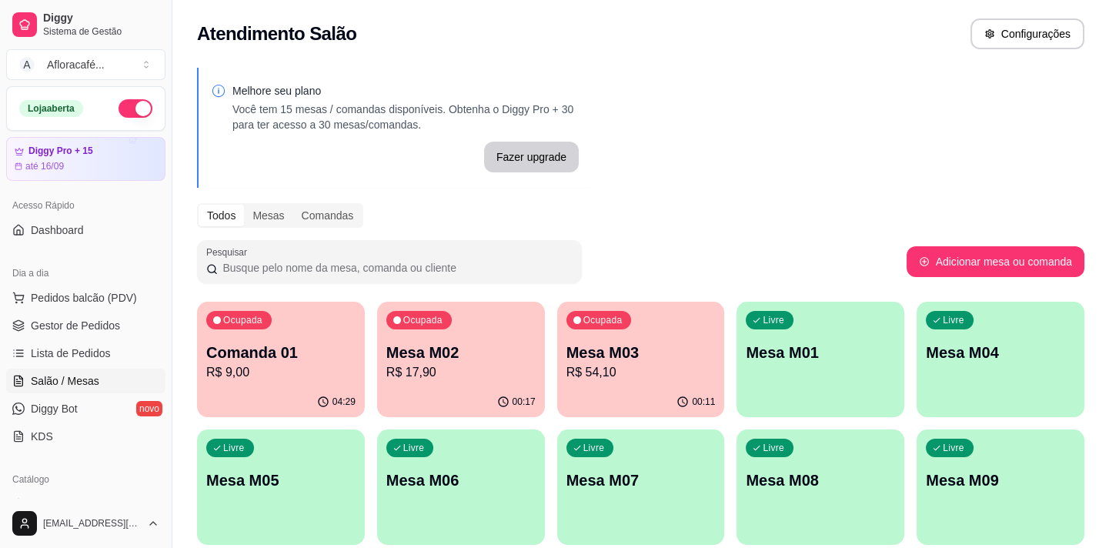
click at [613, 359] on p "Mesa M03" at bounding box center [641, 353] width 149 height 22
click at [761, 374] on div "Livre Mesa M01" at bounding box center [821, 350] width 162 height 94
click at [708, 326] on div "Ocupada Mesa M03 R$ 54,10" at bounding box center [641, 344] width 168 height 85
click at [878, 353] on p "Mesa M01" at bounding box center [820, 353] width 149 height 22
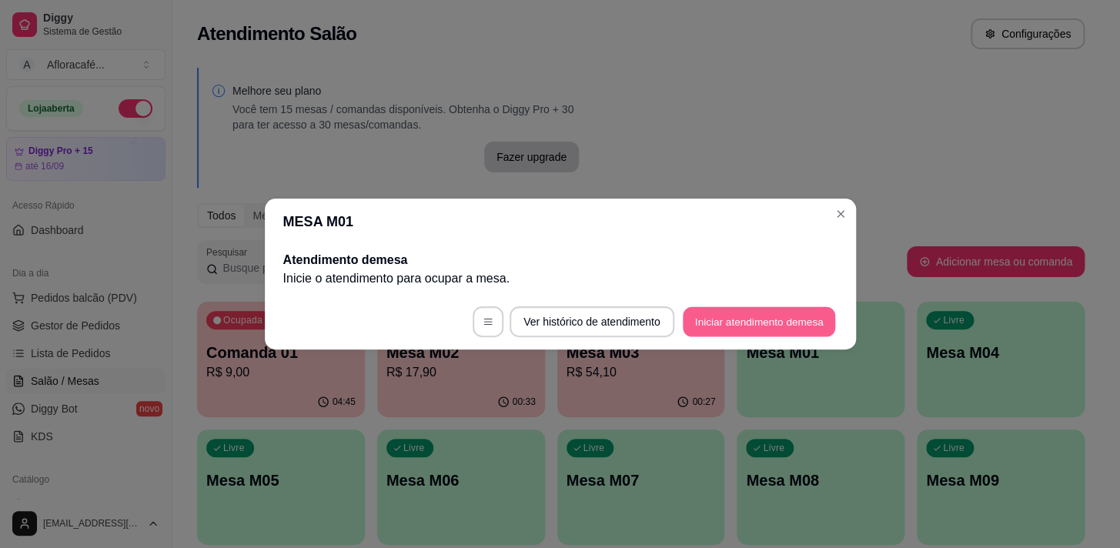
click at [811, 319] on button "Iniciar atendimento de mesa" at bounding box center [759, 322] width 152 height 30
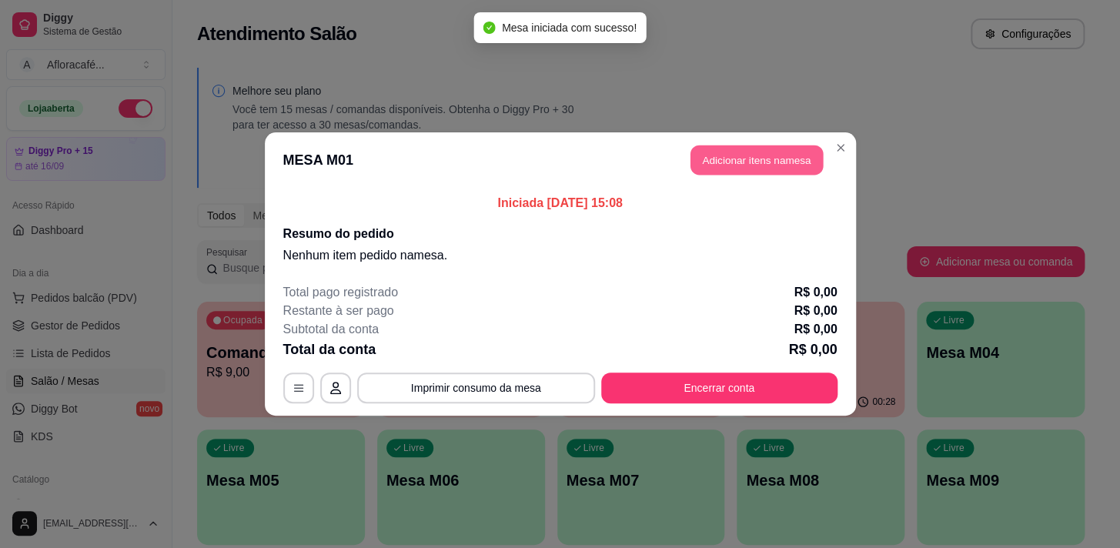
click at [769, 169] on button "Adicionar itens na mesa" at bounding box center [757, 161] width 132 height 30
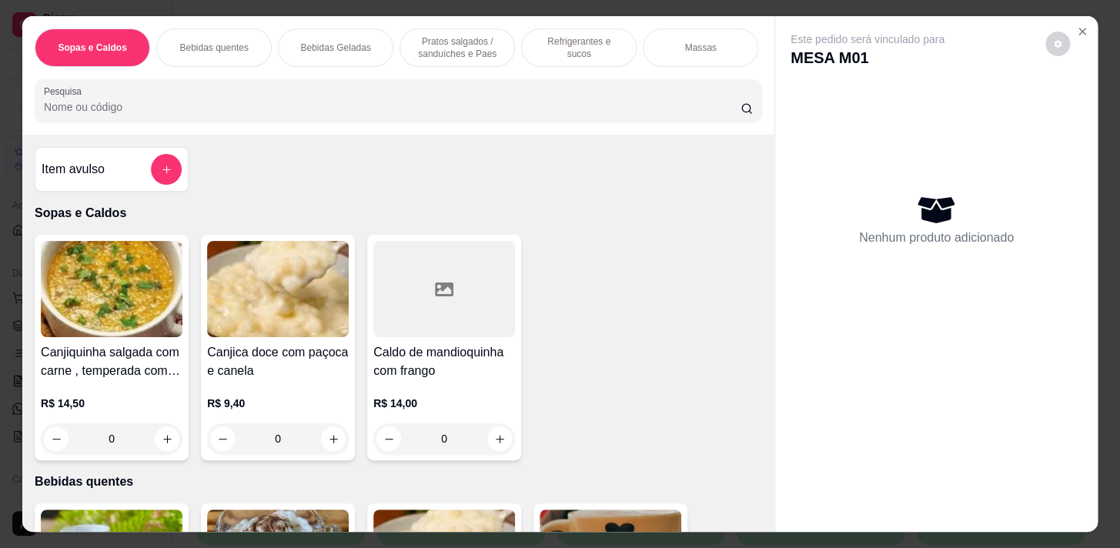
click at [356, 77] on div "Sopas e Caldos Bebidas quentes Bebidas Geladas Pratos salgados / sanduíches e P…" at bounding box center [398, 75] width 752 height 119
click at [356, 35] on div "Bebidas Geladas" at bounding box center [335, 47] width 115 height 38
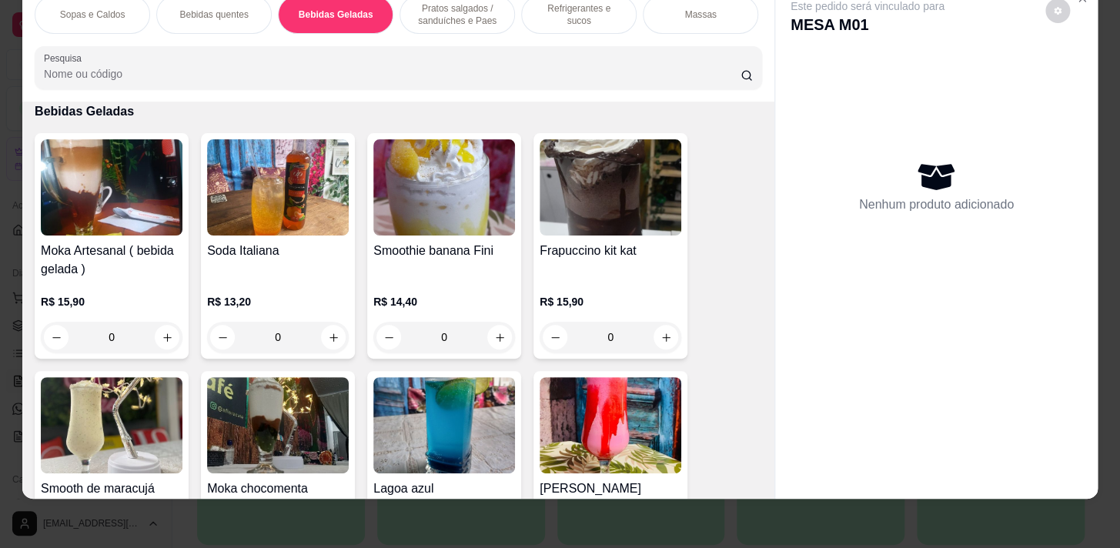
scroll to position [2225, 0]
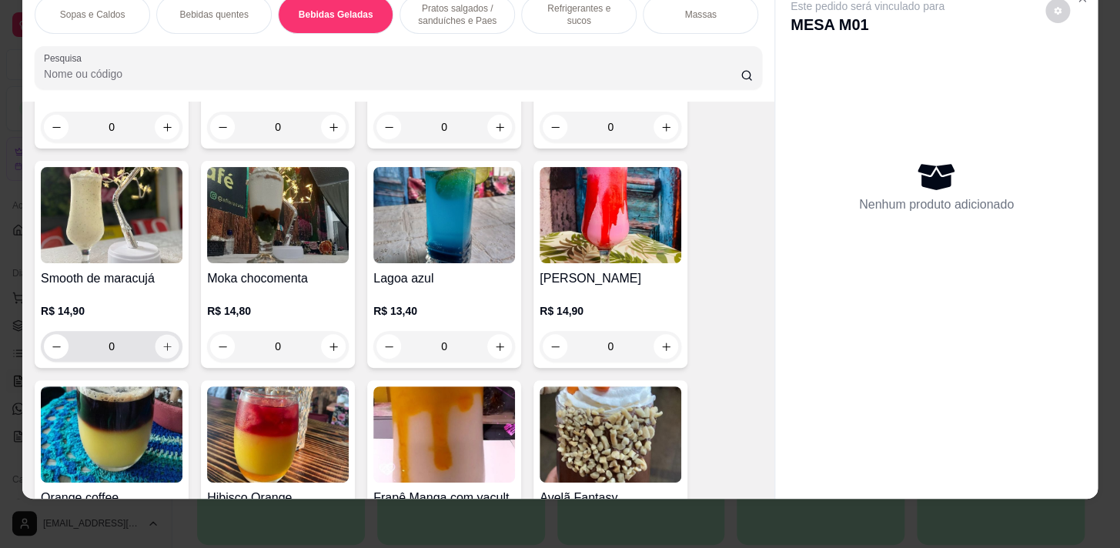
click at [162, 347] on icon "increase-product-quantity" at bounding box center [168, 347] width 12 height 12
type input "1"
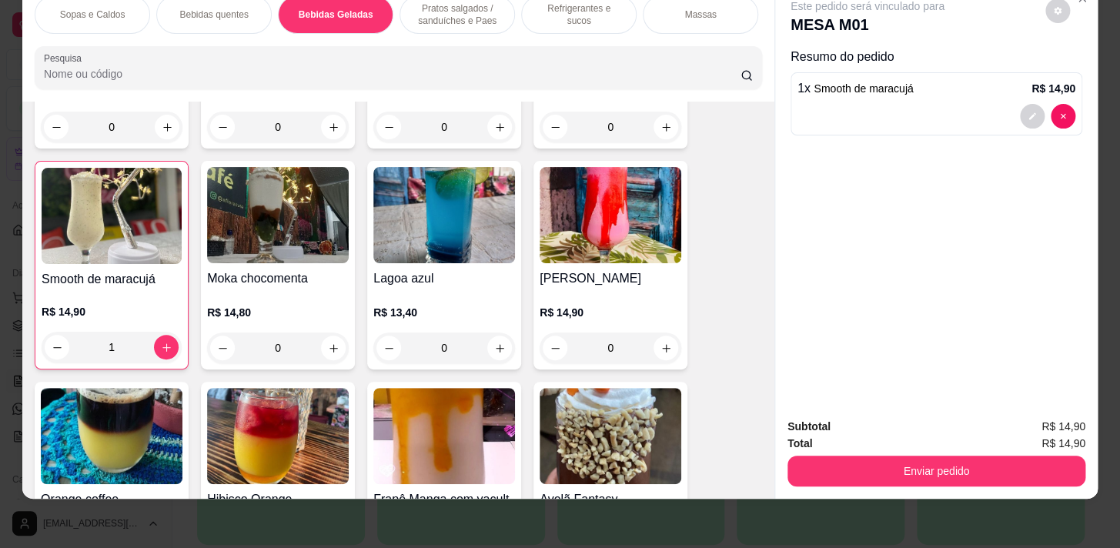
scroll to position [1945, 0]
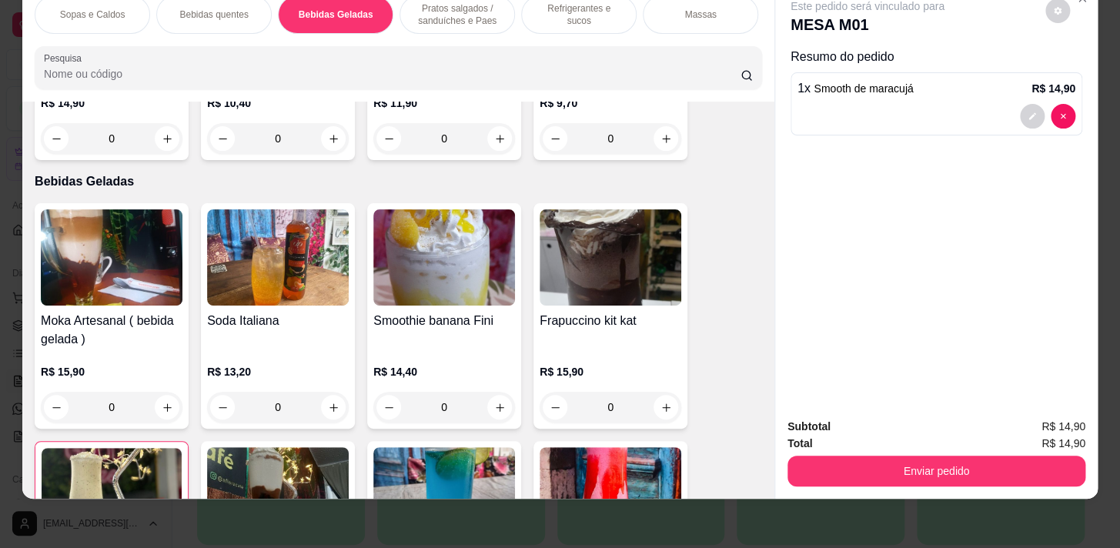
click at [186, 8] on p "Bebidas quentes" at bounding box center [213, 14] width 69 height 12
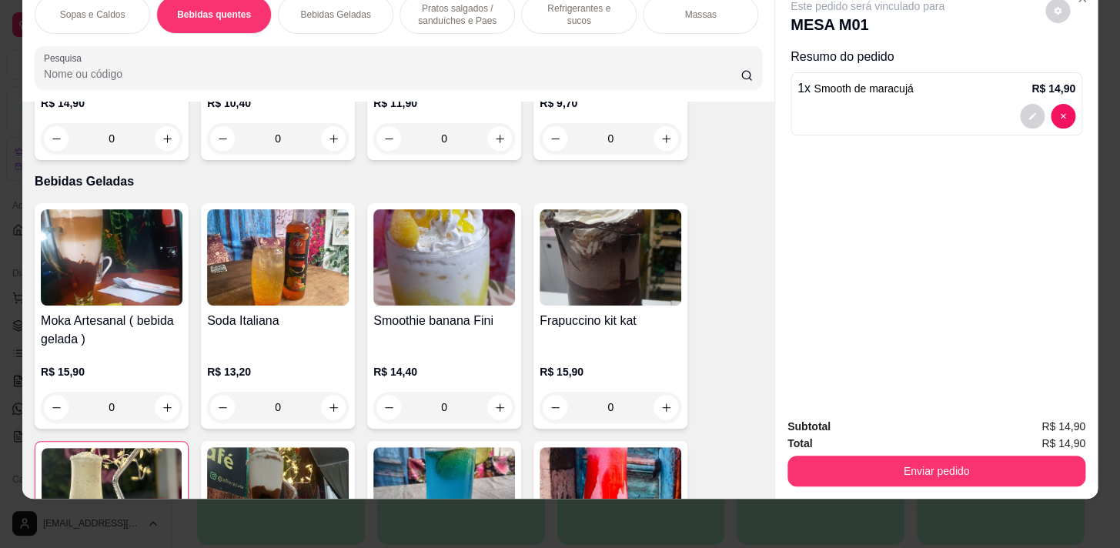
scroll to position [338, 0]
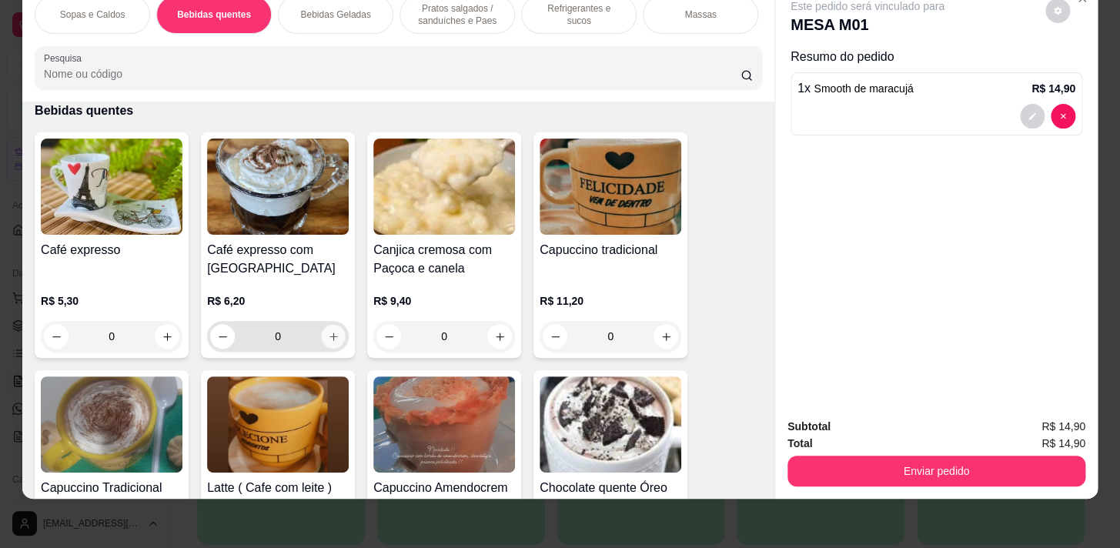
click at [327, 330] on button "increase-product-quantity" at bounding box center [334, 337] width 24 height 24
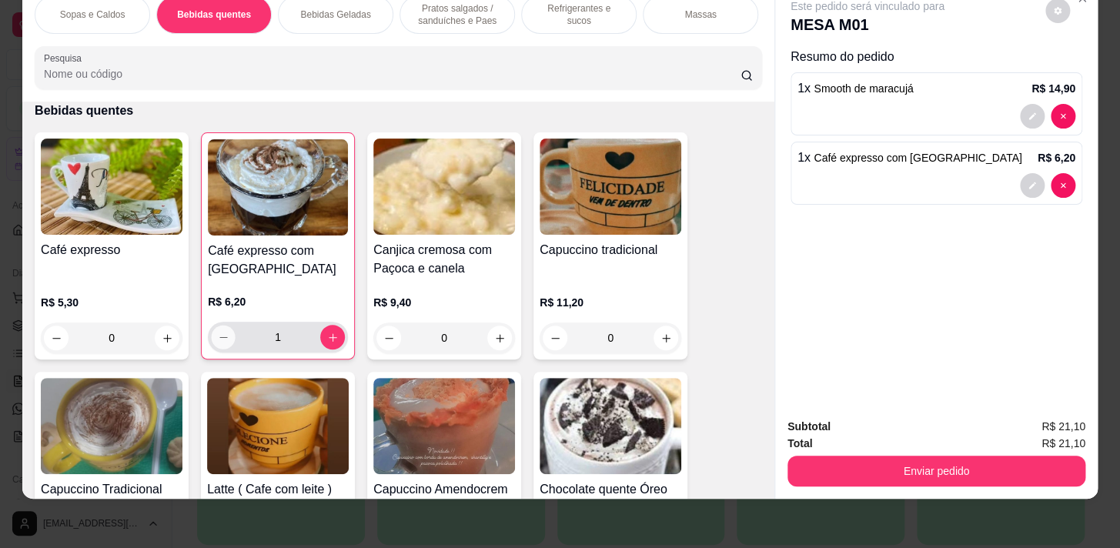
click at [218, 333] on icon "decrease-product-quantity" at bounding box center [224, 338] width 12 height 12
type input "0"
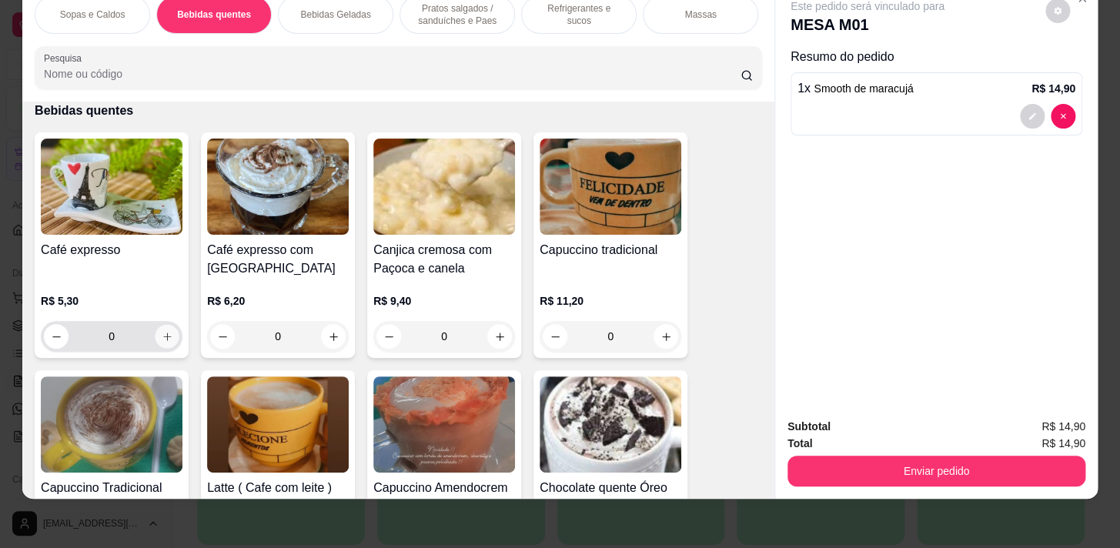
click at [162, 339] on icon "increase-product-quantity" at bounding box center [168, 337] width 12 height 12
type input "1"
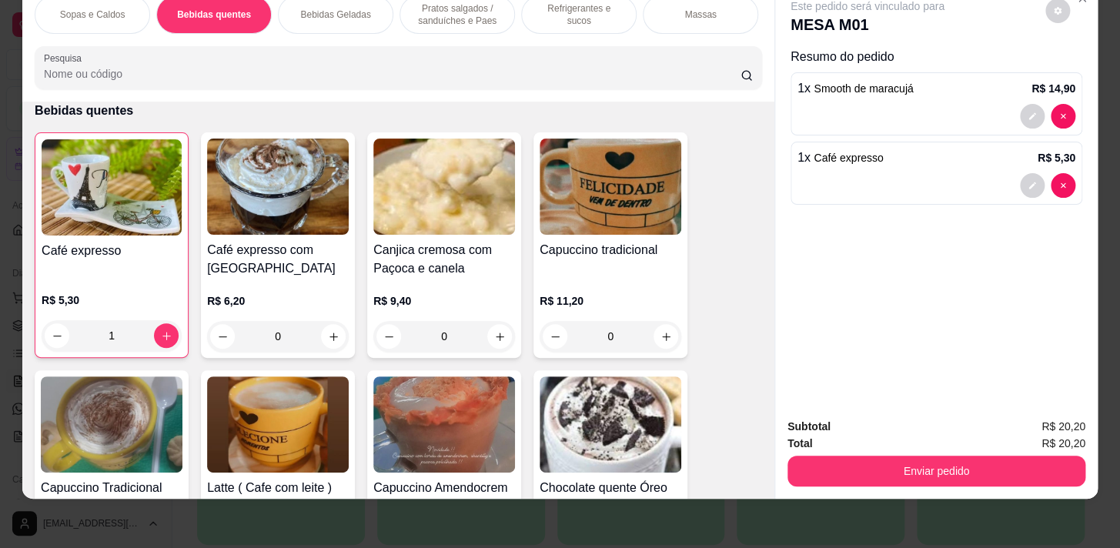
click at [447, 11] on p "Pratos salgados / sanduíches e Paes" at bounding box center [457, 14] width 89 height 25
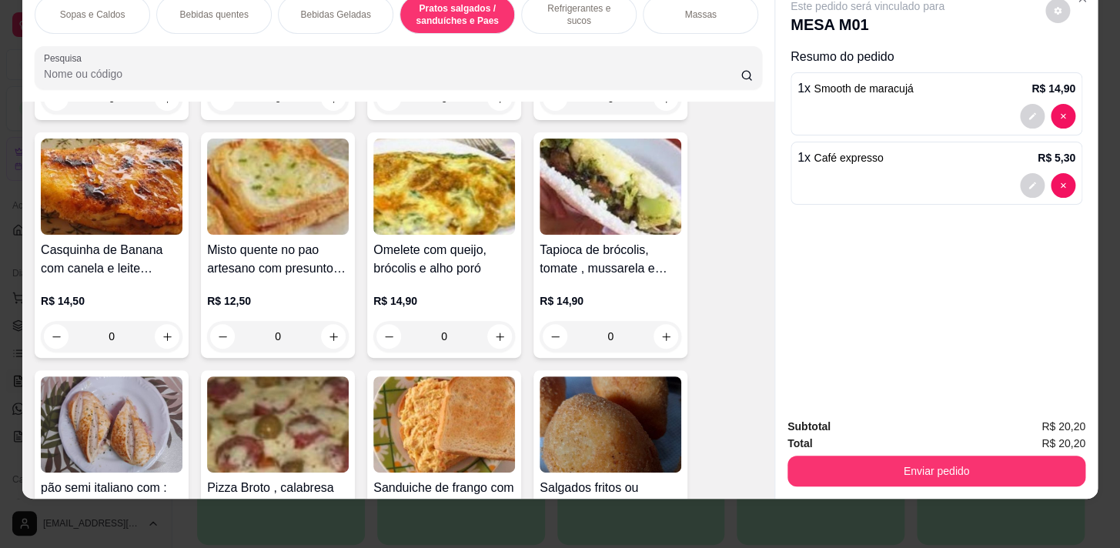
scroll to position [5005, 0]
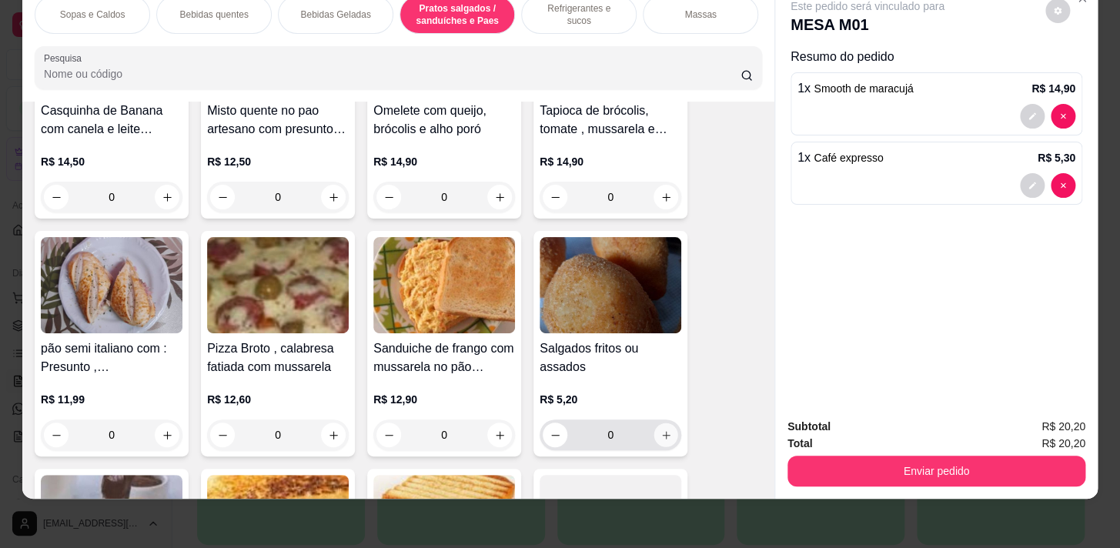
click at [661, 431] on icon "increase-product-quantity" at bounding box center [667, 436] width 12 height 12
type input "1"
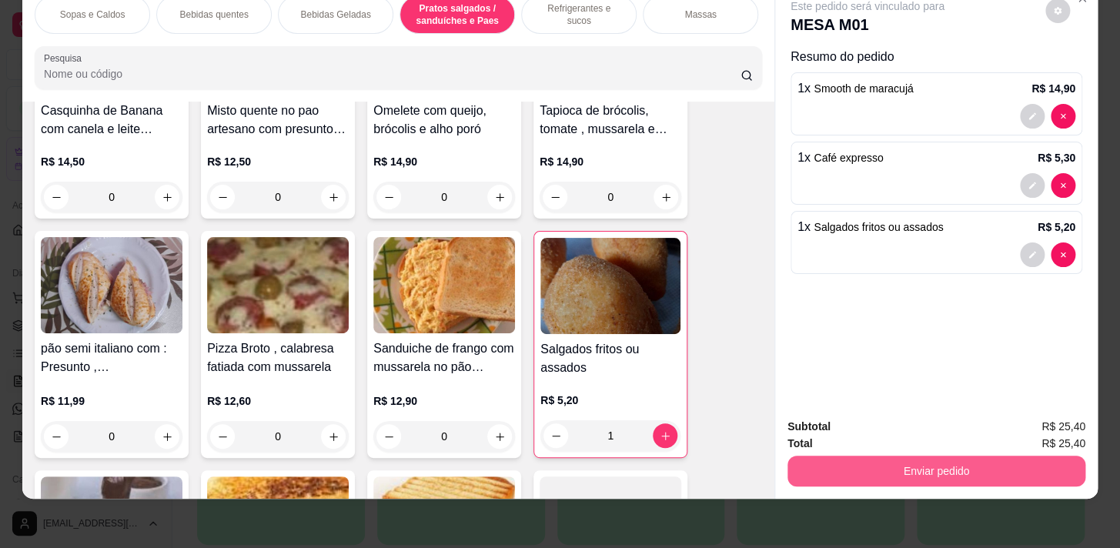
click at [920, 465] on button "Enviar pedido" at bounding box center [937, 471] width 298 height 31
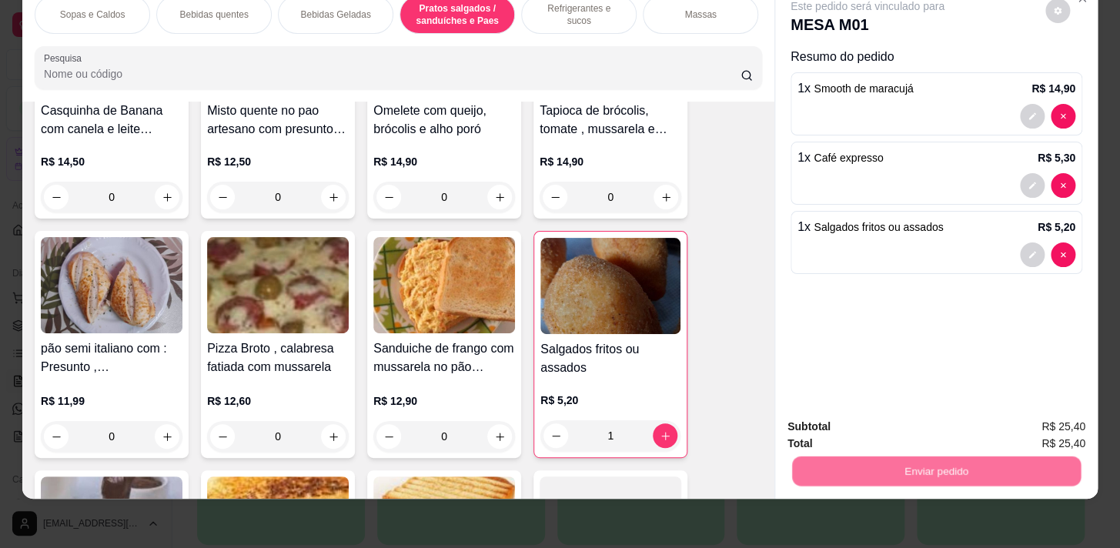
click at [920, 422] on button "Não registrar e enviar pedido" at bounding box center [886, 423] width 156 height 28
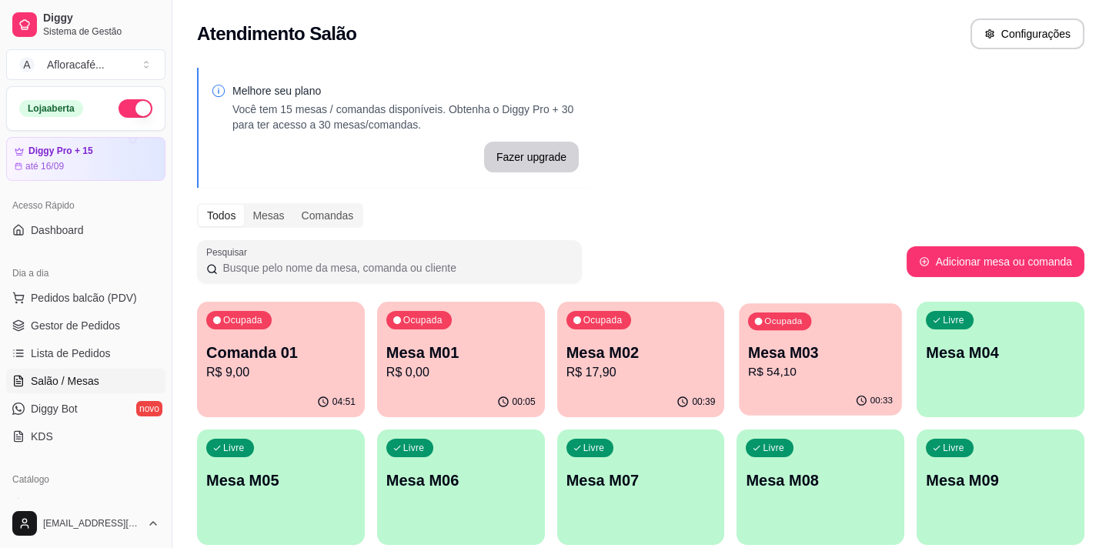
click at [781, 323] on p "Ocupada" at bounding box center [784, 322] width 38 height 12
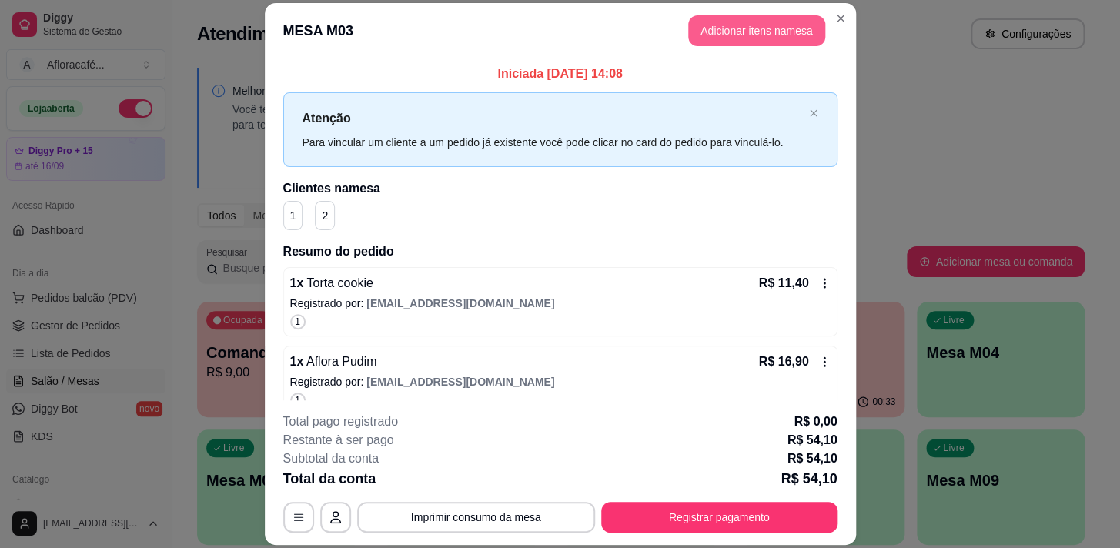
click at [758, 26] on button "Adicionar itens na mesa" at bounding box center [756, 30] width 137 height 31
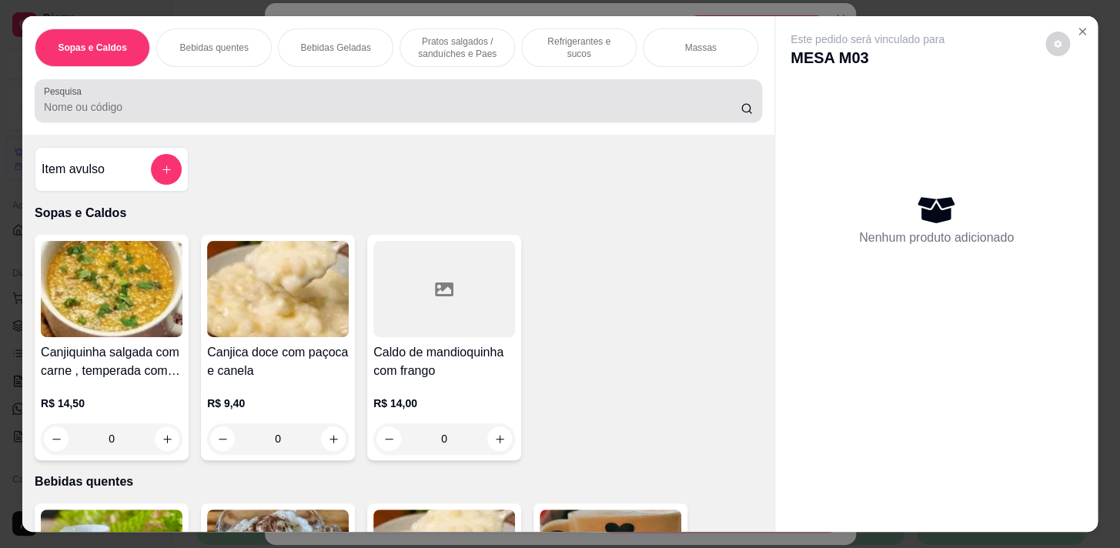
click at [344, 102] on div at bounding box center [398, 100] width 709 height 31
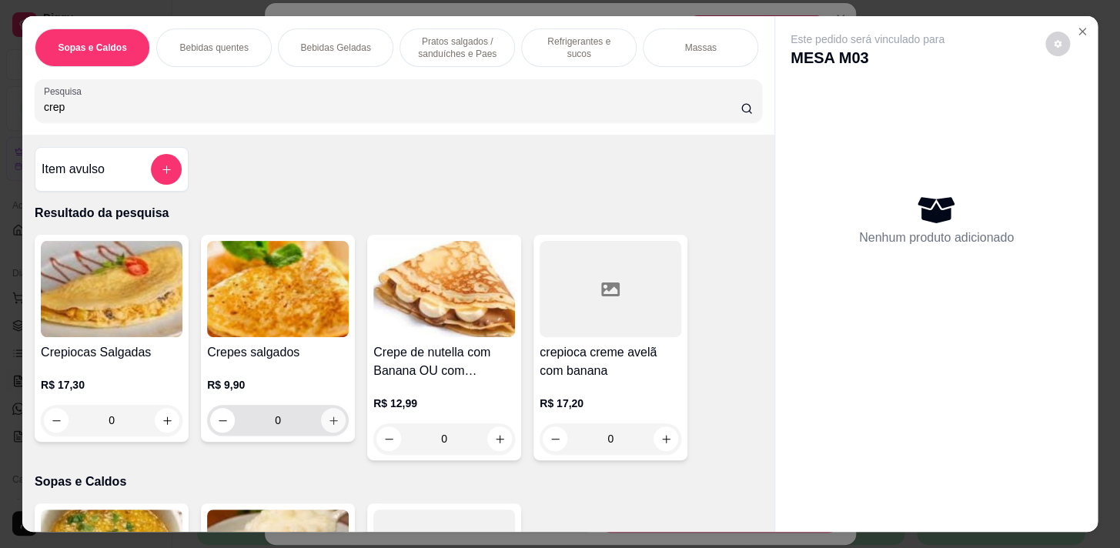
type input "crep"
click at [335, 431] on button "increase-product-quantity" at bounding box center [333, 420] width 25 height 25
type input "1"
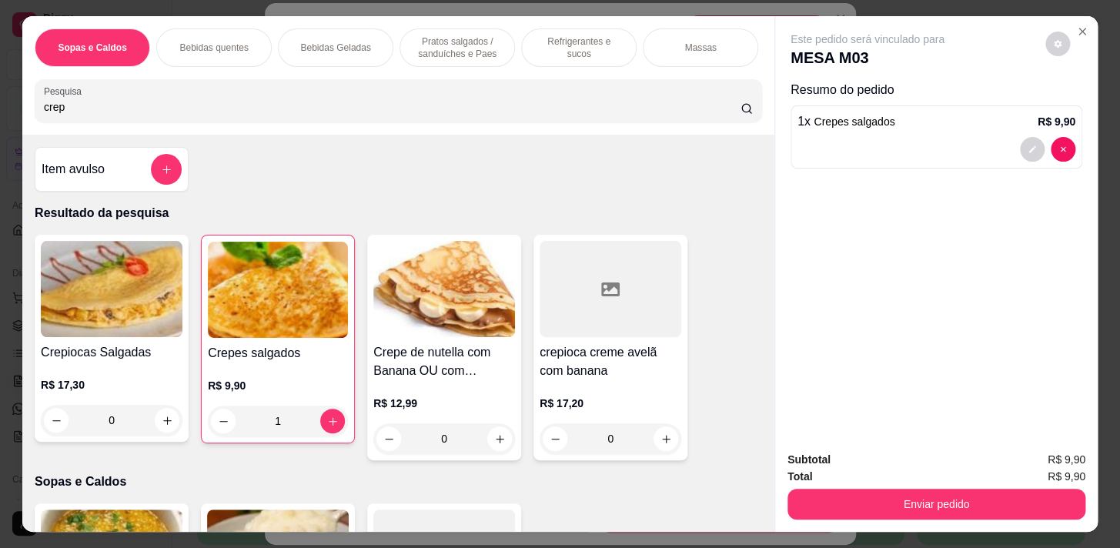
click at [416, 35] on p "Pratos salgados / sanduíches e Paes" at bounding box center [457, 47] width 89 height 25
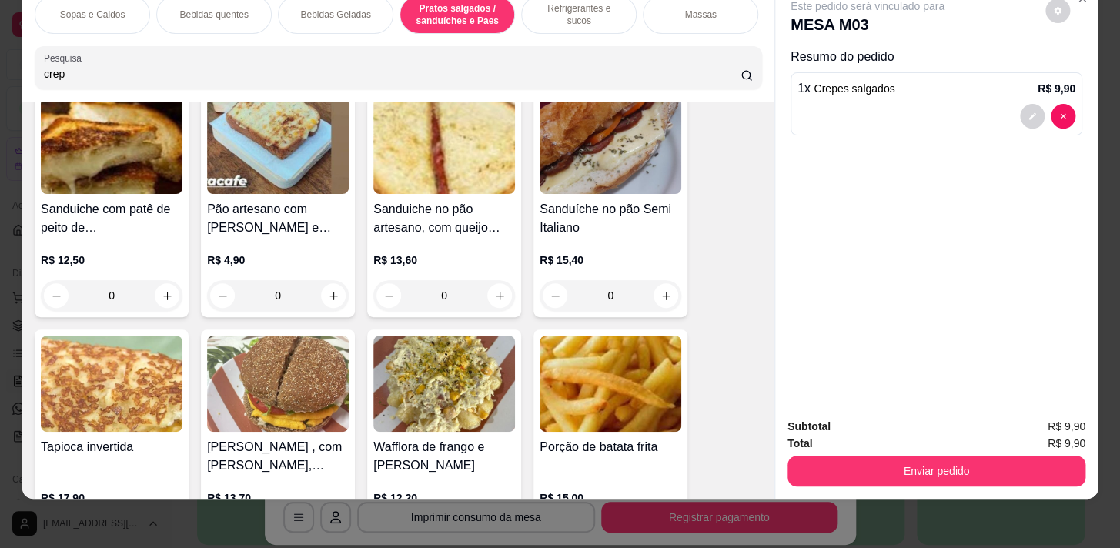
scroll to position [4502, 0]
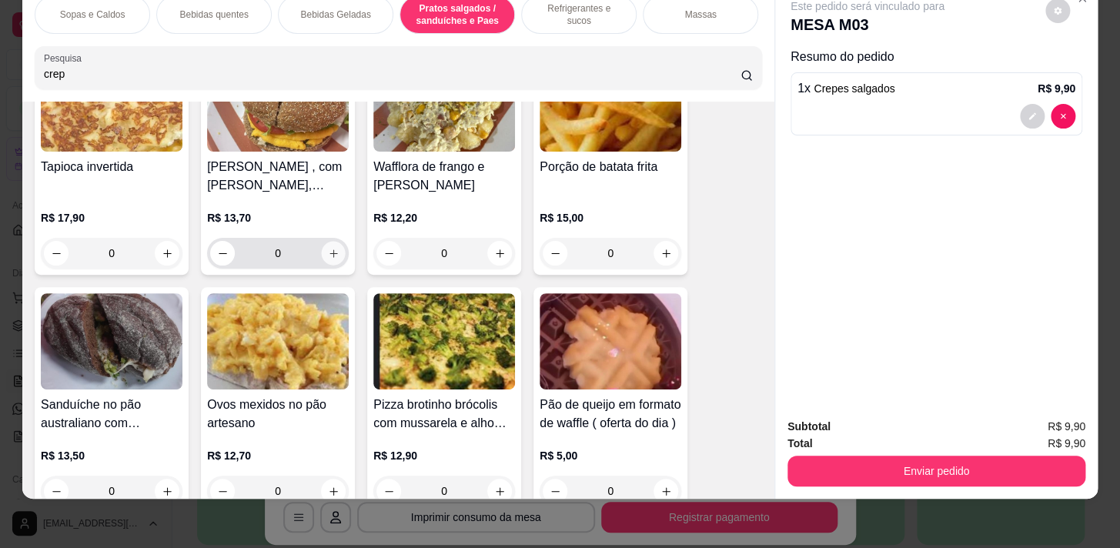
click at [329, 253] on icon "increase-product-quantity" at bounding box center [333, 253] width 8 height 8
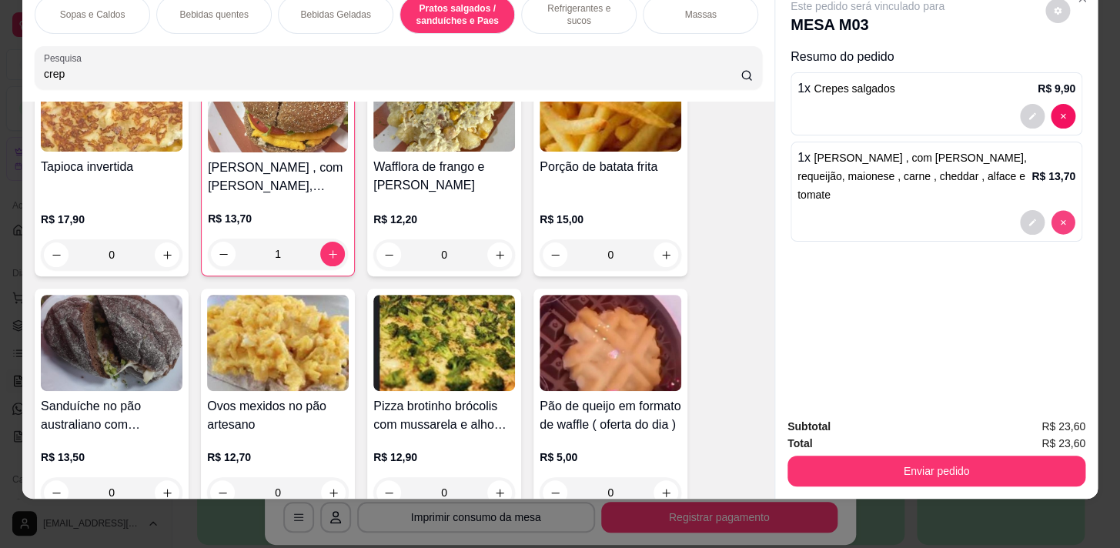
type input "0"
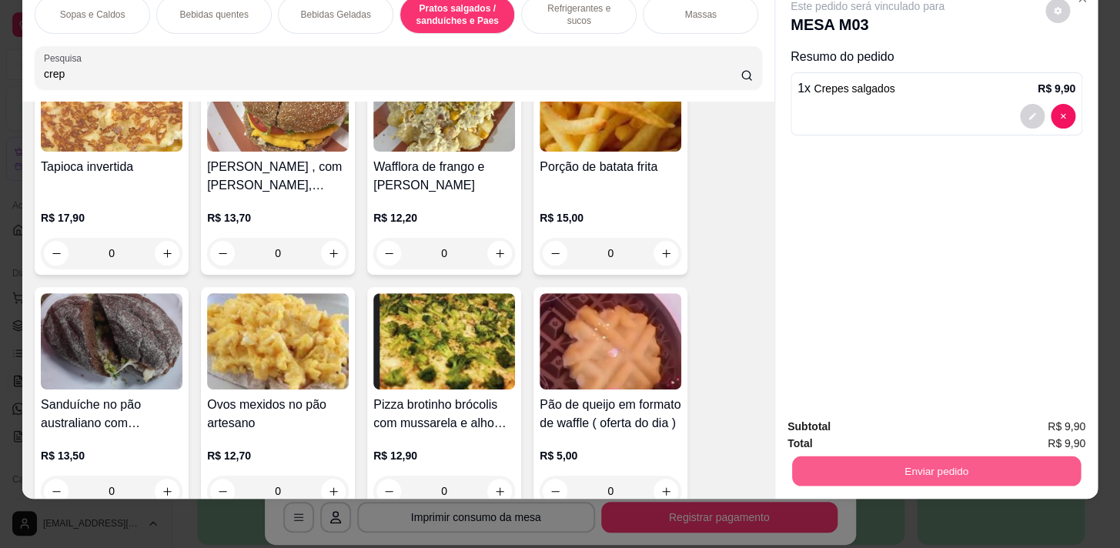
click at [979, 456] on button "Enviar pedido" at bounding box center [936, 471] width 289 height 30
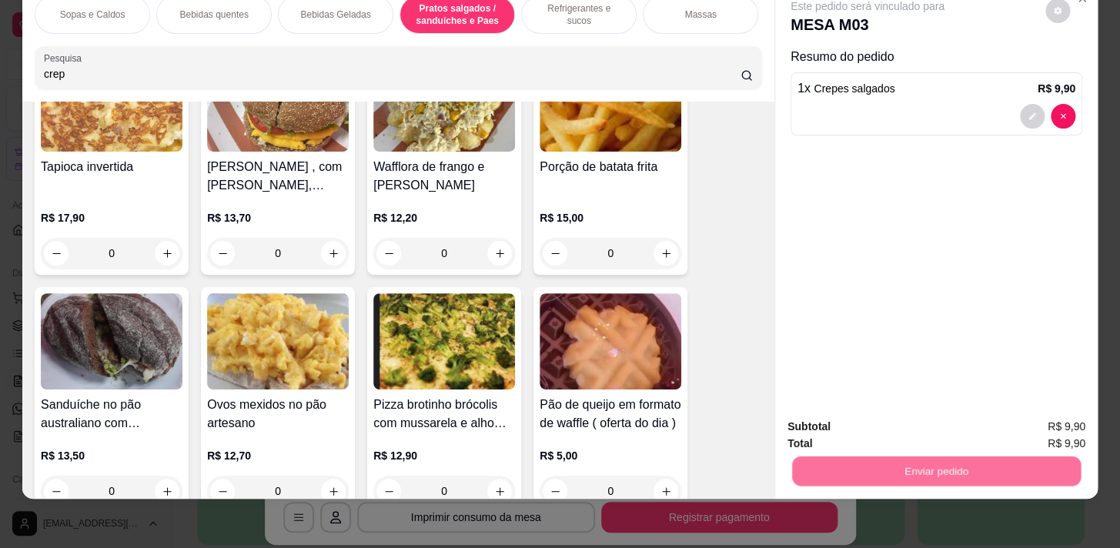
click at [999, 411] on button "Sim, quero registrar" at bounding box center [1031, 423] width 111 height 28
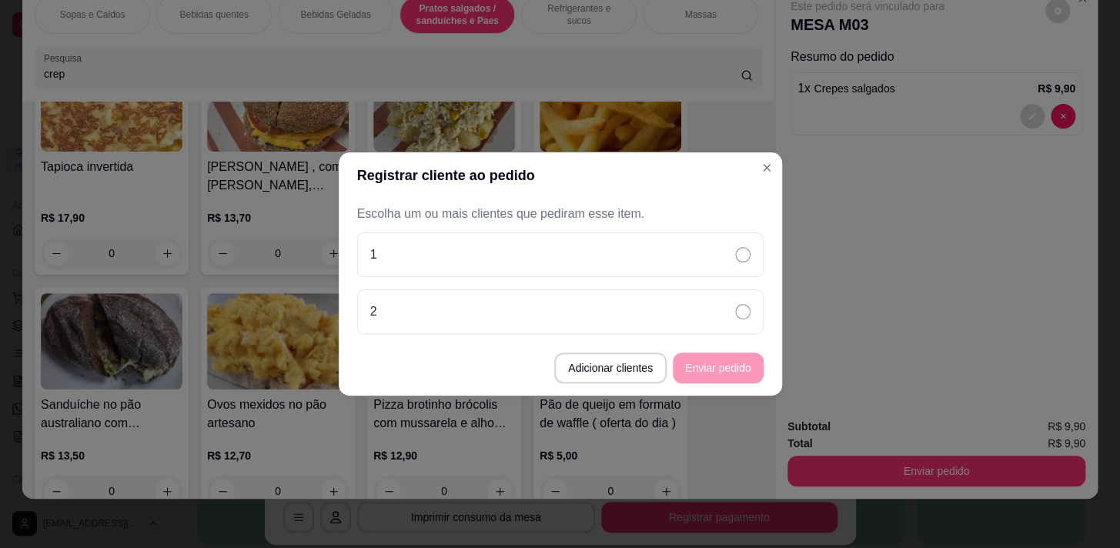
click at [647, 286] on div "1 2" at bounding box center [560, 283] width 406 height 102
drag, startPoint x: 753, startPoint y: 351, endPoint x: 741, endPoint y: 299, distance: 53.0
click at [741, 299] on section "Registrar cliente ao pedido Escolha um ou mais clientes que pediram esse item. …" at bounding box center [560, 273] width 443 height 243
click at [741, 299] on div "2" at bounding box center [560, 311] width 406 height 45
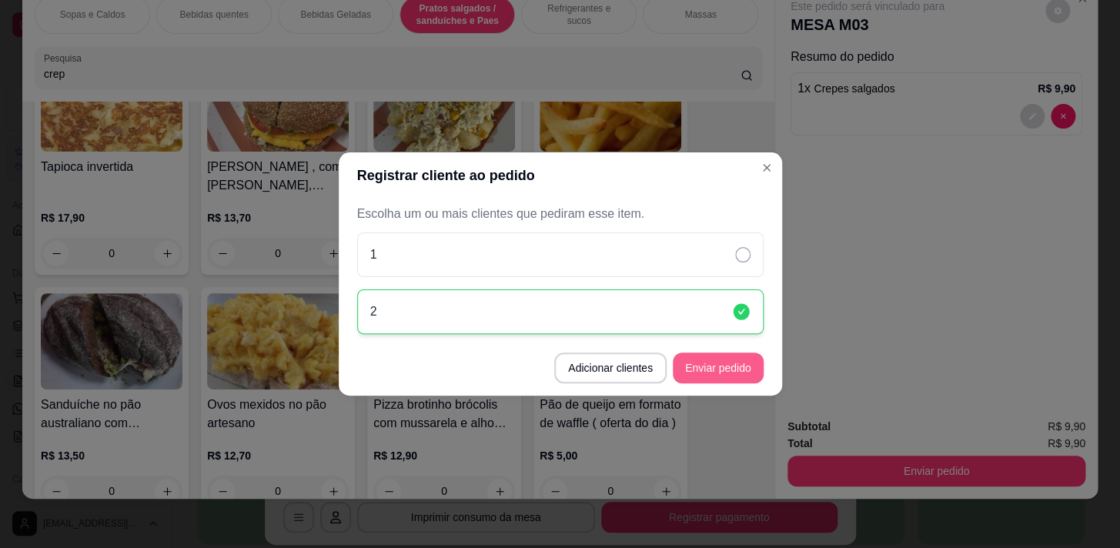
click at [724, 366] on button "Enviar pedido" at bounding box center [718, 368] width 91 height 31
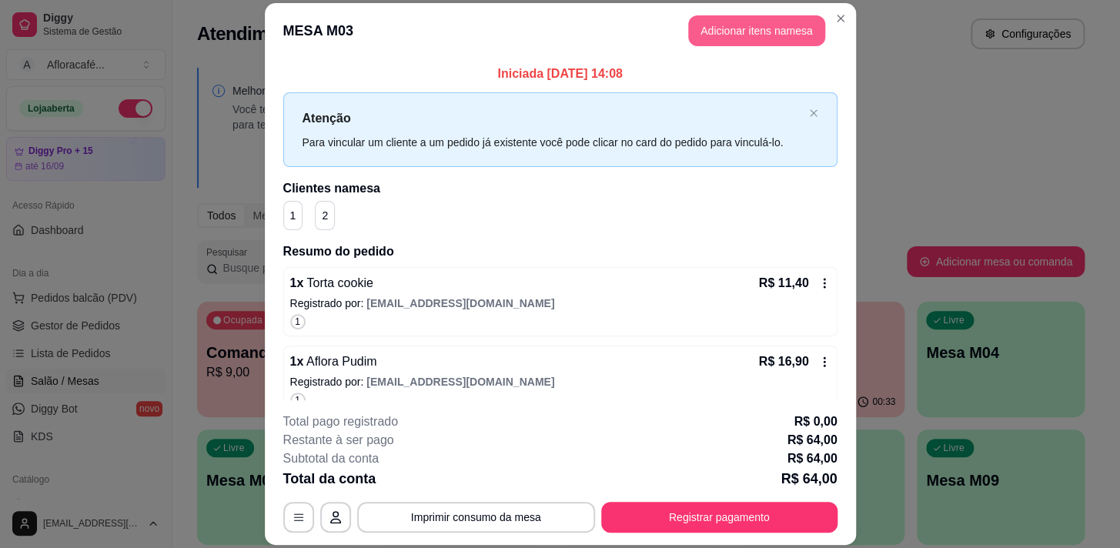
click at [731, 29] on button "Adicionar itens na mesa" at bounding box center [756, 30] width 137 height 31
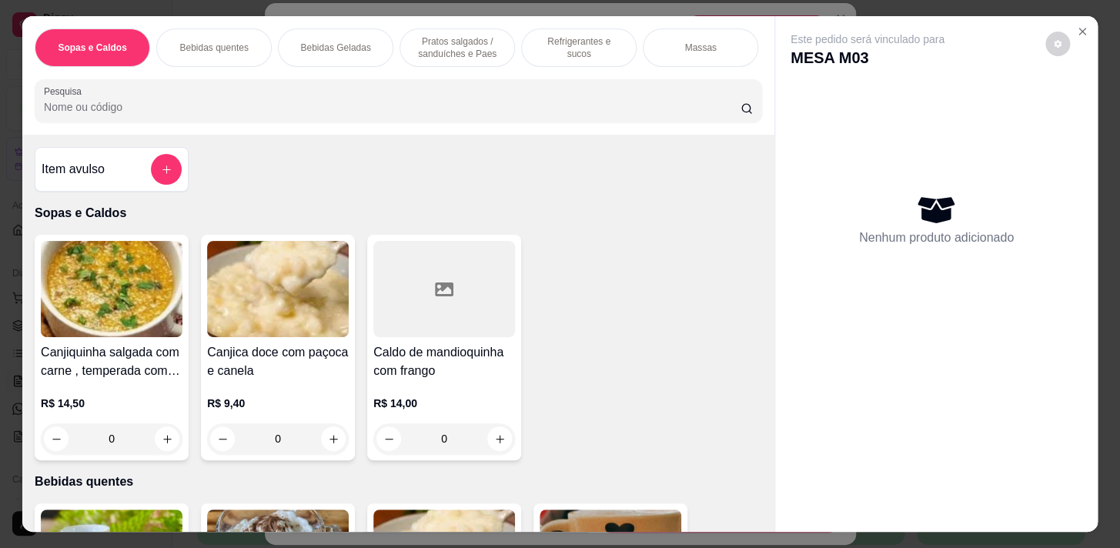
click at [218, 60] on div "Bebidas quentes" at bounding box center [213, 47] width 115 height 38
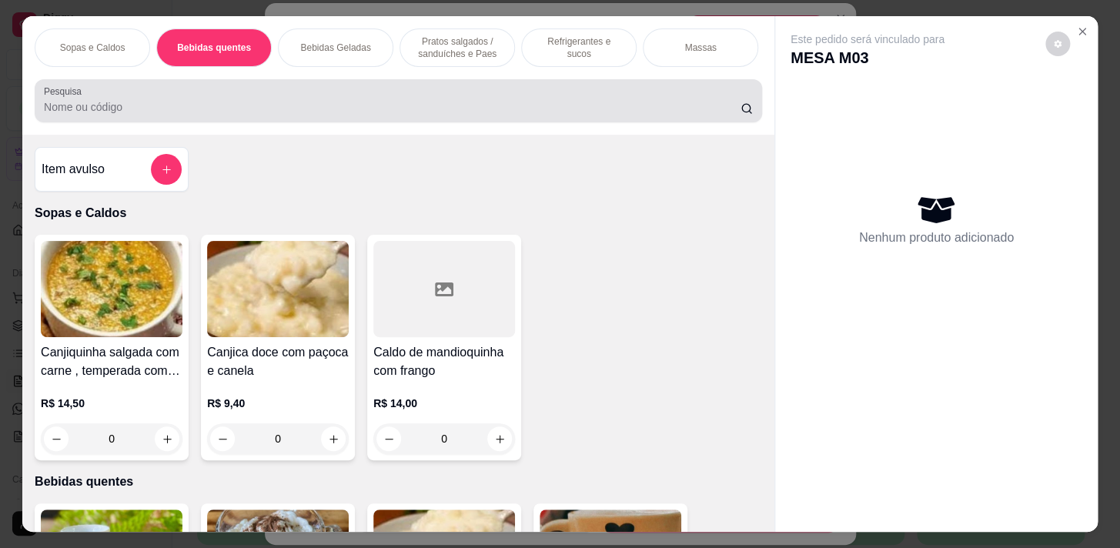
scroll to position [38, 0]
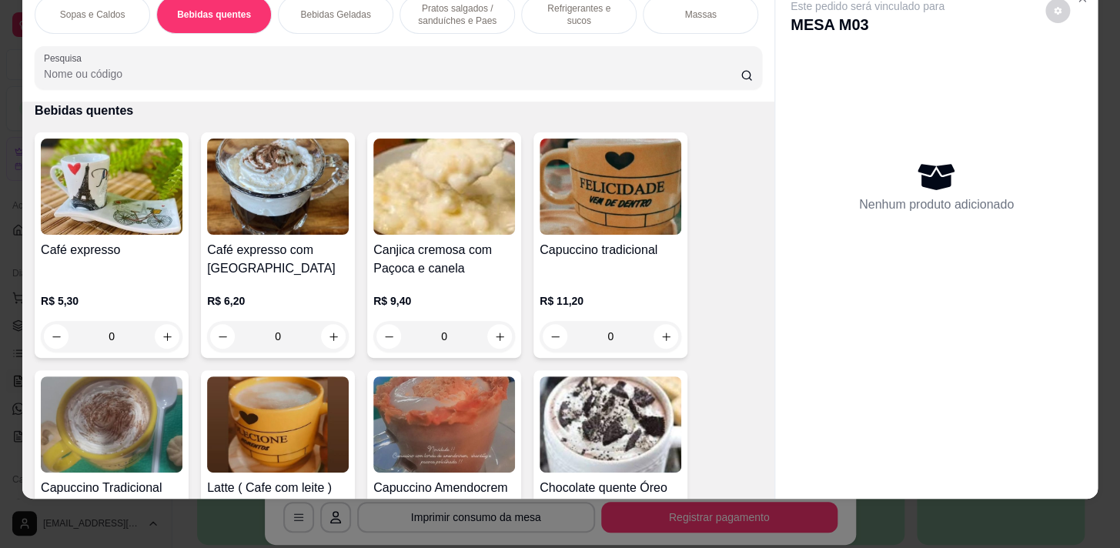
click at [473, 20] on div "Pratos salgados / sanduíches e Paes" at bounding box center [457, 14] width 115 height 38
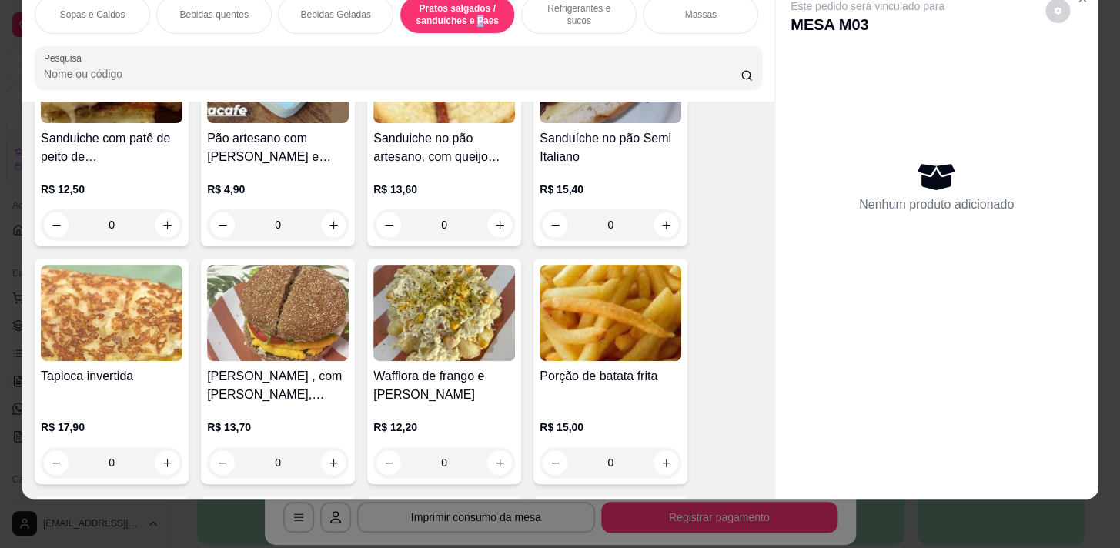
scroll to position [4234, 0]
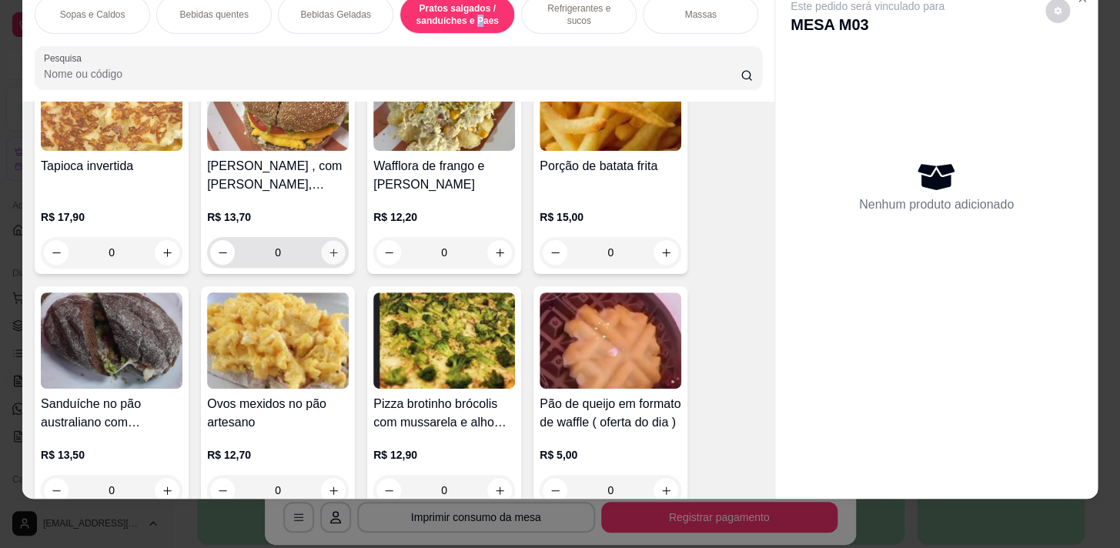
click at [329, 247] on icon "increase-product-quantity" at bounding box center [334, 253] width 12 height 12
type input "1"
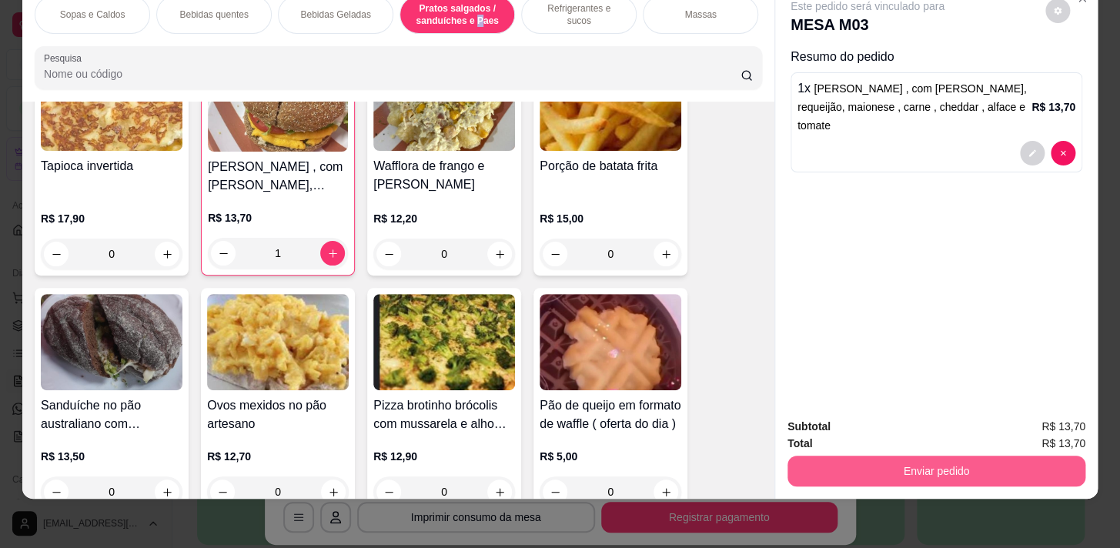
click at [1052, 456] on button "Enviar pedido" at bounding box center [937, 471] width 298 height 31
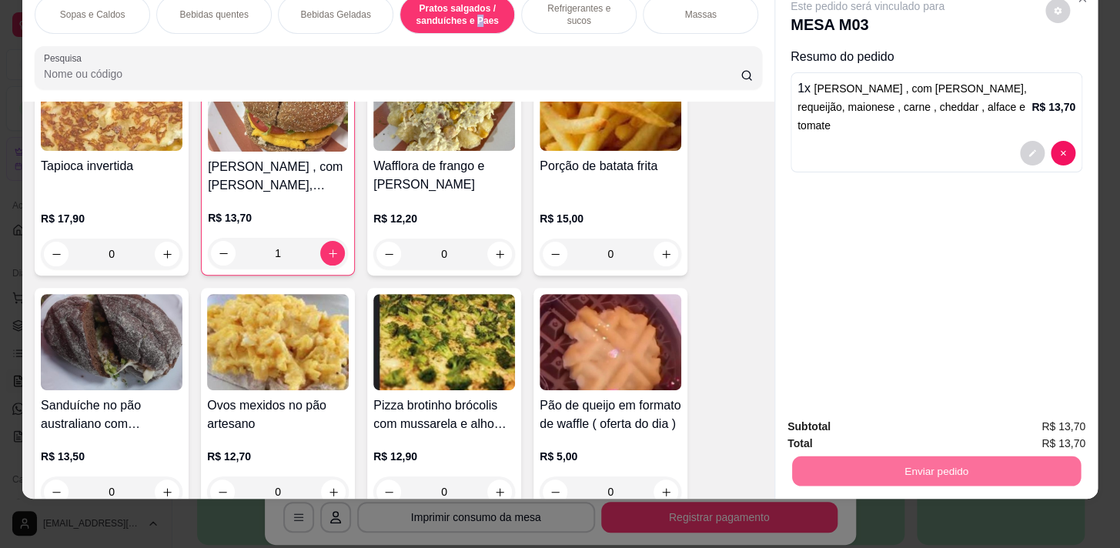
click at [1027, 428] on button "Sim, quero registrar" at bounding box center [1031, 423] width 111 height 28
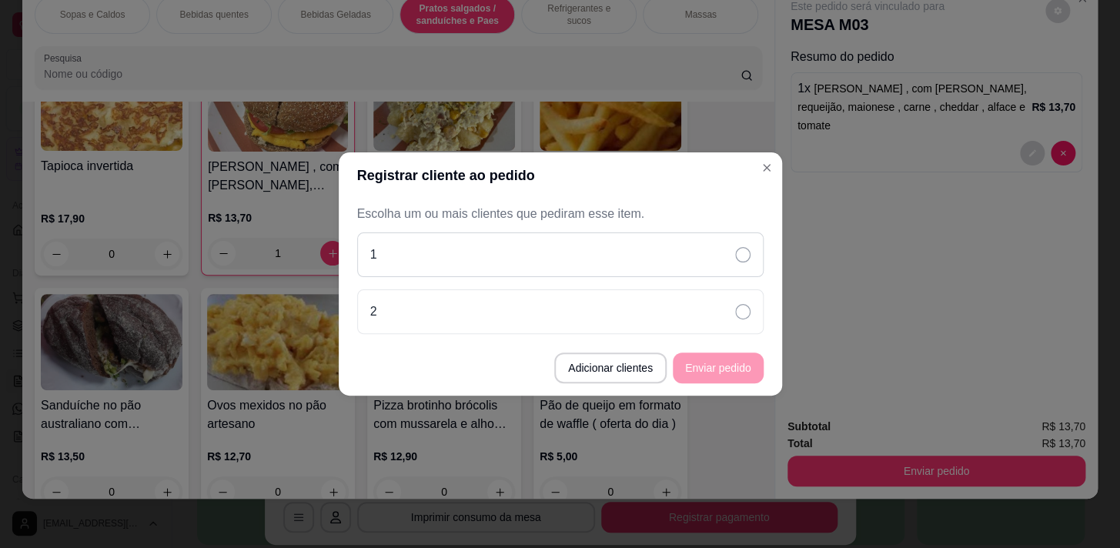
click at [706, 251] on div "1" at bounding box center [560, 254] width 406 height 45
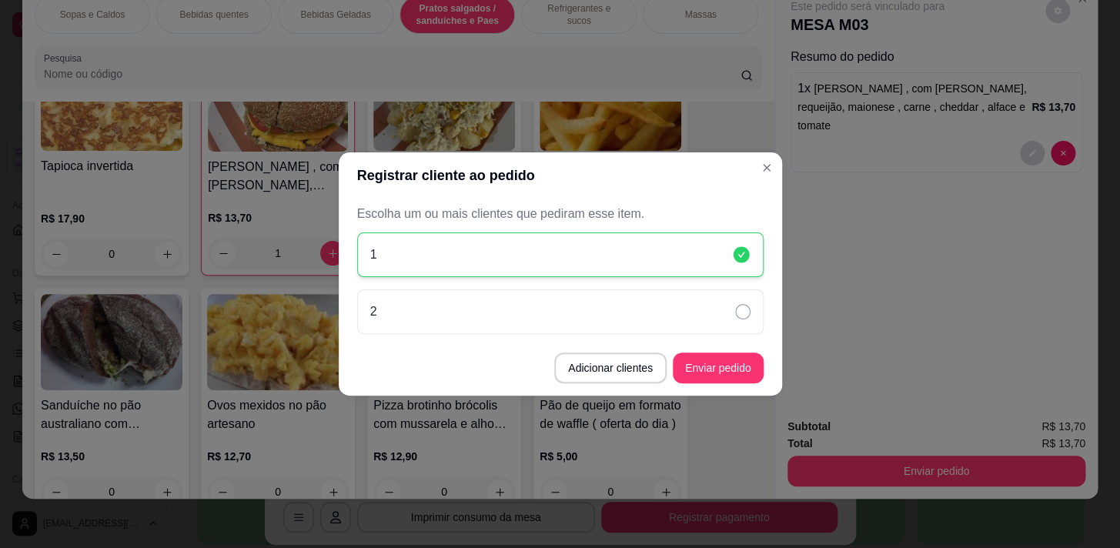
click at [740, 390] on footer "Adicionar clientes Enviar pedido" at bounding box center [560, 367] width 443 height 55
click at [736, 373] on button "Enviar pedido" at bounding box center [718, 368] width 91 height 31
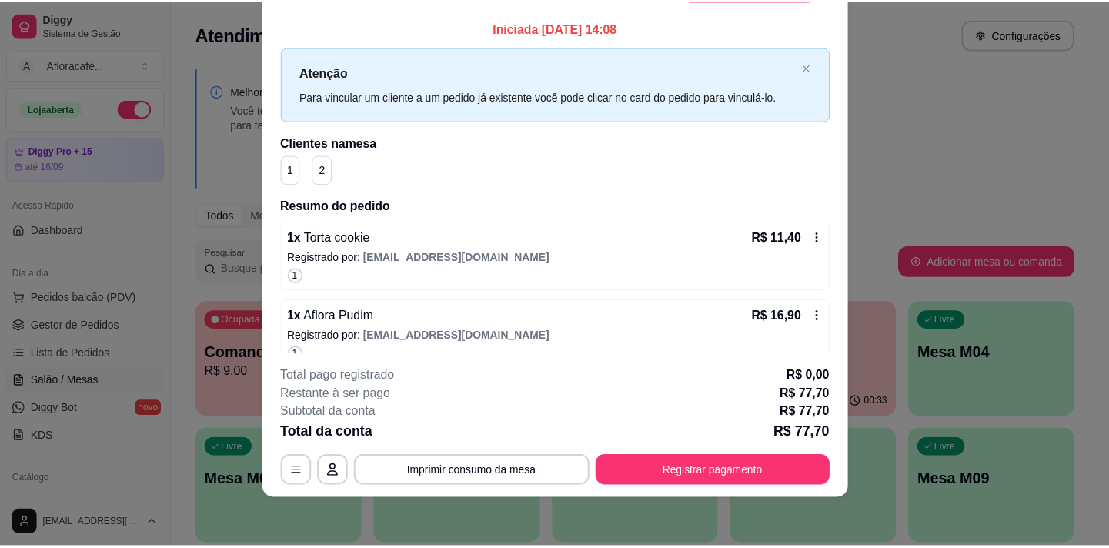
scroll to position [0, 0]
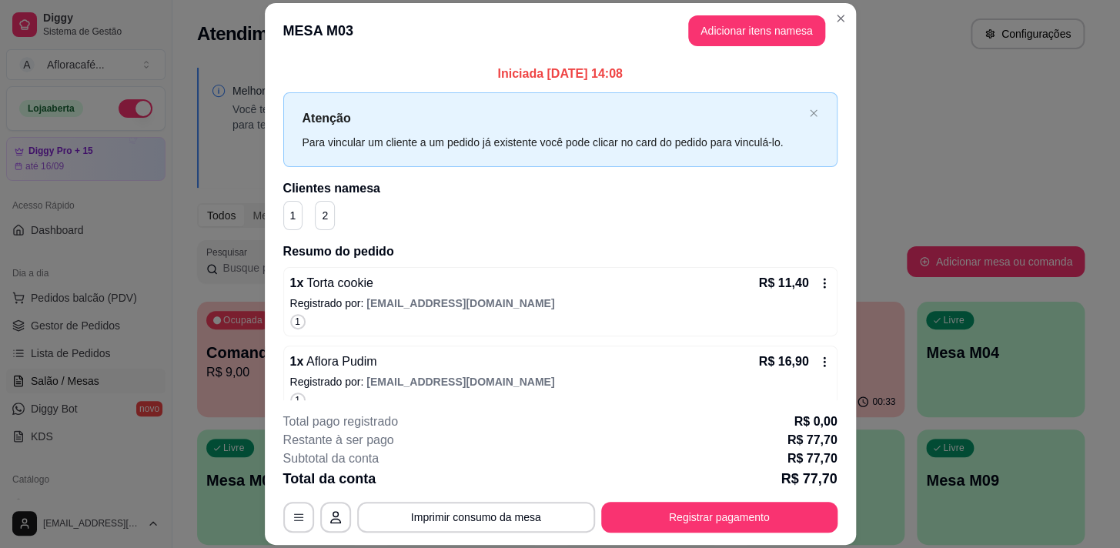
click at [845, 34] on header "MESA M03 Adicionar itens na mesa" at bounding box center [560, 30] width 591 height 55
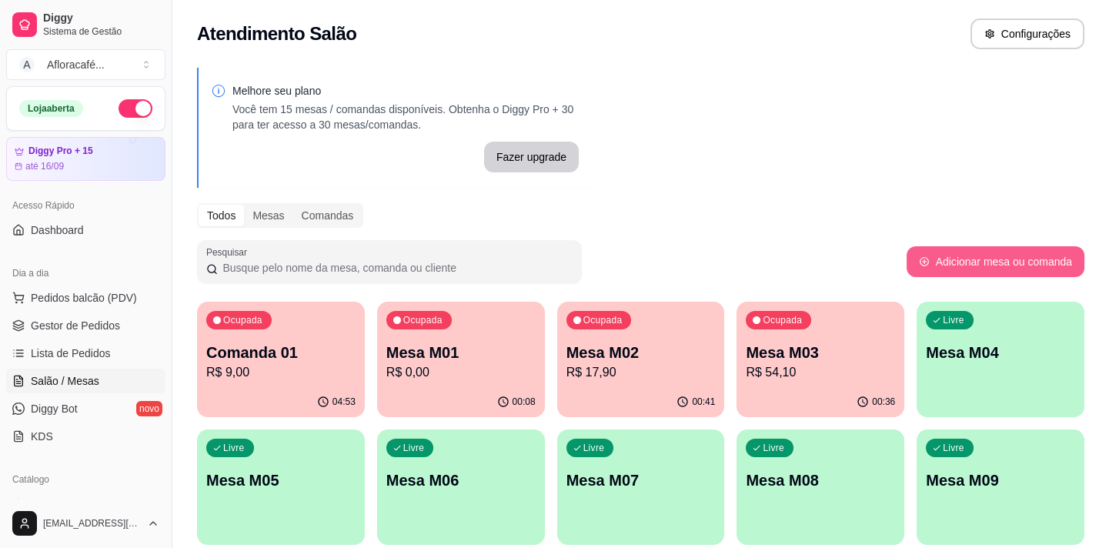
click at [1030, 273] on button "Adicionar mesa ou comanda" at bounding box center [996, 261] width 178 height 31
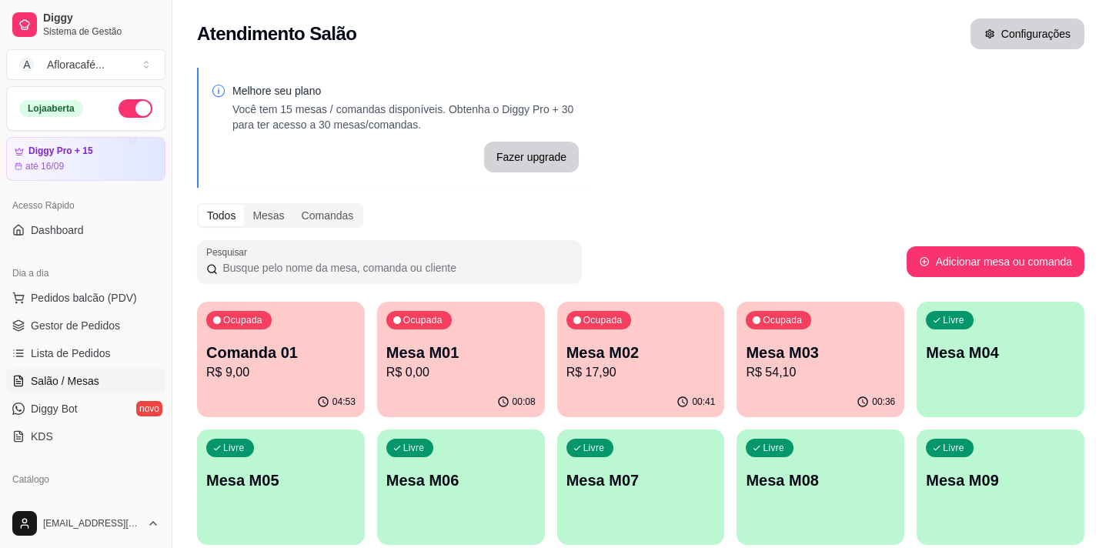
click at [1059, 28] on button "Configurações" at bounding box center [1028, 33] width 114 height 31
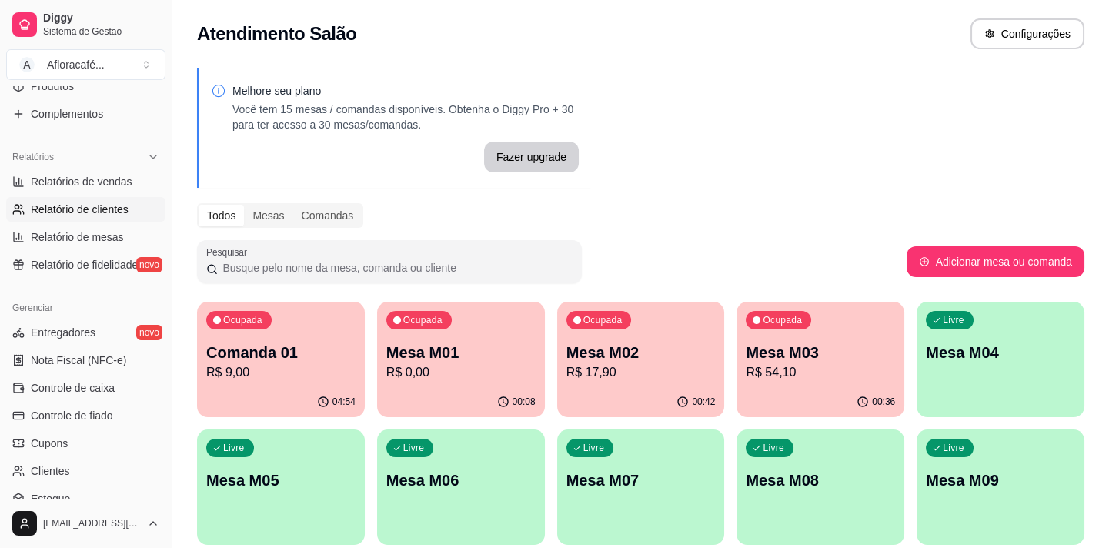
scroll to position [348, 0]
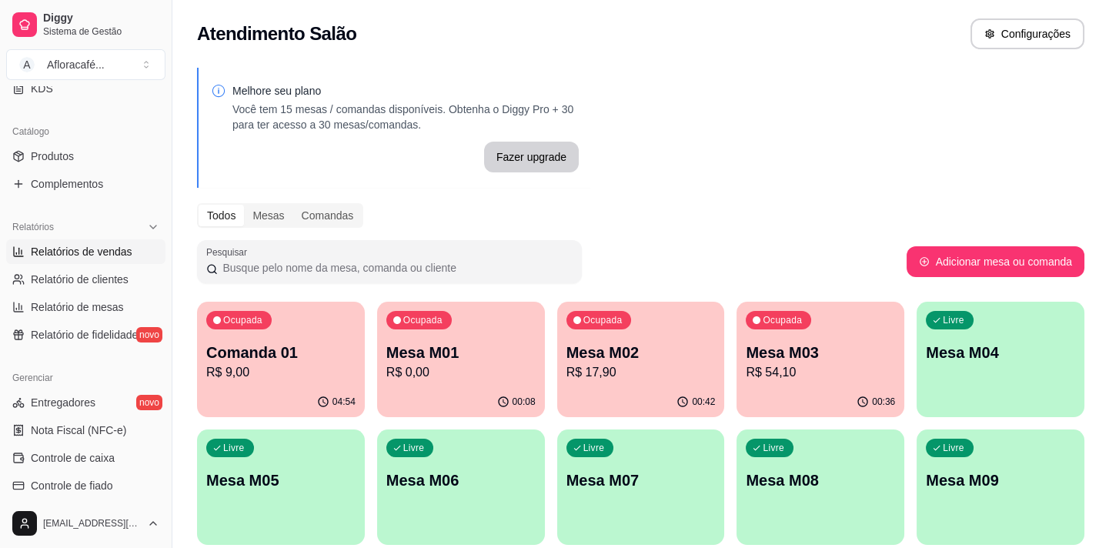
click at [125, 247] on span "Relatórios de vendas" at bounding box center [82, 251] width 102 height 15
select select "ALL"
select select "0"
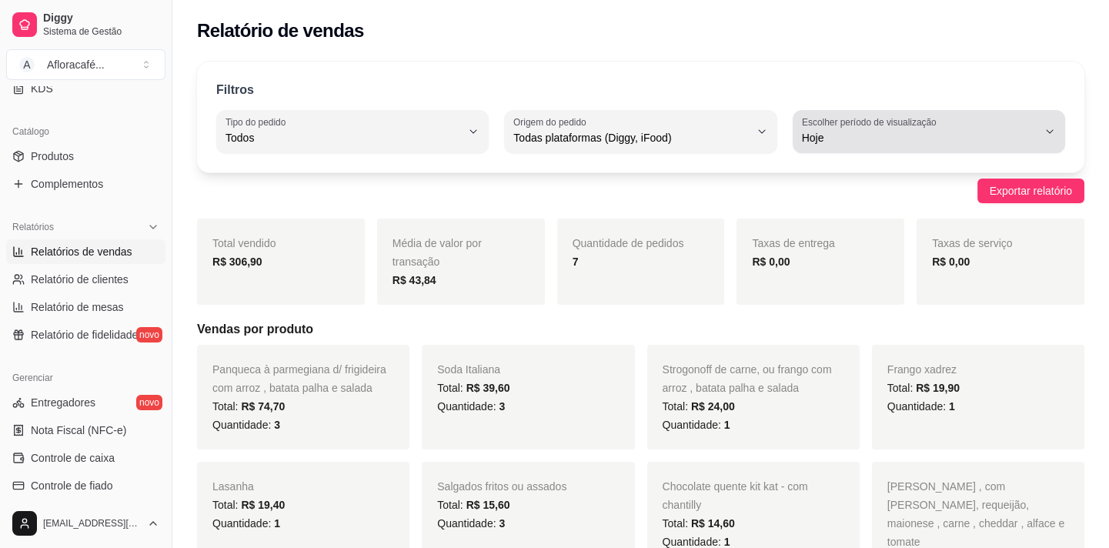
click at [1045, 134] on icon "button" at bounding box center [1050, 131] width 12 height 12
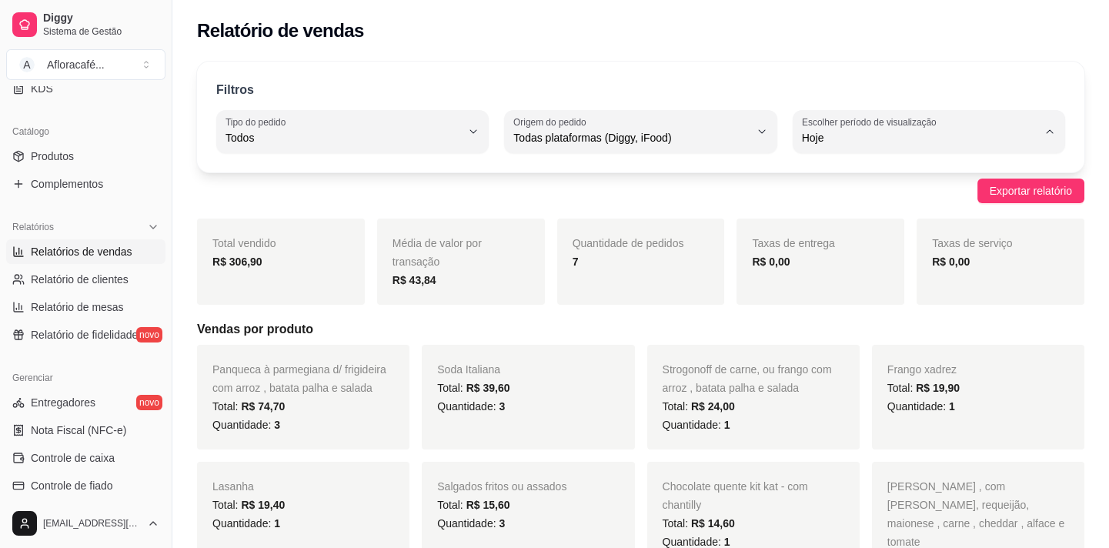
click at [918, 195] on span "Ontem" at bounding box center [921, 199] width 223 height 15
type input "1"
select select "1"
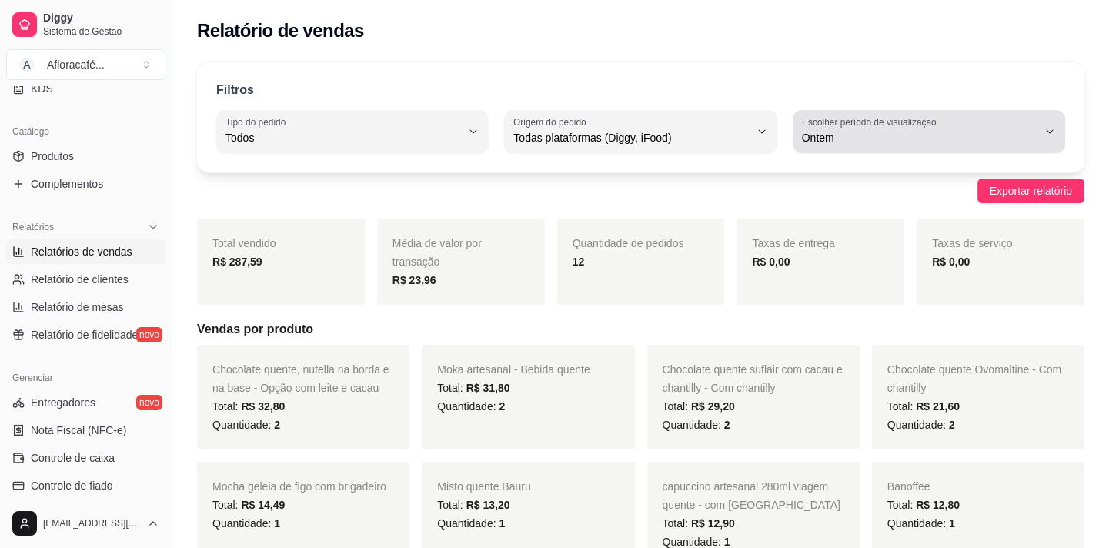
click at [981, 121] on div "Ontem" at bounding box center [920, 131] width 236 height 31
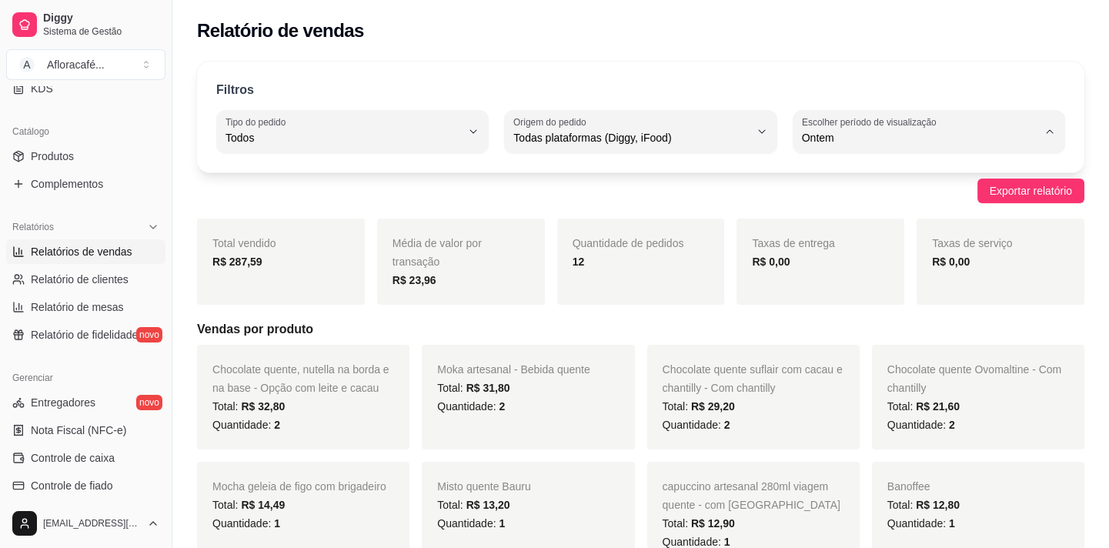
click at [913, 171] on span "Hoje" at bounding box center [921, 173] width 223 height 15
type input "0"
select select "0"
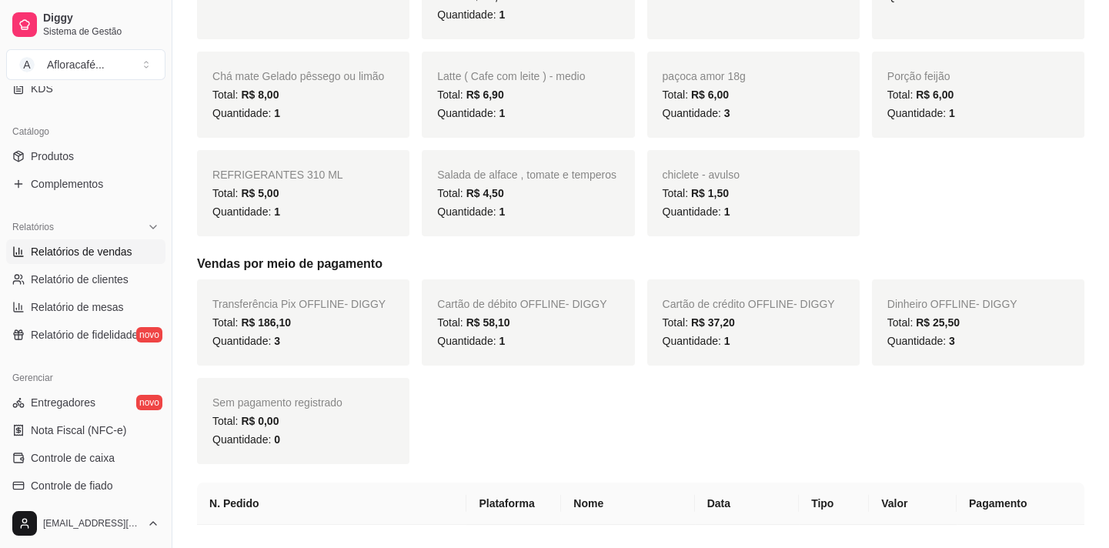
scroll to position [979, 0]
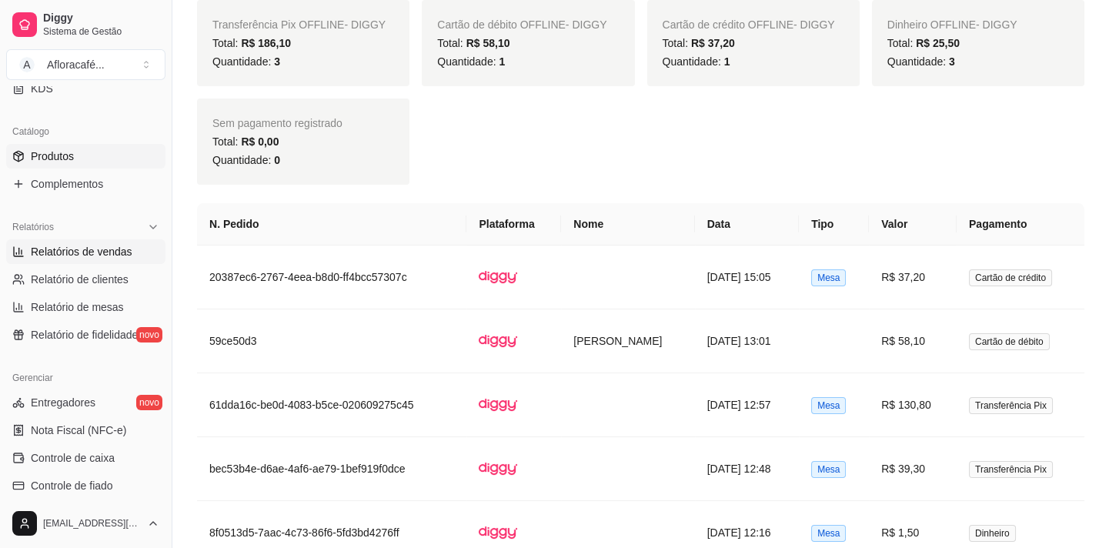
click at [58, 154] on span "Produtos" at bounding box center [52, 156] width 43 height 15
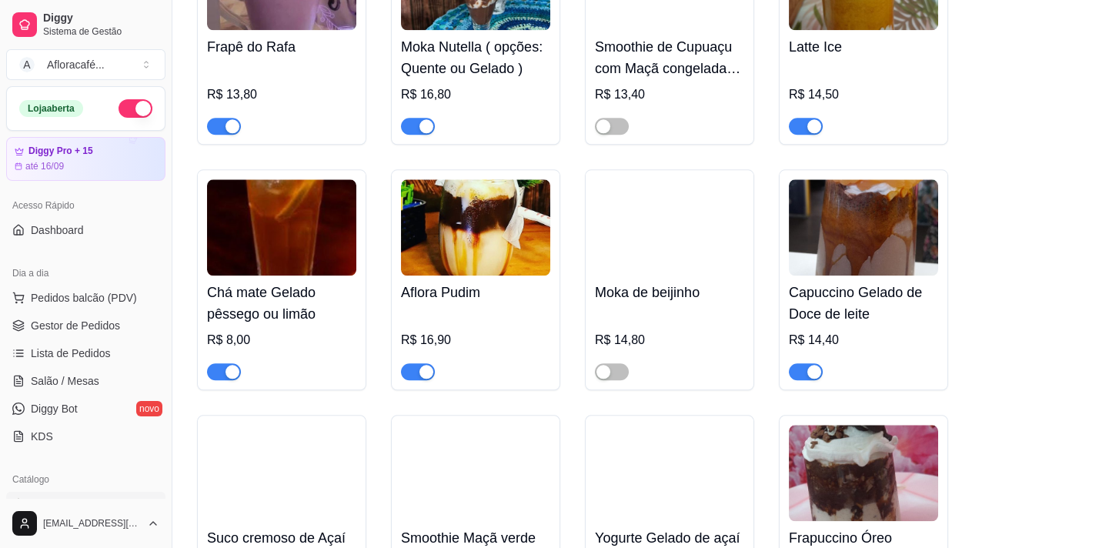
scroll to position [3779, 0]
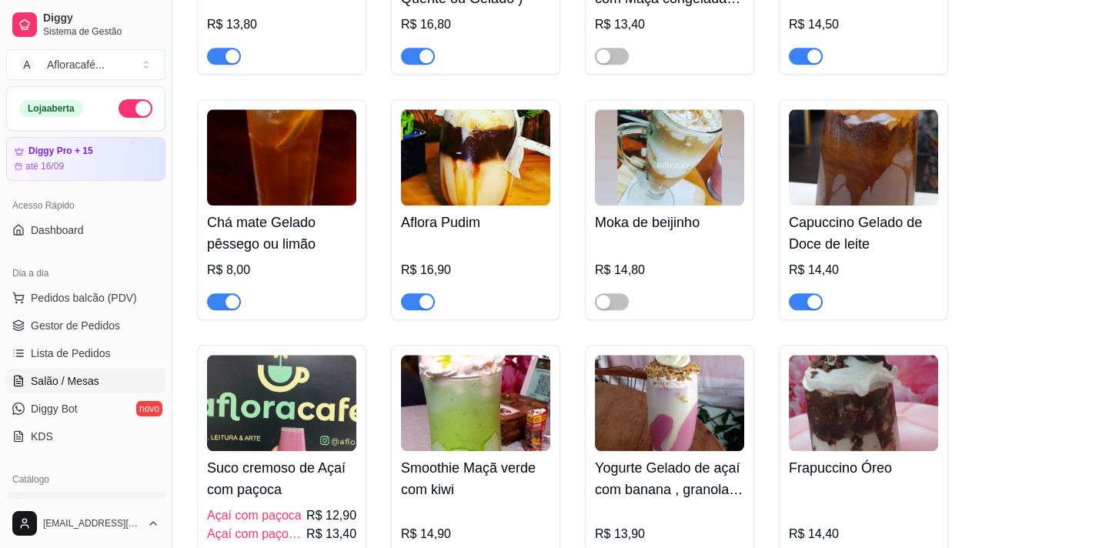
click at [72, 376] on span "Salão / Mesas" at bounding box center [65, 380] width 69 height 15
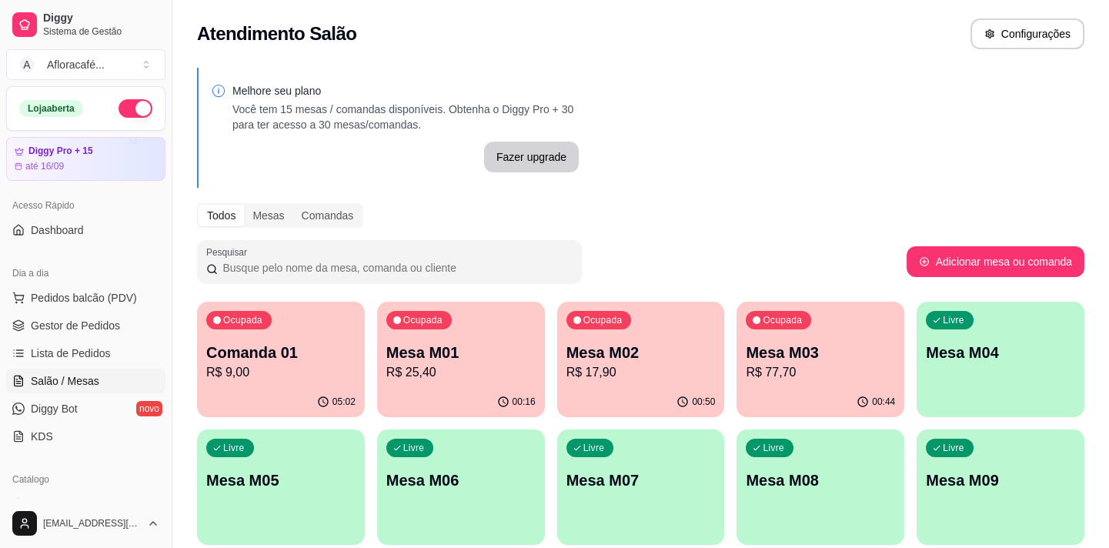
click at [969, 336] on div "Livre Mesa M04" at bounding box center [1001, 350] width 168 height 97
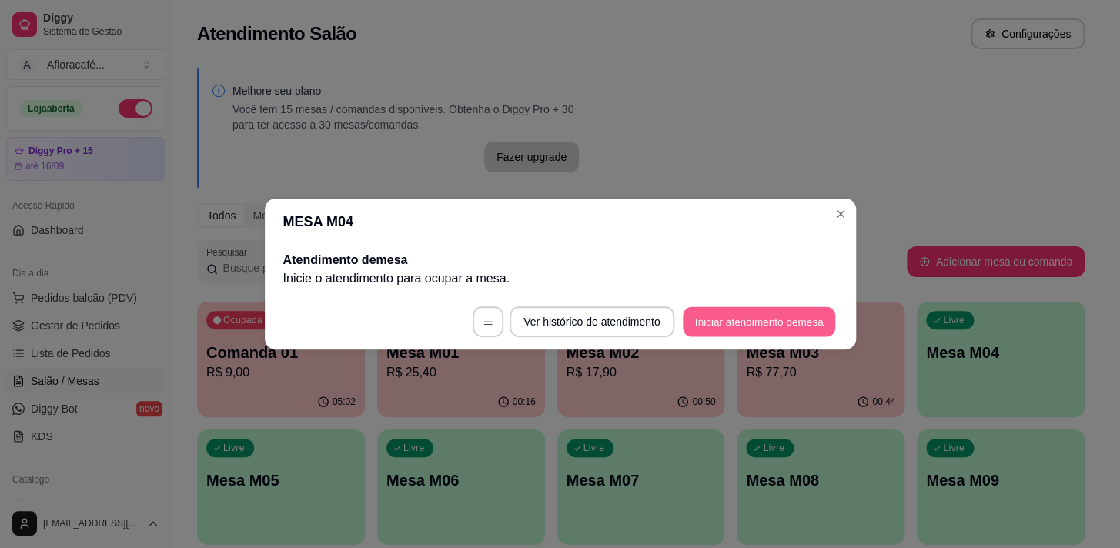
click at [809, 314] on button "Iniciar atendimento de mesa" at bounding box center [759, 322] width 152 height 30
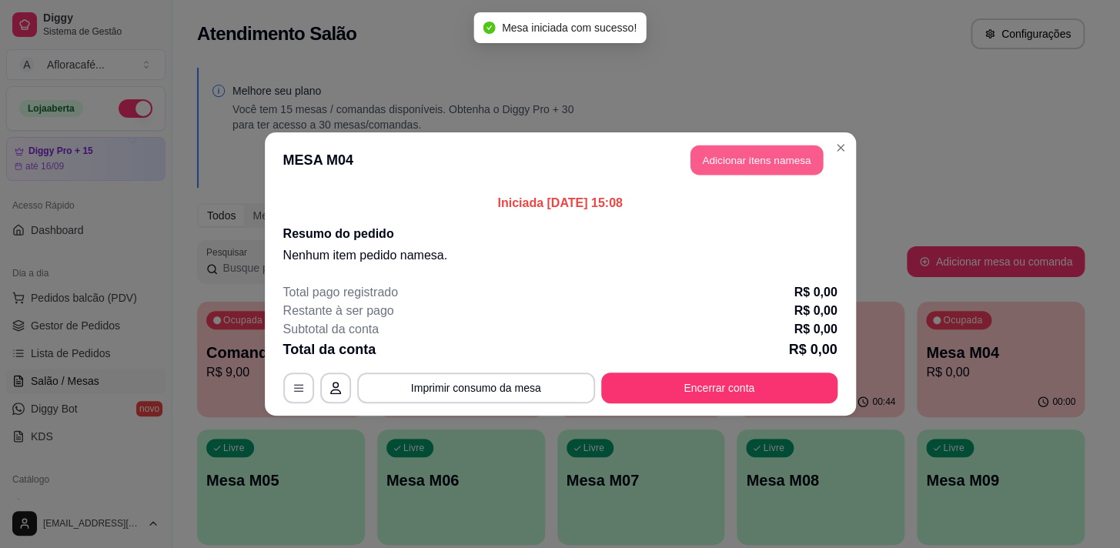
click at [770, 159] on button "Adicionar itens na mesa" at bounding box center [757, 161] width 132 height 30
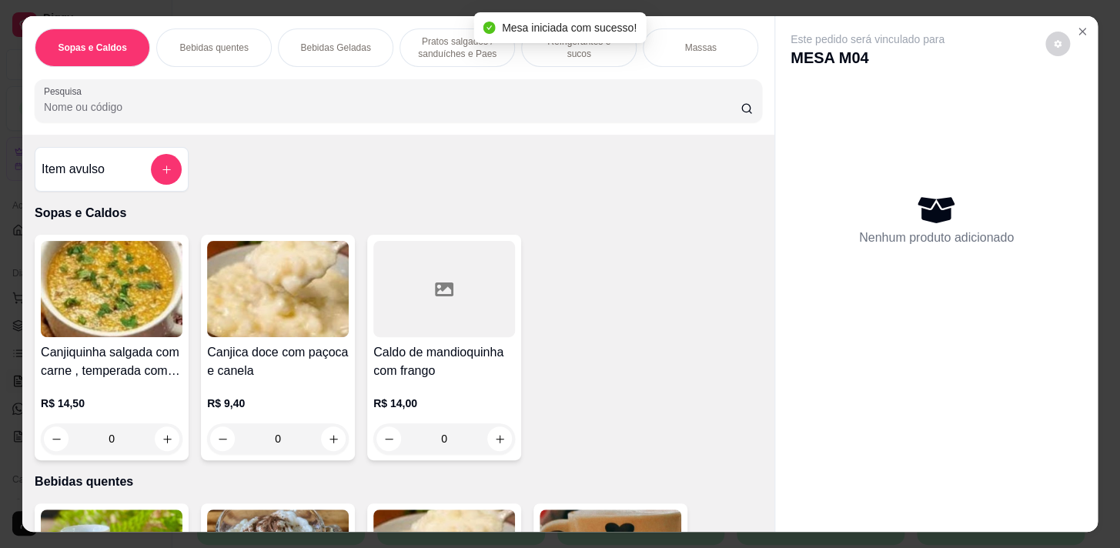
scroll to position [350, 0]
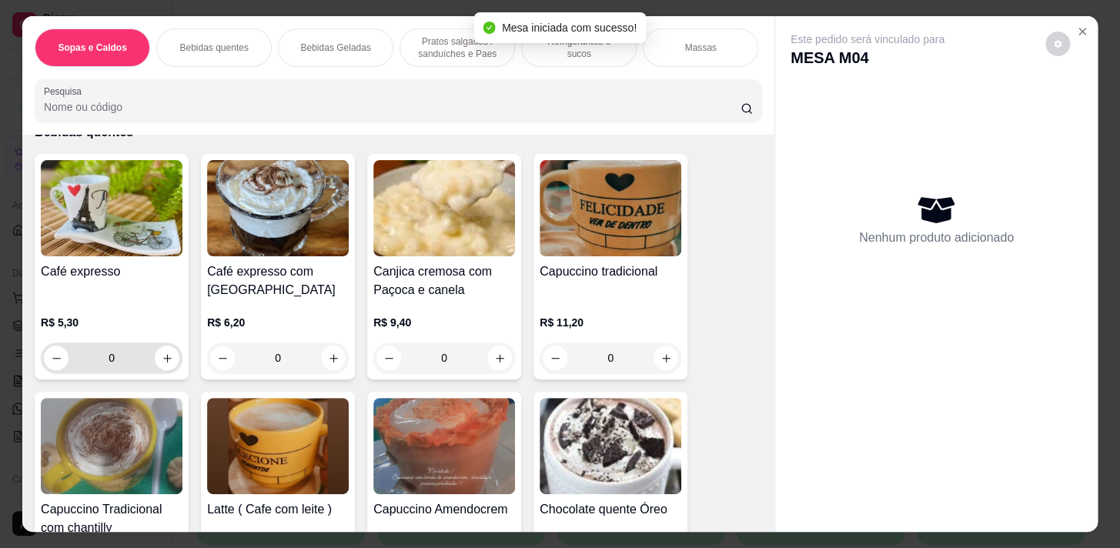
click at [169, 369] on button "increase-product-quantity" at bounding box center [167, 358] width 25 height 25
type input "1"
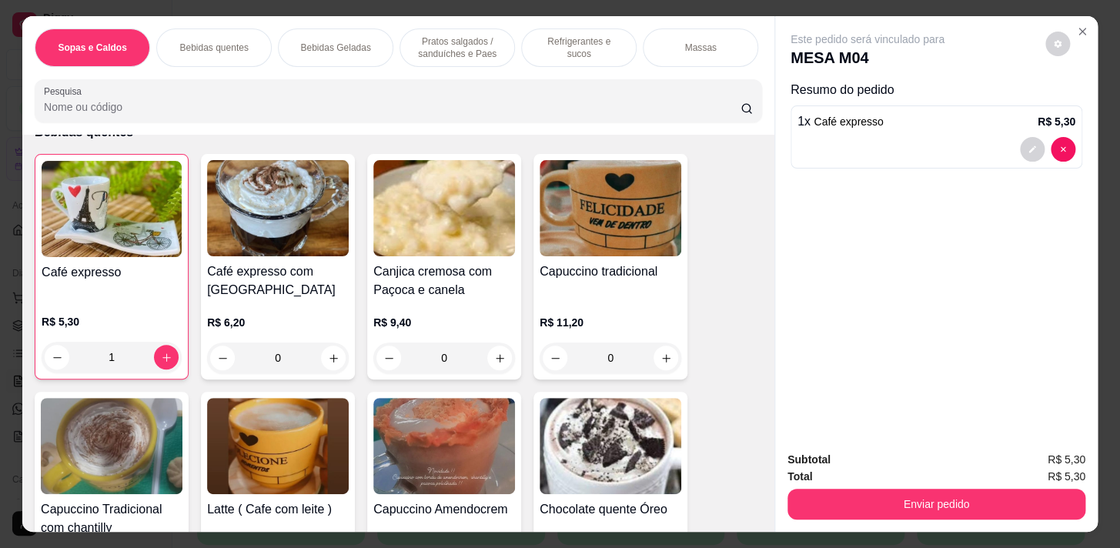
drag, startPoint x: 459, startPoint y: 31, endPoint x: 541, endPoint y: 366, distance: 345.6
click at [458, 35] on p "Pratos salgados / sanduíches e Paes" at bounding box center [457, 47] width 89 height 25
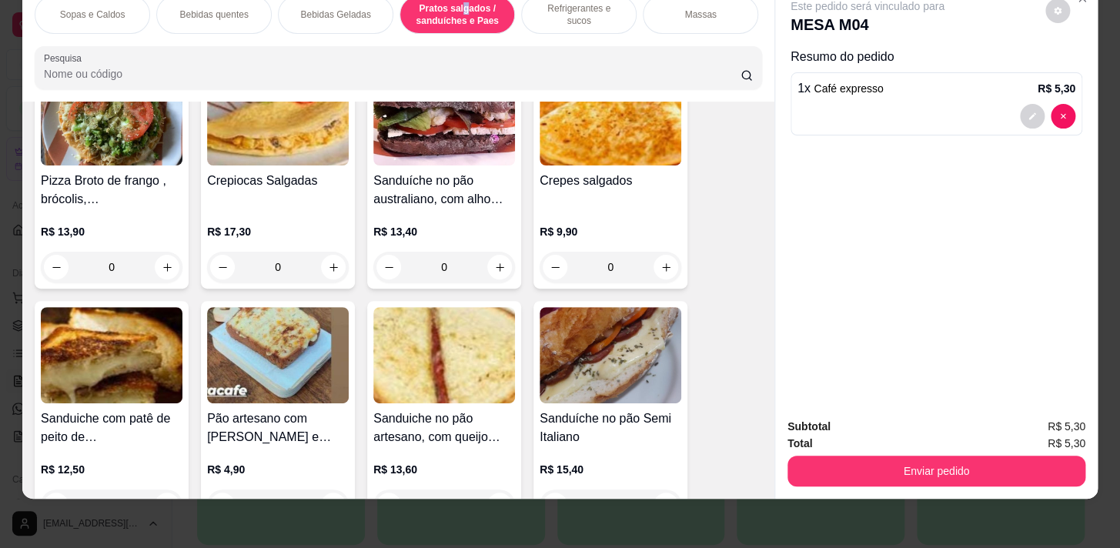
scroll to position [3954, 0]
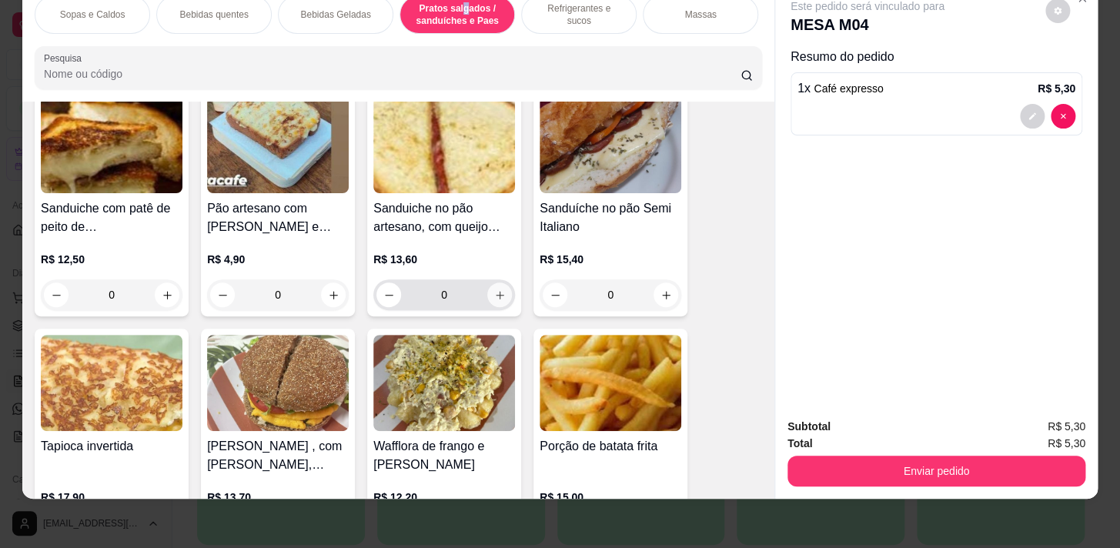
click at [492, 301] on button "increase-product-quantity" at bounding box center [499, 295] width 25 height 25
type input "1"
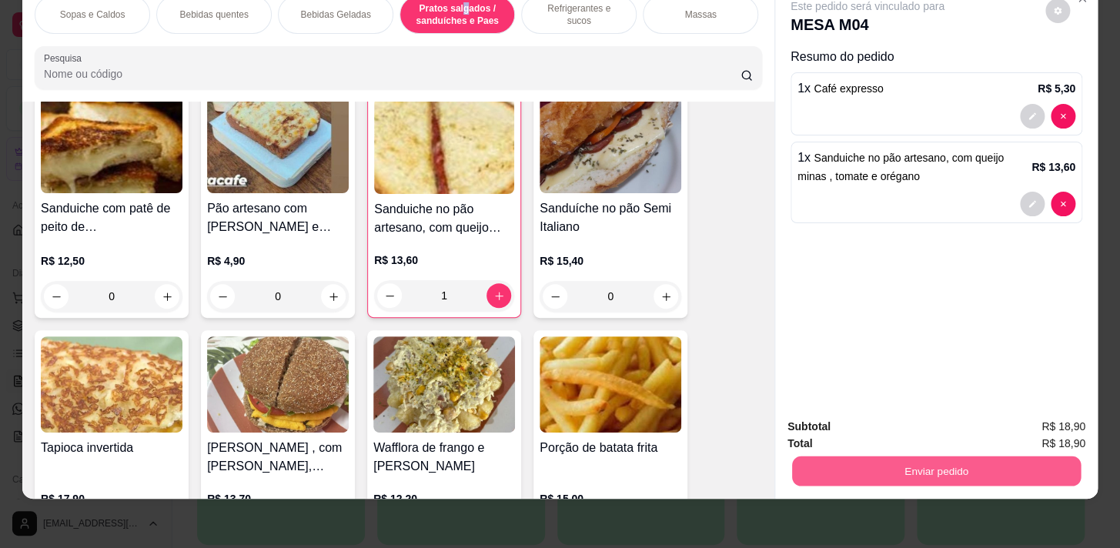
click at [875, 457] on button "Enviar pedido" at bounding box center [936, 471] width 289 height 30
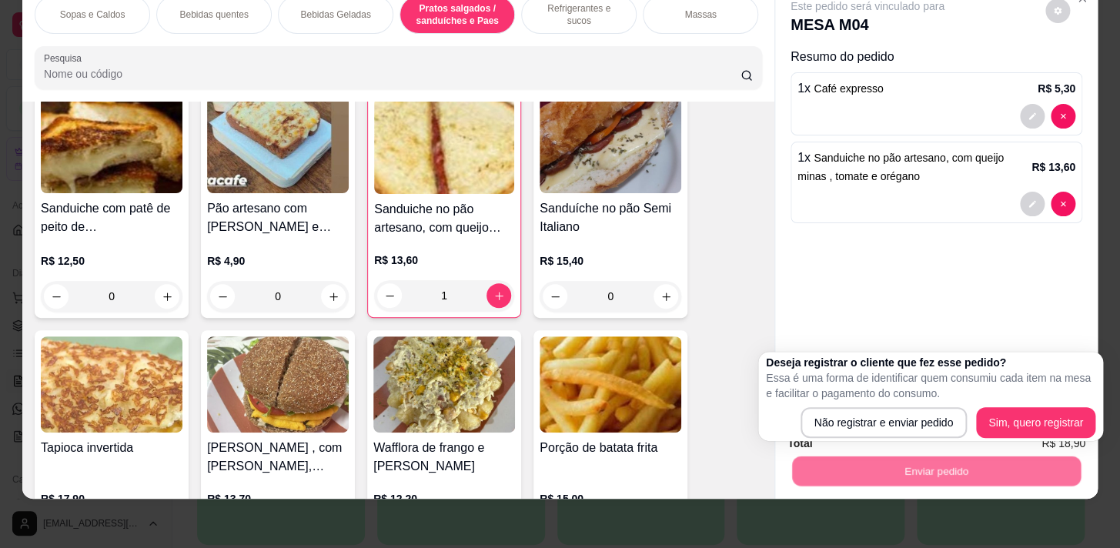
click at [888, 400] on p "Essa é uma forma de identificar quem consumiu cada item na mesa e facilitar o p…" at bounding box center [930, 385] width 329 height 31
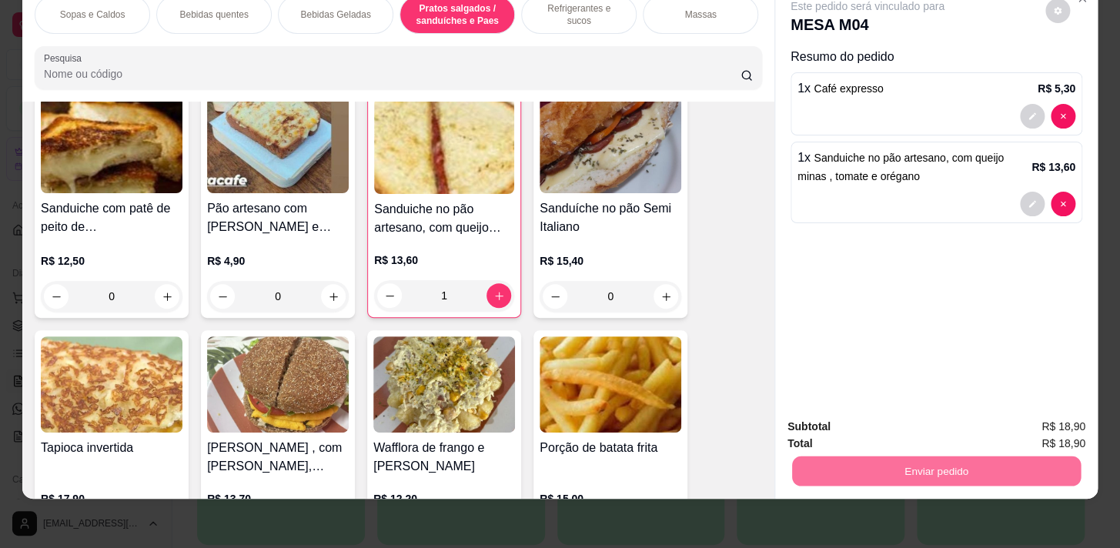
click at [890, 423] on button "Não registrar e enviar pedido" at bounding box center [885, 423] width 160 height 29
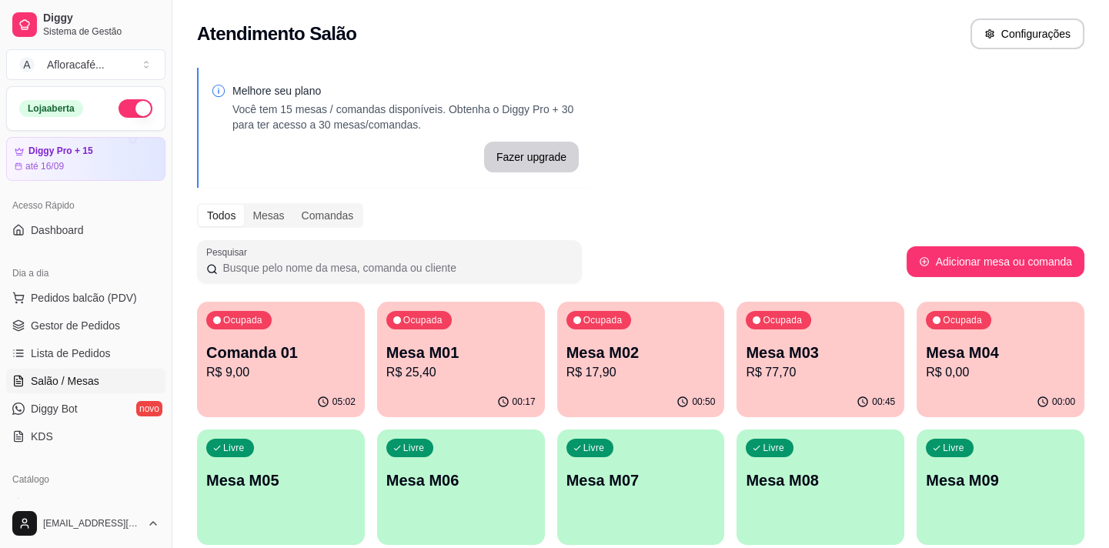
click at [808, 353] on p "Mesa M03" at bounding box center [820, 353] width 149 height 22
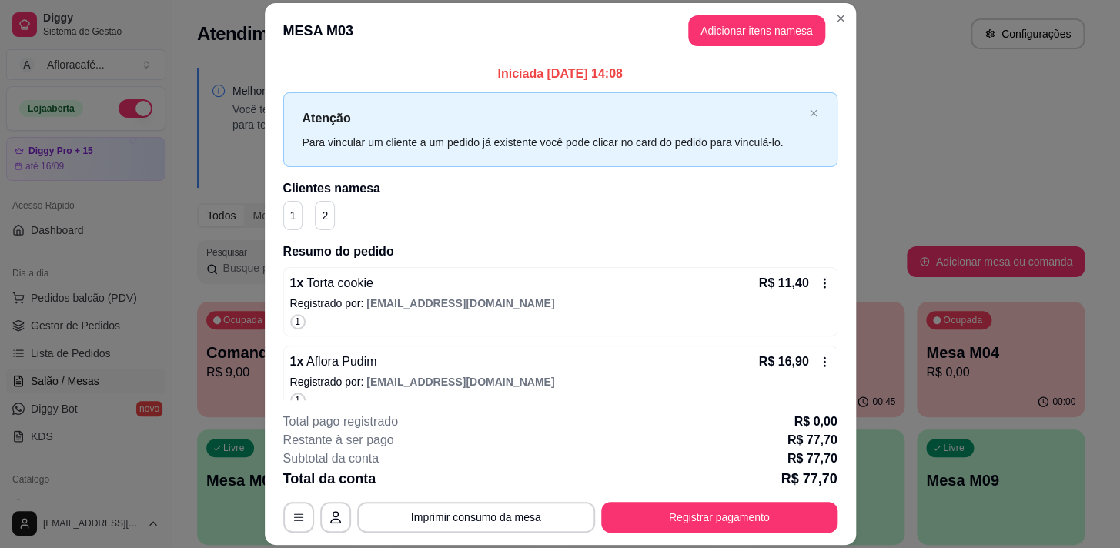
click at [830, 30] on header "MESA M03 Adicionar itens na mesa" at bounding box center [560, 30] width 591 height 55
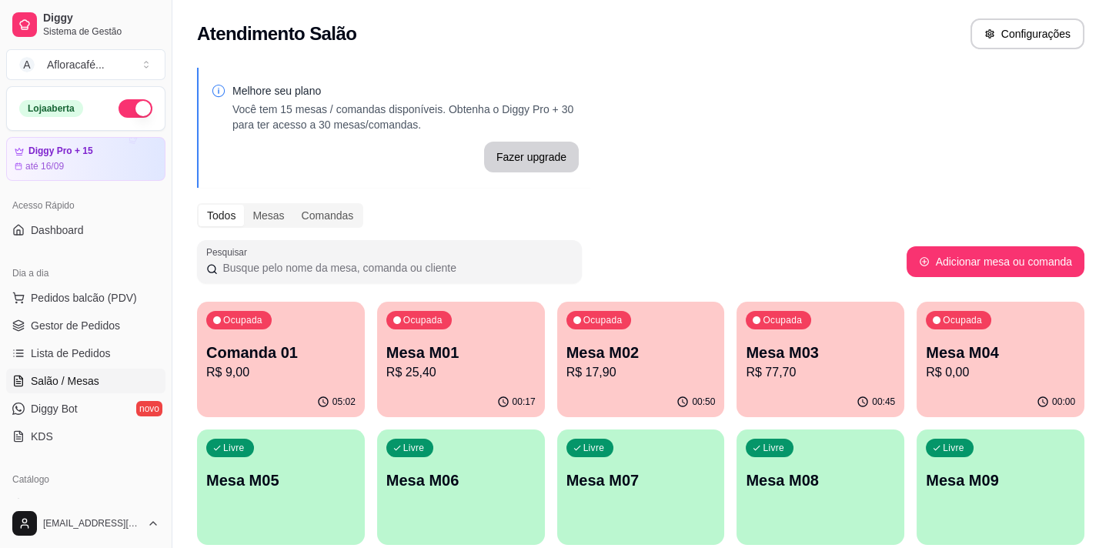
click at [463, 337] on div "Ocupada Mesa M01 R$ 25,40" at bounding box center [461, 344] width 168 height 85
click at [619, 343] on p "Mesa M02" at bounding box center [641, 353] width 149 height 22
click at [473, 401] on div "00:17" at bounding box center [461, 400] width 162 height 29
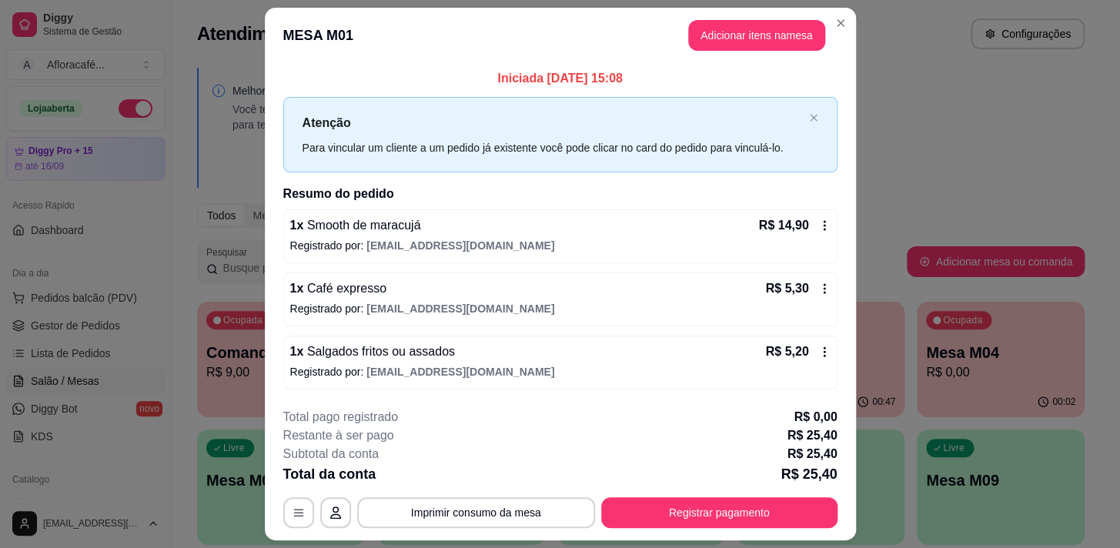
scroll to position [41, 0]
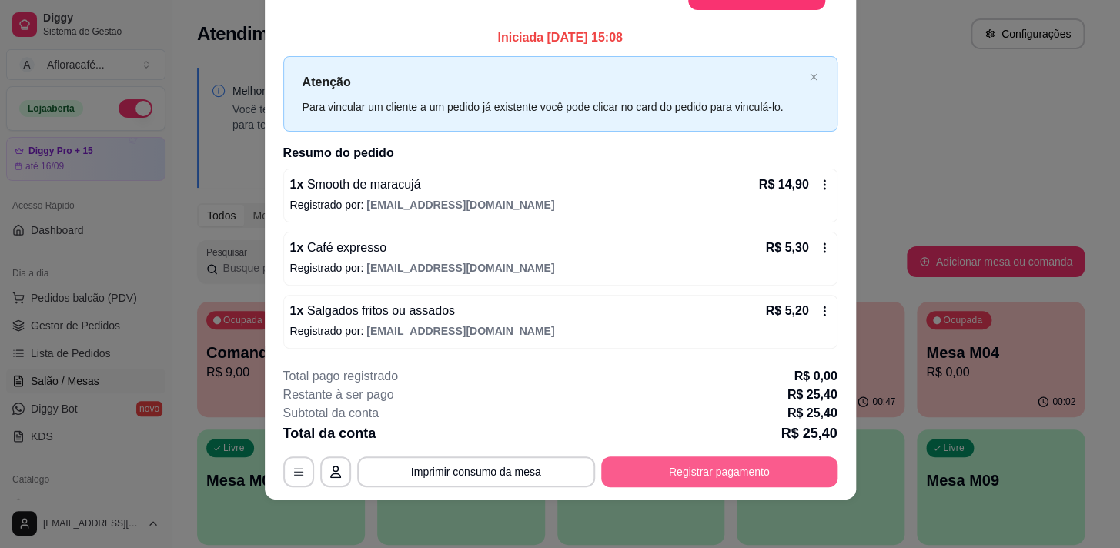
click at [696, 470] on button "Registrar pagamento" at bounding box center [719, 472] width 236 height 31
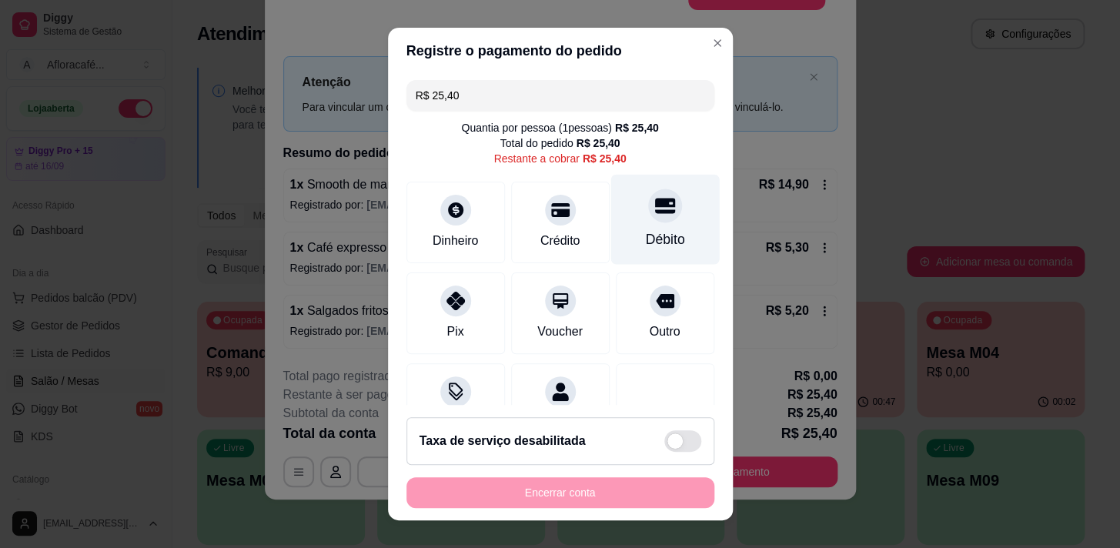
click at [648, 218] on div at bounding box center [665, 206] width 34 height 34
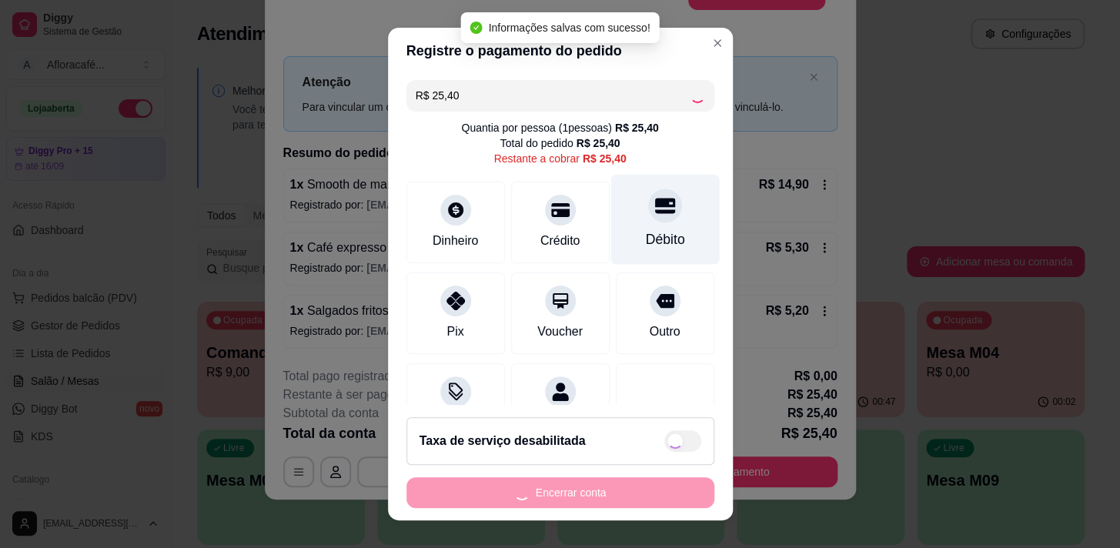
type input "R$ 0,00"
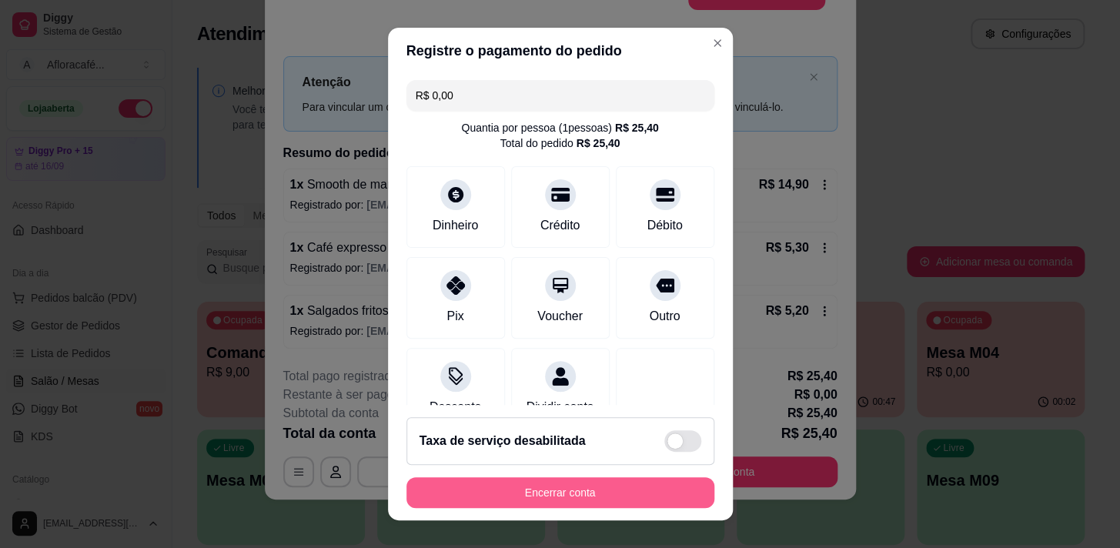
click at [587, 493] on button "Encerrar conta" at bounding box center [560, 492] width 308 height 31
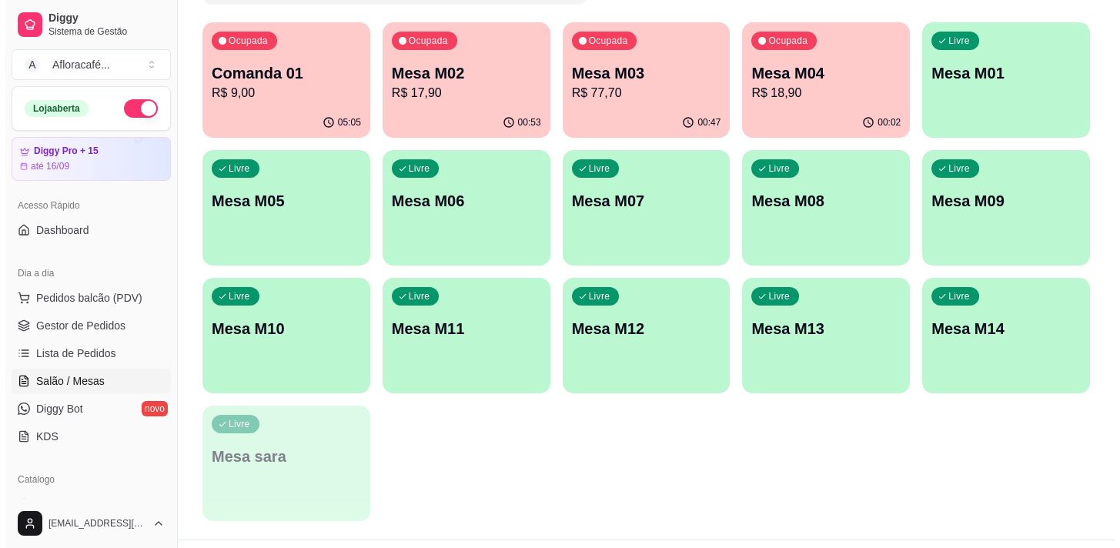
scroll to position [0, 0]
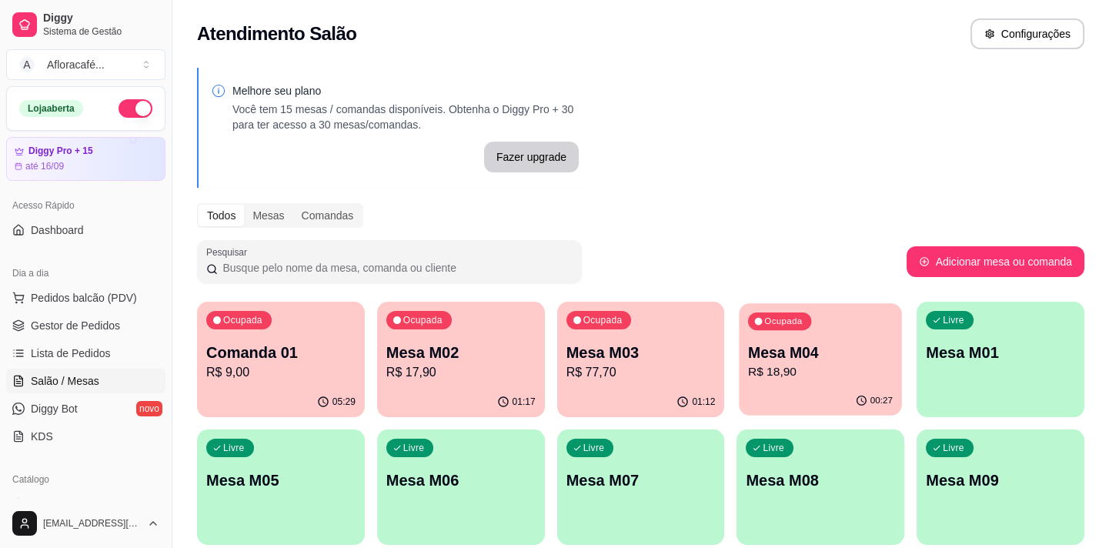
click at [800, 369] on p "R$ 18,90" at bounding box center [820, 372] width 145 height 18
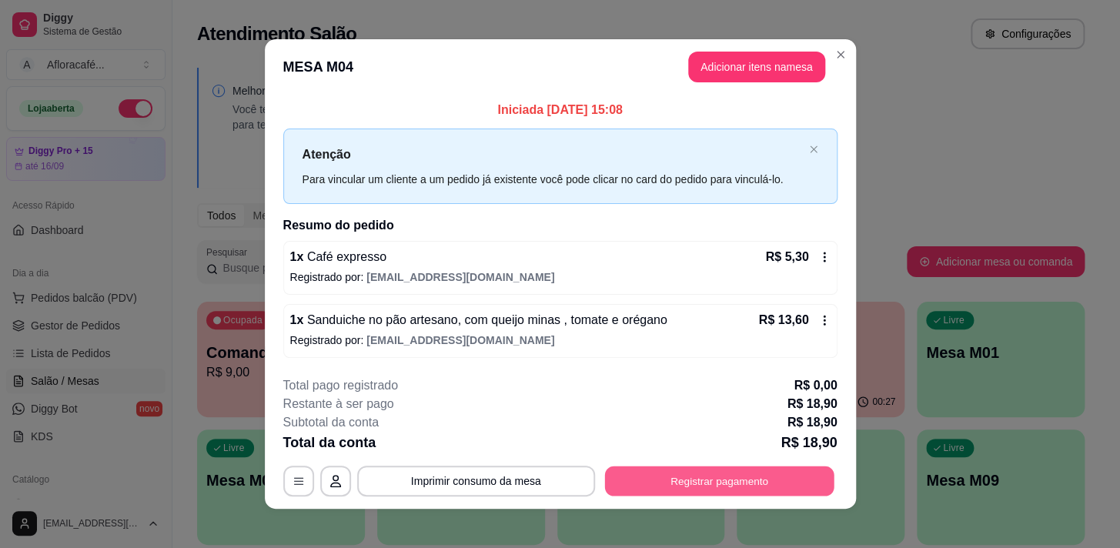
click at [737, 472] on button "Registrar pagamento" at bounding box center [718, 481] width 229 height 30
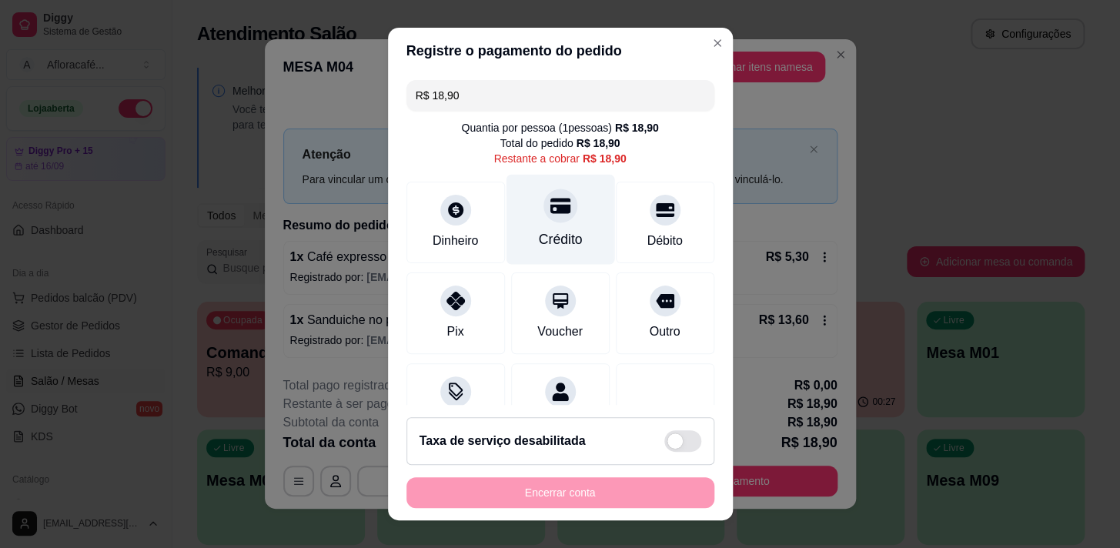
click at [544, 219] on div at bounding box center [561, 206] width 34 height 34
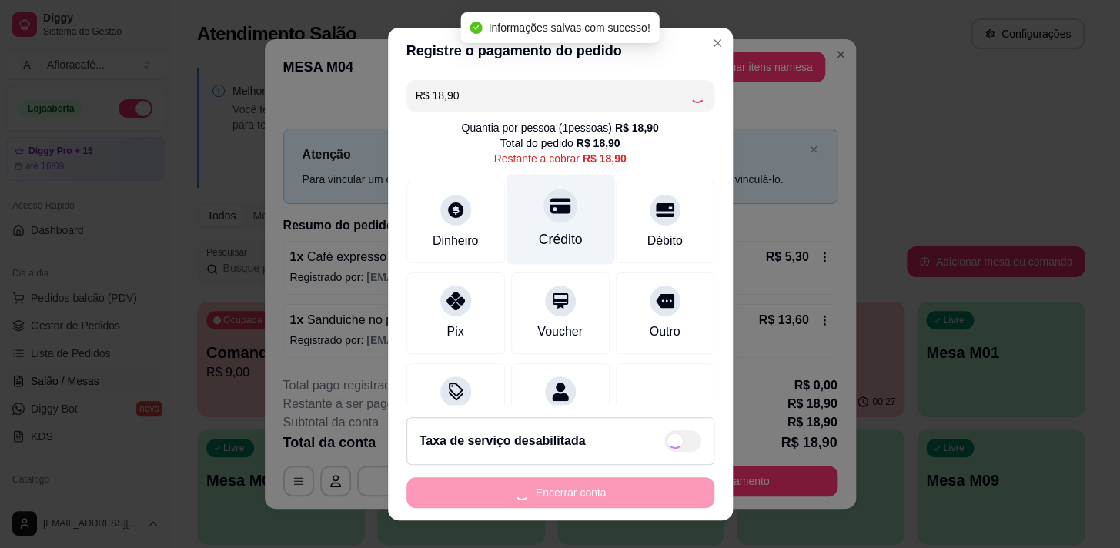
type input "R$ 0,00"
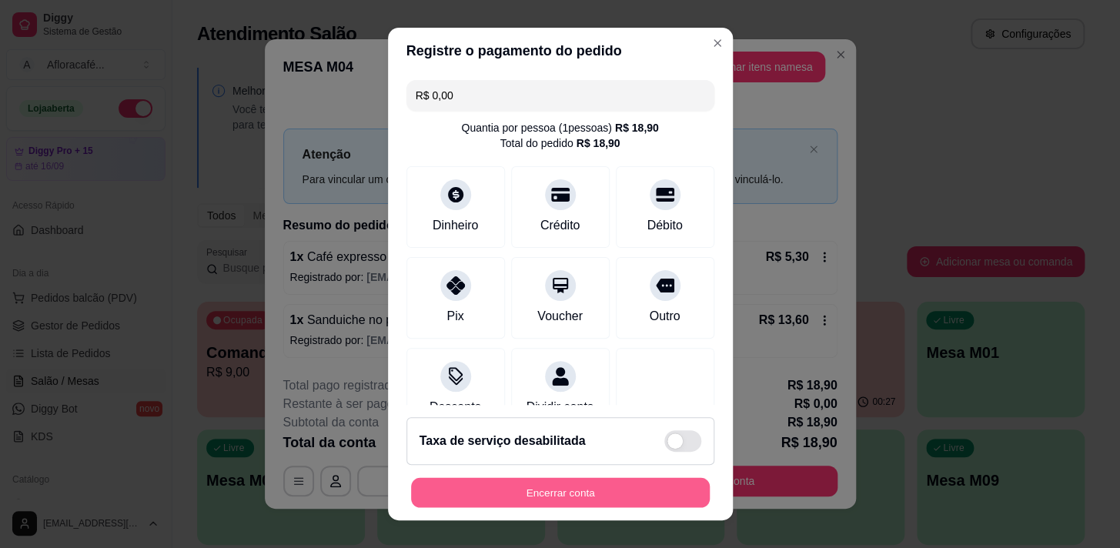
click at [516, 497] on button "Encerrar conta" at bounding box center [560, 493] width 299 height 30
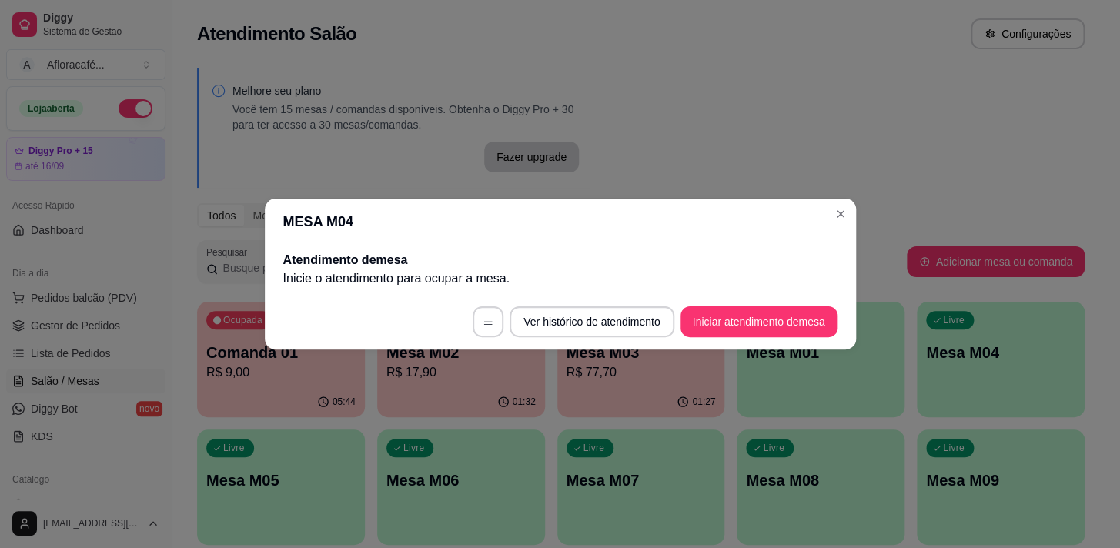
click at [833, 226] on header "MESA M04" at bounding box center [560, 222] width 591 height 46
click at [845, 162] on div "MESA M04 Atendimento de mesa Inicie o atendimento para ocupar a mesa . Ver hist…" at bounding box center [560, 274] width 1120 height 548
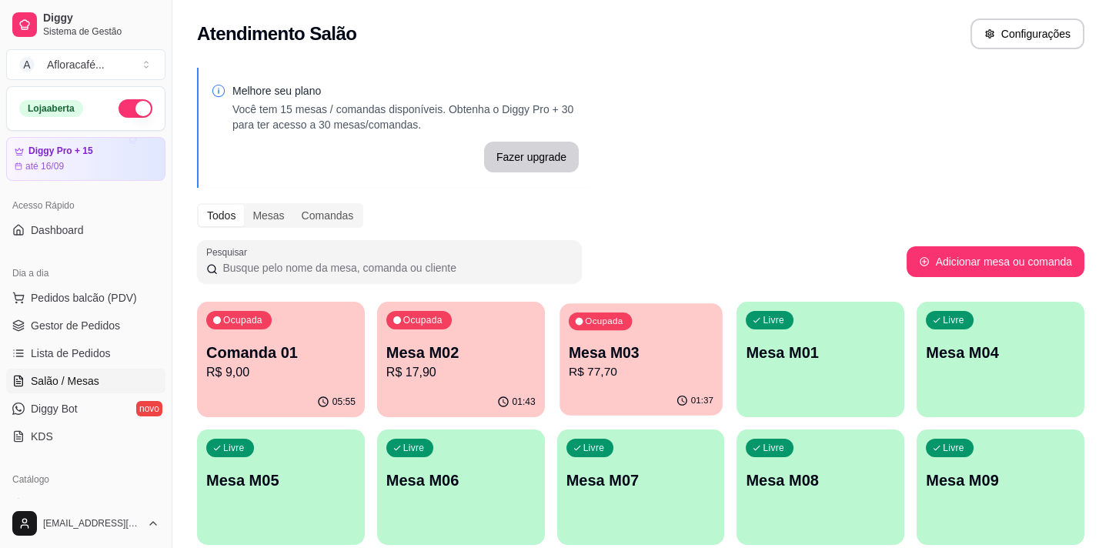
click at [596, 335] on div "Ocupada Mesa M03 R$ 77,70" at bounding box center [641, 344] width 162 height 83
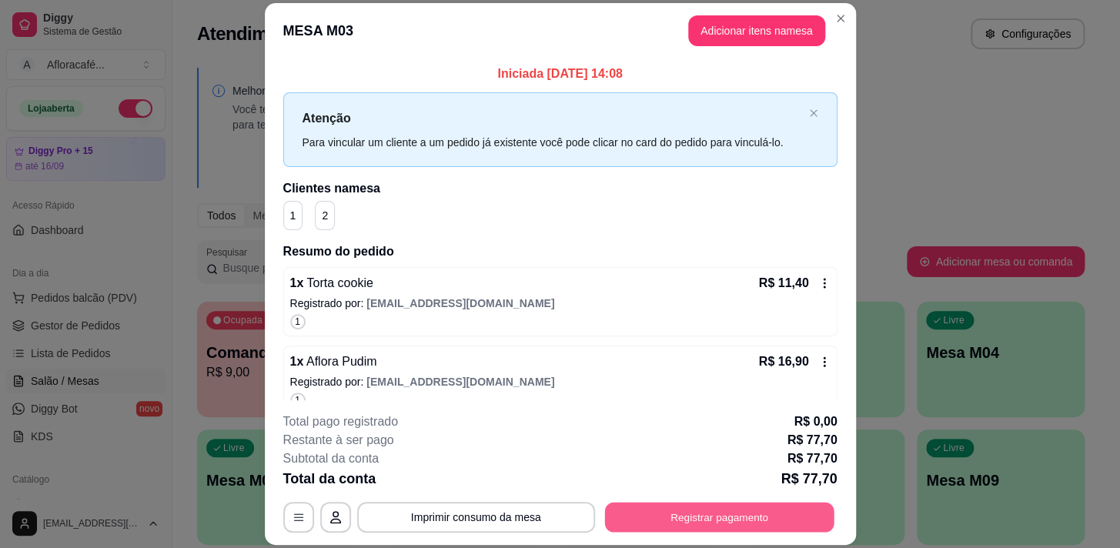
click at [725, 514] on button "Registrar pagamento" at bounding box center [718, 518] width 229 height 30
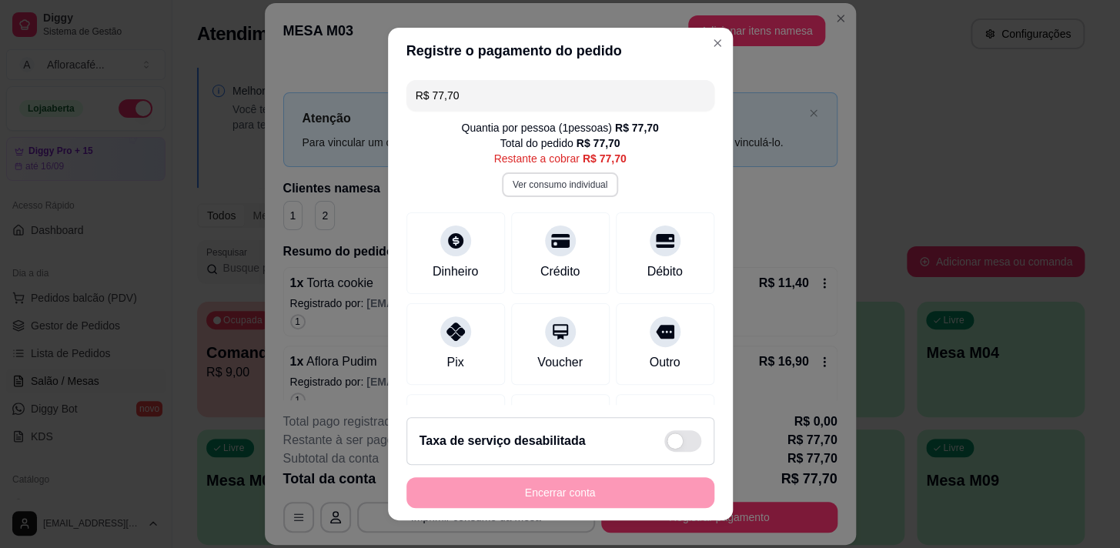
click at [570, 187] on button "Ver consumo individual" at bounding box center [560, 184] width 116 height 25
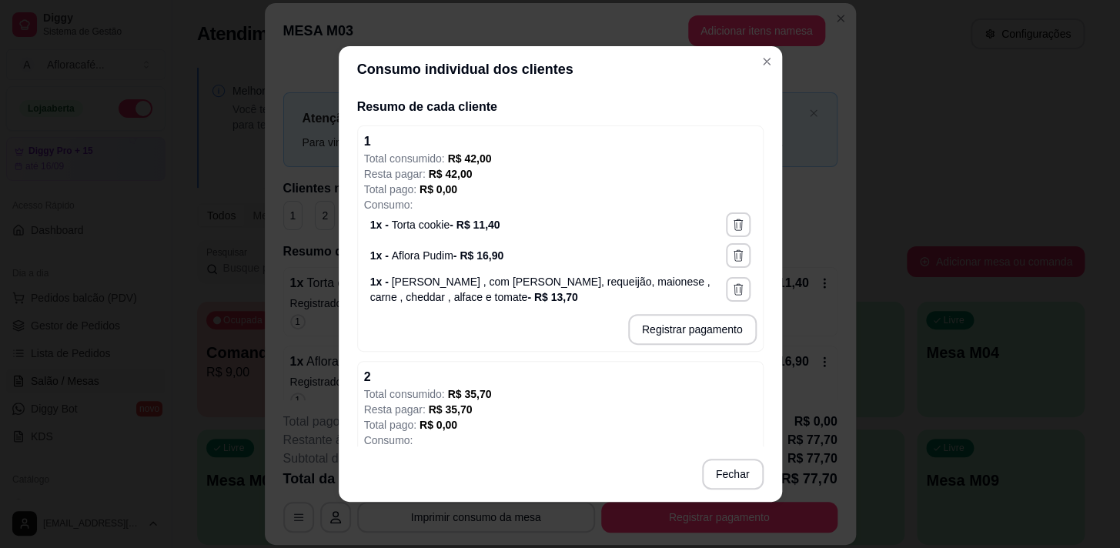
scroll to position [295, 0]
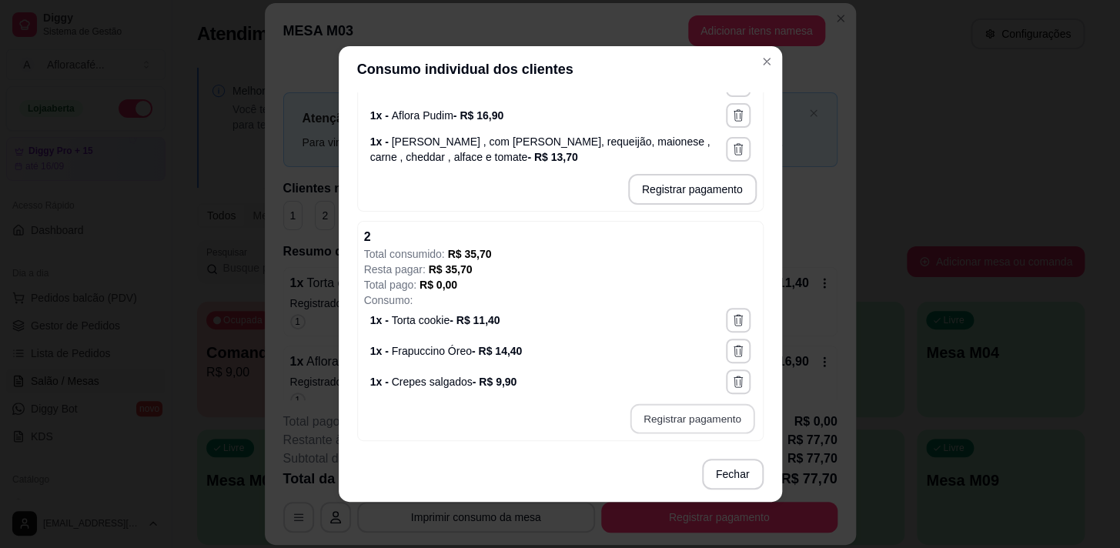
type input "R$ 35,70"
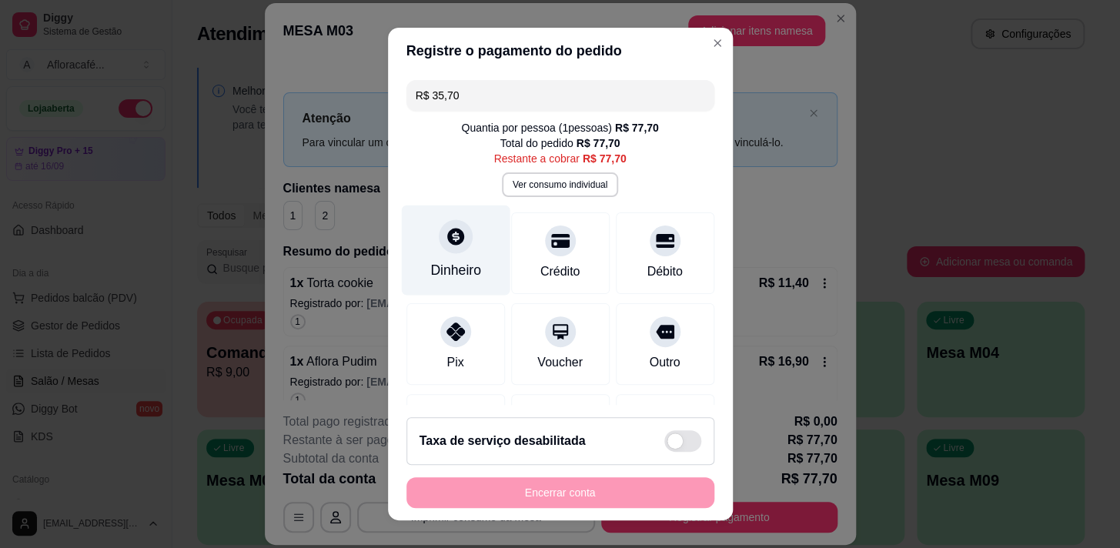
click at [441, 262] on div "Dinheiro" at bounding box center [455, 270] width 51 height 20
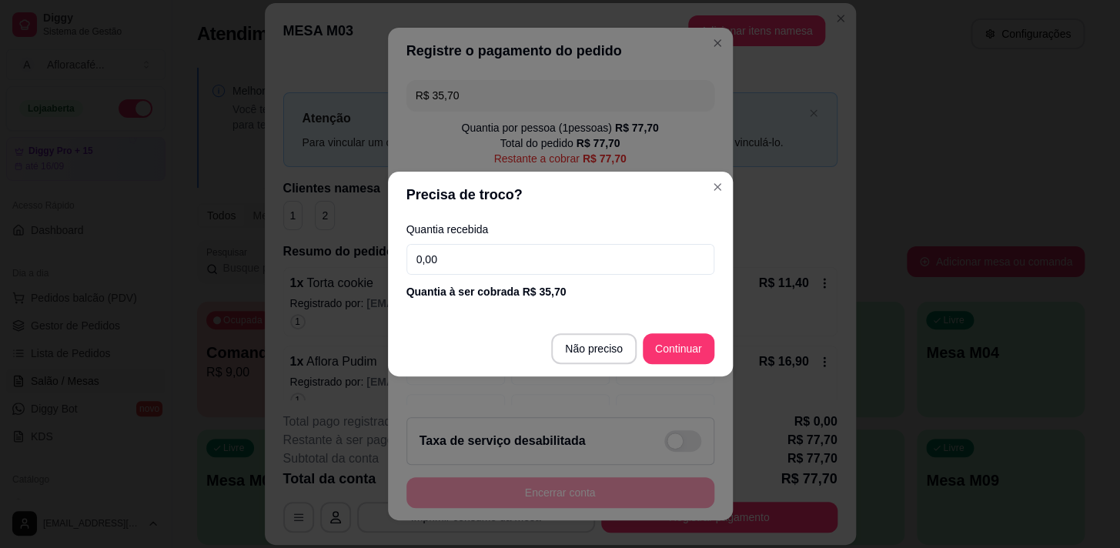
click at [593, 269] on input "0,00" at bounding box center [560, 259] width 308 height 31
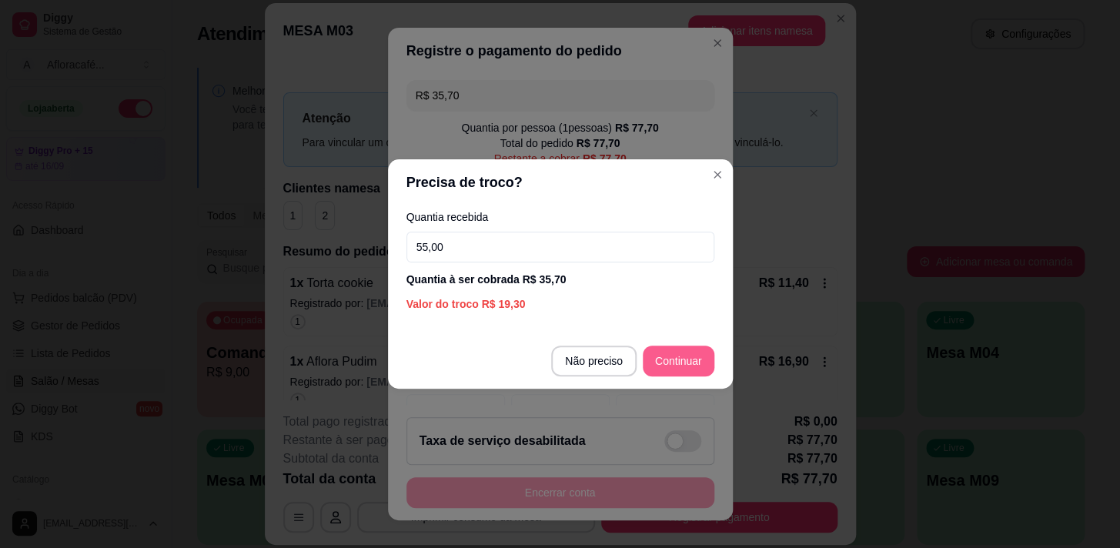
type input "55,00"
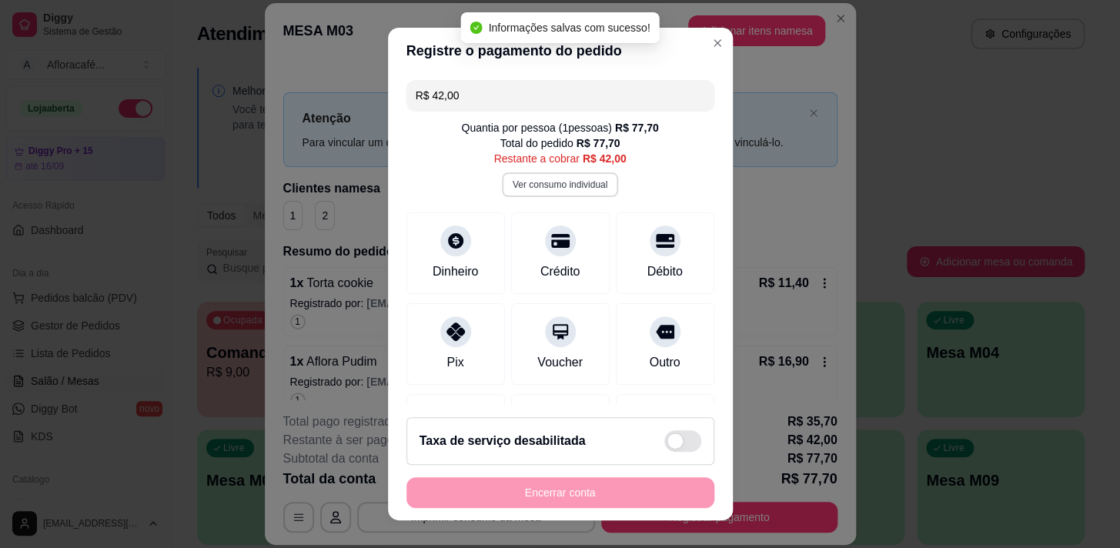
click at [583, 184] on button "Ver consumo individual" at bounding box center [560, 184] width 116 height 25
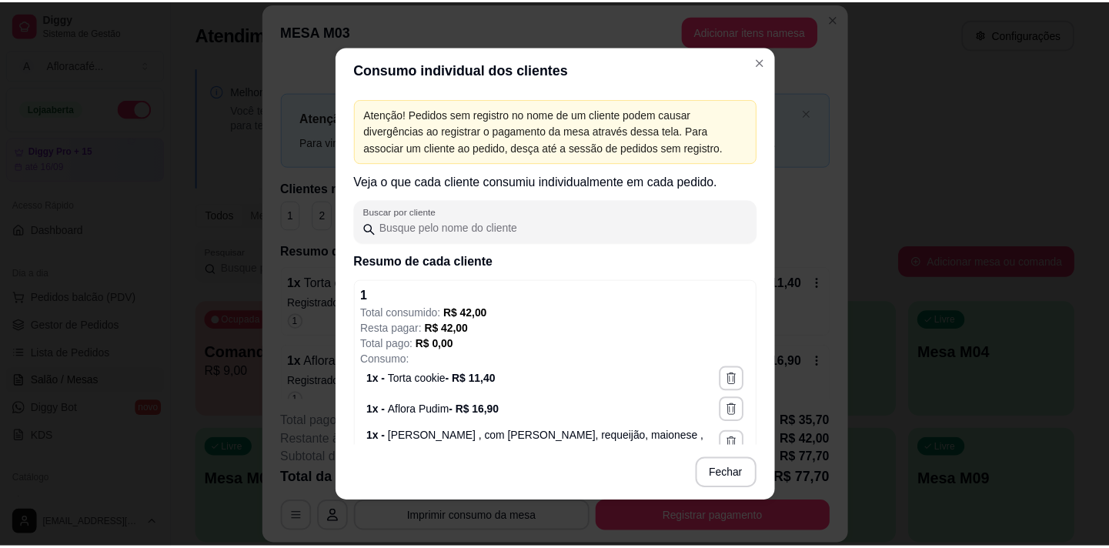
scroll to position [69, 0]
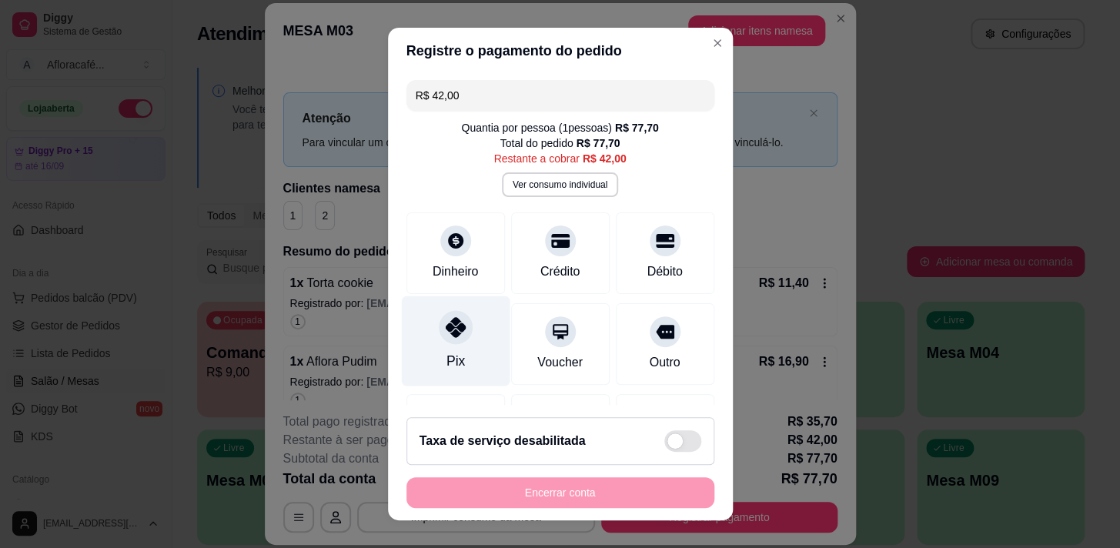
click at [445, 349] on div "Pix" at bounding box center [455, 341] width 109 height 90
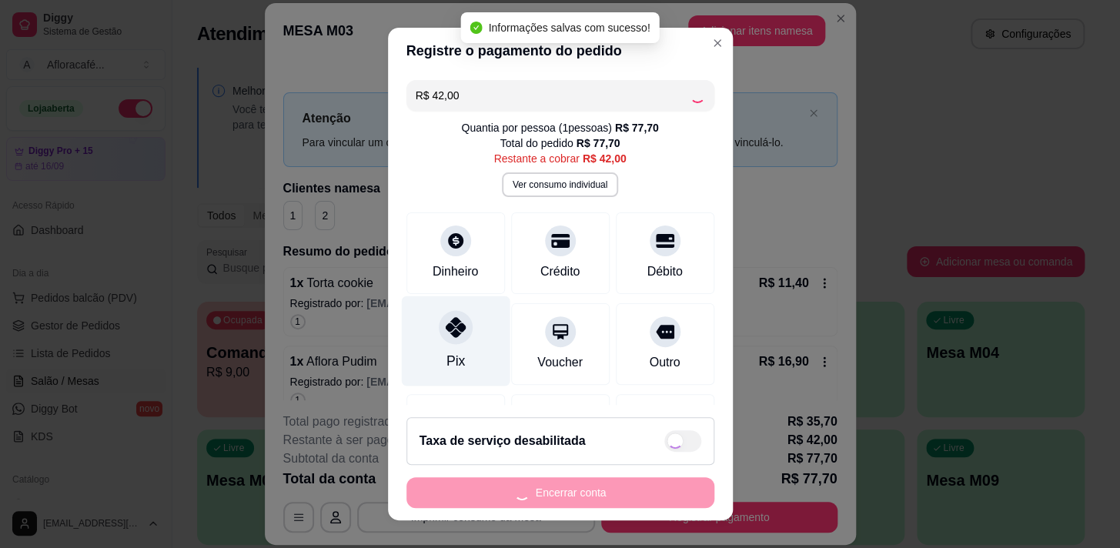
type input "R$ 0,00"
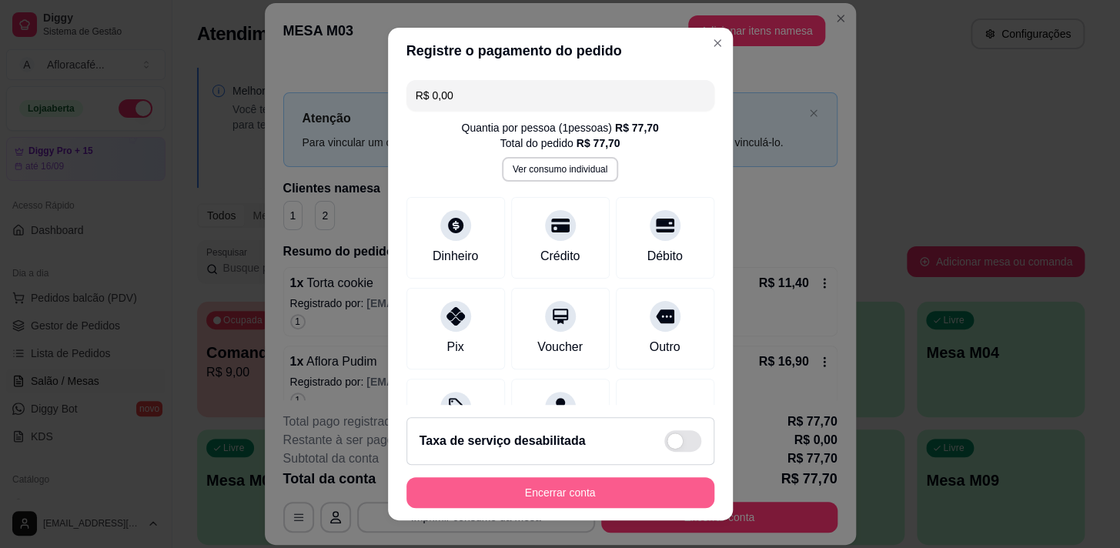
click at [486, 479] on button "Encerrar conta" at bounding box center [560, 492] width 308 height 31
